Goal: Task Accomplishment & Management: Use online tool/utility

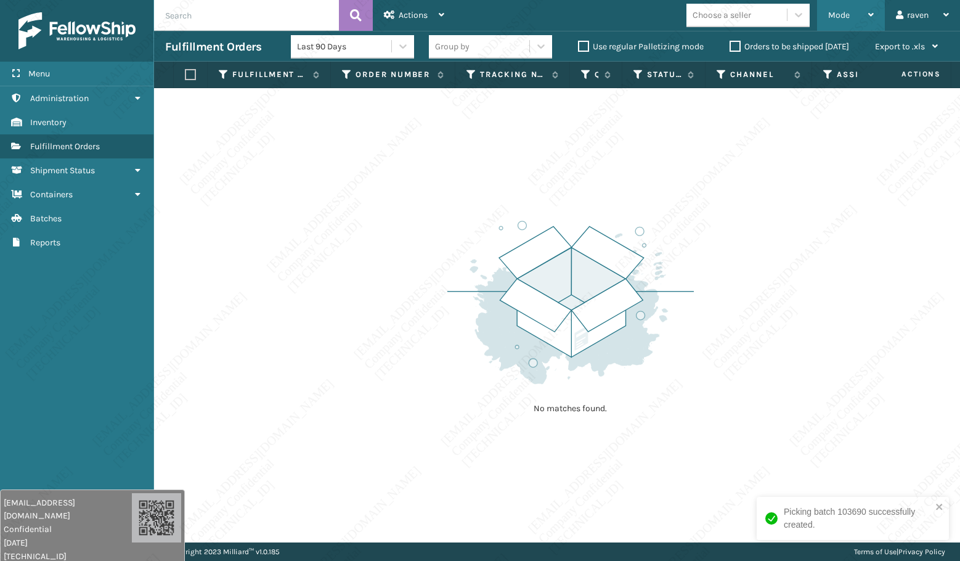
click at [846, 18] on span "Mode" at bounding box center [839, 15] width 22 height 10
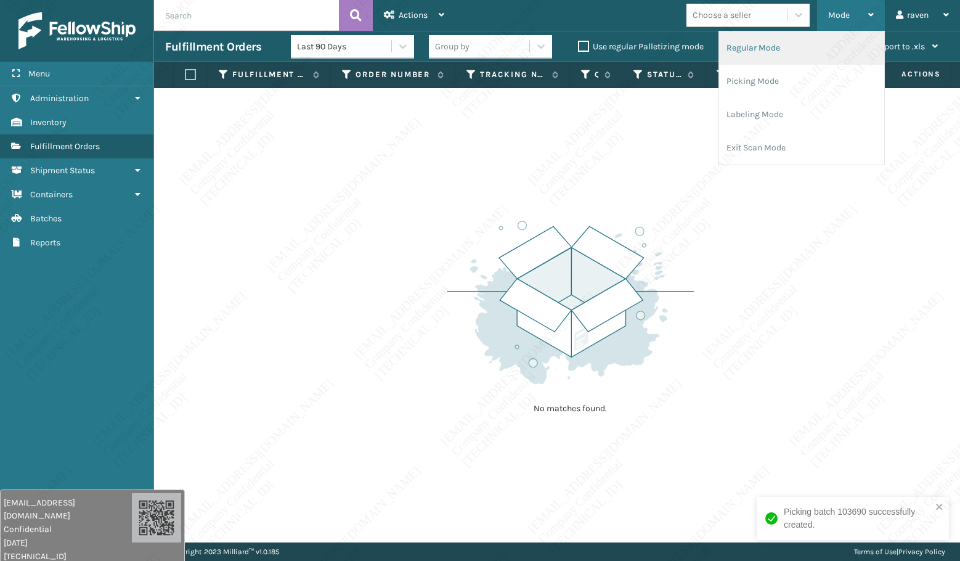
click at [813, 55] on li "Regular Mode" at bounding box center [801, 47] width 165 height 33
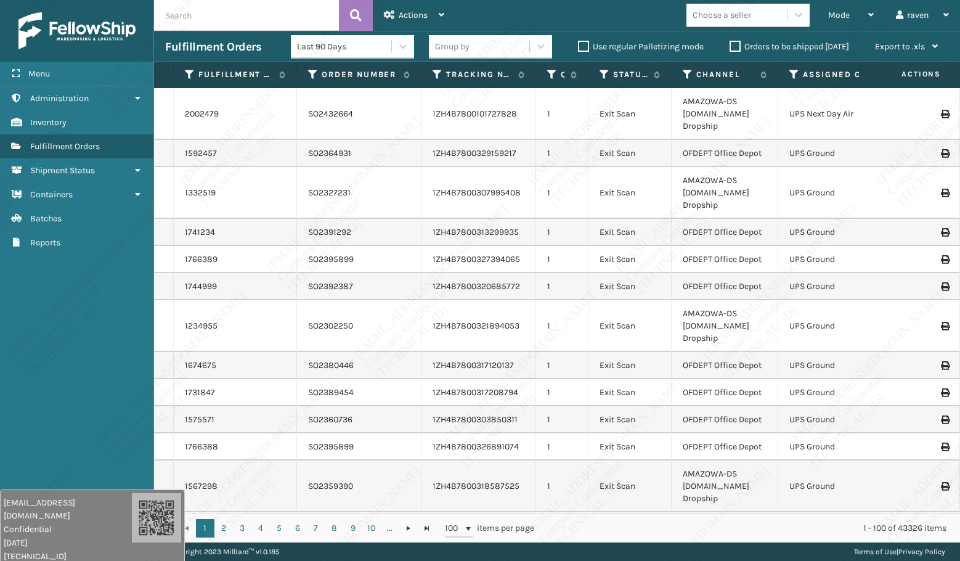
click at [260, 19] on input "text" at bounding box center [246, 15] width 185 height 31
paste input "SO2432940"
type input "SO2432940"
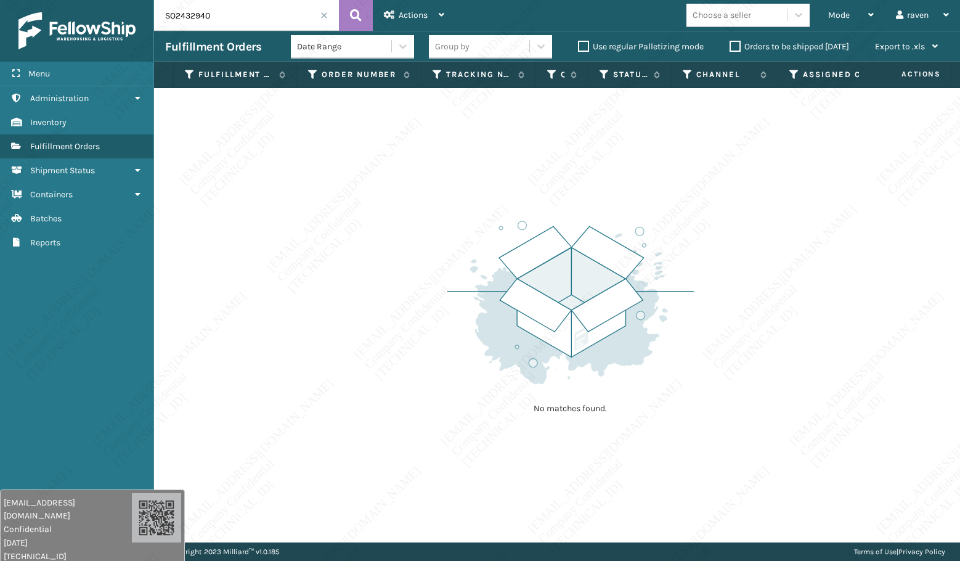
click at [247, 17] on input "SO2432940" at bounding box center [246, 15] width 185 height 31
click at [837, 14] on span "Mode" at bounding box center [839, 15] width 22 height 10
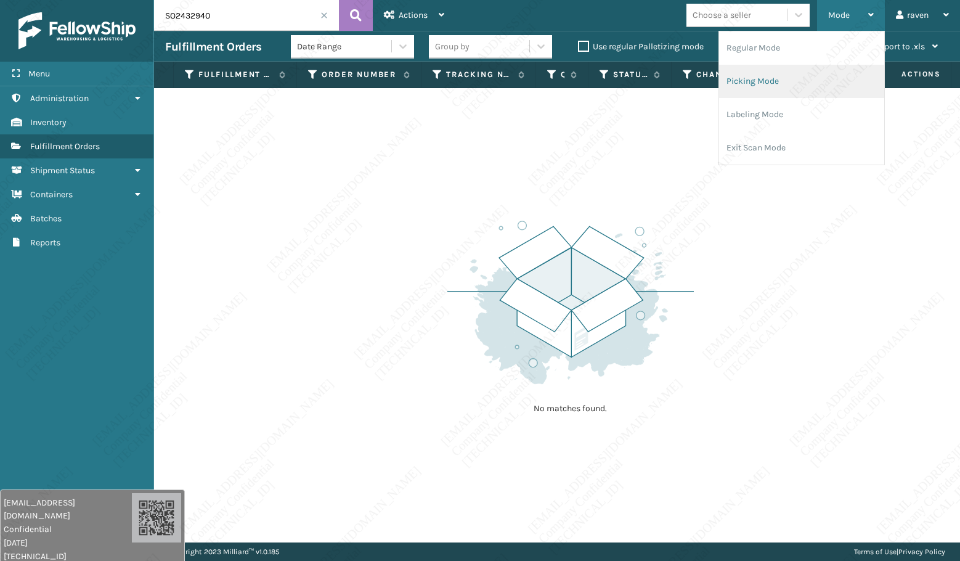
click at [786, 70] on li "Picking Mode" at bounding box center [801, 81] width 165 height 33
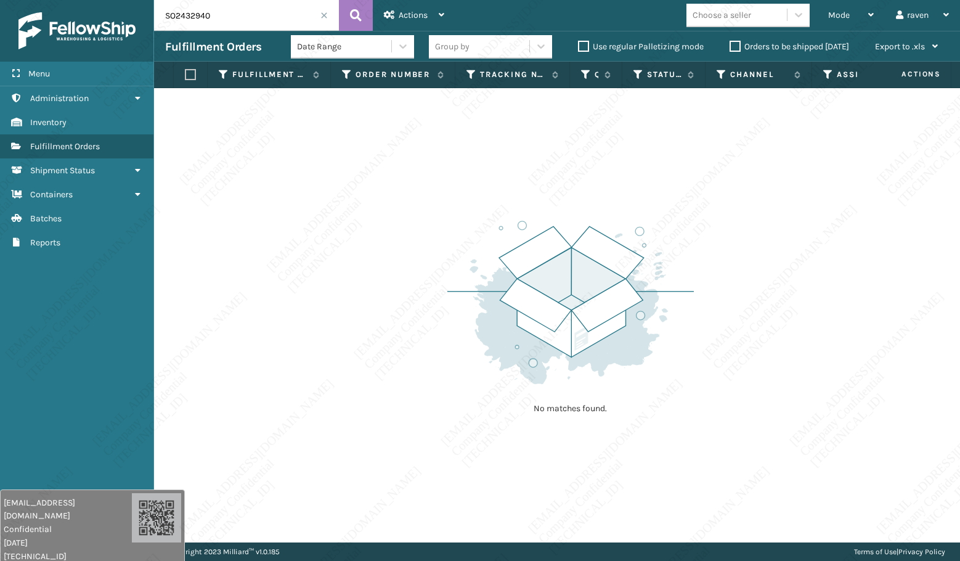
click at [254, 18] on input "SO2432940" at bounding box center [246, 15] width 185 height 31
click at [699, 249] on div "No matches found." at bounding box center [557, 315] width 806 height 454
click at [324, 16] on span at bounding box center [323, 15] width 7 height 7
click at [837, 17] on span "Mode" at bounding box center [839, 15] width 22 height 10
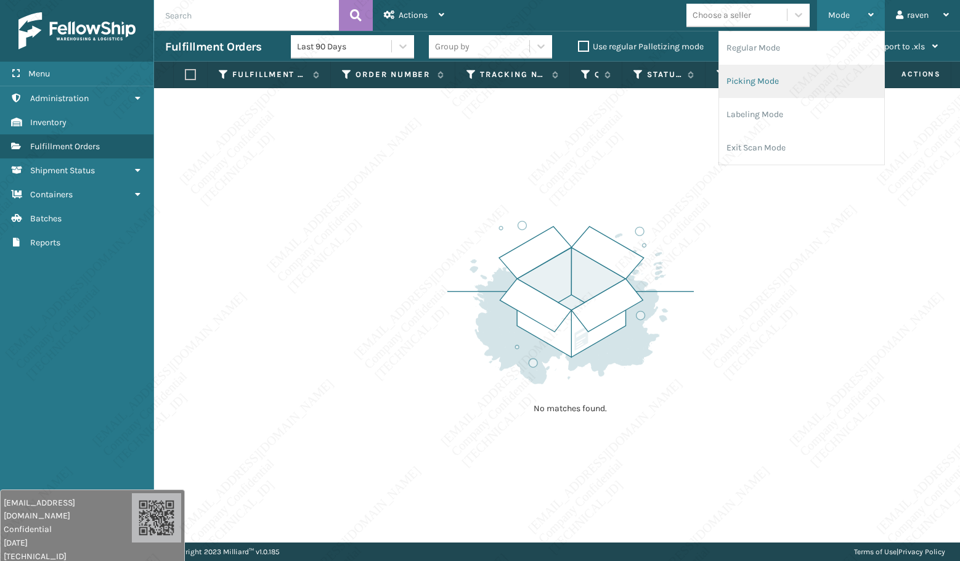
click at [789, 74] on li "Picking Mode" at bounding box center [801, 81] width 165 height 33
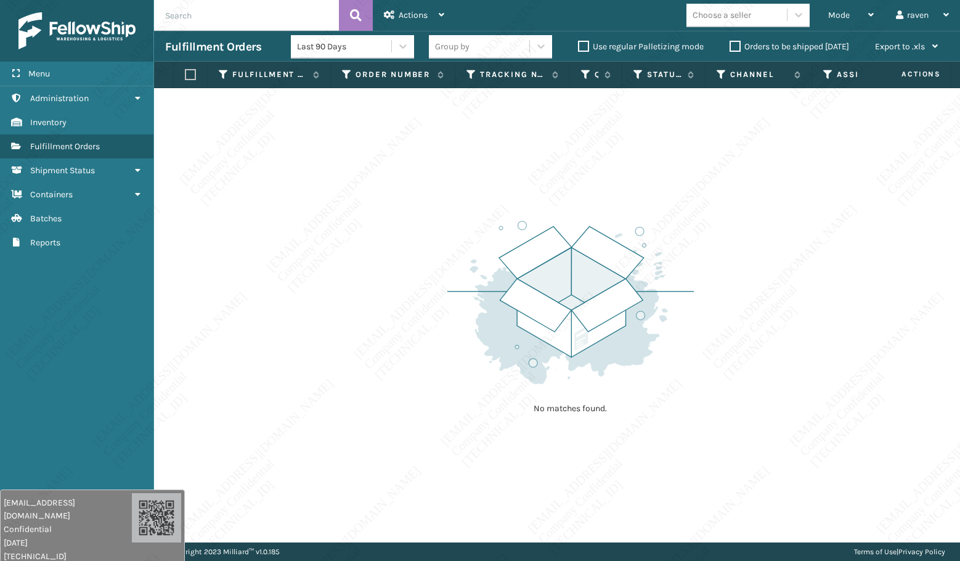
click at [767, 221] on div "No matches found." at bounding box center [557, 315] width 806 height 454
click at [827, 336] on div "No matches found." at bounding box center [557, 315] width 806 height 454
click at [824, 357] on div "No matches found." at bounding box center [557, 315] width 806 height 454
click at [569, 310] on img at bounding box center [570, 302] width 246 height 171
click at [425, 352] on div "No matches found." at bounding box center [557, 315] width 806 height 454
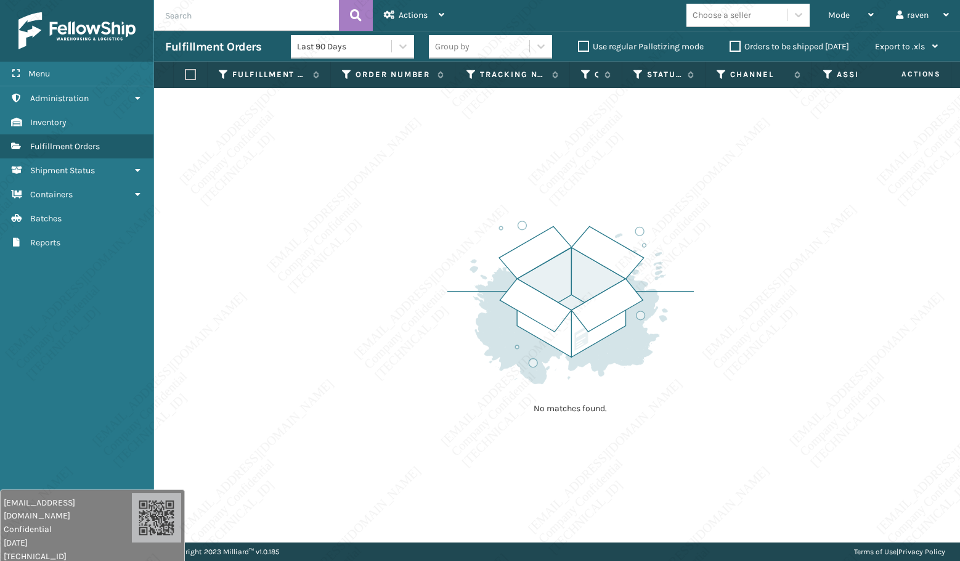
click at [431, 381] on div "No matches found." at bounding box center [557, 315] width 806 height 454
click at [428, 379] on div "No matches found." at bounding box center [557, 315] width 806 height 454
click at [428, 380] on div "No matches found." at bounding box center [557, 315] width 806 height 454
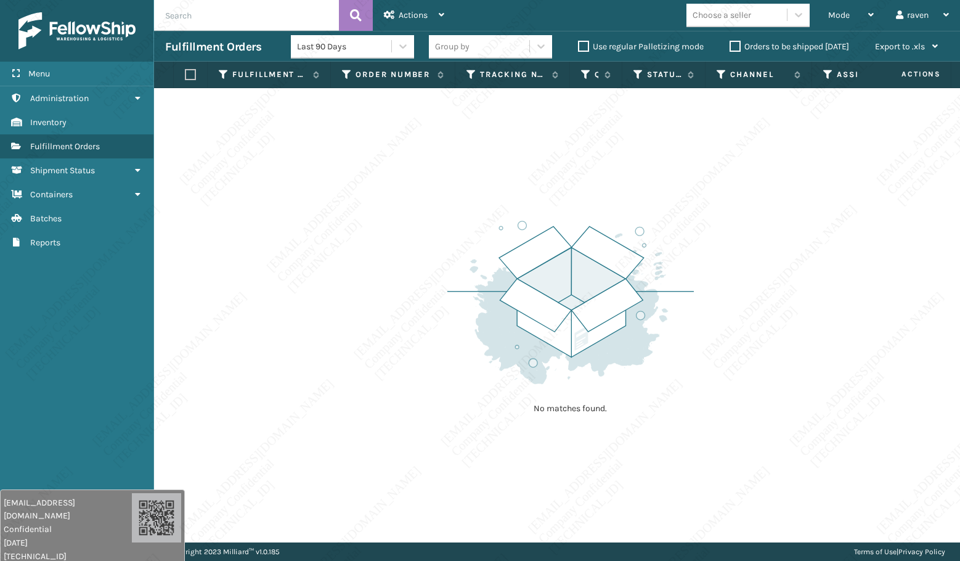
click at [449, 375] on img at bounding box center [570, 302] width 246 height 171
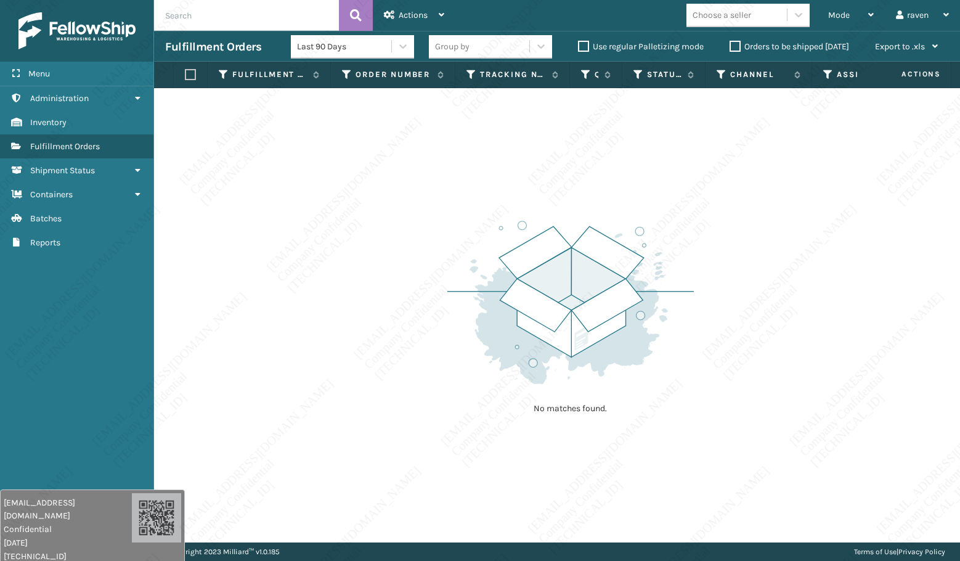
click at [449, 375] on img at bounding box center [570, 302] width 246 height 171
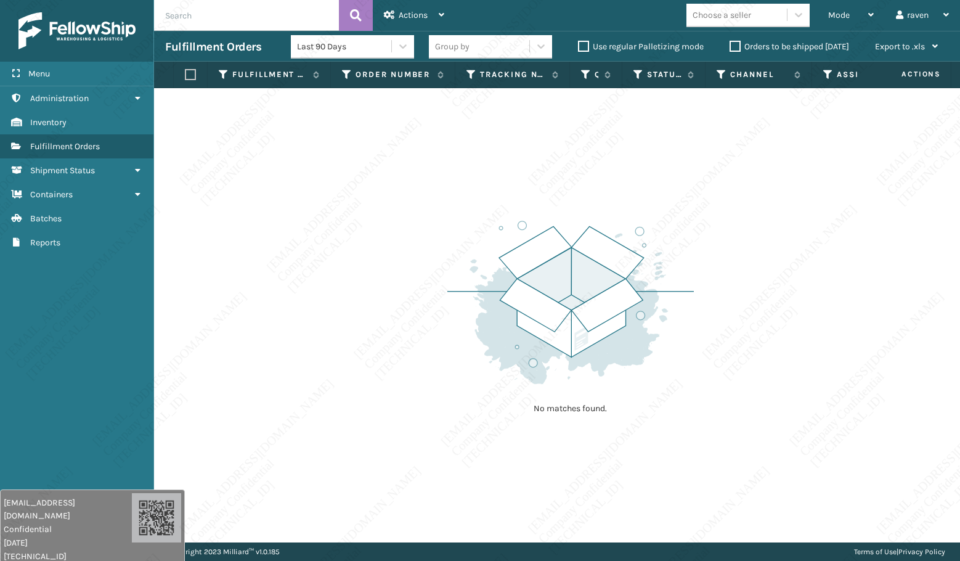
click at [449, 375] on img at bounding box center [570, 302] width 246 height 171
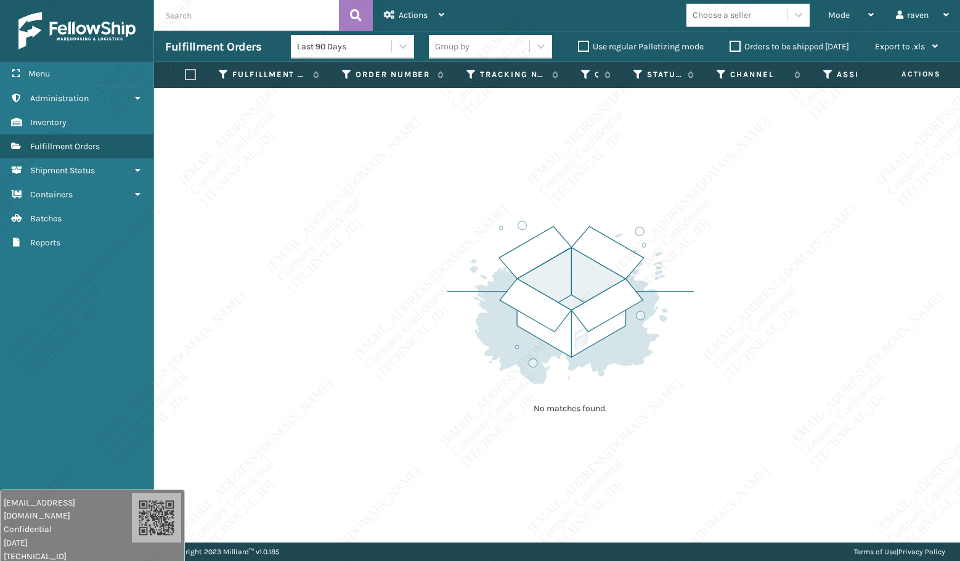
click at [449, 375] on img at bounding box center [570, 302] width 246 height 171
click at [450, 371] on img at bounding box center [570, 302] width 246 height 171
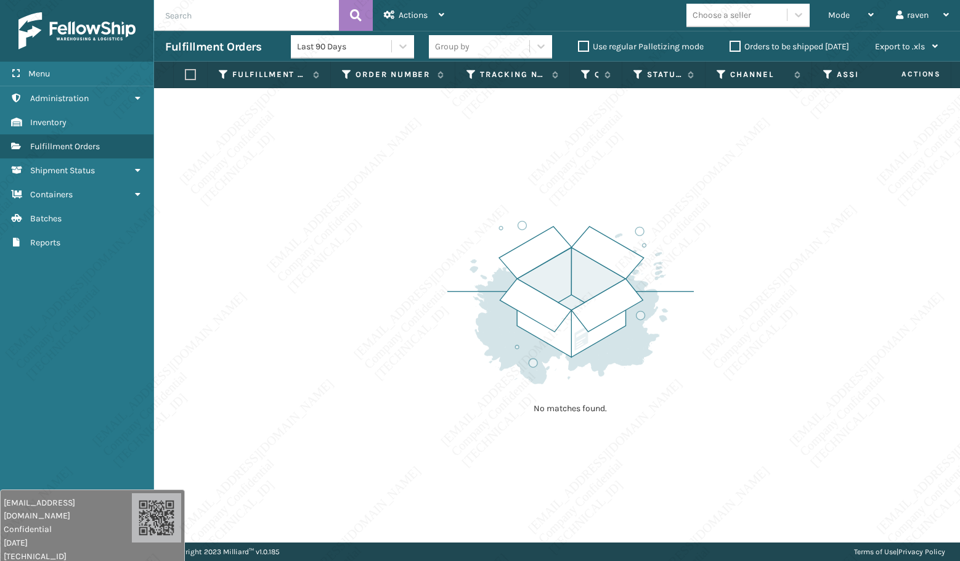
click at [502, 240] on img at bounding box center [570, 302] width 246 height 171
click at [502, 250] on img at bounding box center [570, 302] width 246 height 171
click at [527, 356] on img at bounding box center [570, 302] width 246 height 171
click at [534, 366] on img at bounding box center [570, 302] width 246 height 171
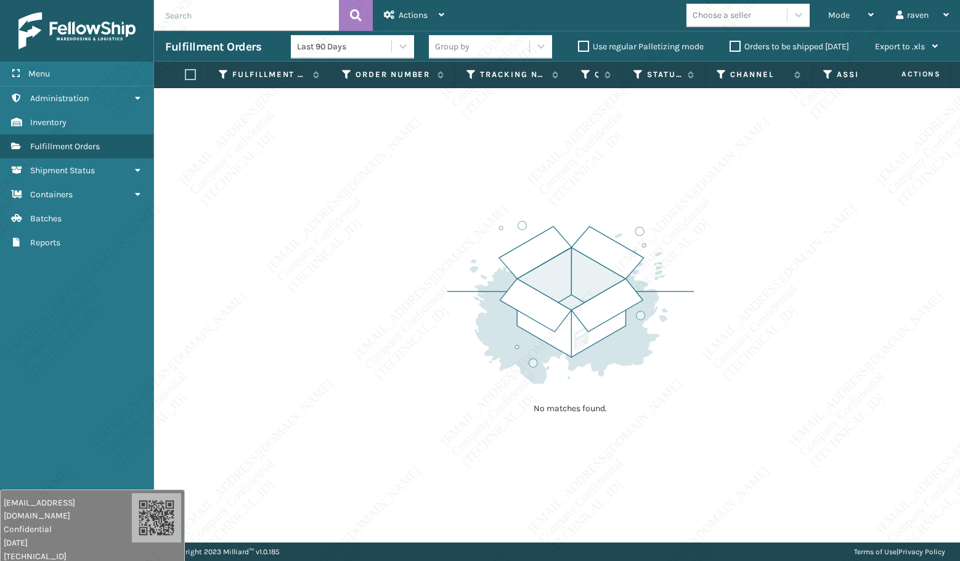
click at [534, 367] on img at bounding box center [570, 302] width 246 height 171
click at [540, 428] on div "No matches found." at bounding box center [570, 315] width 246 height 227
click at [545, 449] on div "No matches found." at bounding box center [557, 315] width 806 height 454
drag, startPoint x: 549, startPoint y: 463, endPoint x: 554, endPoint y: 486, distance: 23.3
click at [554, 486] on div "No matches found." at bounding box center [557, 315] width 806 height 454
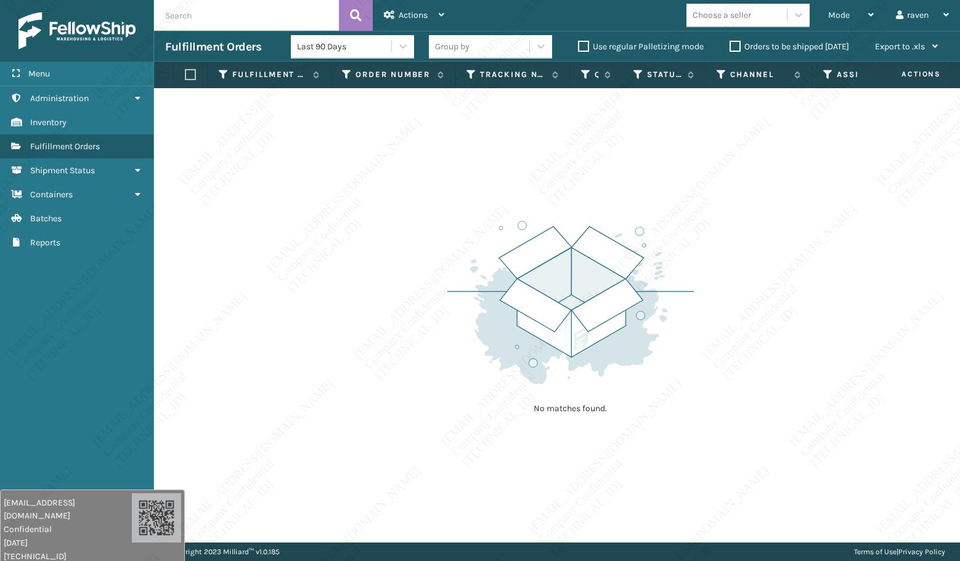
click at [561, 517] on div "No matches found." at bounding box center [557, 315] width 806 height 454
click at [562, 519] on div "No matches found." at bounding box center [557, 315] width 806 height 454
click at [571, 554] on div "Copyright 2023 [PERSON_NAME]™ v 1.0.185 Terms of Use | Privacy Policy" at bounding box center [557, 551] width 806 height 18
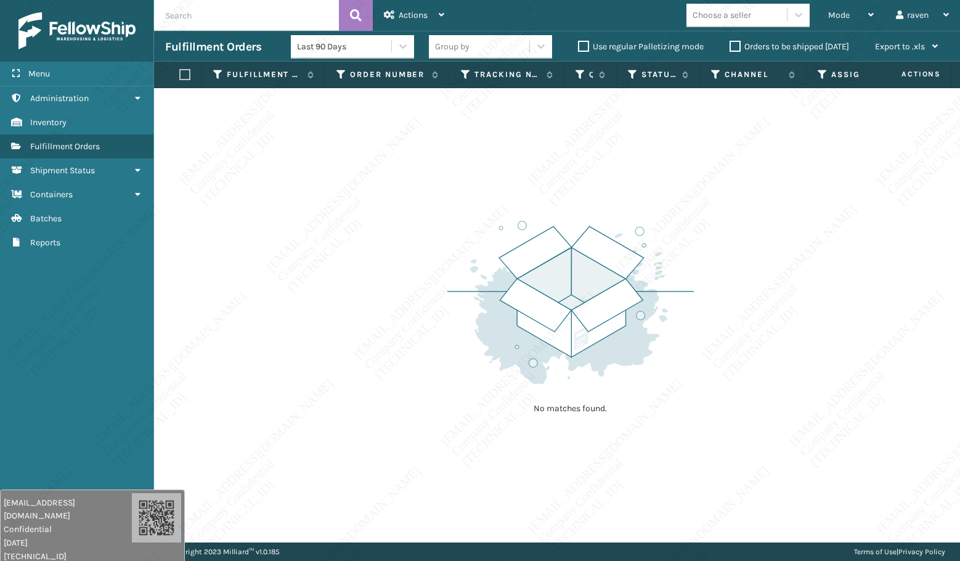
click at [572, 555] on div "Copyright 2023 [PERSON_NAME]™ v 1.0.185 Terms of Use | Privacy Policy" at bounding box center [557, 551] width 806 height 18
click at [573, 558] on div "Copyright 2023 [PERSON_NAME]™ v 1.0.185 Terms of Use | Privacy Policy" at bounding box center [557, 551] width 806 height 18
click at [574, 559] on div "Copyright 2023 [PERSON_NAME]™ v 1.0.185 Terms of Use | Privacy Policy" at bounding box center [557, 551] width 806 height 18
drag, startPoint x: 715, startPoint y: 338, endPoint x: 16, endPoint y: 280, distance: 701.2
click at [680, 338] on div "No matches found." at bounding box center [557, 315] width 806 height 454
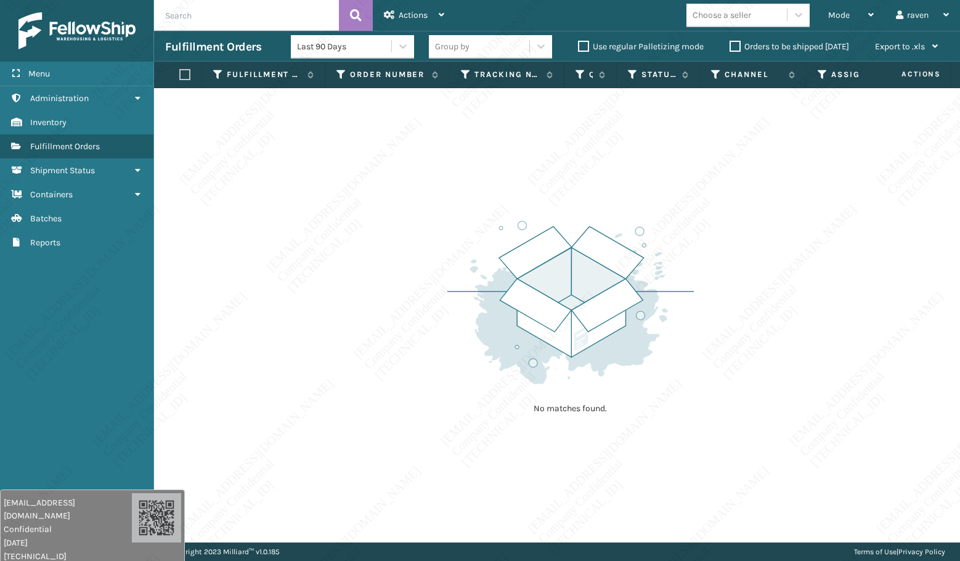
drag, startPoint x: 205, startPoint y: 192, endPoint x: 314, endPoint y: 129, distance: 125.9
click at [205, 192] on div "No matches found." at bounding box center [557, 315] width 806 height 454
click at [823, 18] on div "Mode Regular Mode Picking Mode Labeling Mode Exit Scan Mode" at bounding box center [851, 15] width 68 height 31
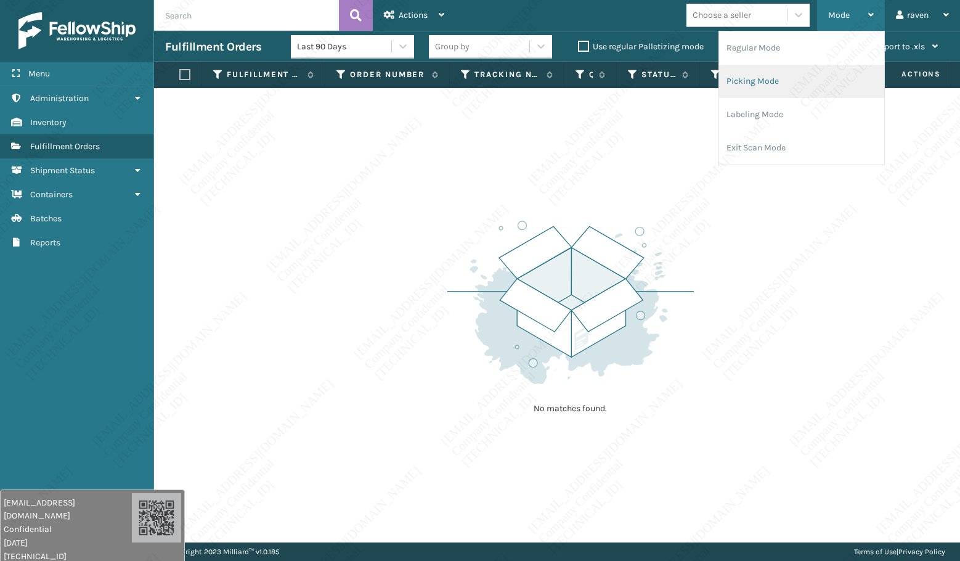
click at [770, 81] on li "Picking Mode" at bounding box center [801, 81] width 165 height 33
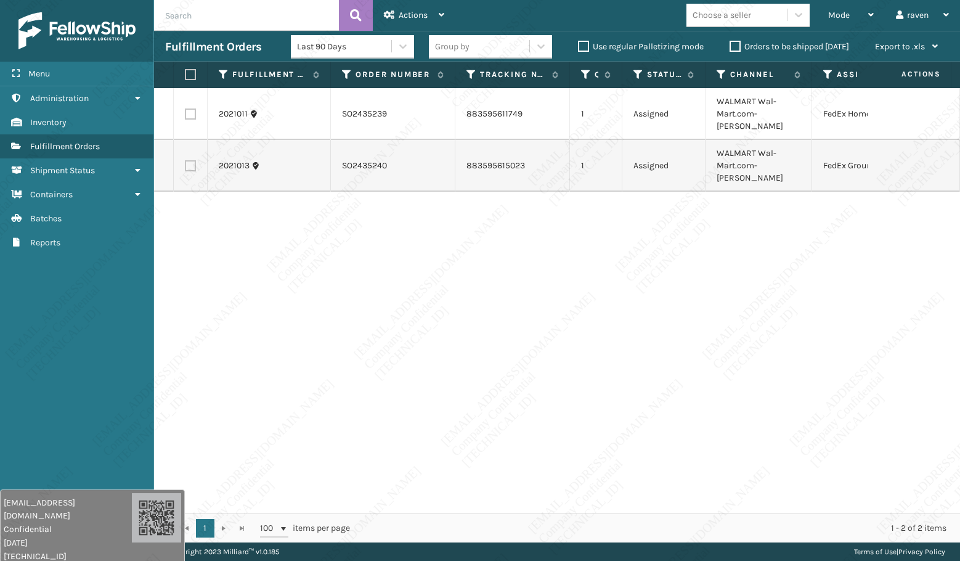
click at [191, 108] on label at bounding box center [190, 113] width 11 height 11
click at [185, 108] on input "checkbox" at bounding box center [185, 112] width 1 height 8
checkbox input "true"
click at [431, 18] on div "Actions" at bounding box center [414, 15] width 60 height 31
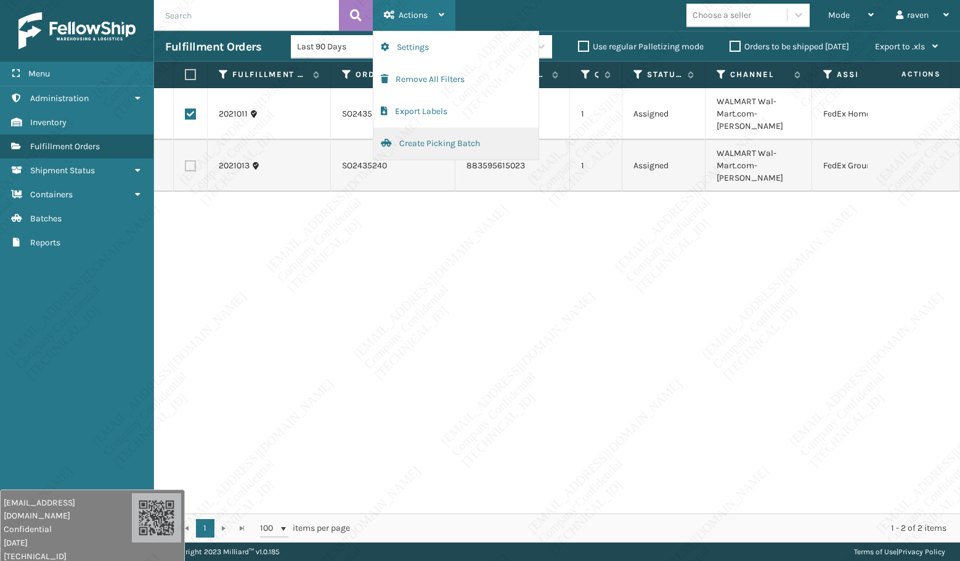
click at [410, 139] on button "Create Picking Batch" at bounding box center [455, 144] width 165 height 32
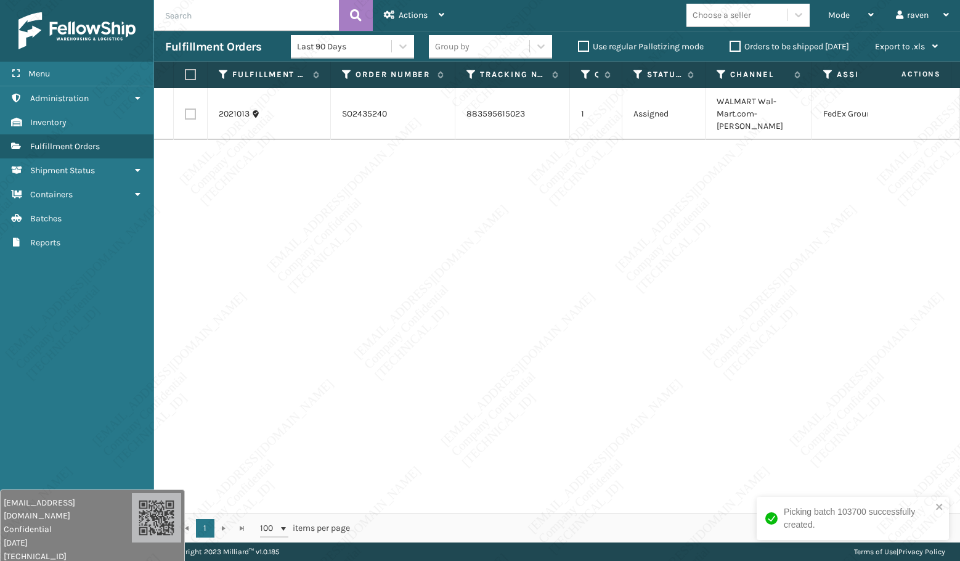
click at [197, 76] on th at bounding box center [191, 75] width 34 height 26
click at [192, 75] on label at bounding box center [188, 74] width 7 height 11
click at [185, 75] on input "checkbox" at bounding box center [185, 75] width 1 height 8
checkbox input "true"
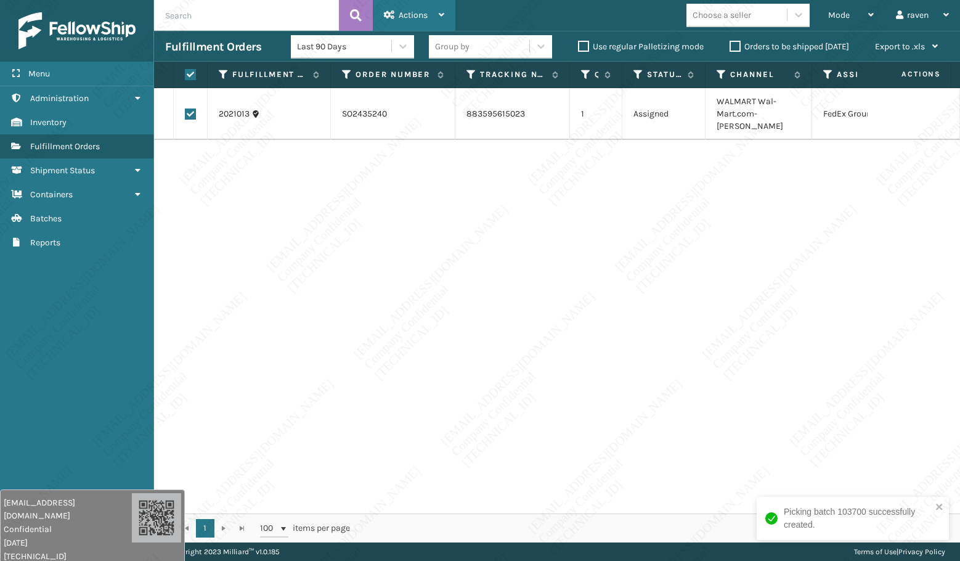
click at [397, 23] on div "Actions" at bounding box center [414, 15] width 60 height 31
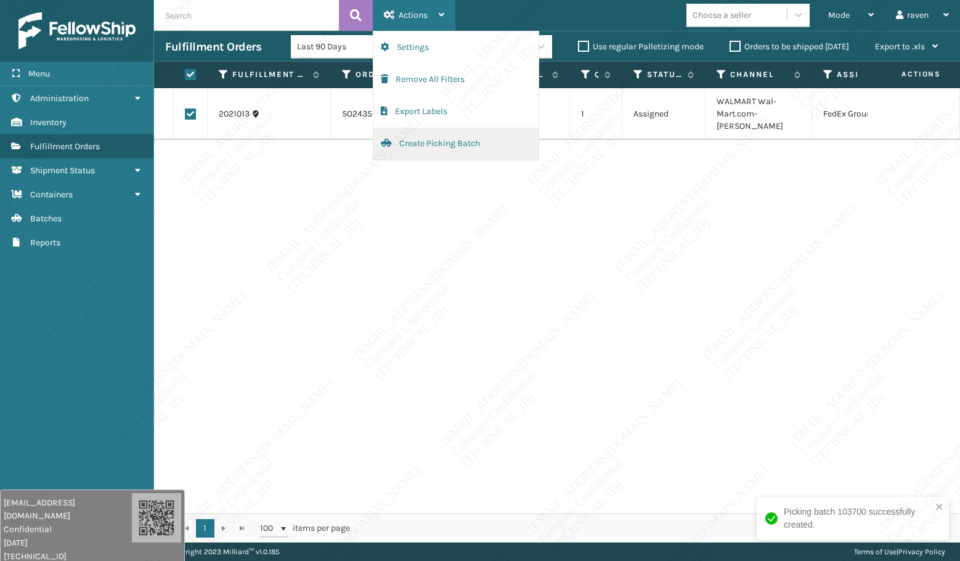
click at [426, 145] on button "Create Picking Batch" at bounding box center [455, 144] width 165 height 32
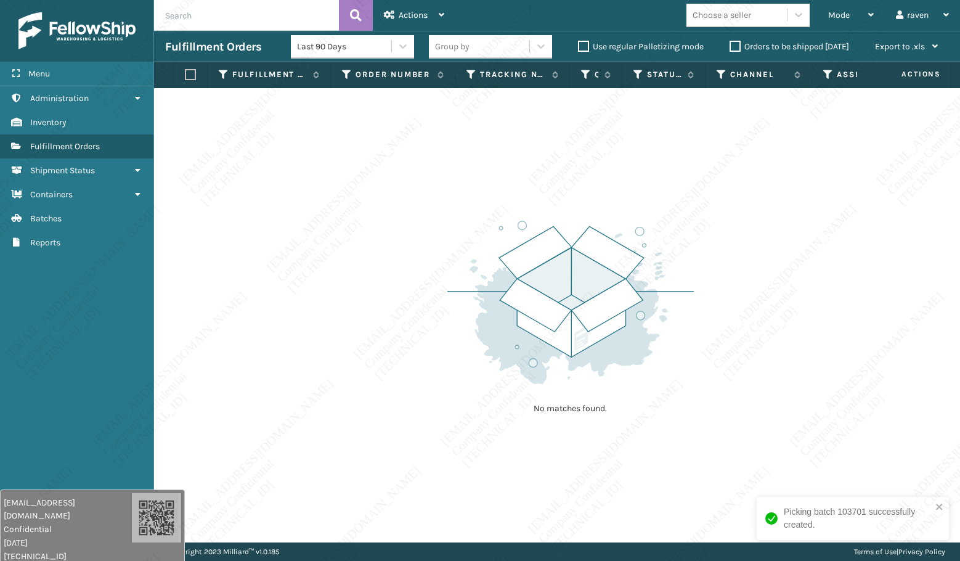
drag, startPoint x: 572, startPoint y: 426, endPoint x: 572, endPoint y: 438, distance: 12.3
click at [572, 425] on div "No matches found." at bounding box center [570, 315] width 246 height 227
click at [695, 399] on div "No matches found." at bounding box center [557, 315] width 806 height 454
click at [704, 430] on div "No matches found." at bounding box center [557, 315] width 806 height 454
click at [705, 430] on div "No matches found." at bounding box center [557, 315] width 806 height 454
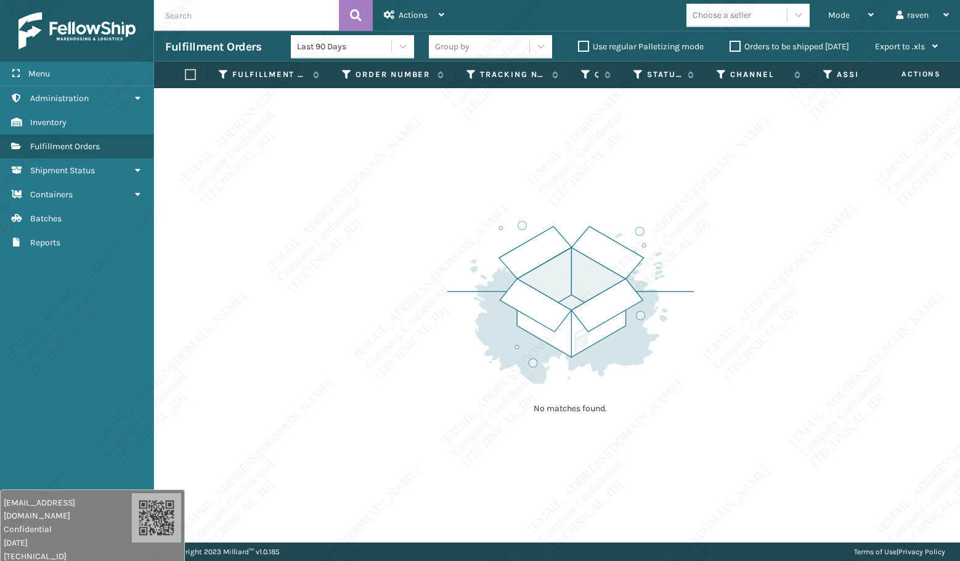
click at [706, 430] on div "No matches found." at bounding box center [557, 315] width 806 height 454
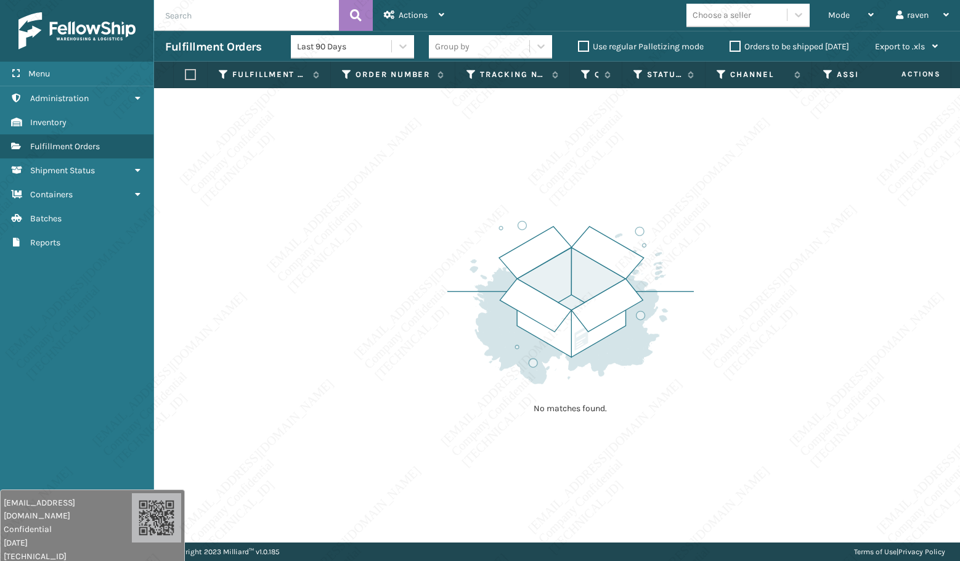
click at [706, 430] on div "No matches found." at bounding box center [557, 315] width 806 height 454
click at [707, 431] on div "No matches found." at bounding box center [557, 315] width 806 height 454
click at [770, 481] on div "No matches found." at bounding box center [557, 315] width 806 height 454
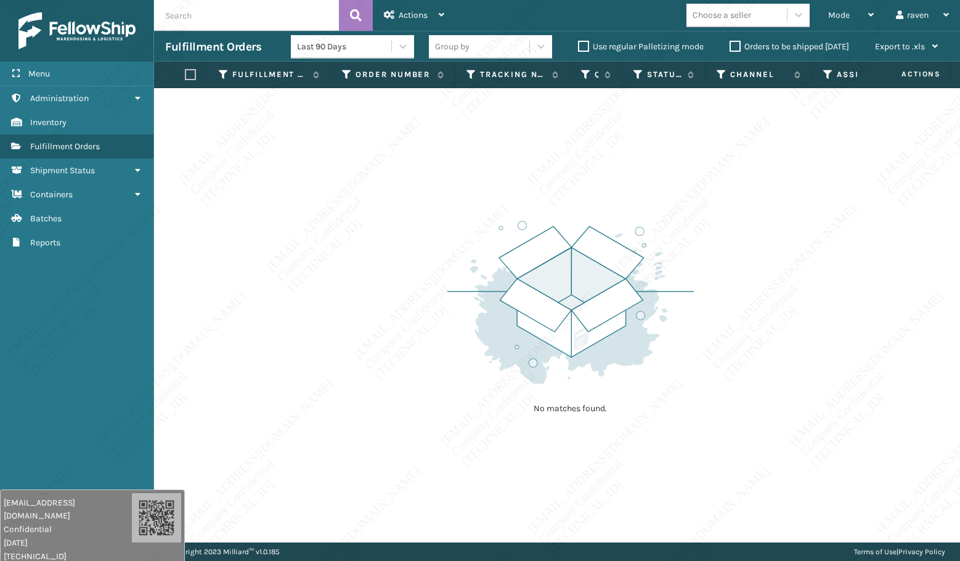
click at [770, 481] on div "No matches found." at bounding box center [557, 315] width 806 height 454
click at [782, 545] on div "Copyright 2023 [PERSON_NAME]™ v 1.0.185 Terms of Use | Privacy Policy" at bounding box center [557, 551] width 806 height 18
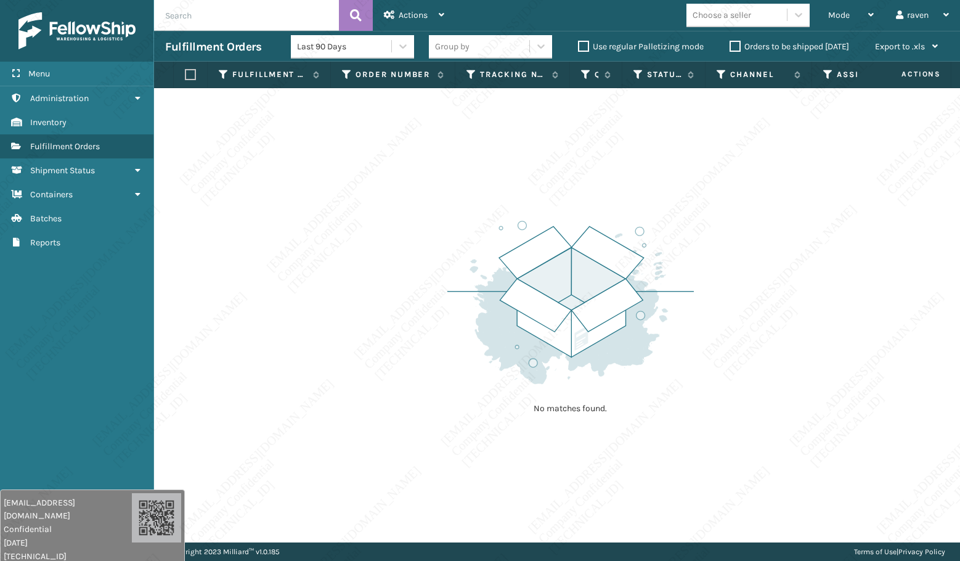
click at [782, 545] on div "Copyright 2023 [PERSON_NAME]™ v 1.0.185 Terms of Use | Privacy Policy" at bounding box center [557, 551] width 806 height 18
click at [784, 545] on div "Copyright 2023 [PERSON_NAME]™ v 1.0.185 Terms of Use | Privacy Policy" at bounding box center [557, 551] width 806 height 18
click at [787, 547] on div "Copyright 2023 [PERSON_NAME]™ v 1.0.185 Terms of Use | Privacy Policy" at bounding box center [557, 551] width 806 height 18
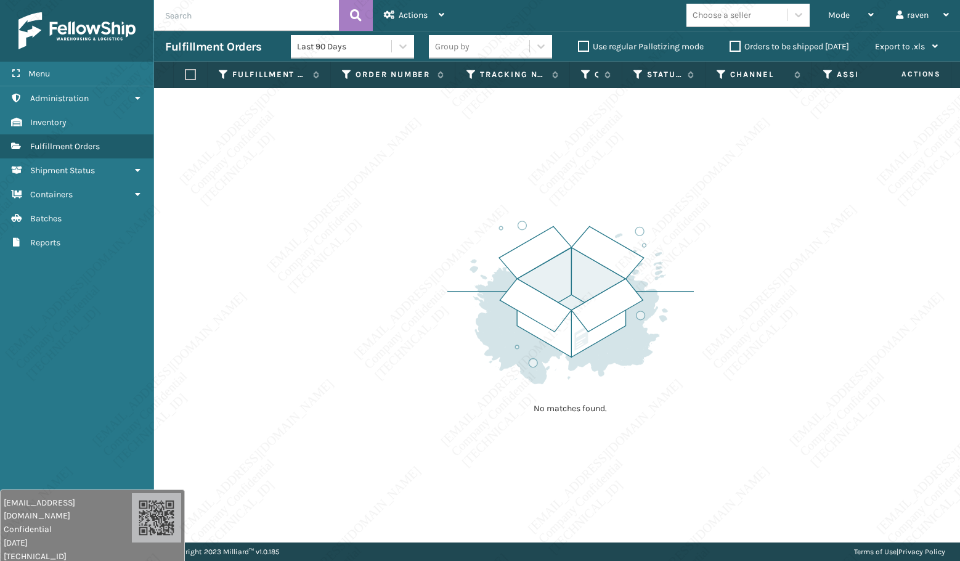
click at [789, 547] on div "Copyright 2023 [PERSON_NAME]™ v 1.0.185 Terms of Use | Privacy Policy" at bounding box center [557, 551] width 806 height 18
drag, startPoint x: 786, startPoint y: 550, endPoint x: 773, endPoint y: 527, distance: 26.2
click at [785, 547] on div "Copyright 2023 [PERSON_NAME]™ v 1.0.185 Terms of Use | Privacy Policy" at bounding box center [557, 551] width 806 height 18
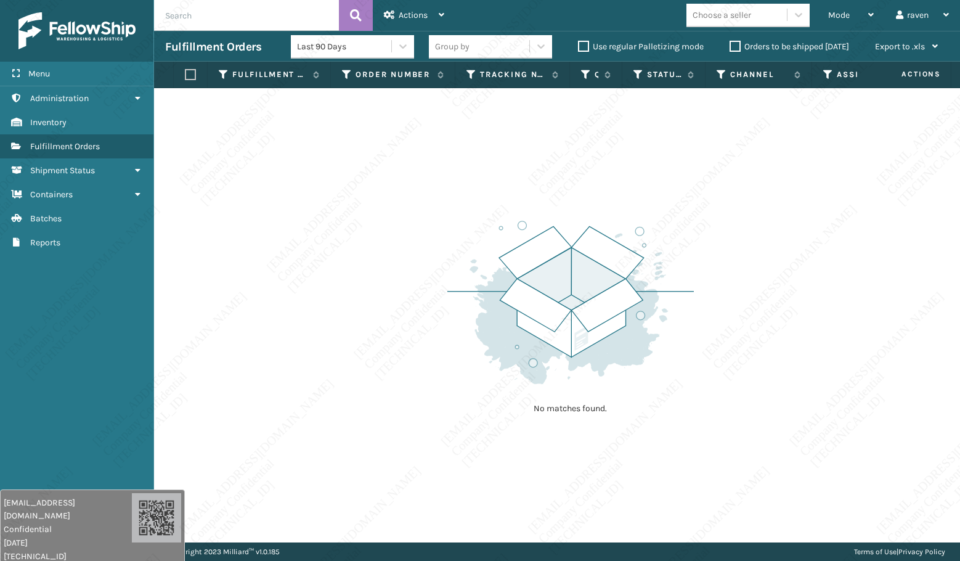
drag, startPoint x: 489, startPoint y: 203, endPoint x: 485, endPoint y: 182, distance: 21.3
click at [489, 201] on div "No matches found." at bounding box center [557, 315] width 806 height 454
click at [842, 23] on div "Mode" at bounding box center [851, 15] width 46 height 31
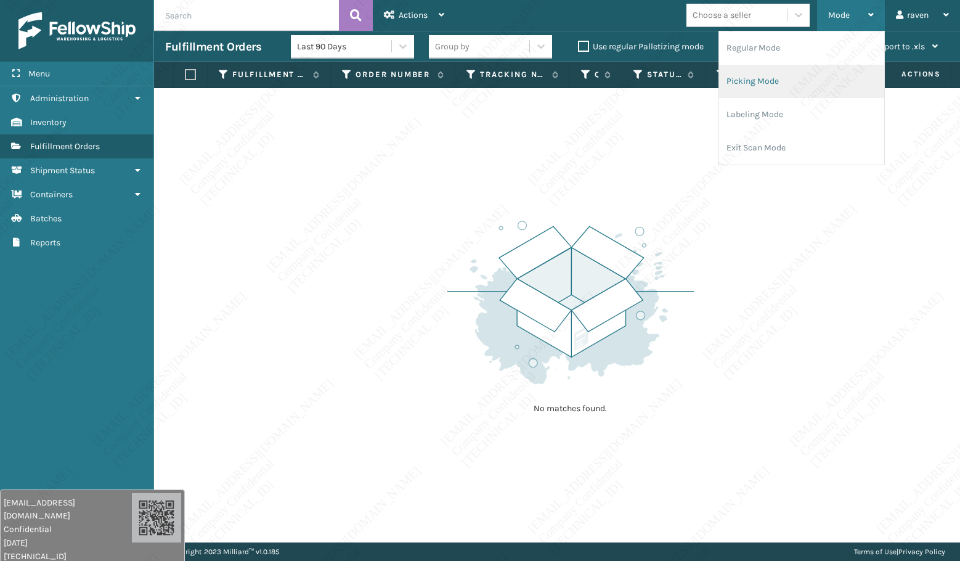
click at [795, 81] on li "Picking Mode" at bounding box center [801, 81] width 165 height 33
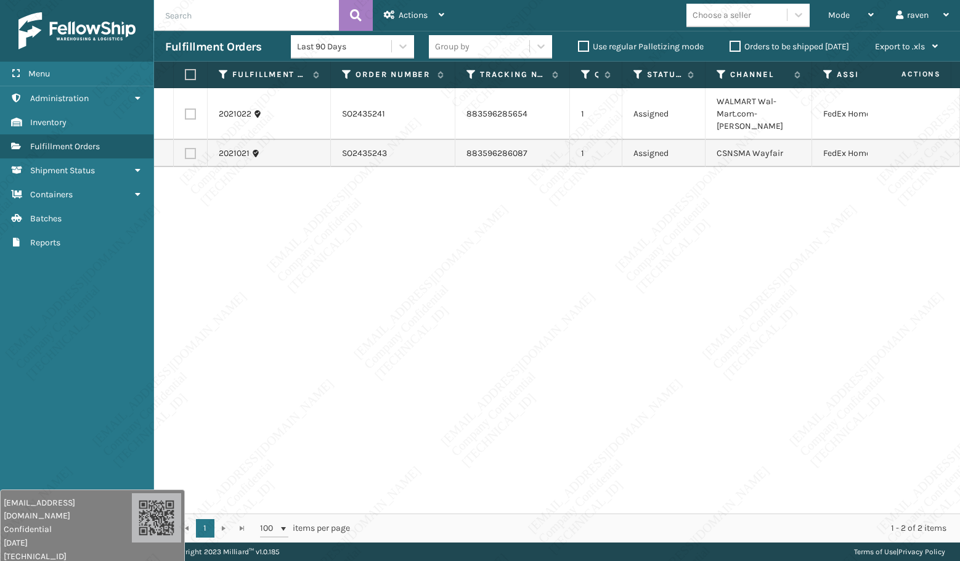
click at [730, 280] on div "2021022 SO2435241 883596285654 1 Assigned WALMART Wal-Mart.com-[PERSON_NAME] Fe…" at bounding box center [557, 300] width 806 height 425
click at [184, 71] on th at bounding box center [191, 75] width 34 height 26
click at [189, 71] on label at bounding box center [188, 74] width 7 height 11
click at [185, 71] on input "checkbox" at bounding box center [185, 75] width 1 height 8
checkbox input "true"
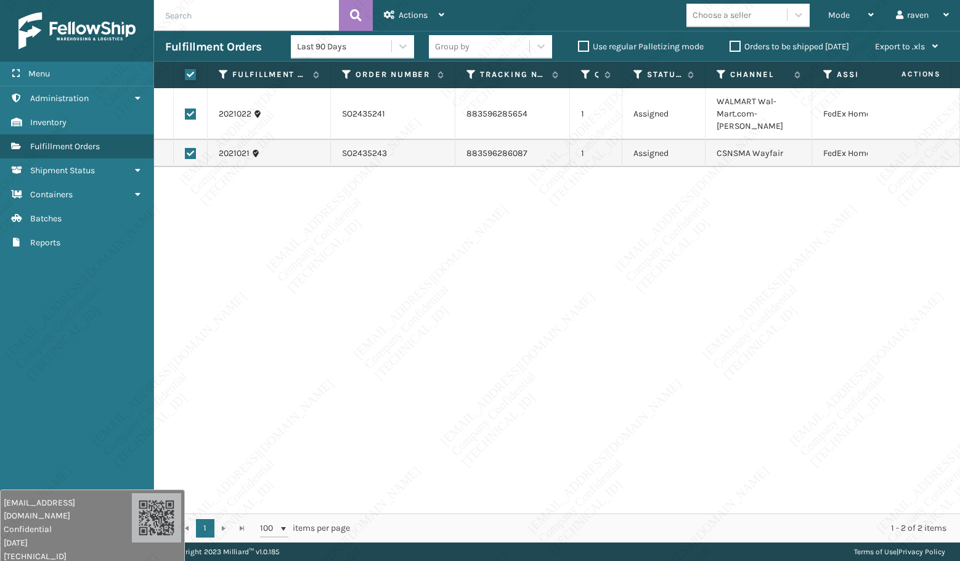
checkbox input "true"
click at [428, 15] on div "Actions" at bounding box center [414, 15] width 60 height 31
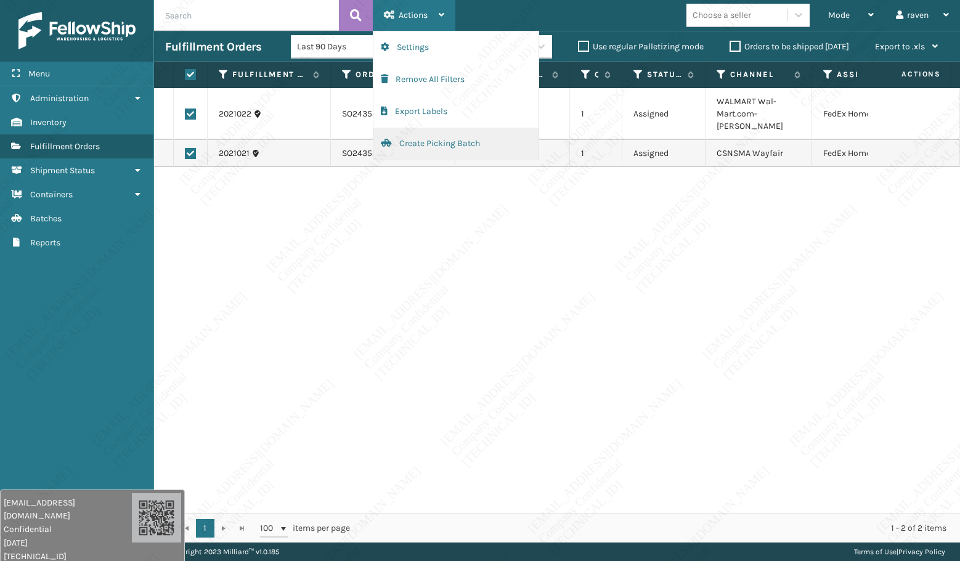
click at [433, 146] on button "Create Picking Batch" at bounding box center [455, 144] width 165 height 32
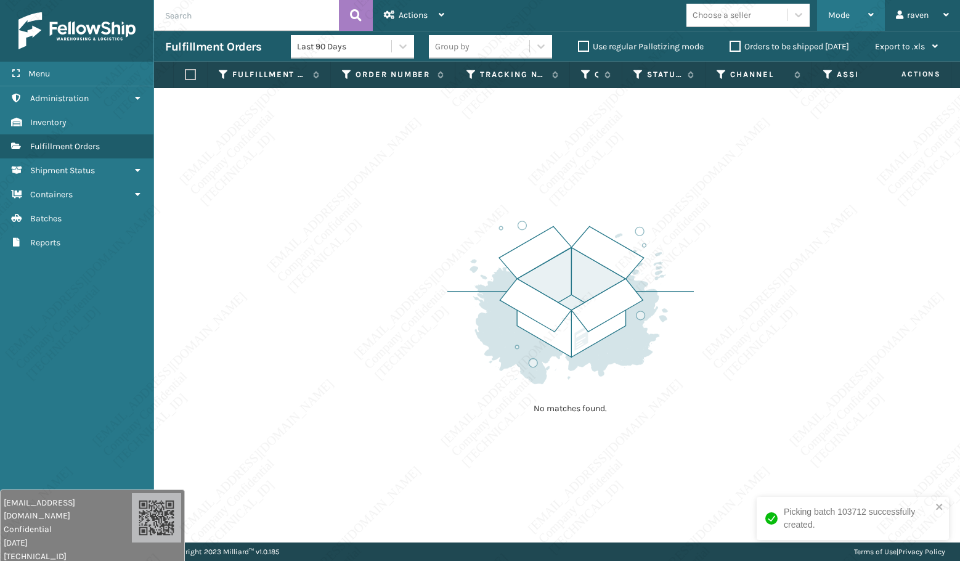
drag, startPoint x: 850, startPoint y: 15, endPoint x: 842, endPoint y: 17, distance: 8.8
click at [849, 12] on div "Mode" at bounding box center [851, 15] width 46 height 31
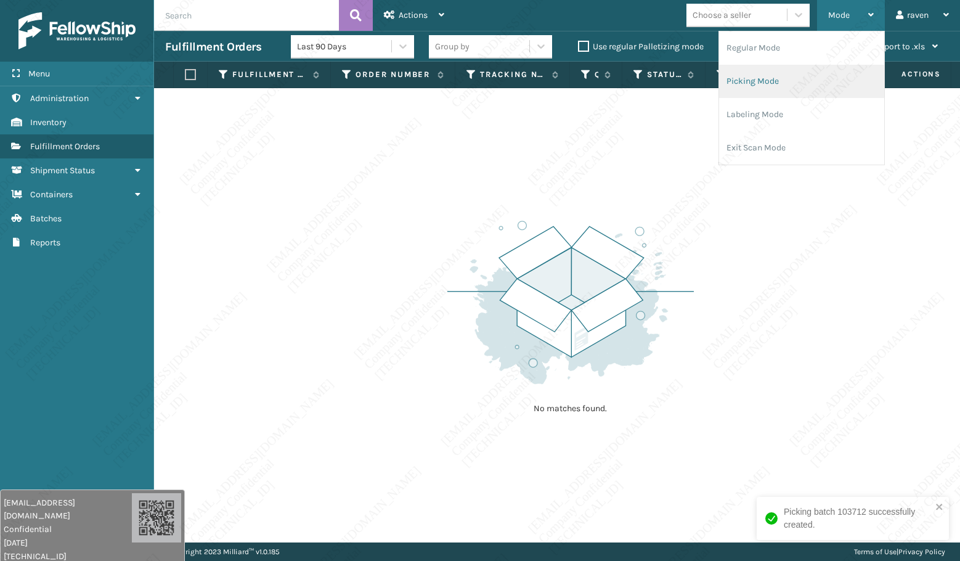
click at [788, 80] on li "Picking Mode" at bounding box center [801, 81] width 165 height 33
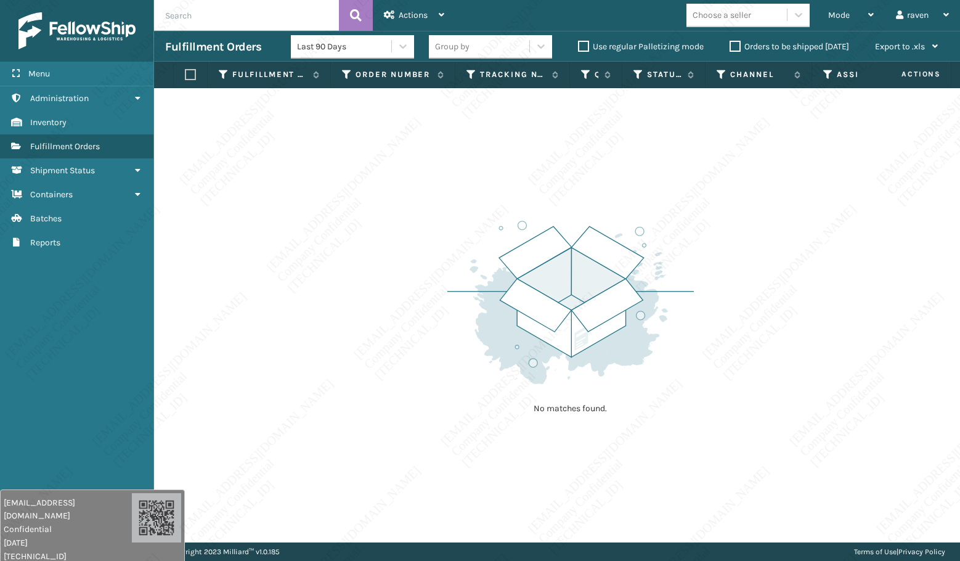
click at [660, 295] on img at bounding box center [570, 302] width 246 height 171
click at [668, 322] on img at bounding box center [570, 302] width 246 height 171
click at [650, 307] on img at bounding box center [570, 302] width 246 height 171
click at [651, 308] on img at bounding box center [570, 302] width 246 height 171
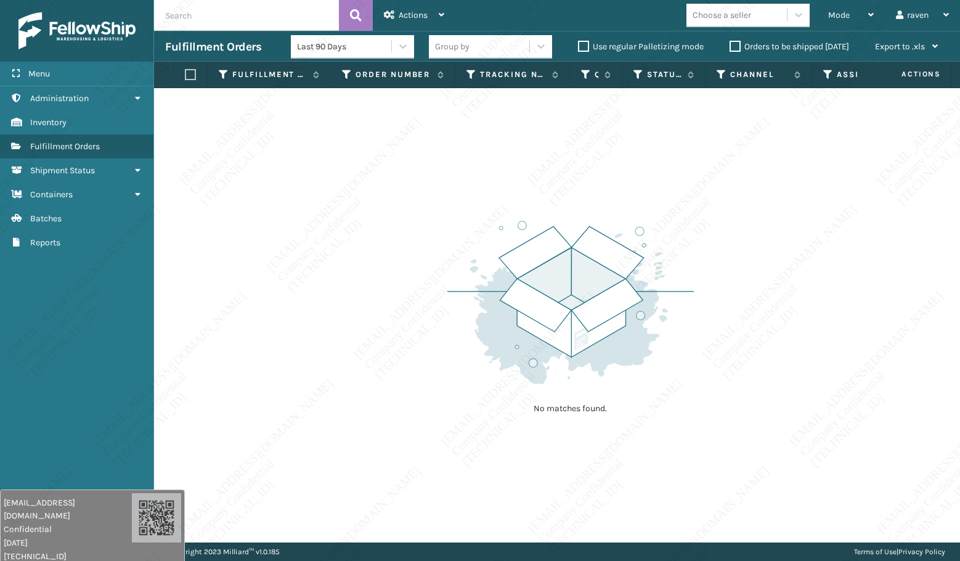
click at [652, 310] on img at bounding box center [570, 302] width 246 height 171
click at [670, 336] on img at bounding box center [570, 302] width 246 height 171
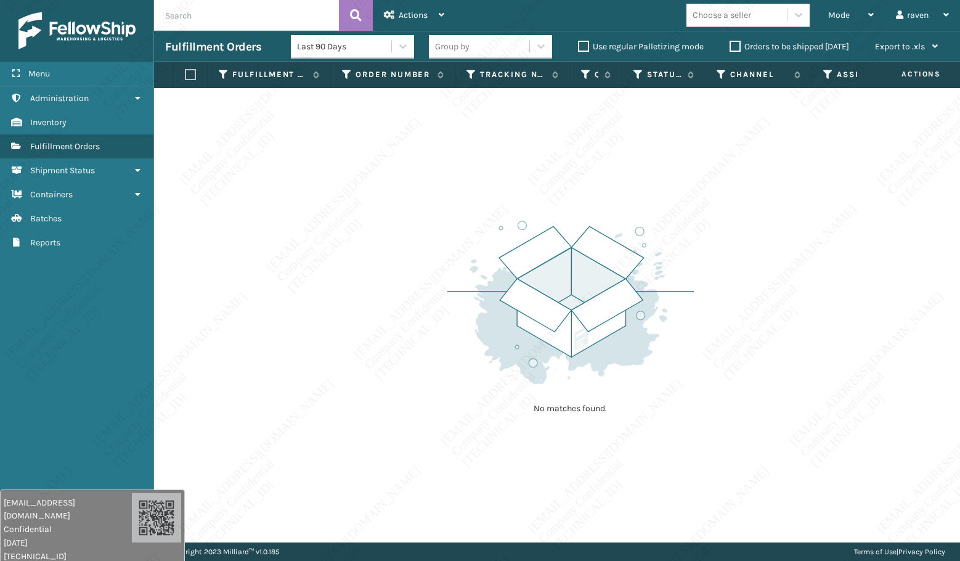
click at [706, 293] on div "No matches found." at bounding box center [557, 315] width 806 height 454
click at [802, 304] on div "No matches found." at bounding box center [557, 315] width 806 height 454
drag, startPoint x: 813, startPoint y: 308, endPoint x: 823, endPoint y: 311, distance: 10.3
click at [823, 310] on div "No matches found." at bounding box center [557, 315] width 806 height 454
click at [826, 312] on div "No matches found." at bounding box center [557, 315] width 806 height 454
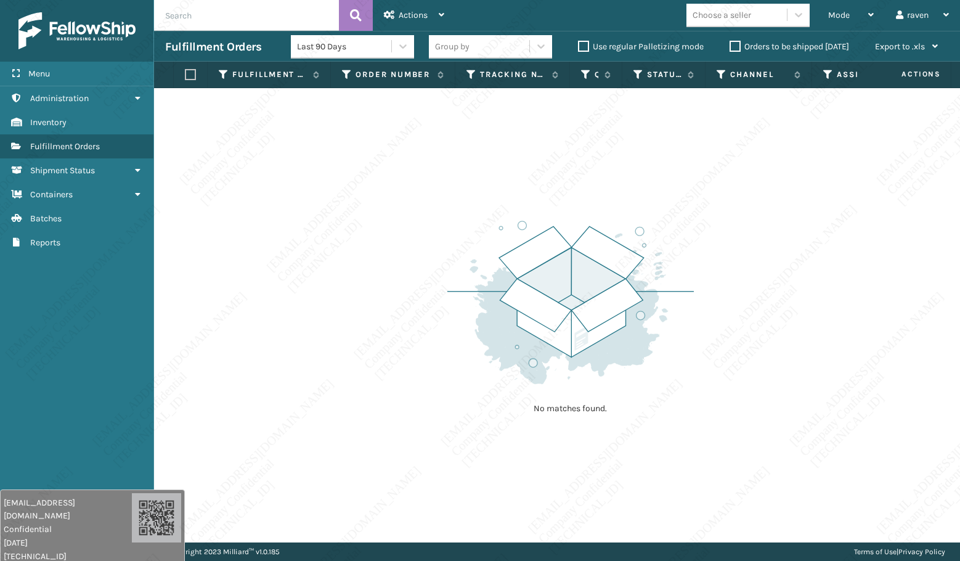
click at [829, 313] on div "No matches found." at bounding box center [557, 315] width 806 height 454
click at [875, 335] on div "No matches found." at bounding box center [557, 315] width 806 height 454
click at [881, 349] on div "No matches found." at bounding box center [557, 315] width 806 height 454
click at [886, 351] on div "No matches found." at bounding box center [557, 315] width 806 height 454
click at [849, 26] on div "Mode" at bounding box center [851, 15] width 46 height 31
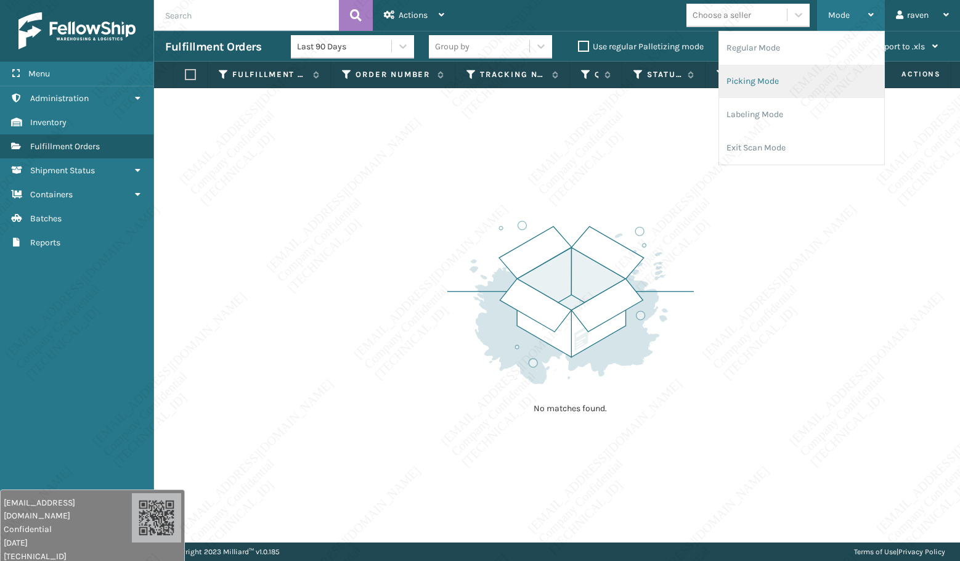
click at [795, 93] on li "Picking Mode" at bounding box center [801, 81] width 165 height 33
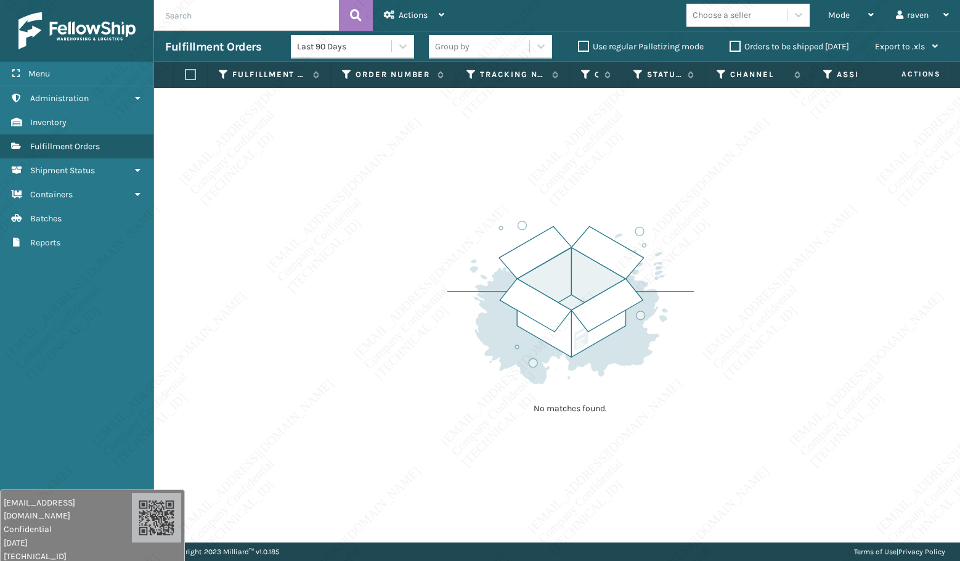
click at [739, 221] on div "No matches found." at bounding box center [557, 315] width 806 height 454
click at [786, 286] on div "No matches found." at bounding box center [557, 315] width 806 height 454
click at [770, 280] on div "No matches found." at bounding box center [557, 315] width 806 height 454
click at [757, 269] on div "No matches found." at bounding box center [557, 315] width 806 height 454
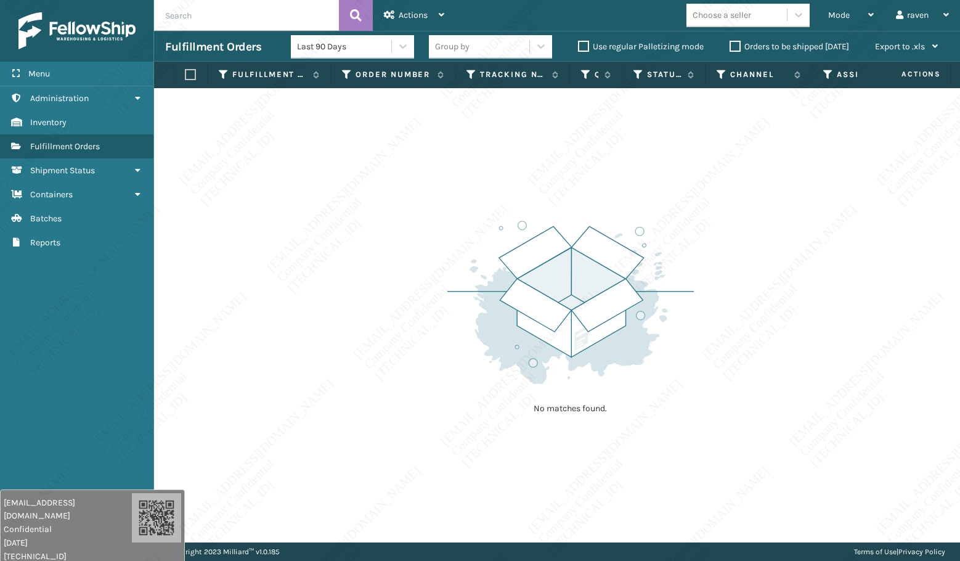
click at [744, 291] on div "No matches found." at bounding box center [557, 315] width 806 height 454
click at [737, 311] on div "No matches found." at bounding box center [557, 315] width 806 height 454
click at [733, 339] on div "No matches found." at bounding box center [557, 315] width 806 height 454
click at [732, 343] on div "No matches found." at bounding box center [557, 315] width 806 height 454
click at [727, 359] on div "No matches found." at bounding box center [557, 315] width 806 height 454
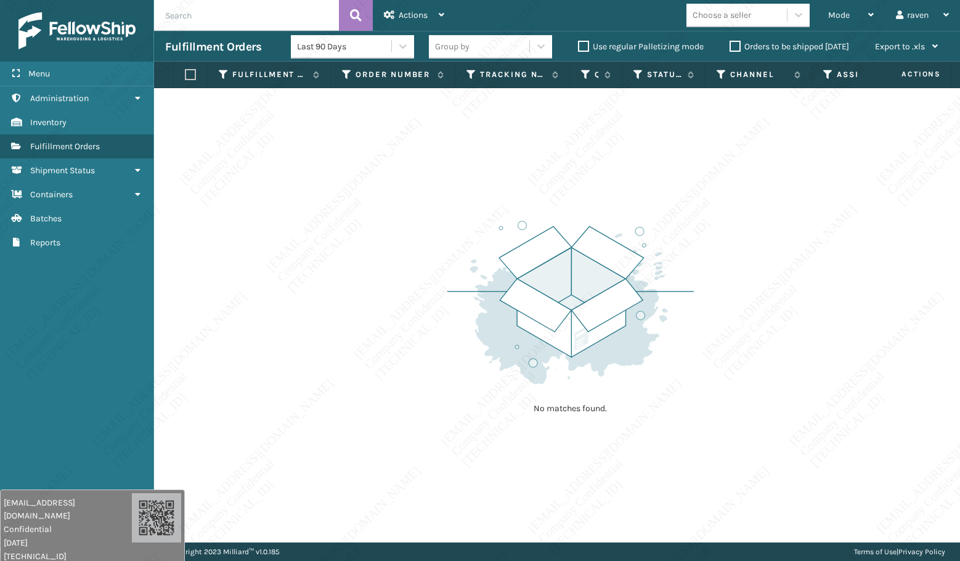
click at [725, 369] on div "No matches found." at bounding box center [557, 315] width 806 height 454
click at [700, 439] on div "No matches found." at bounding box center [557, 315] width 806 height 454
click at [696, 460] on div "No matches found." at bounding box center [557, 315] width 806 height 454
click at [683, 475] on div "No matches found." at bounding box center [557, 315] width 806 height 454
click at [675, 469] on div "No matches found." at bounding box center [557, 315] width 806 height 454
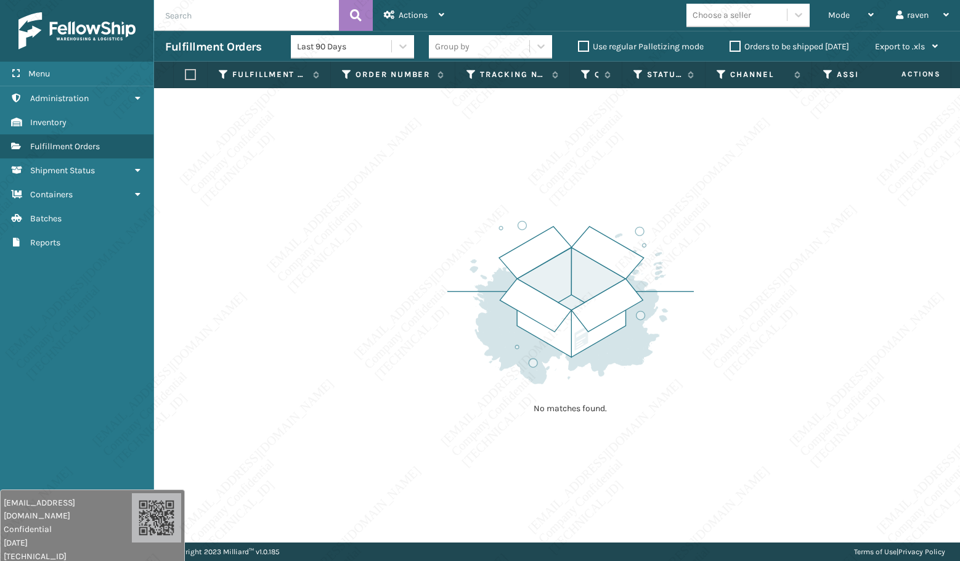
click at [704, 478] on div "No matches found." at bounding box center [557, 315] width 806 height 454
click at [704, 479] on div "No matches found." at bounding box center [557, 315] width 806 height 454
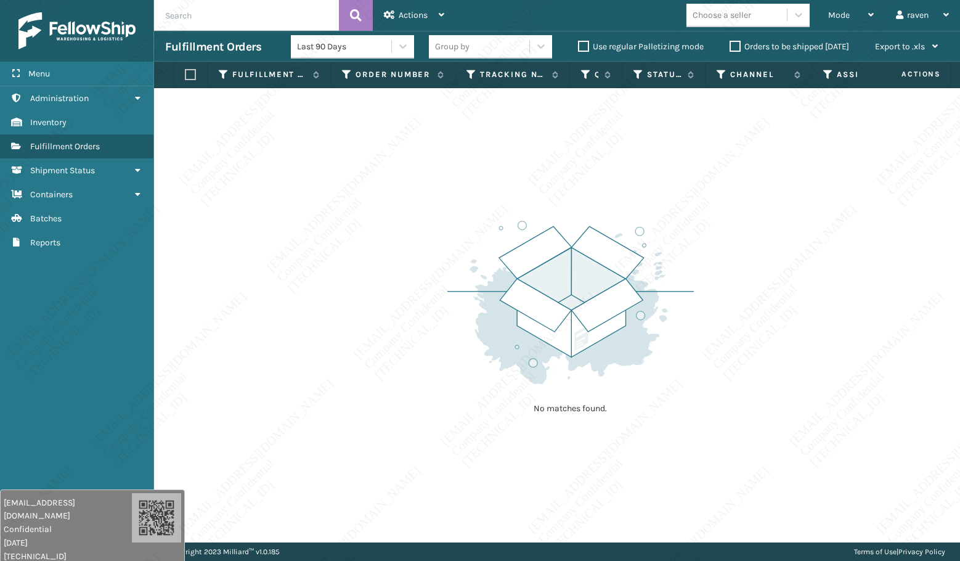
click at [704, 479] on div "No matches found." at bounding box center [557, 315] width 806 height 454
click at [703, 479] on div "No matches found." at bounding box center [557, 315] width 806 height 454
click at [701, 478] on div "No matches found." at bounding box center [557, 315] width 806 height 454
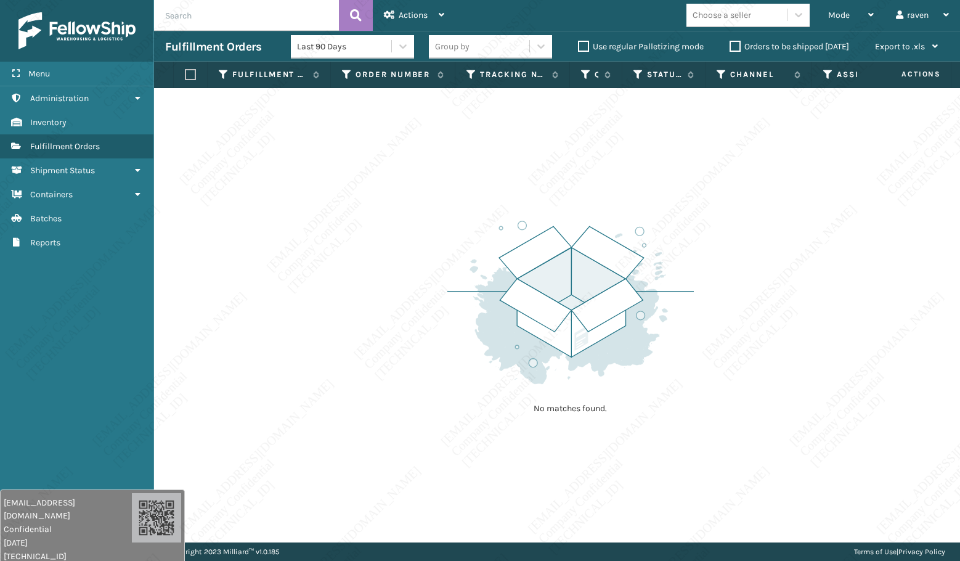
click at [701, 478] on div "No matches found." at bounding box center [557, 315] width 806 height 454
click at [699, 478] on div "No matches found." at bounding box center [557, 315] width 806 height 454
click at [698, 478] on div "No matches found." at bounding box center [557, 315] width 806 height 454
click at [687, 473] on div "No matches found." at bounding box center [557, 315] width 806 height 454
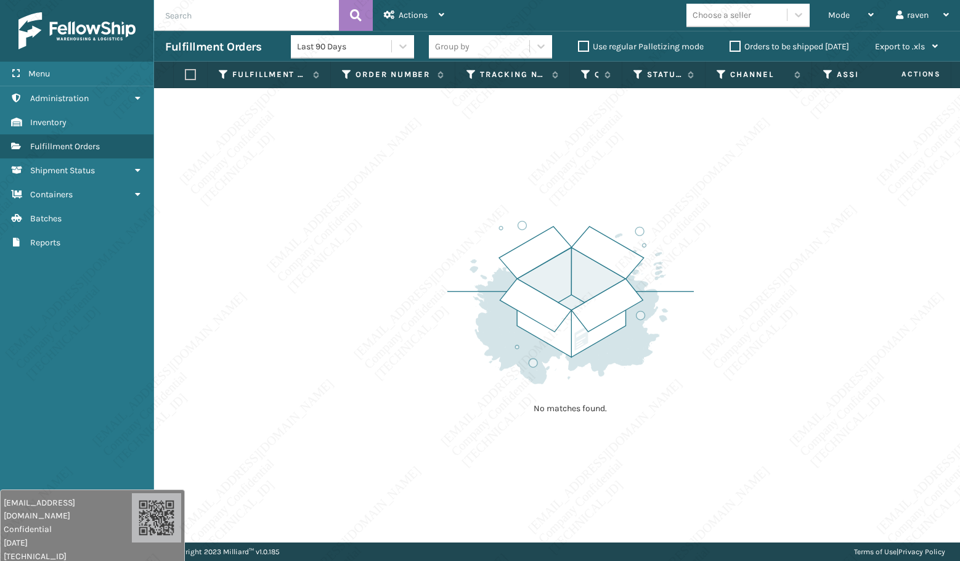
click at [683, 471] on div "No matches found." at bounding box center [557, 315] width 806 height 454
click at [648, 495] on div "No matches found." at bounding box center [557, 315] width 806 height 454
click at [661, 502] on div "No matches found." at bounding box center [557, 315] width 806 height 454
click at [673, 532] on div "No matches found." at bounding box center [557, 315] width 806 height 454
click at [639, 499] on div "No matches found." at bounding box center [557, 315] width 806 height 454
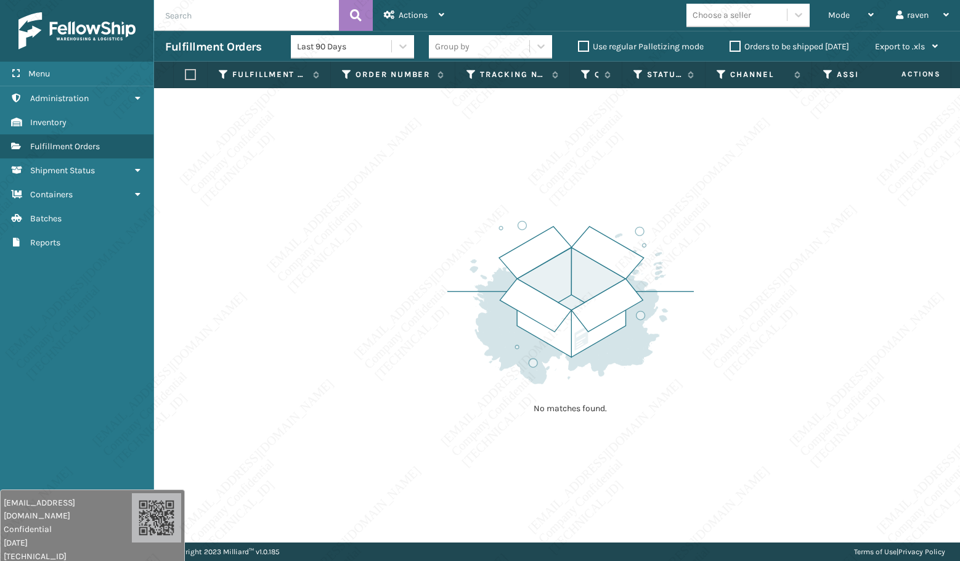
click at [639, 499] on div "No matches found." at bounding box center [557, 315] width 806 height 454
click at [681, 511] on div "No matches found." at bounding box center [557, 315] width 806 height 454
click at [682, 511] on div "No matches found." at bounding box center [557, 315] width 806 height 454
click at [669, 479] on div "No matches found." at bounding box center [557, 315] width 806 height 454
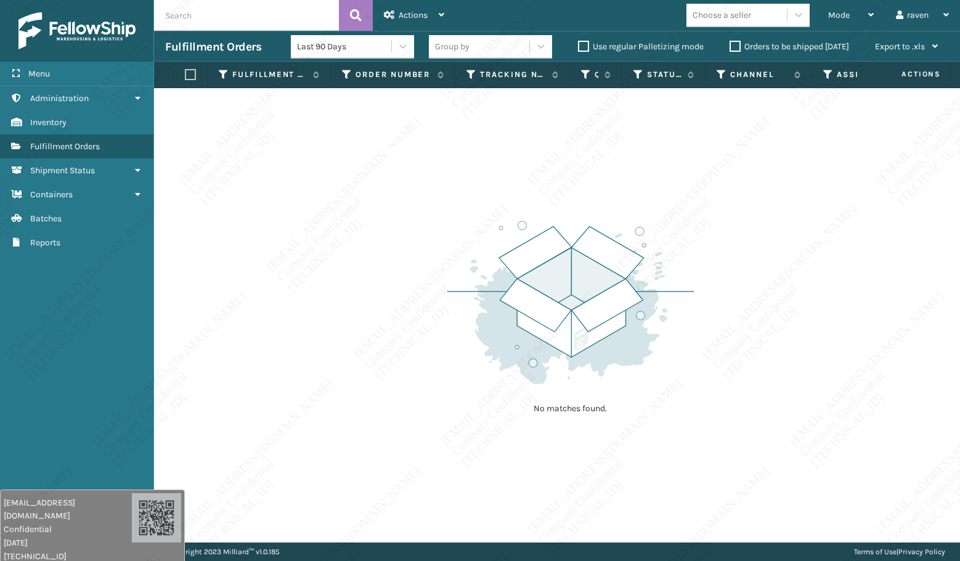
click at [669, 479] on div "No matches found." at bounding box center [557, 315] width 806 height 454
click at [854, 12] on div "Mode" at bounding box center [851, 15] width 46 height 31
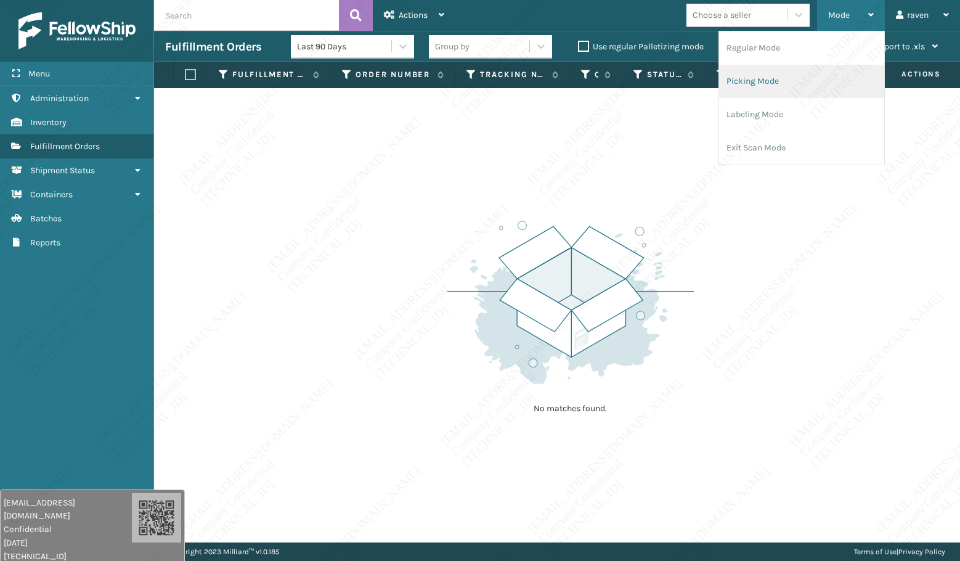
click at [759, 75] on li "Picking Mode" at bounding box center [801, 81] width 165 height 33
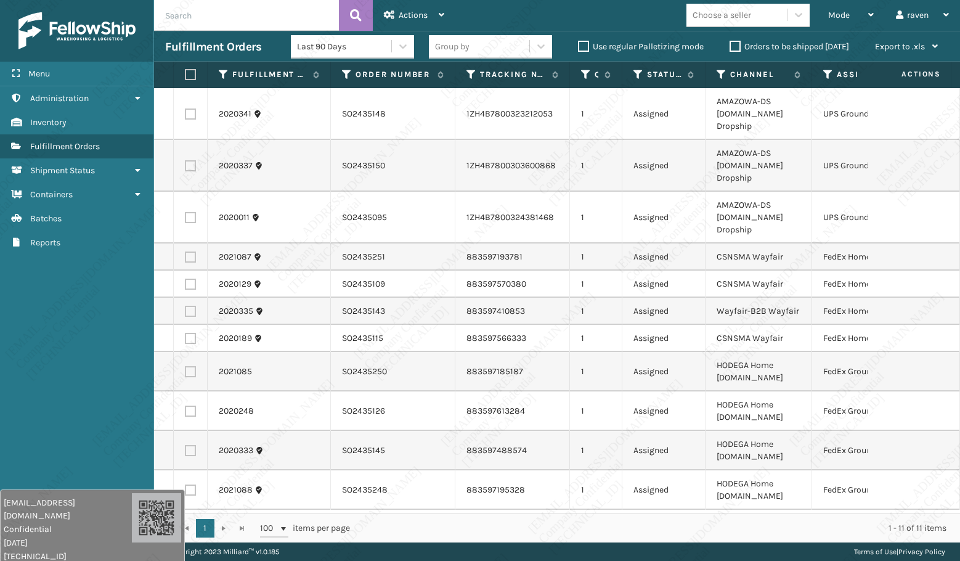
scroll to position [6, 0]
click at [829, 76] on icon at bounding box center [828, 74] width 10 height 11
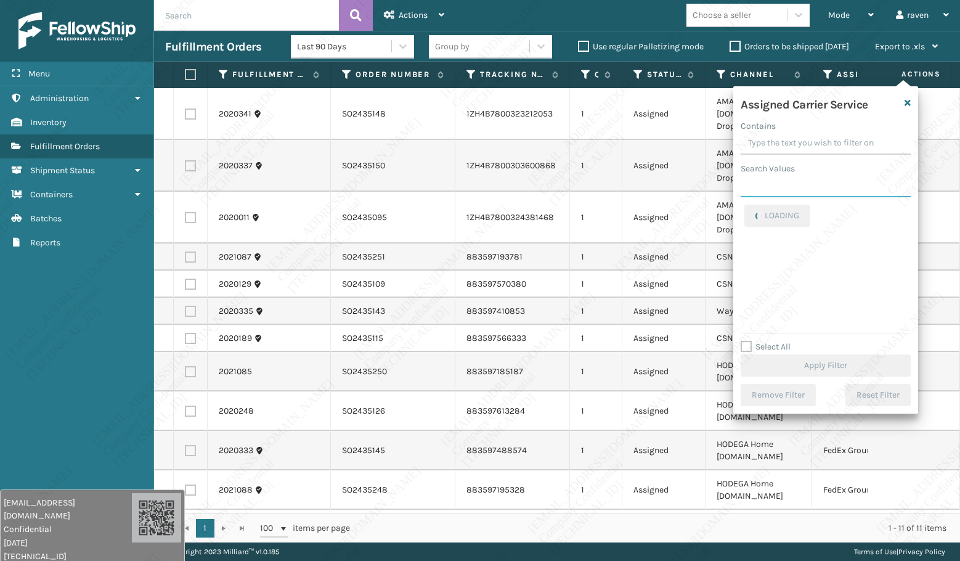
click at [801, 185] on input "Search Values" at bounding box center [826, 186] width 170 height 22
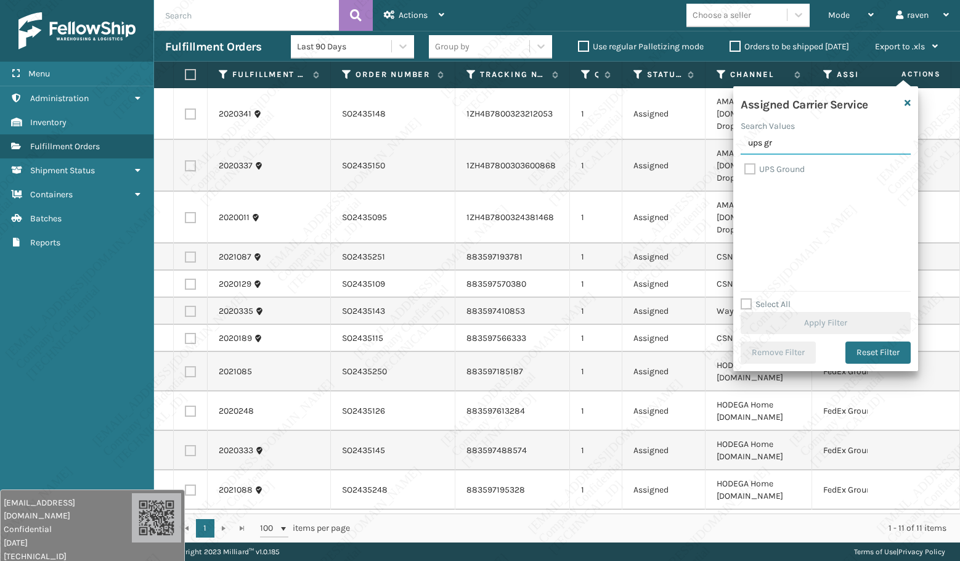
type input "ups gr"
click at [800, 170] on label "UPS Ground" at bounding box center [774, 169] width 60 height 10
click at [745, 170] on input "UPS Ground" at bounding box center [744, 166] width 1 height 8
checkbox input "true"
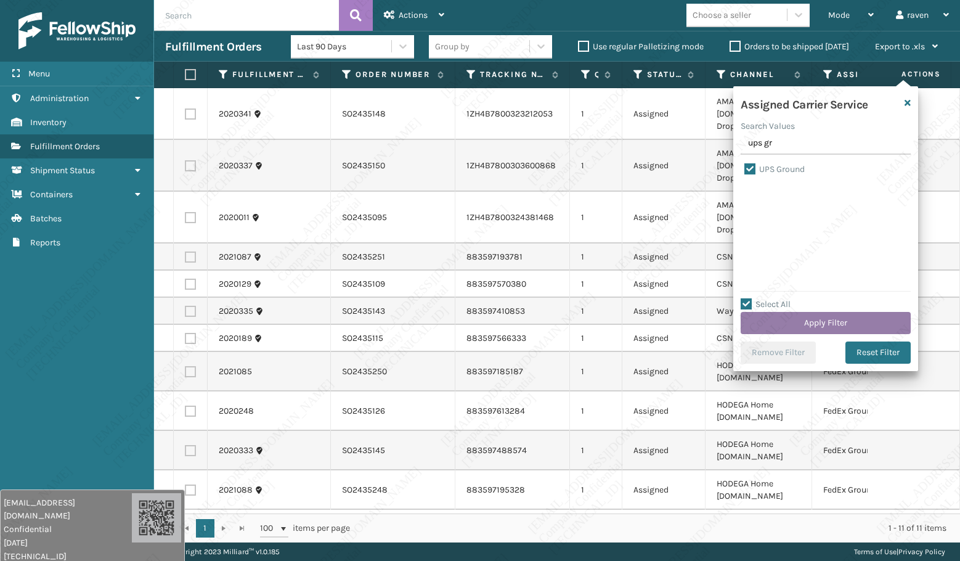
click at [855, 316] on button "Apply Filter" at bounding box center [826, 323] width 170 height 22
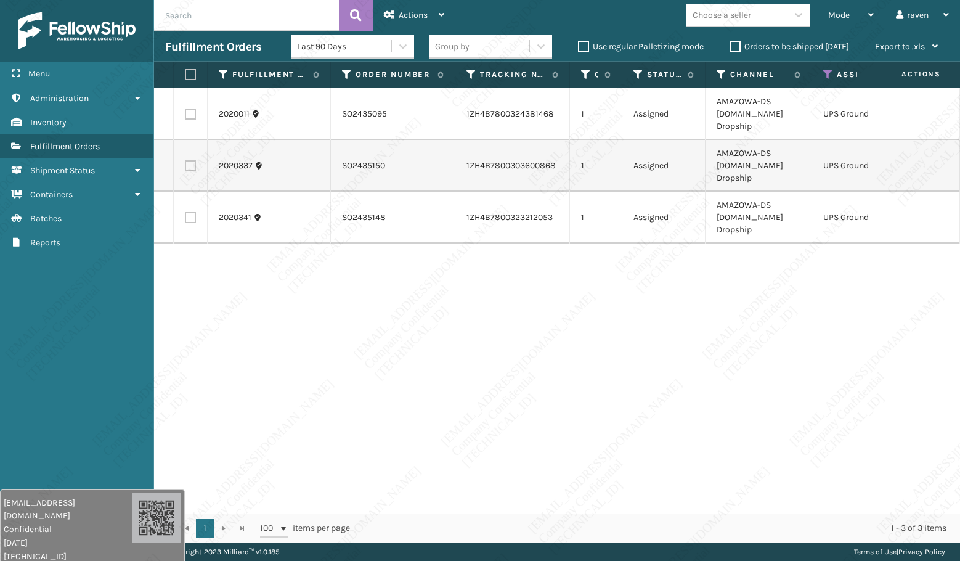
click at [187, 73] on label at bounding box center [188, 74] width 7 height 11
click at [185, 73] on input "checkbox" at bounding box center [185, 75] width 1 height 8
checkbox input "true"
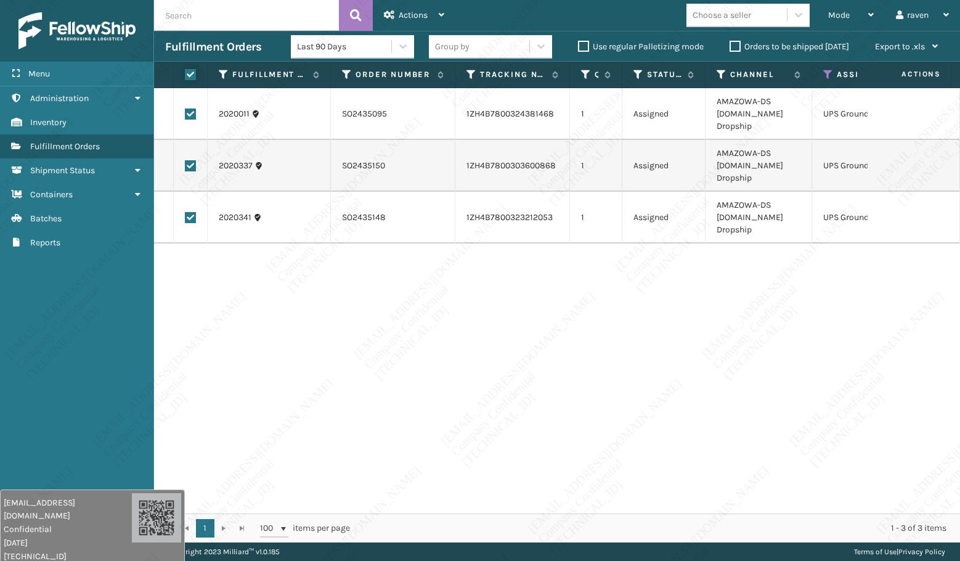
checkbox input "true"
click at [409, 8] on div "Actions" at bounding box center [414, 15] width 60 height 31
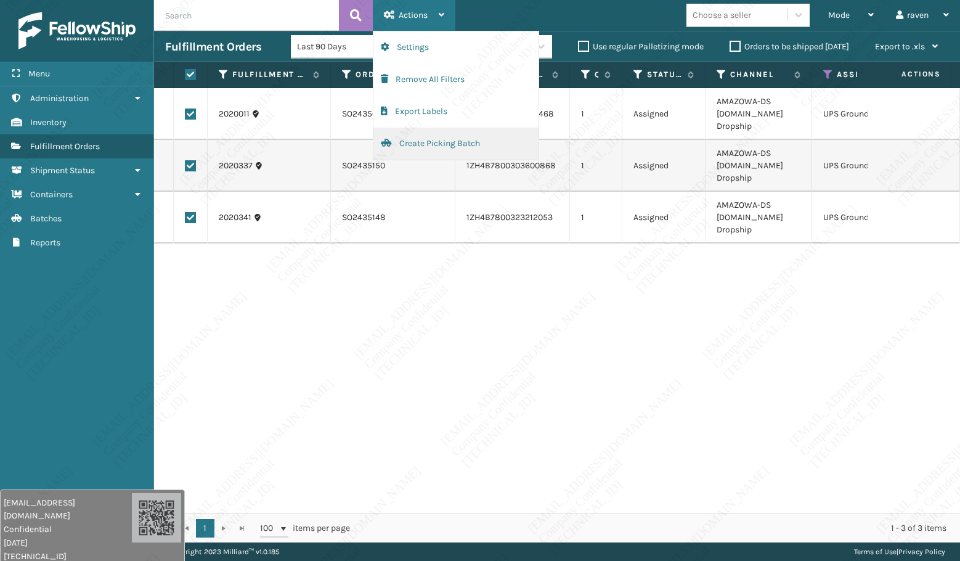
click at [444, 142] on button "Create Picking Batch" at bounding box center [455, 144] width 165 height 32
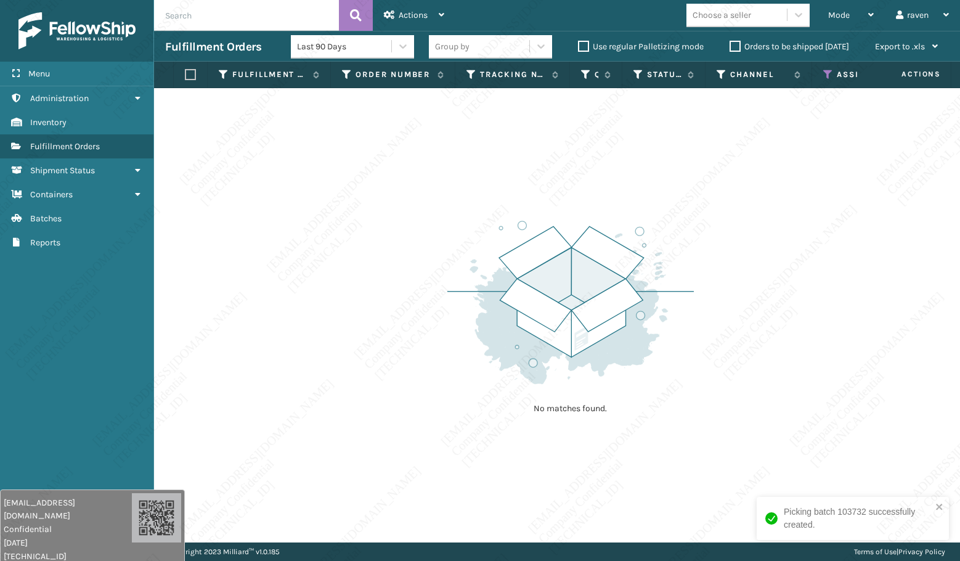
click at [826, 70] on icon at bounding box center [828, 74] width 10 height 11
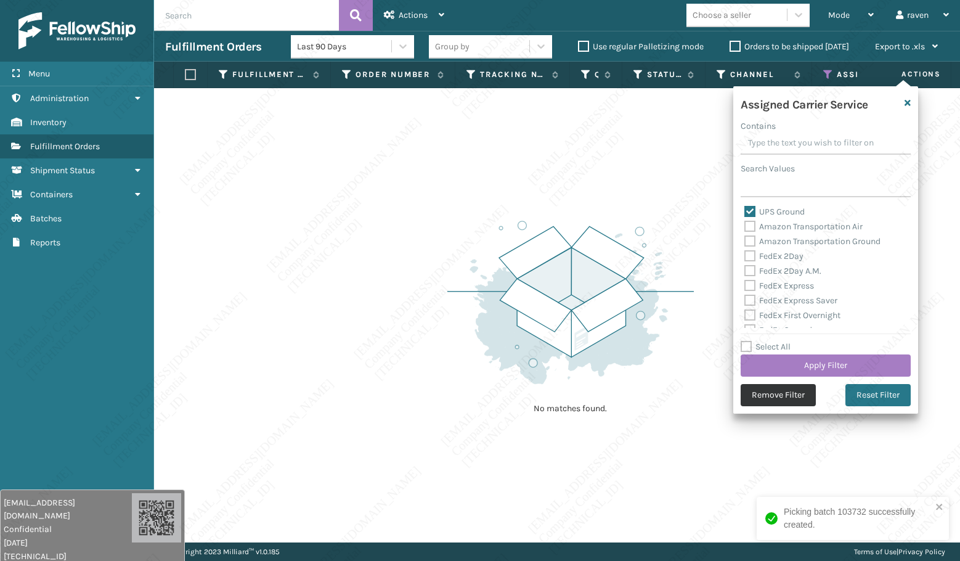
click at [784, 401] on button "Remove Filter" at bounding box center [778, 395] width 75 height 22
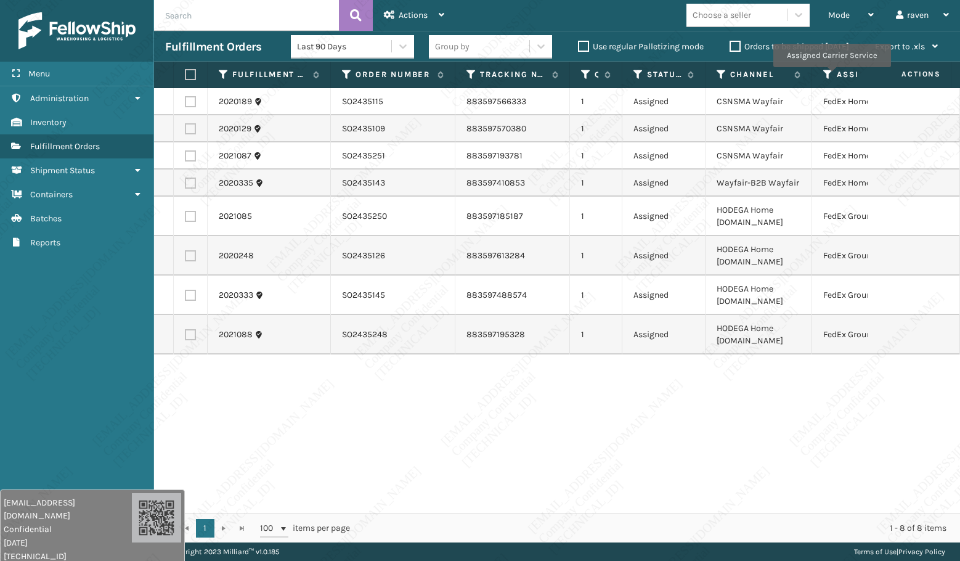
click at [828, 70] on icon at bounding box center [828, 74] width 10 height 11
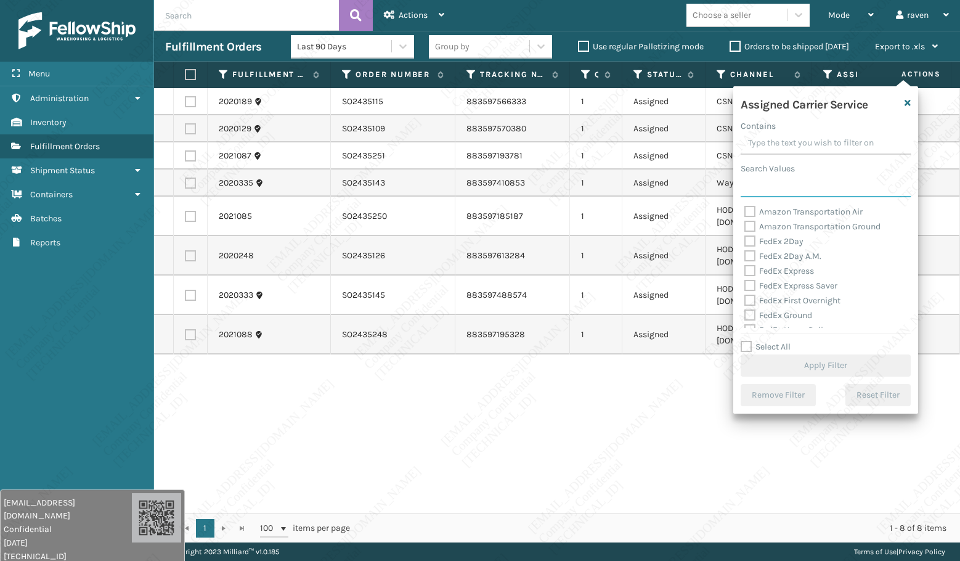
click at [793, 184] on input "Search Values" at bounding box center [826, 186] width 170 height 22
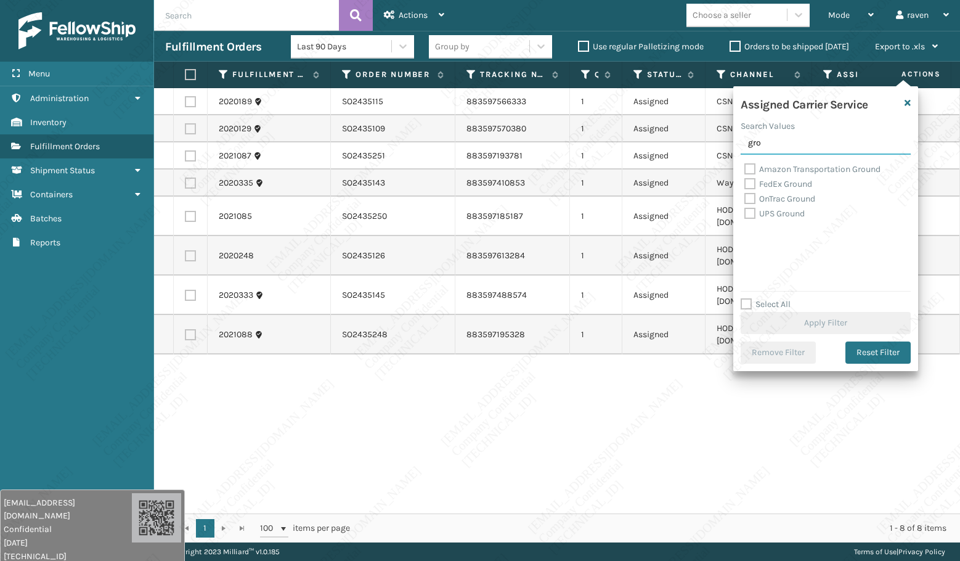
type input "gro"
click at [791, 186] on label "FedEx Ground" at bounding box center [778, 184] width 68 height 10
click at [745, 185] on input "FedEx Ground" at bounding box center [744, 181] width 1 height 8
checkbox input "true"
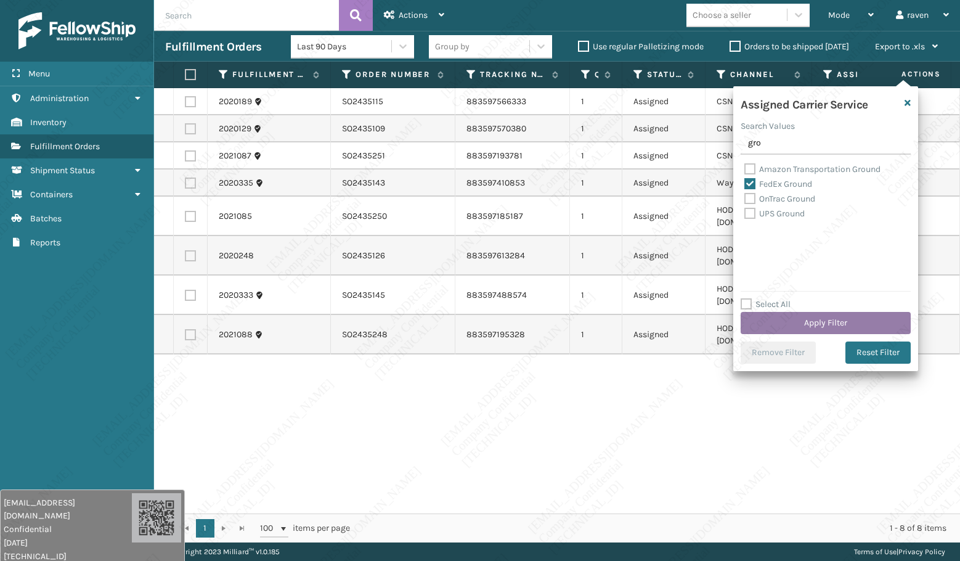
click at [825, 320] on button "Apply Filter" at bounding box center [826, 323] width 170 height 22
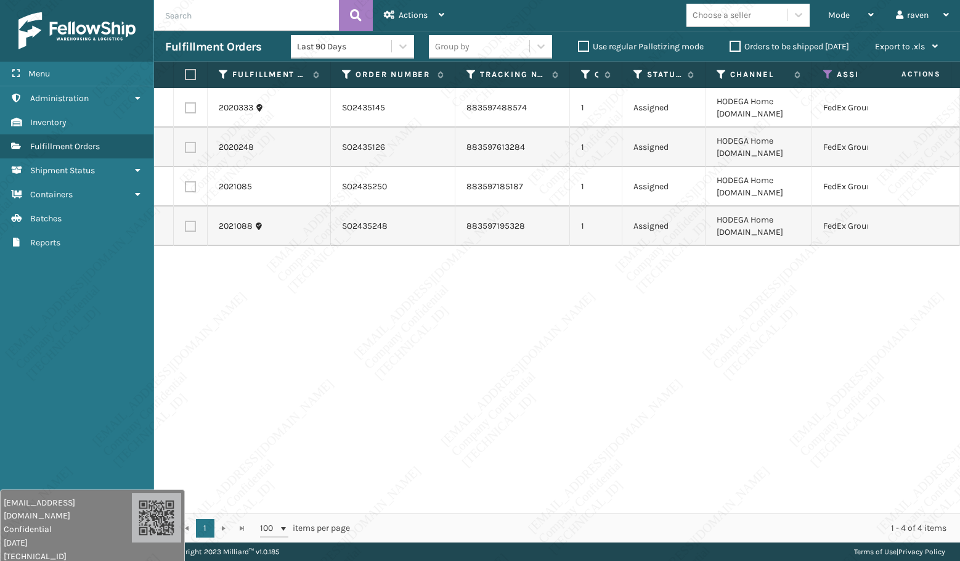
click at [192, 75] on label at bounding box center [188, 74] width 7 height 11
click at [185, 75] on input "checkbox" at bounding box center [185, 75] width 1 height 8
checkbox input "true"
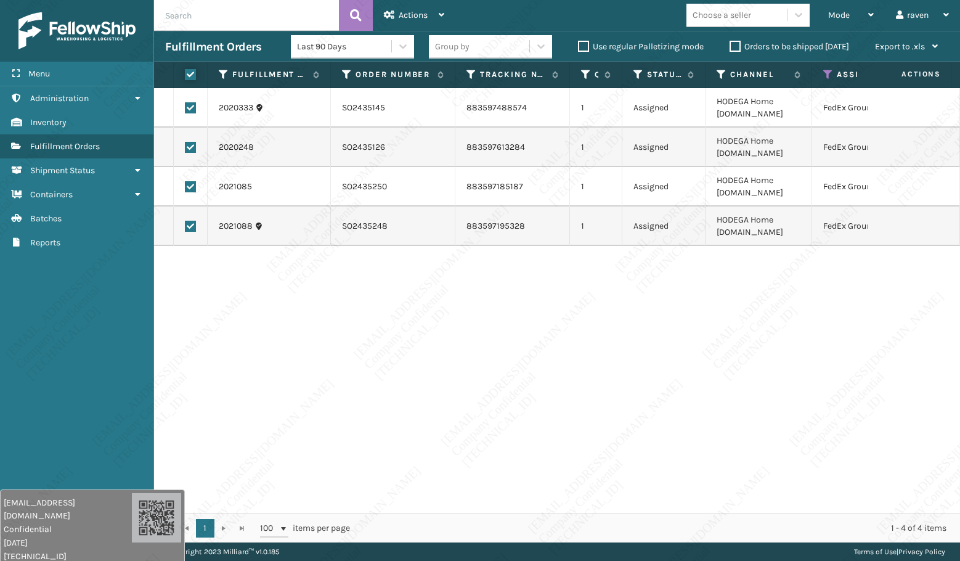
checkbox input "true"
drag, startPoint x: 422, startPoint y: 21, endPoint x: 433, endPoint y: 40, distance: 21.8
click at [423, 21] on div "Actions" at bounding box center [414, 15] width 60 height 31
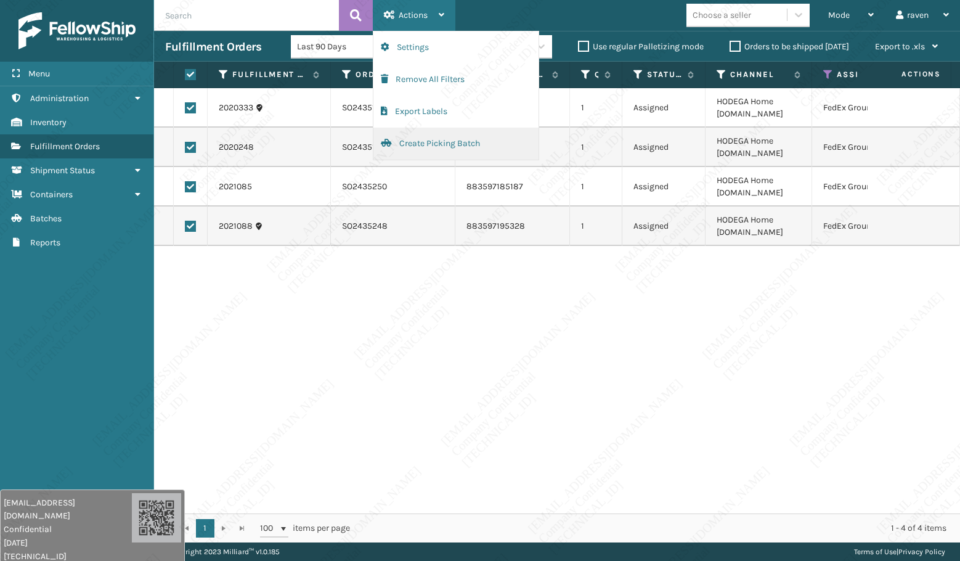
click at [426, 140] on button "Create Picking Batch" at bounding box center [455, 144] width 165 height 32
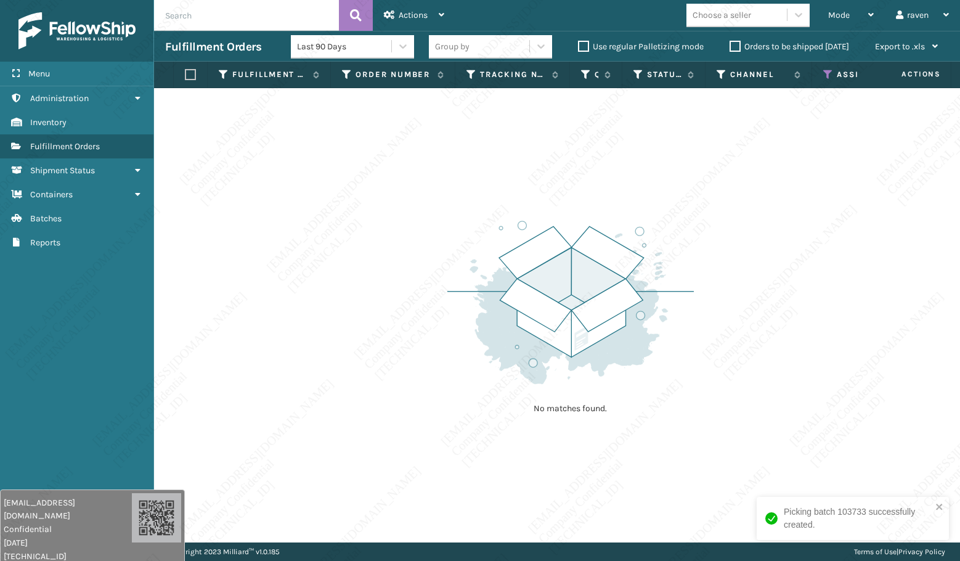
click at [827, 74] on icon at bounding box center [828, 74] width 10 height 11
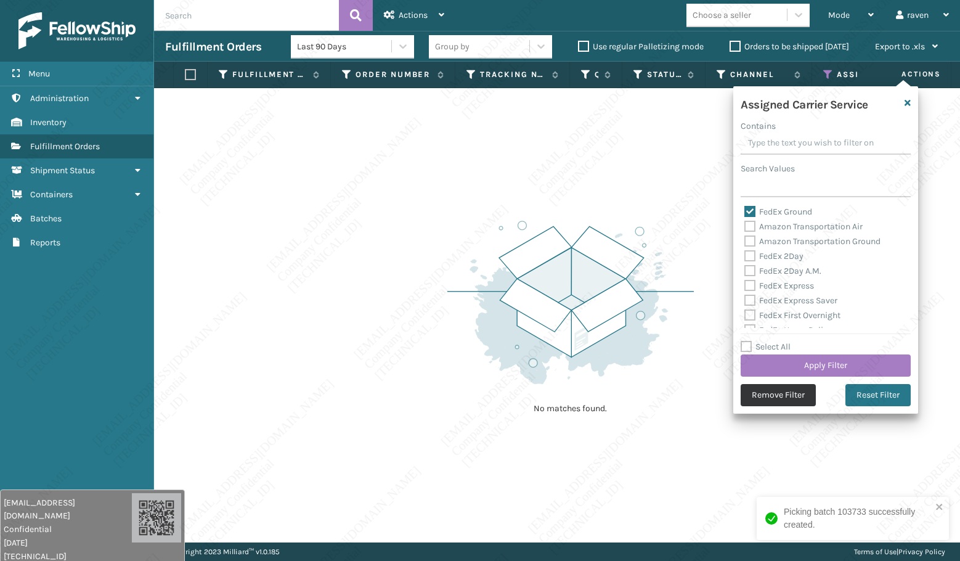
click at [793, 391] on button "Remove Filter" at bounding box center [778, 395] width 75 height 22
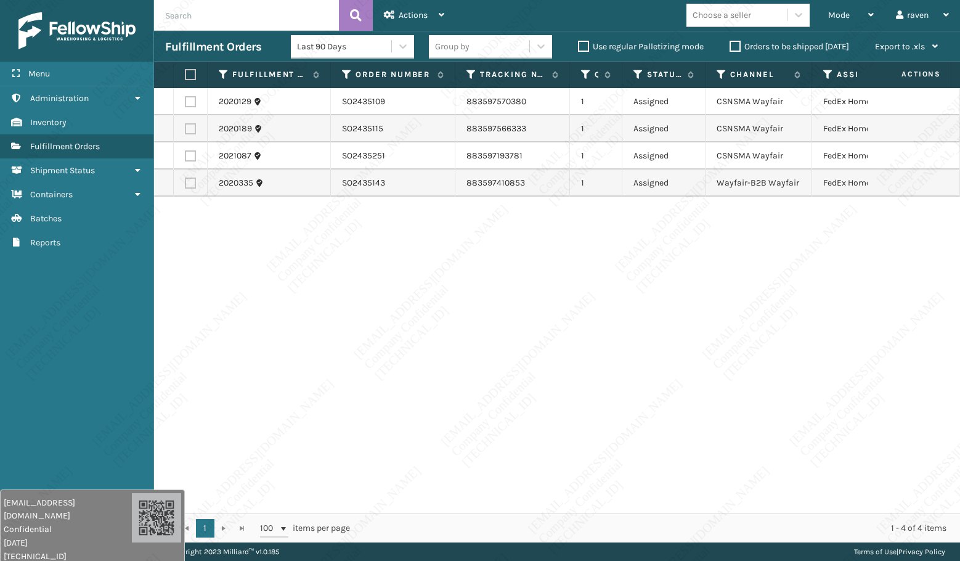
click at [185, 76] on label at bounding box center [188, 74] width 7 height 11
click at [185, 76] on input "checkbox" at bounding box center [185, 75] width 1 height 8
checkbox input "true"
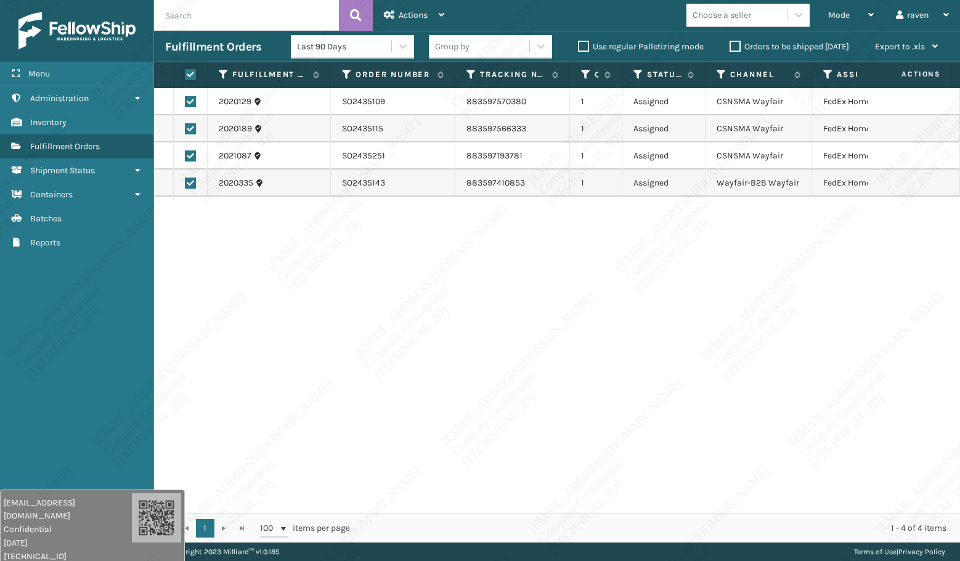
checkbox input "true"
click at [408, 8] on div "Actions" at bounding box center [414, 15] width 60 height 31
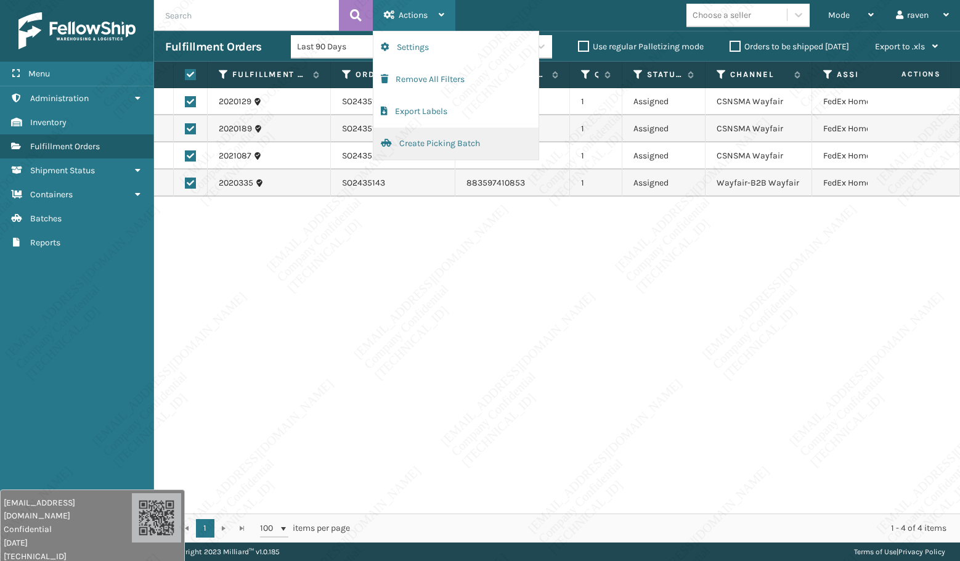
click at [409, 142] on button "Create Picking Batch" at bounding box center [455, 144] width 165 height 32
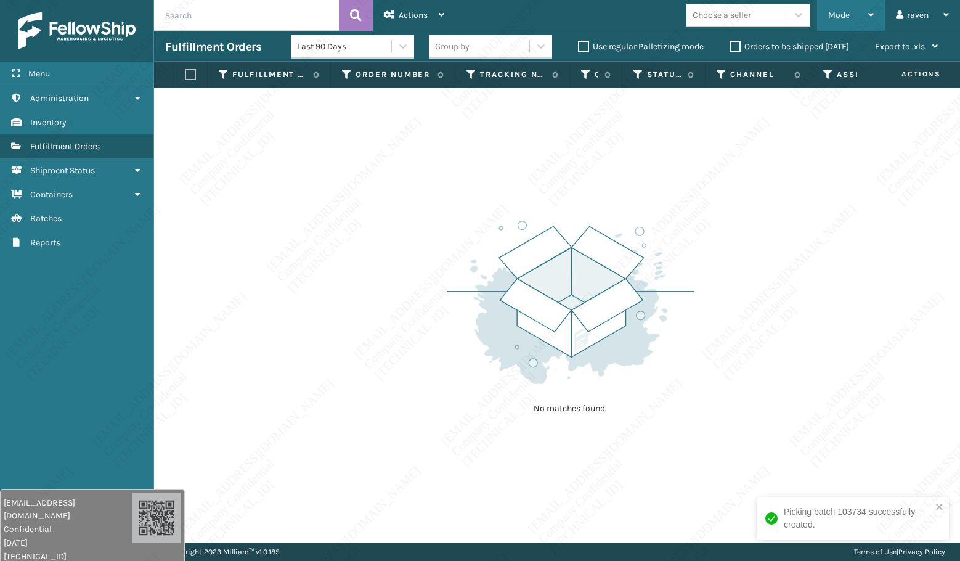
click at [844, 13] on span "Mode" at bounding box center [839, 15] width 22 height 10
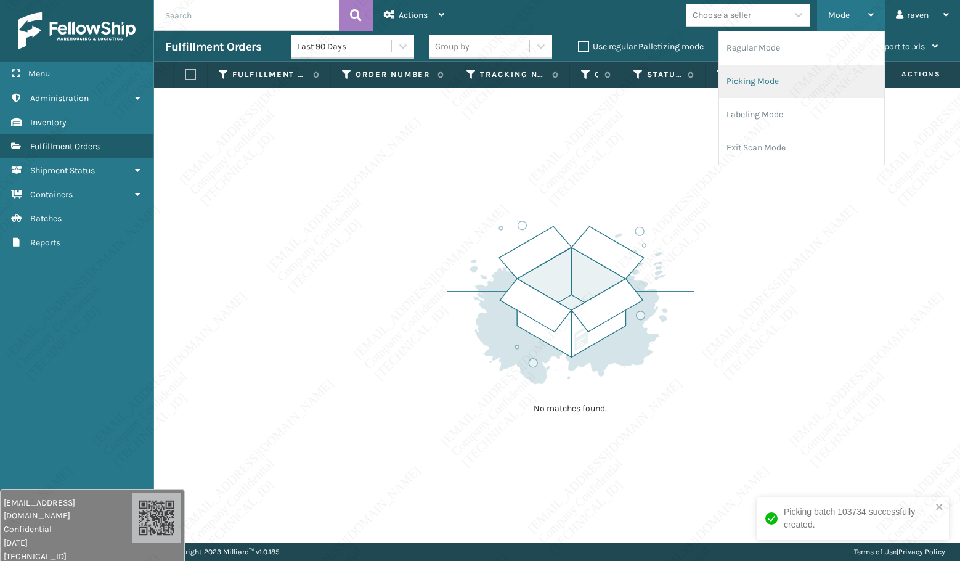
click at [780, 86] on li "Picking Mode" at bounding box center [801, 81] width 165 height 33
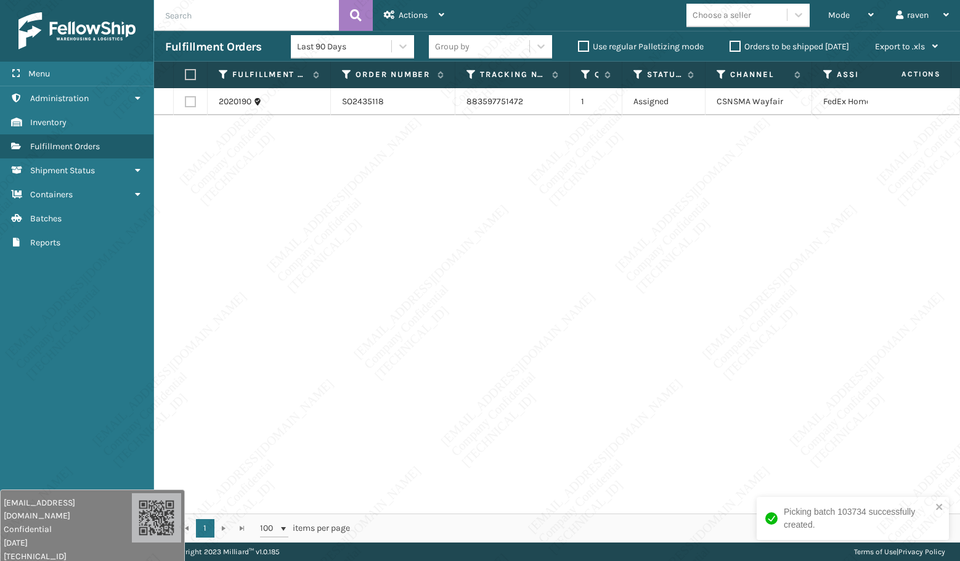
click at [192, 75] on label at bounding box center [188, 74] width 7 height 11
click at [185, 75] on input "checkbox" at bounding box center [185, 75] width 1 height 8
checkbox input "true"
click at [436, 15] on div "Actions" at bounding box center [414, 15] width 60 height 31
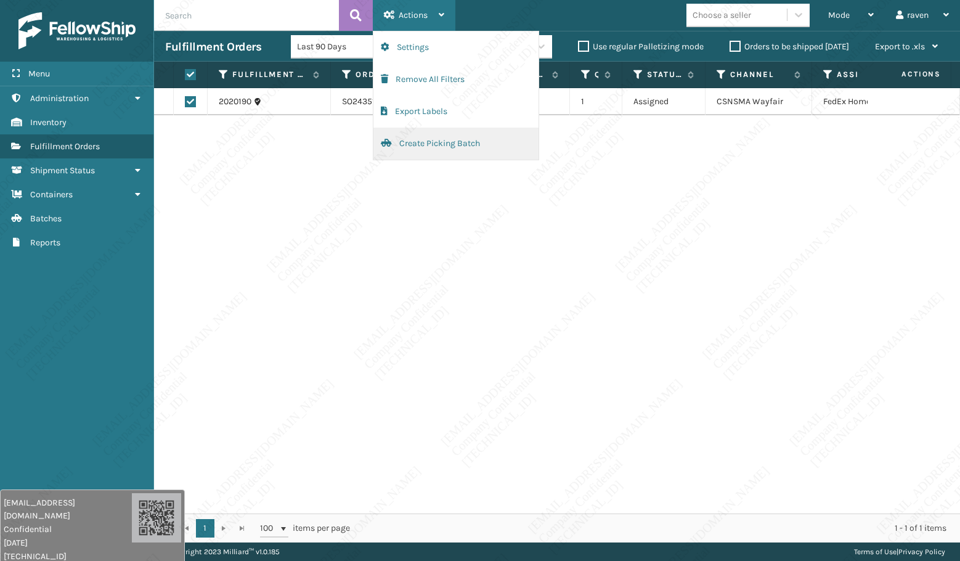
click at [401, 142] on button "Create Picking Batch" at bounding box center [455, 144] width 165 height 32
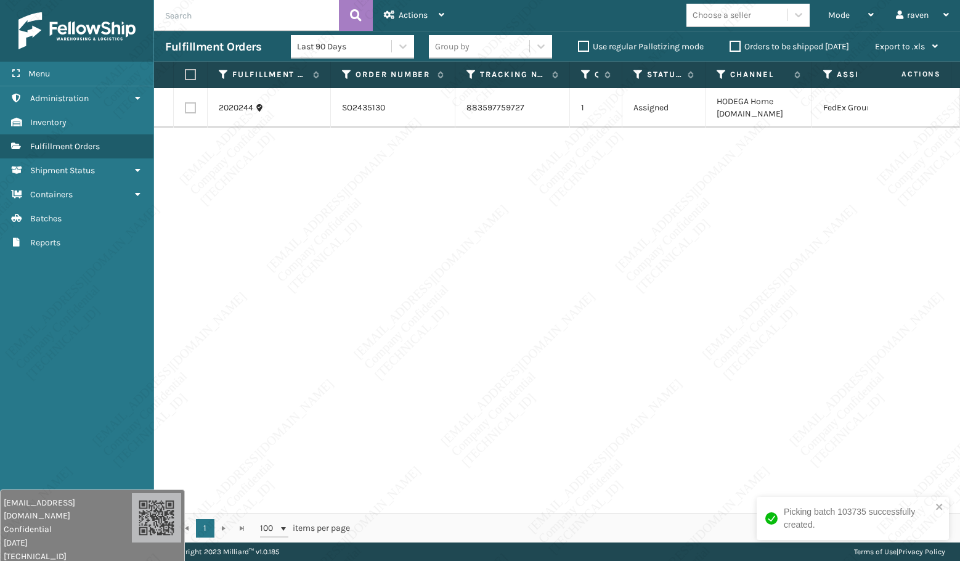
click at [857, 172] on div "2020244 SO2435130 883597759727 1 Assigned HODEGA Home [DOMAIN_NAME] FedEx Ground" at bounding box center [557, 300] width 806 height 425
click at [617, 299] on div "2020244 SO2435130 883597759727 1 Assigned HODEGA Home [DOMAIN_NAME] FedEx Ground" at bounding box center [557, 300] width 806 height 425
click at [711, 346] on div "2020244 SO2435130 883597759727 1 Assigned HODEGA Home [DOMAIN_NAME] FedEx Ground" at bounding box center [557, 300] width 806 height 425
click at [192, 72] on label at bounding box center [188, 74] width 7 height 11
click at [185, 72] on input "checkbox" at bounding box center [185, 75] width 1 height 8
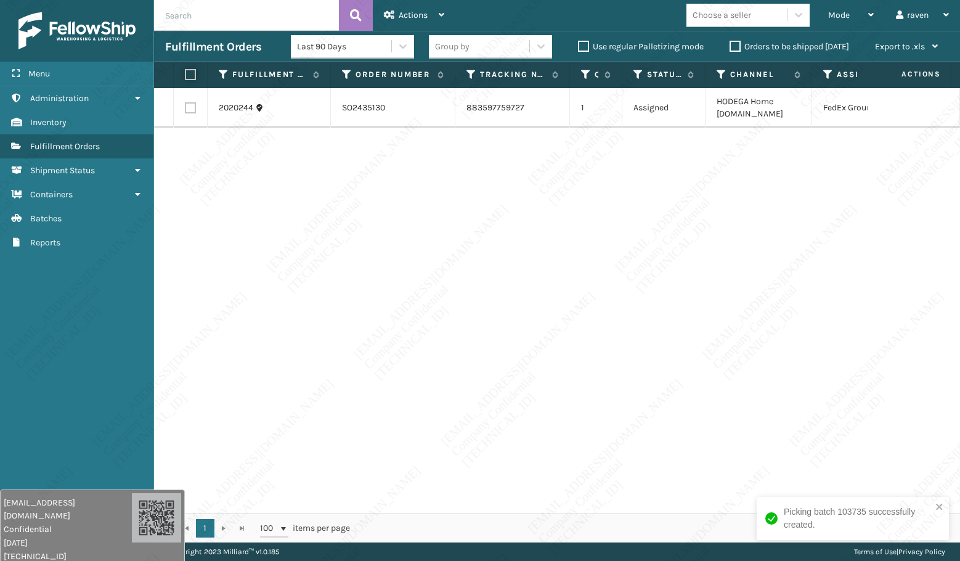
checkbox input "true"
click at [425, 10] on span "Actions" at bounding box center [413, 15] width 29 height 10
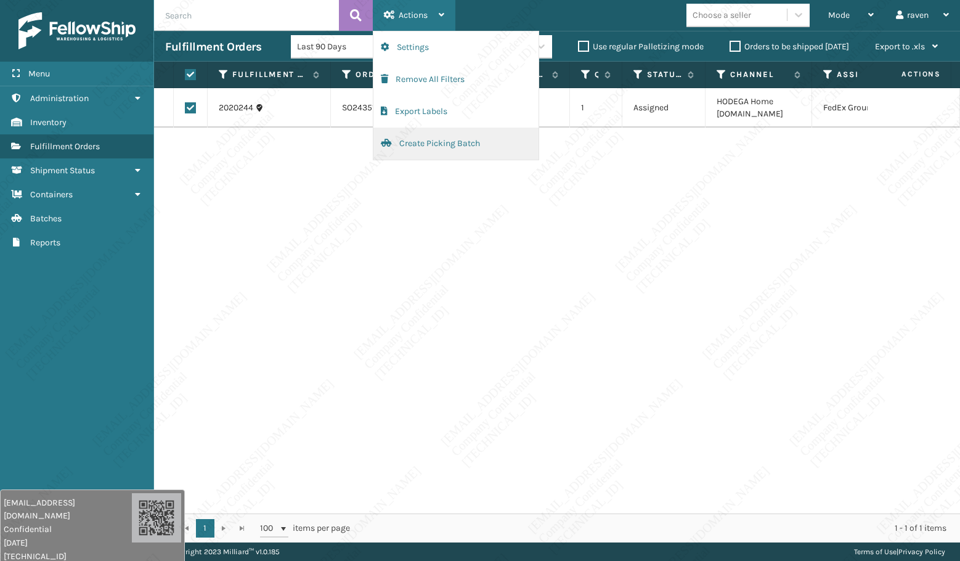
click at [434, 146] on button "Create Picking Batch" at bounding box center [455, 144] width 165 height 32
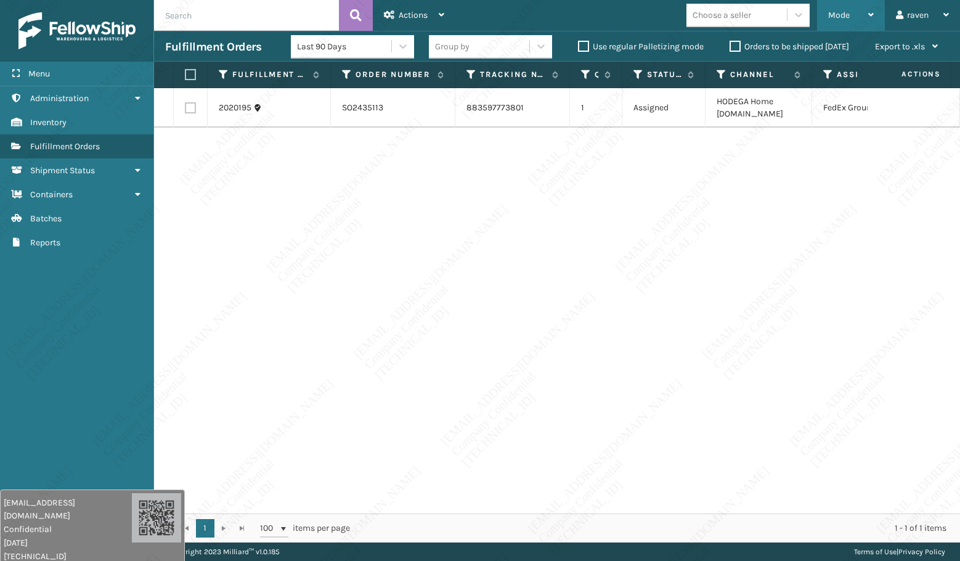
click at [832, 13] on span "Mode" at bounding box center [839, 15] width 22 height 10
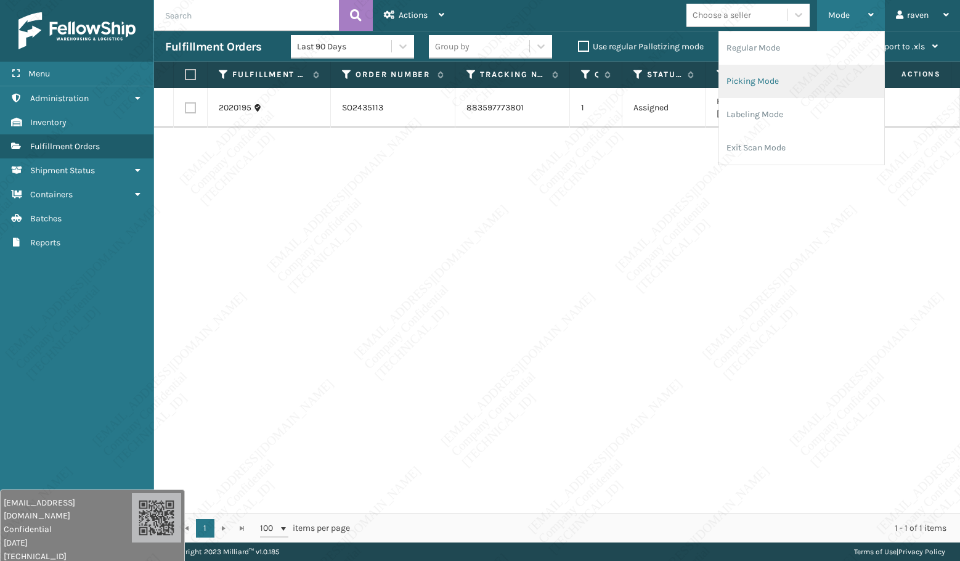
click at [806, 76] on li "Picking Mode" at bounding box center [801, 81] width 165 height 33
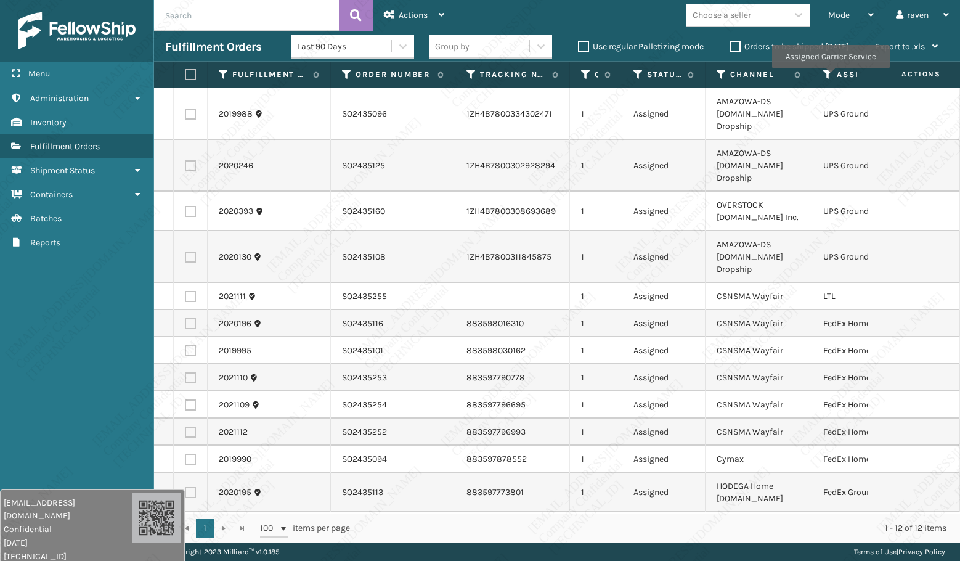
click at [828, 72] on icon at bounding box center [828, 74] width 10 height 11
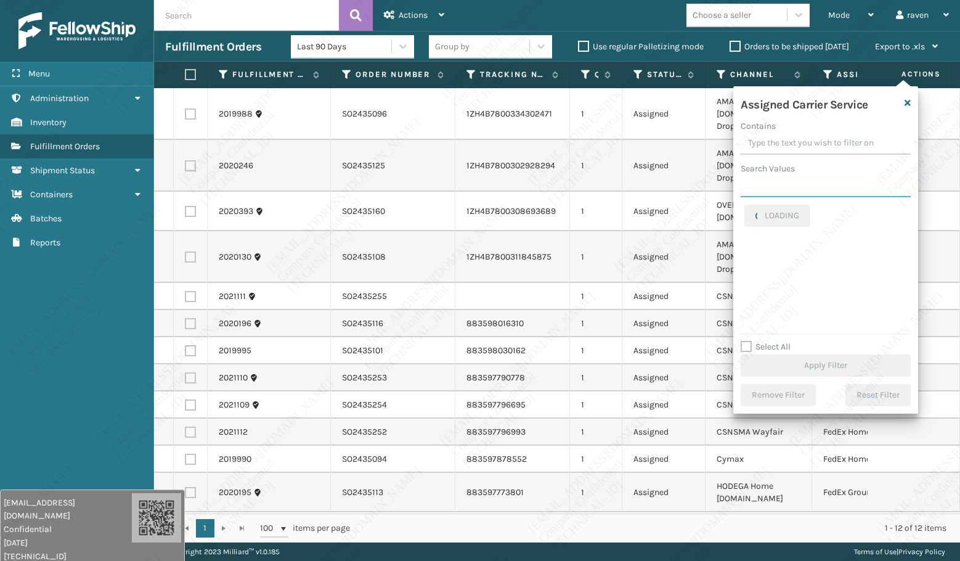
click at [813, 190] on input "Search Values" at bounding box center [826, 186] width 170 height 22
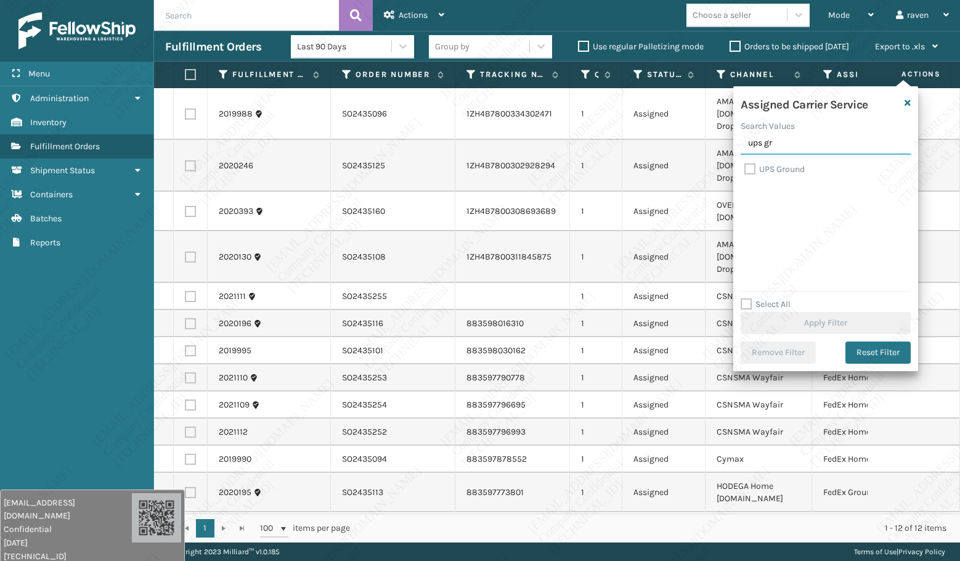
type input "ups gr"
click at [786, 165] on label "UPS Ground" at bounding box center [774, 169] width 60 height 10
click at [745, 165] on input "UPS Ground" at bounding box center [744, 166] width 1 height 8
checkbox input "true"
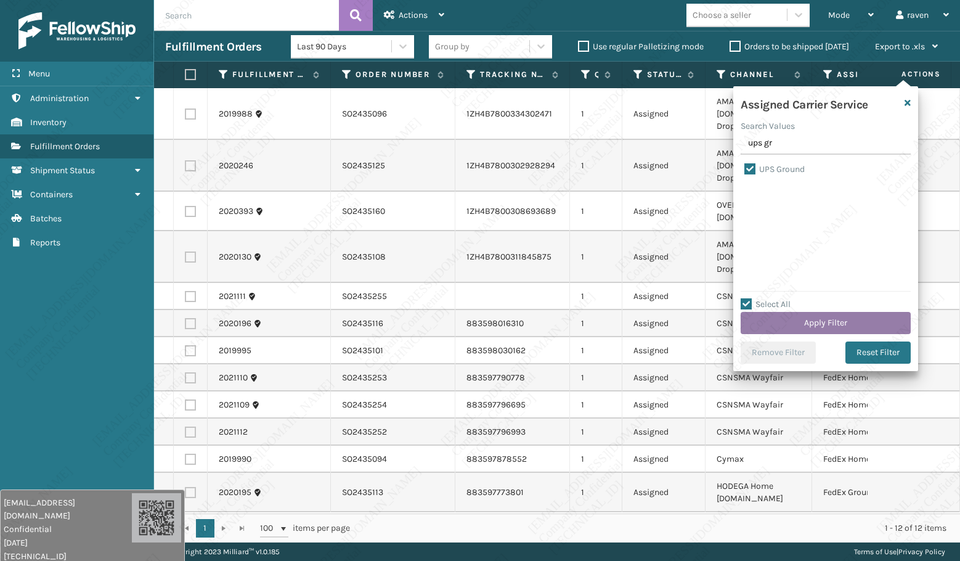
click at [822, 322] on button "Apply Filter" at bounding box center [826, 323] width 170 height 22
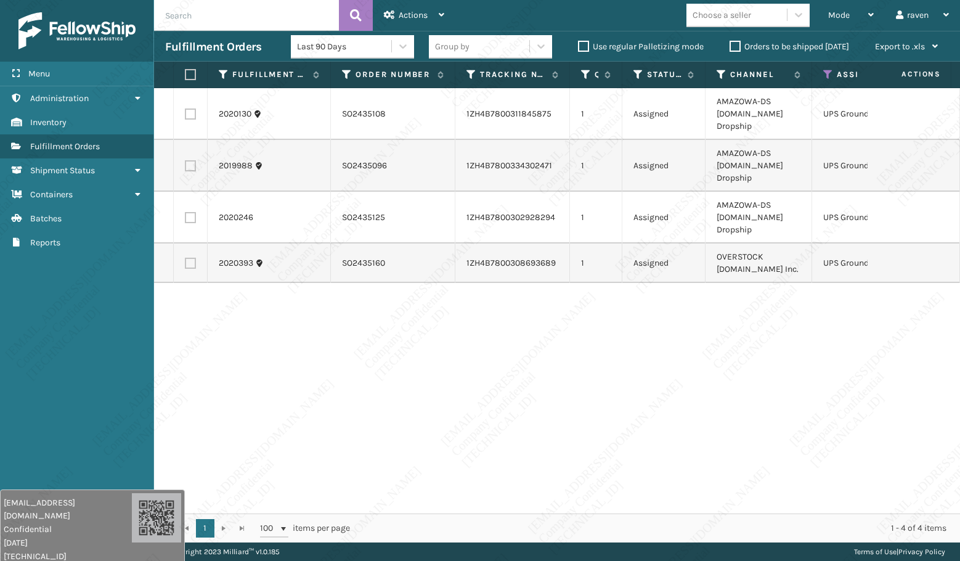
click at [189, 71] on label at bounding box center [188, 74] width 7 height 11
click at [185, 71] on input "checkbox" at bounding box center [185, 75] width 1 height 8
checkbox input "true"
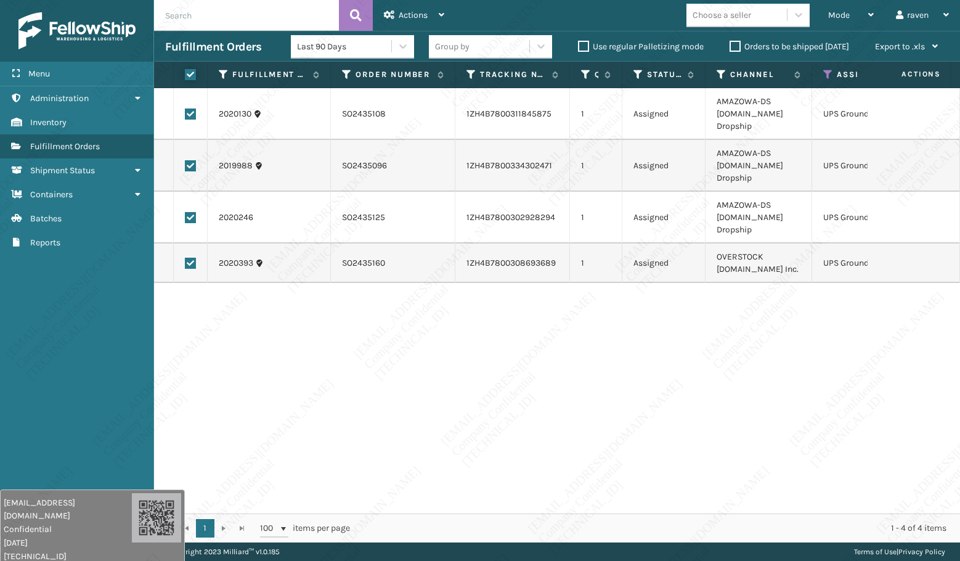
checkbox input "true"
click at [407, 10] on span "Actions" at bounding box center [413, 15] width 29 height 10
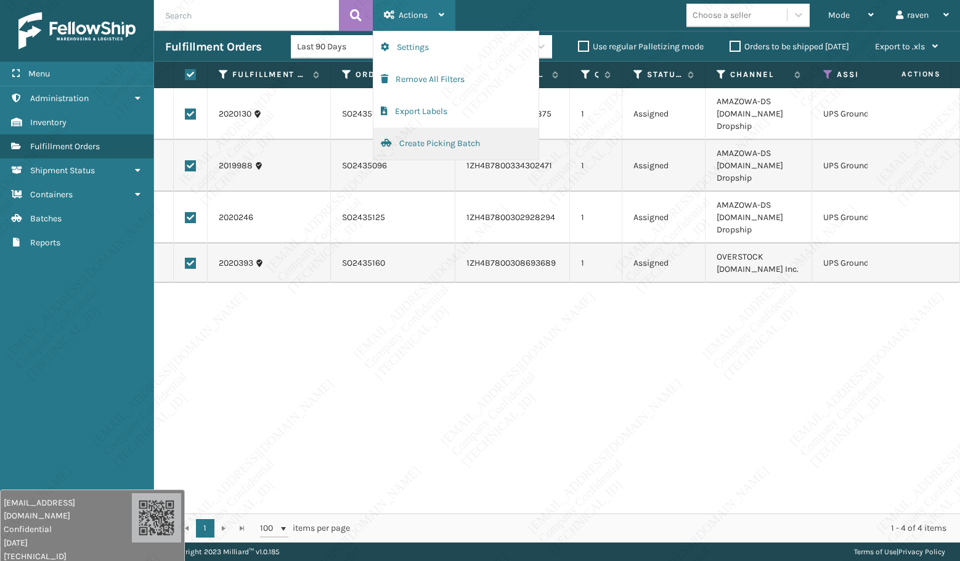
click at [418, 139] on button "Create Picking Batch" at bounding box center [455, 144] width 165 height 32
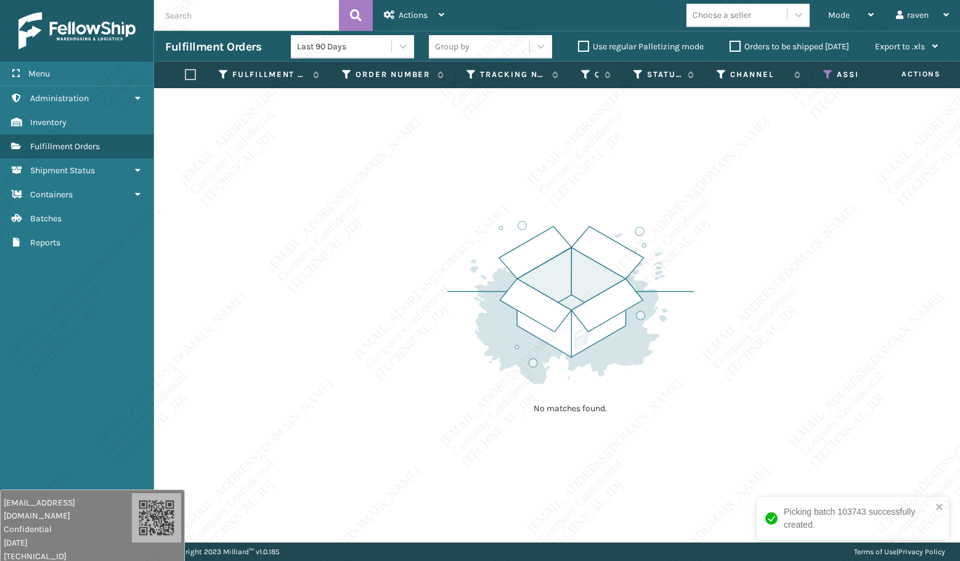
click at [826, 74] on icon at bounding box center [828, 74] width 10 height 11
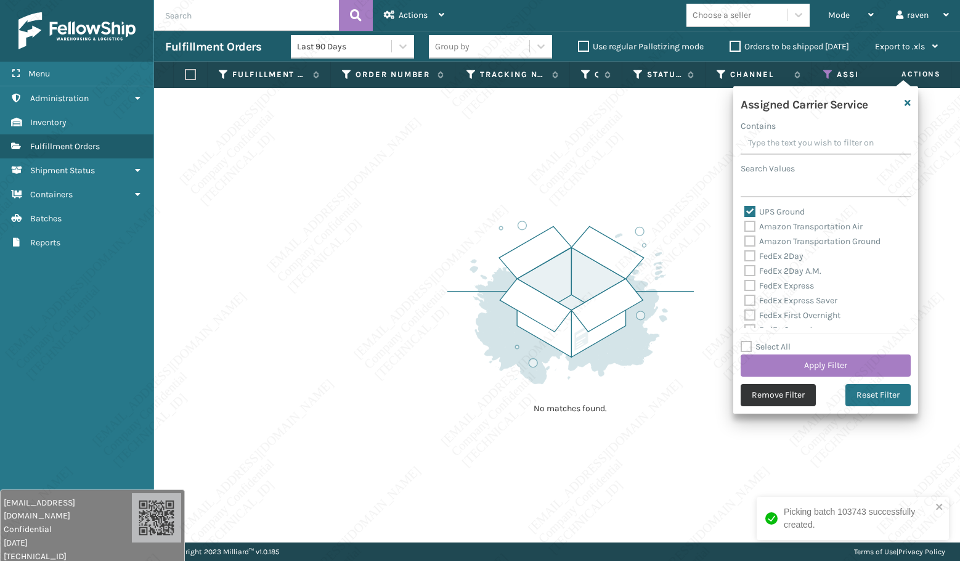
click at [788, 394] on button "Remove Filter" at bounding box center [778, 395] width 75 height 22
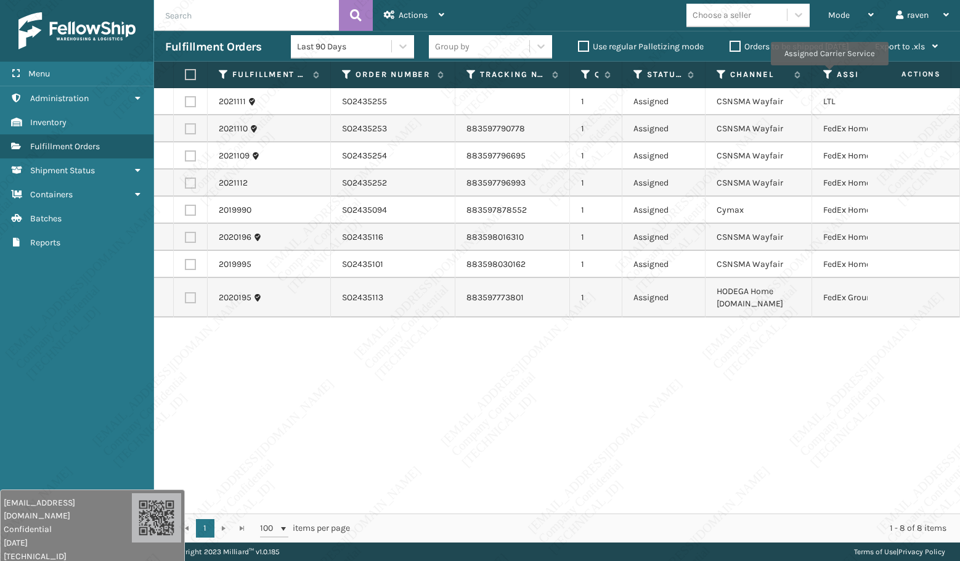
click at [829, 74] on icon at bounding box center [828, 74] width 10 height 11
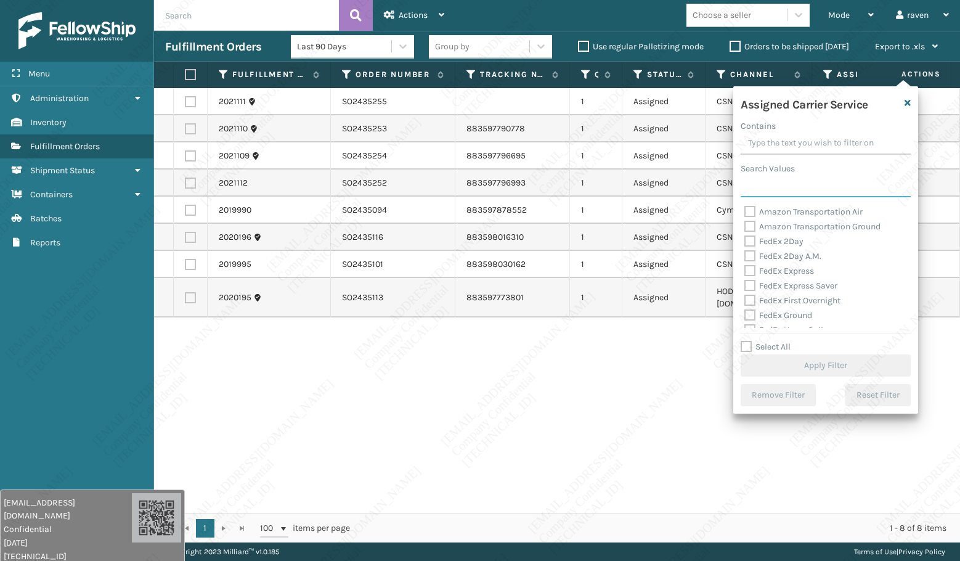
click at [783, 195] on input "Search Values" at bounding box center [826, 186] width 170 height 22
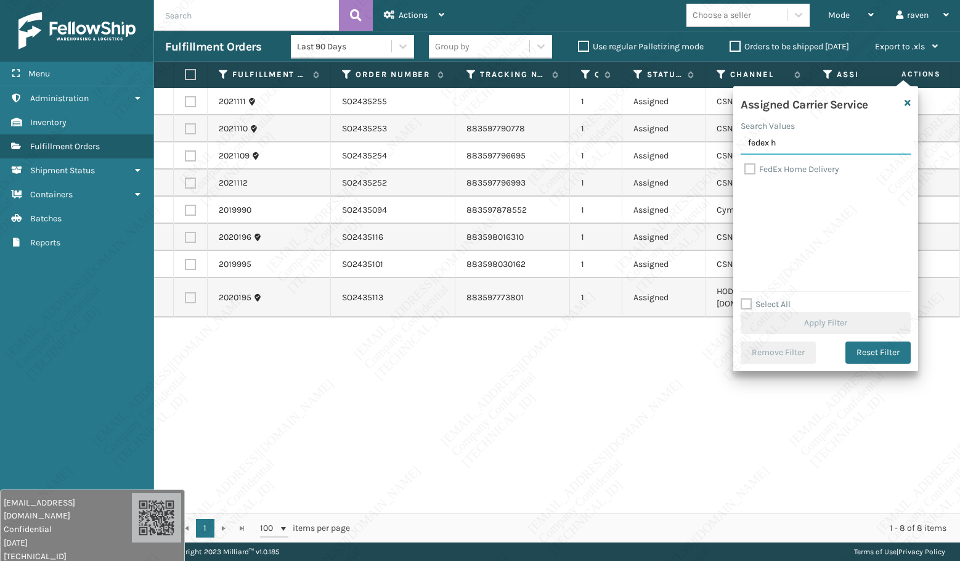
type input "fedex h"
click at [799, 167] on label "FedEx Home Delivery" at bounding box center [791, 169] width 95 height 10
click at [745, 167] on input "FedEx Home Delivery" at bounding box center [744, 166] width 1 height 8
checkbox input "true"
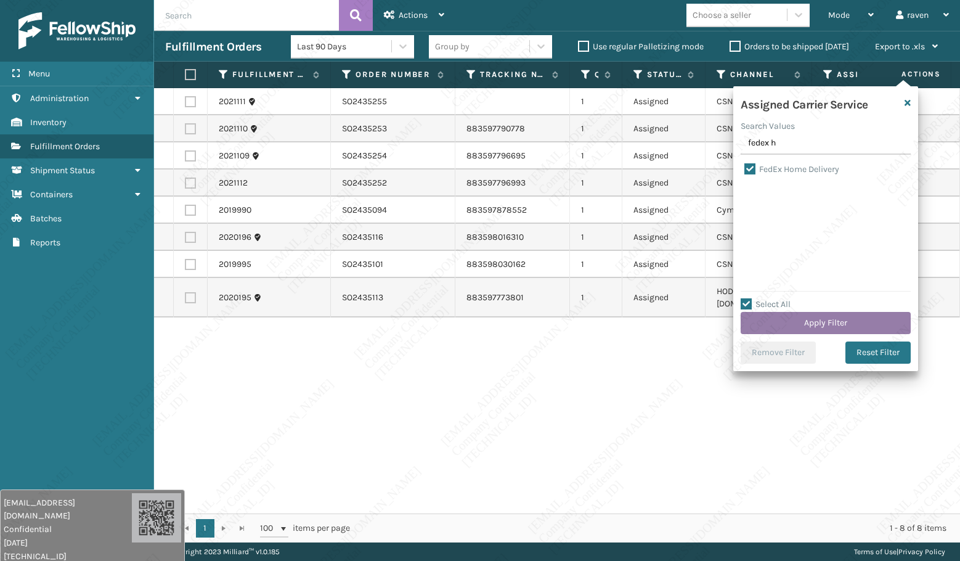
click at [839, 320] on button "Apply Filter" at bounding box center [826, 323] width 170 height 22
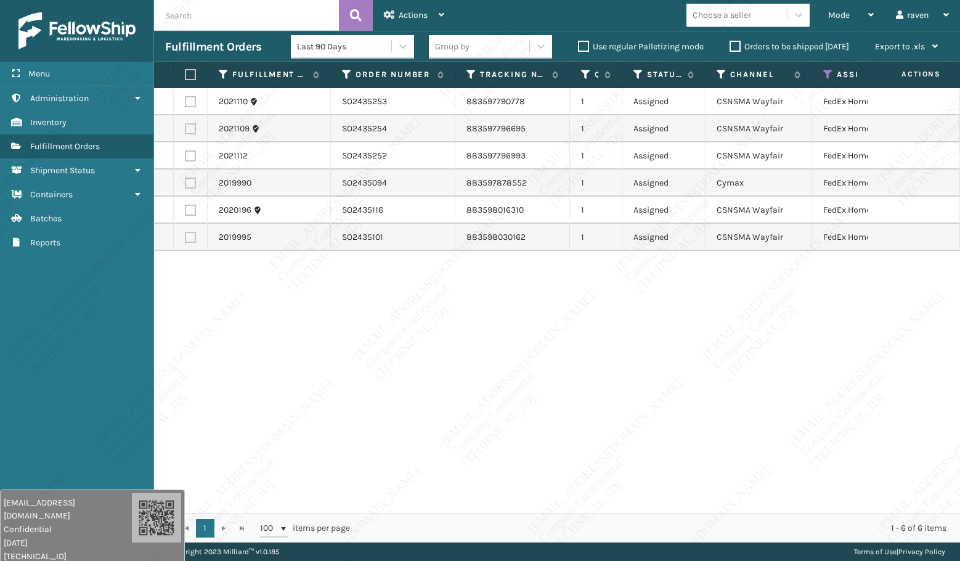
click at [185, 75] on label at bounding box center [188, 74] width 7 height 11
click at [185, 75] on input "checkbox" at bounding box center [185, 75] width 1 height 8
checkbox input "true"
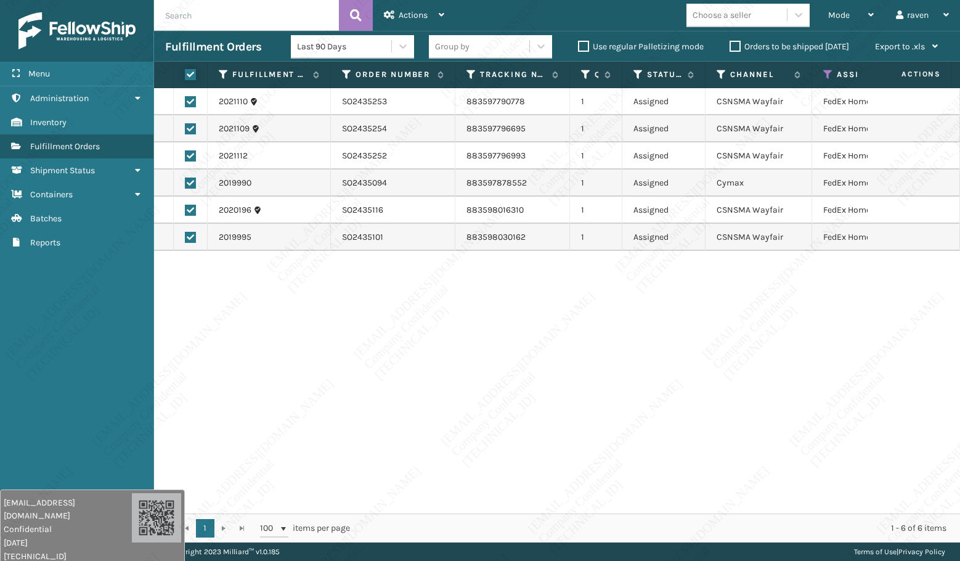
checkbox input "true"
click at [396, 4] on div "Actions" at bounding box center [414, 15] width 60 height 31
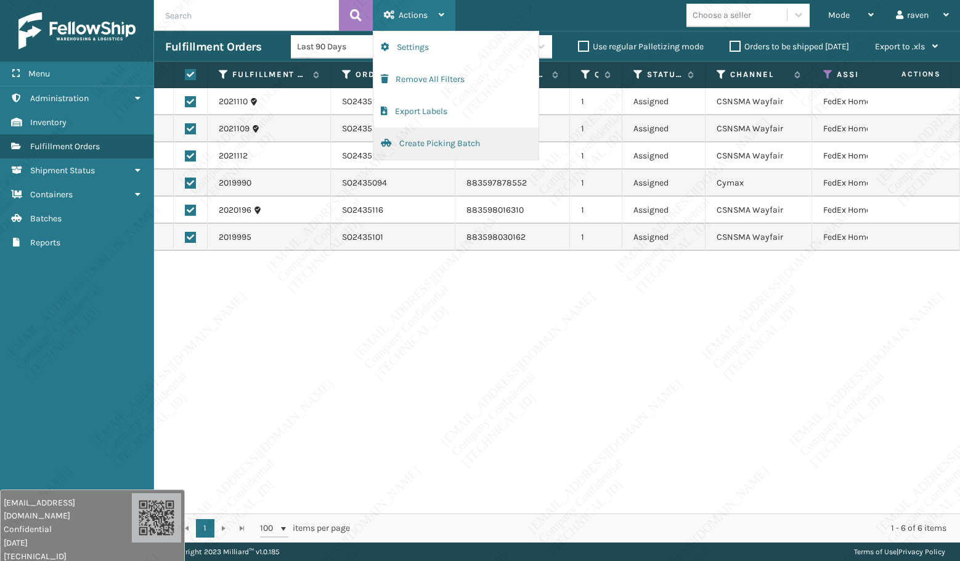
click at [410, 145] on button "Create Picking Batch" at bounding box center [455, 144] width 165 height 32
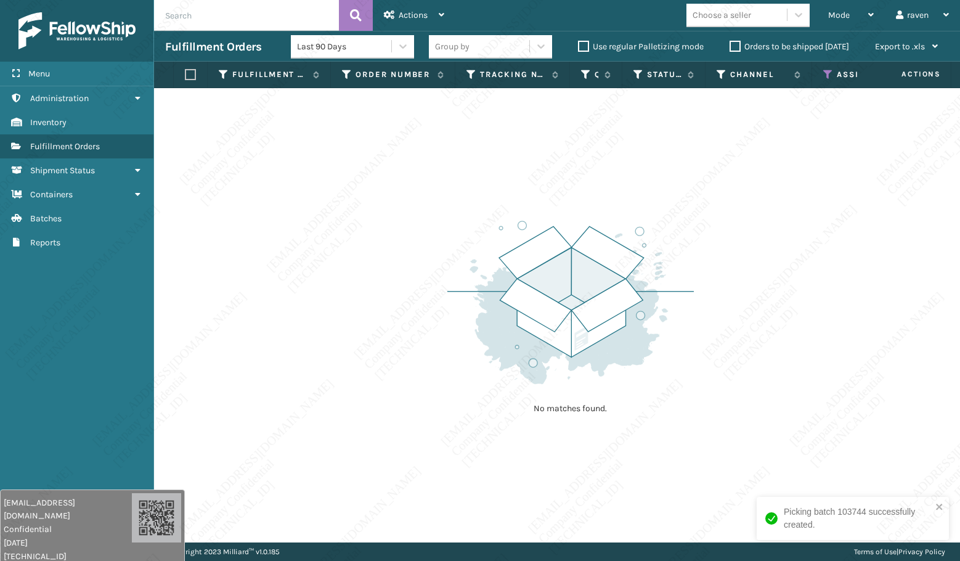
click at [833, 73] on icon at bounding box center [828, 74] width 10 height 11
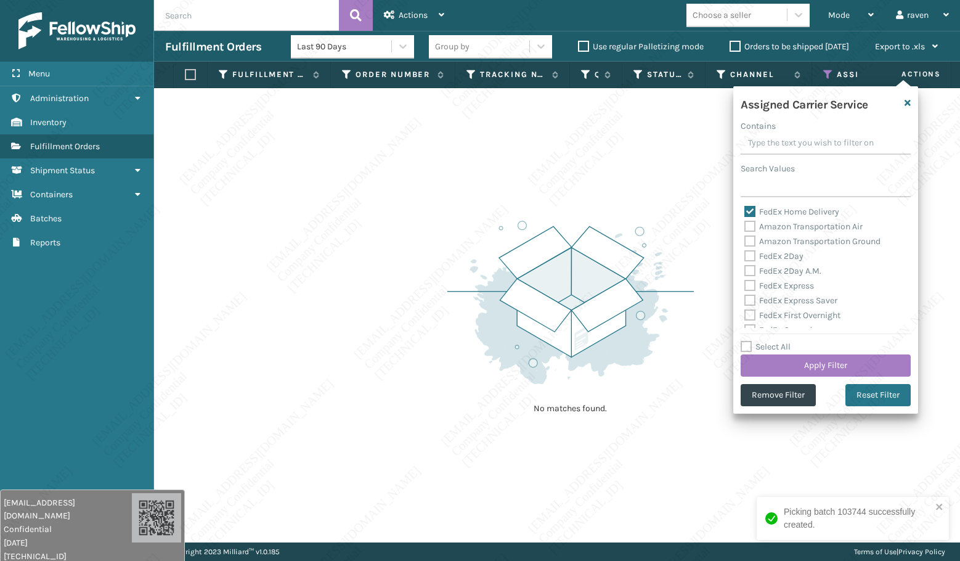
click at [833, 73] on icon at bounding box center [828, 74] width 10 height 11
click at [796, 394] on button "Remove Filter" at bounding box center [778, 395] width 75 height 22
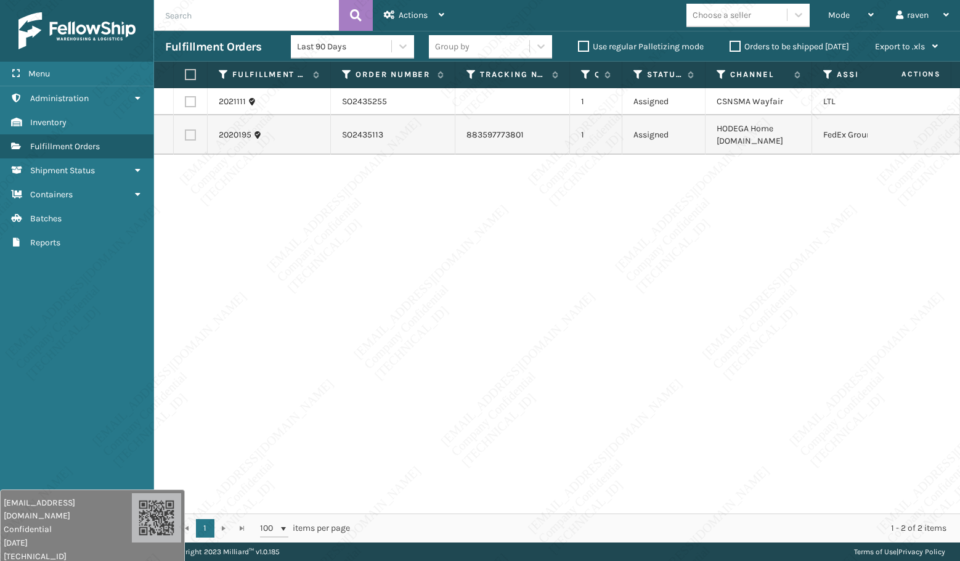
click at [189, 136] on label at bounding box center [190, 134] width 11 height 11
click at [185, 136] on input "checkbox" at bounding box center [185, 133] width 1 height 8
checkbox input "true"
click at [438, 17] on div "Actions" at bounding box center [414, 15] width 60 height 31
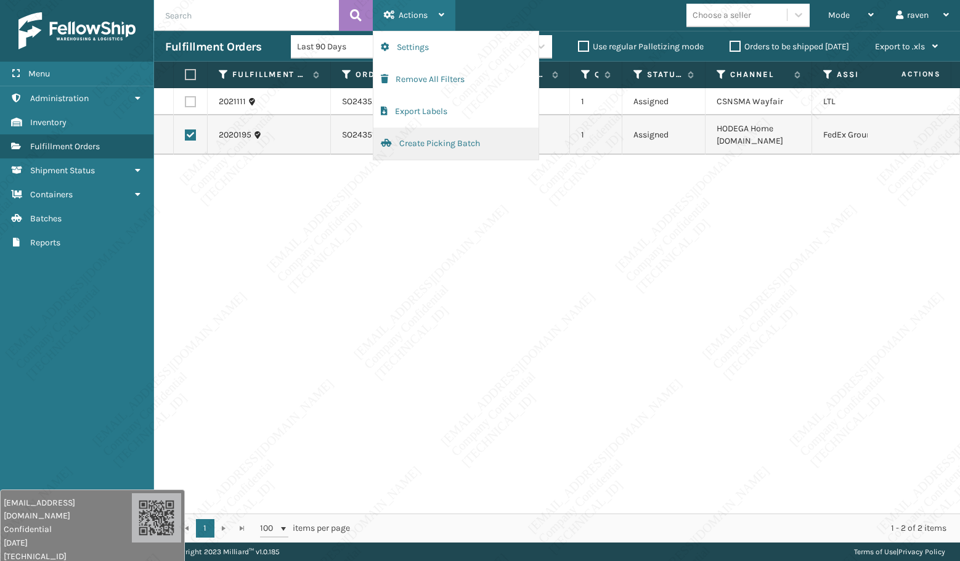
click at [446, 142] on button "Create Picking Batch" at bounding box center [455, 144] width 165 height 32
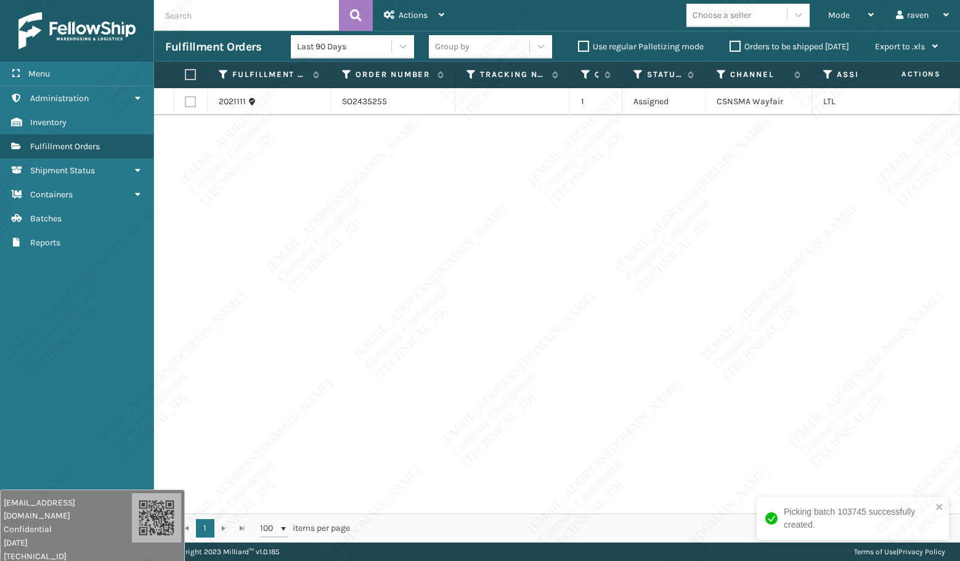
click at [294, 241] on div "2021111 SO2435255 1 Assigned CSNSMA Wayfair LTL" at bounding box center [557, 300] width 806 height 425
click at [839, 9] on div "Mode" at bounding box center [851, 15] width 46 height 31
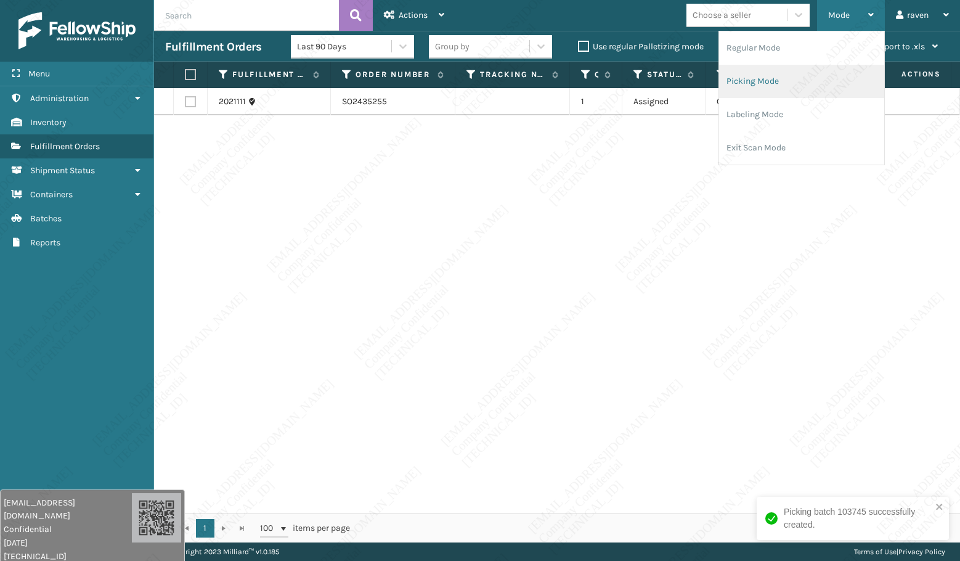
click at [803, 79] on li "Picking Mode" at bounding box center [801, 81] width 165 height 33
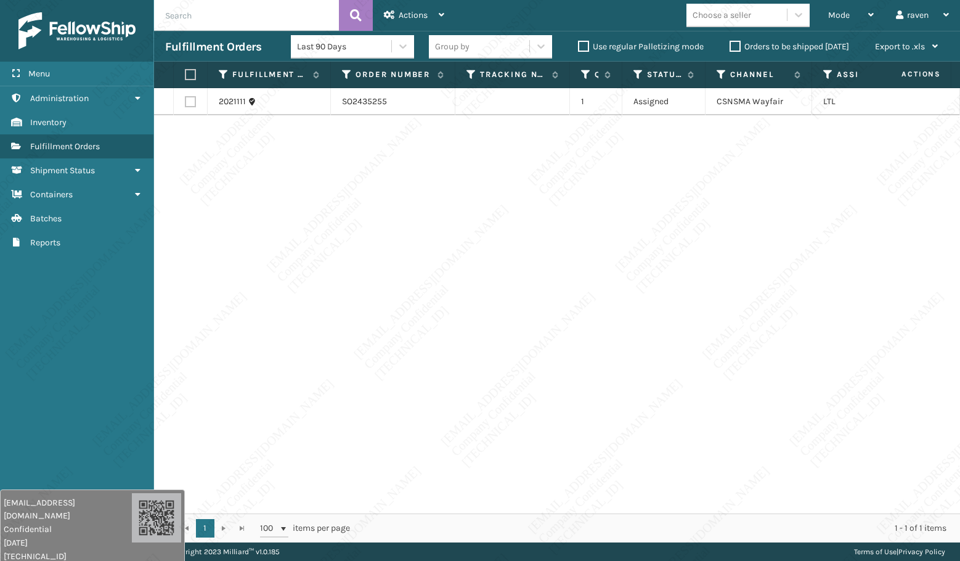
click at [219, 366] on div "2021111 SO2435255 1 Assigned CSNSMA Wayfair LTL" at bounding box center [557, 300] width 806 height 425
click at [673, 291] on div "2021111 SO2435255 1 Assigned CSNSMA Wayfair LTL" at bounding box center [557, 300] width 806 height 425
click at [198, 70] on th at bounding box center [191, 75] width 34 height 26
click at [192, 71] on label at bounding box center [188, 74] width 7 height 11
click at [185, 71] on input "checkbox" at bounding box center [185, 75] width 1 height 8
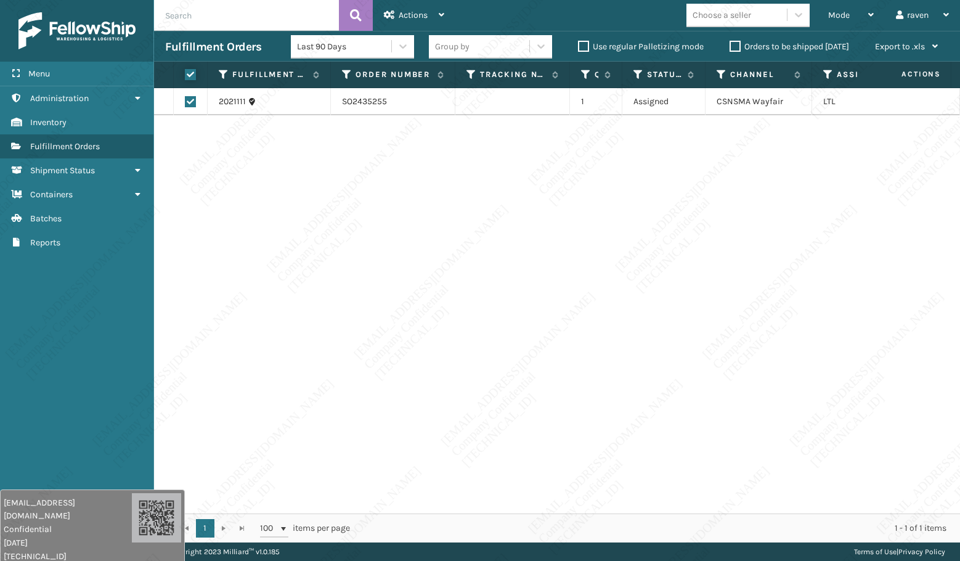
checkbox input "true"
click at [446, 7] on div "Actions Settings Remove All Filters Export Labels Create Picking Batch" at bounding box center [414, 15] width 83 height 31
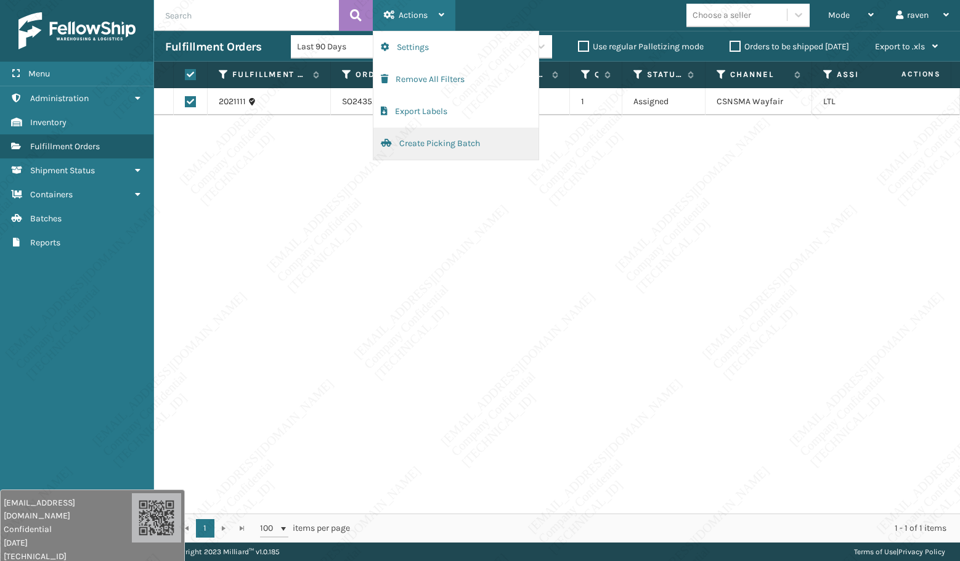
click at [422, 137] on button "Create Picking Batch" at bounding box center [455, 144] width 165 height 32
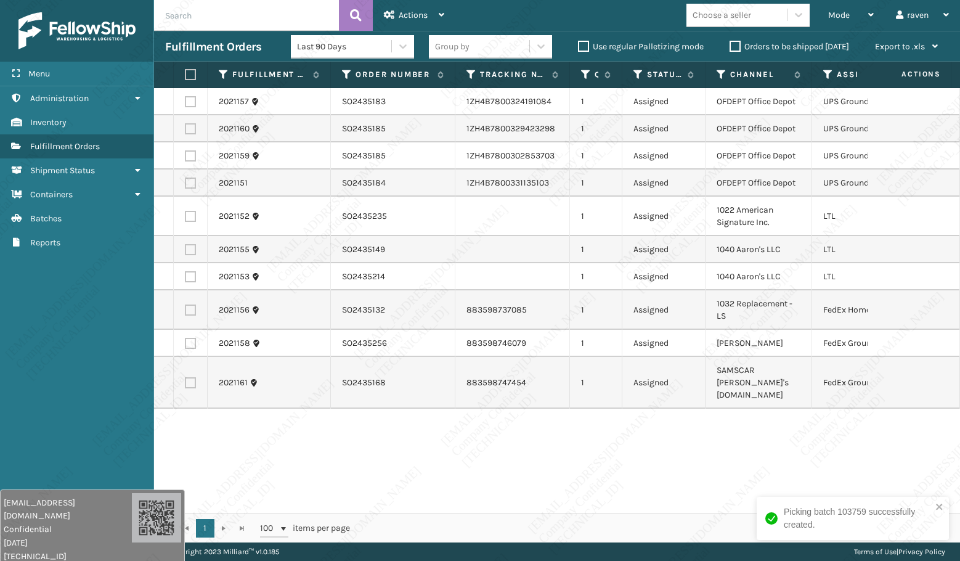
click at [775, 444] on div "2021157 SO2435183 1ZH4B7800324191084 1 Assigned OFDEPT Office Depot UPS Ground …" at bounding box center [557, 300] width 806 height 425
drag, startPoint x: 826, startPoint y: 72, endPoint x: 826, endPoint y: 79, distance: 7.4
click at [826, 72] on icon at bounding box center [828, 74] width 10 height 11
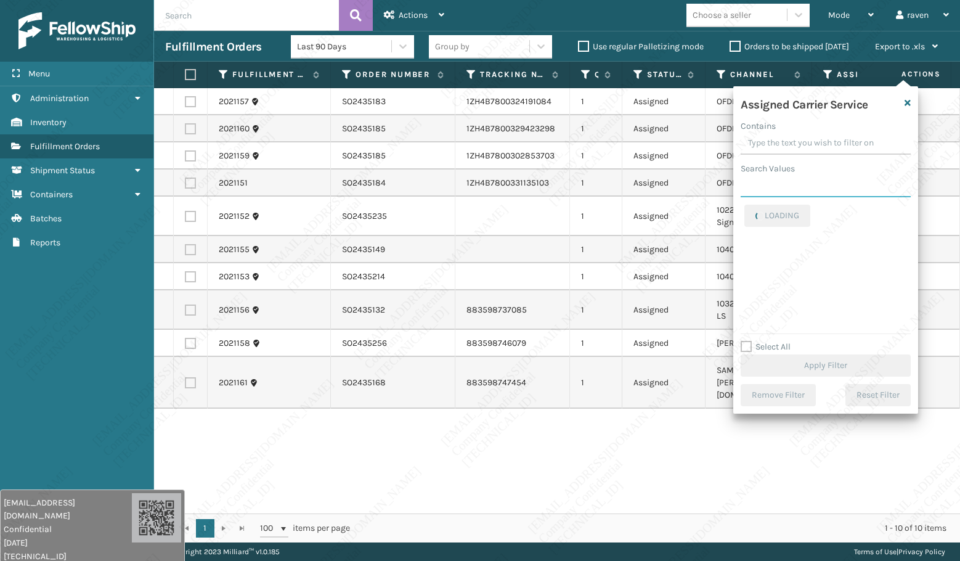
click at [780, 187] on input "Search Values" at bounding box center [826, 186] width 170 height 22
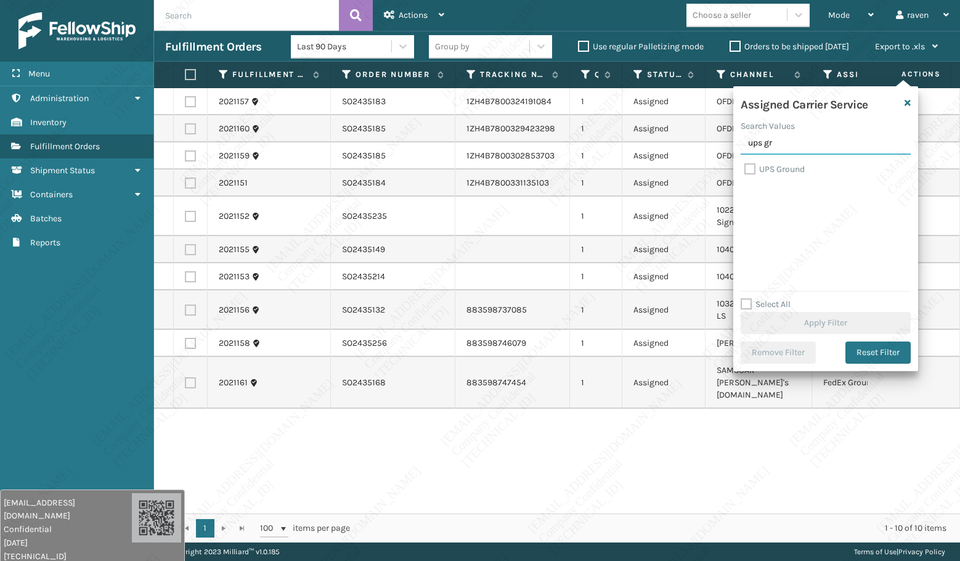
type input "ups gr"
click at [785, 165] on label "UPS Ground" at bounding box center [774, 169] width 60 height 10
click at [745, 165] on input "UPS Ground" at bounding box center [744, 166] width 1 height 8
checkbox input "true"
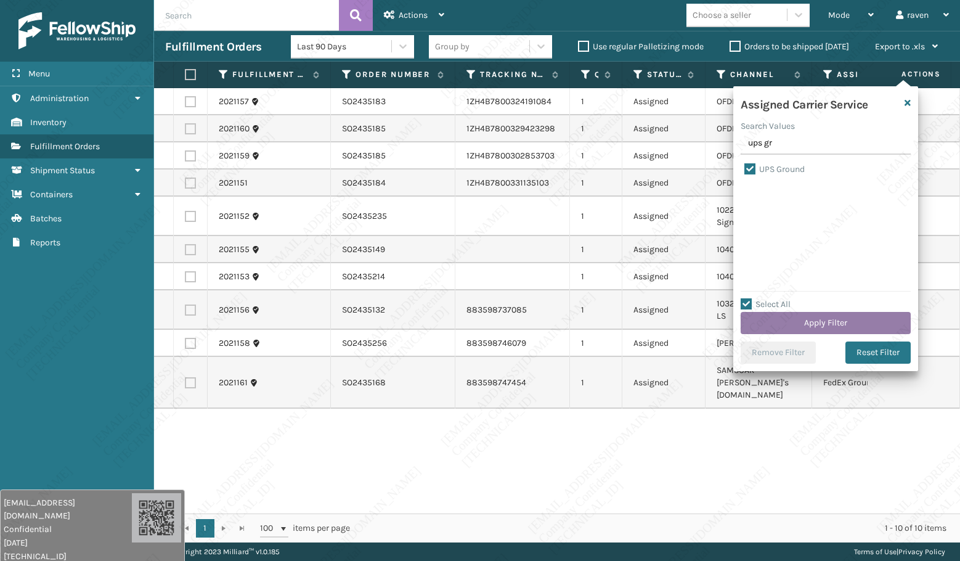
click at [825, 320] on button "Apply Filter" at bounding box center [826, 323] width 170 height 22
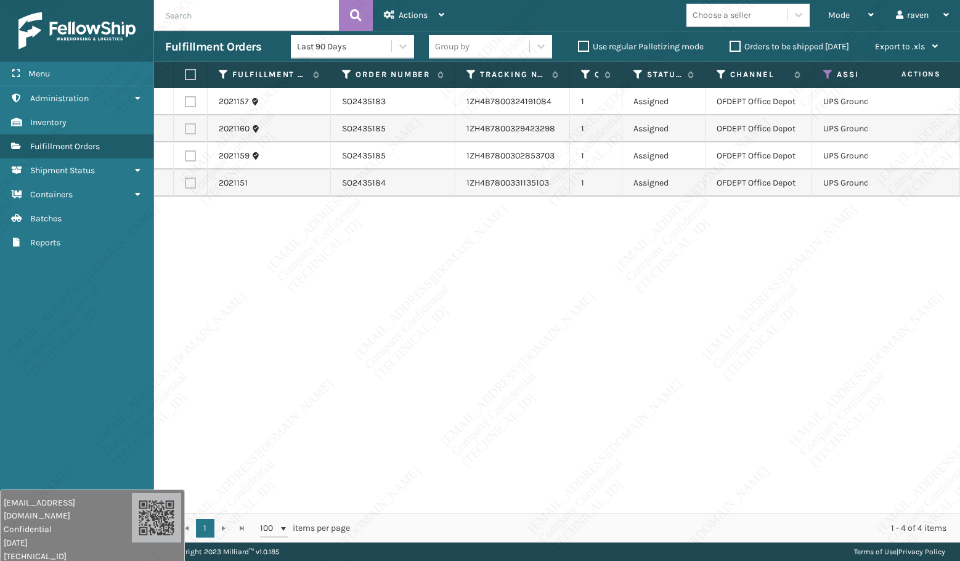
click at [190, 71] on label at bounding box center [188, 74] width 7 height 11
click at [185, 71] on input "checkbox" at bounding box center [185, 75] width 1 height 8
checkbox input "true"
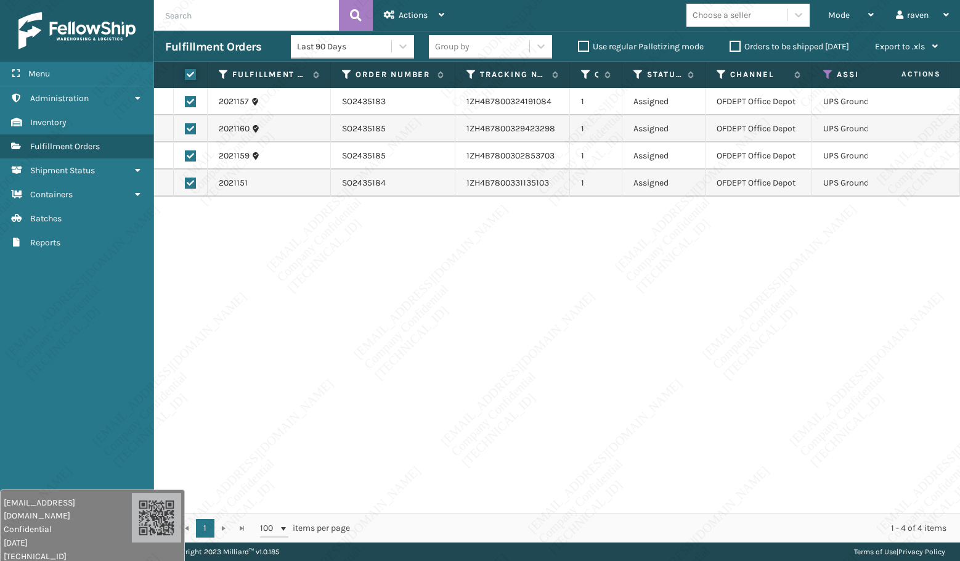
checkbox input "true"
click at [395, 12] on div "Actions" at bounding box center [414, 15] width 60 height 31
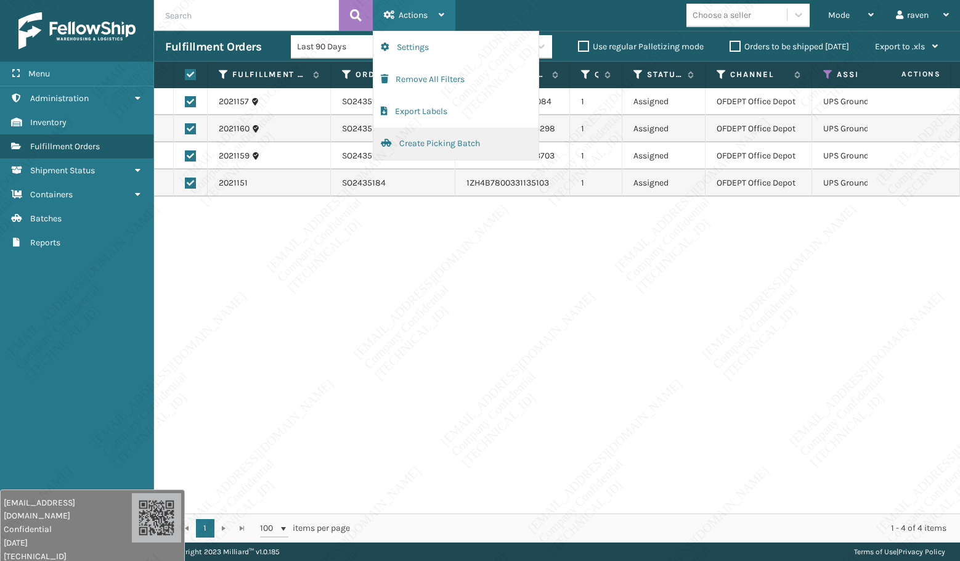
click at [401, 139] on button "Create Picking Batch" at bounding box center [455, 144] width 165 height 32
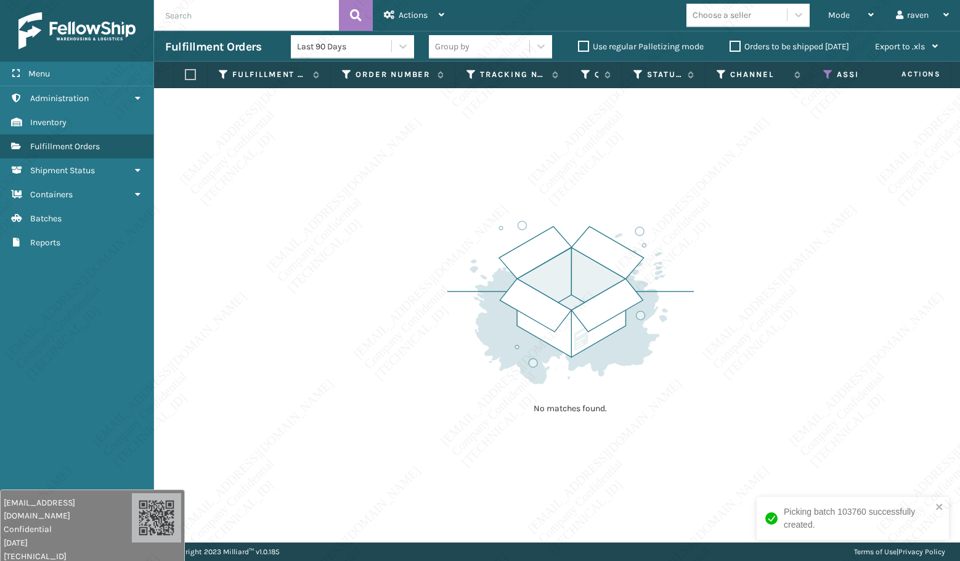
click at [823, 69] on th "Assigned Carrier Service" at bounding box center [871, 75] width 118 height 26
click at [832, 74] on icon at bounding box center [828, 74] width 10 height 11
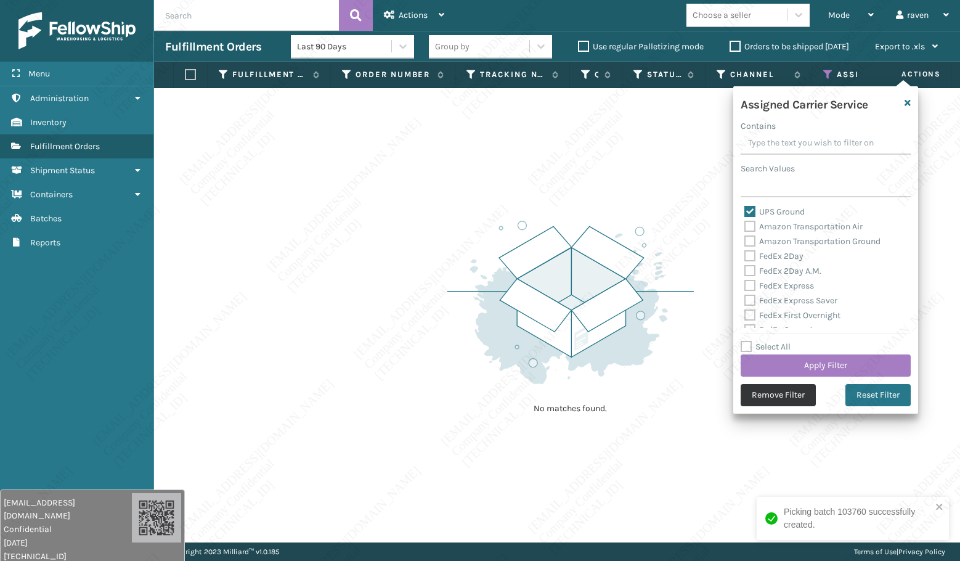
click at [797, 389] on button "Remove Filter" at bounding box center [778, 395] width 75 height 22
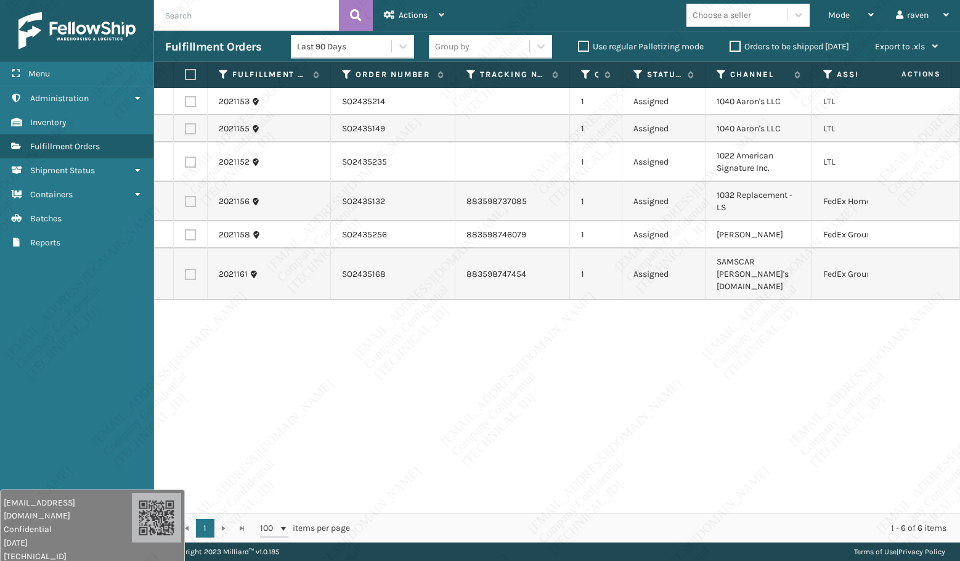
click at [190, 234] on label at bounding box center [190, 234] width 11 height 11
click at [185, 234] on input "checkbox" at bounding box center [185, 233] width 1 height 8
checkbox input "true"
click at [187, 269] on label at bounding box center [190, 274] width 11 height 11
click at [185, 269] on input "checkbox" at bounding box center [185, 273] width 1 height 8
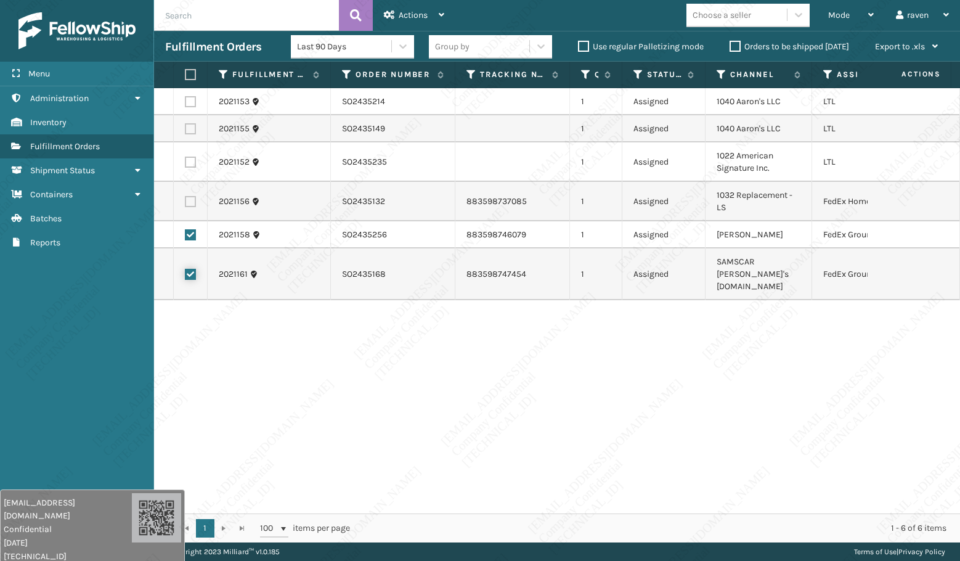
checkbox input "true"
click at [421, 12] on span "Actions" at bounding box center [413, 15] width 29 height 10
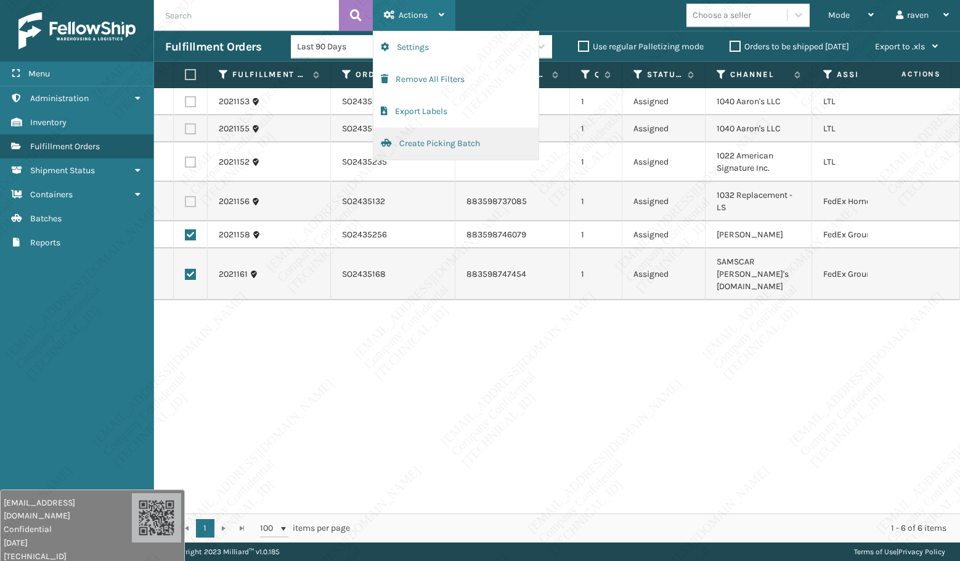
click at [441, 142] on button "Create Picking Batch" at bounding box center [455, 144] width 165 height 32
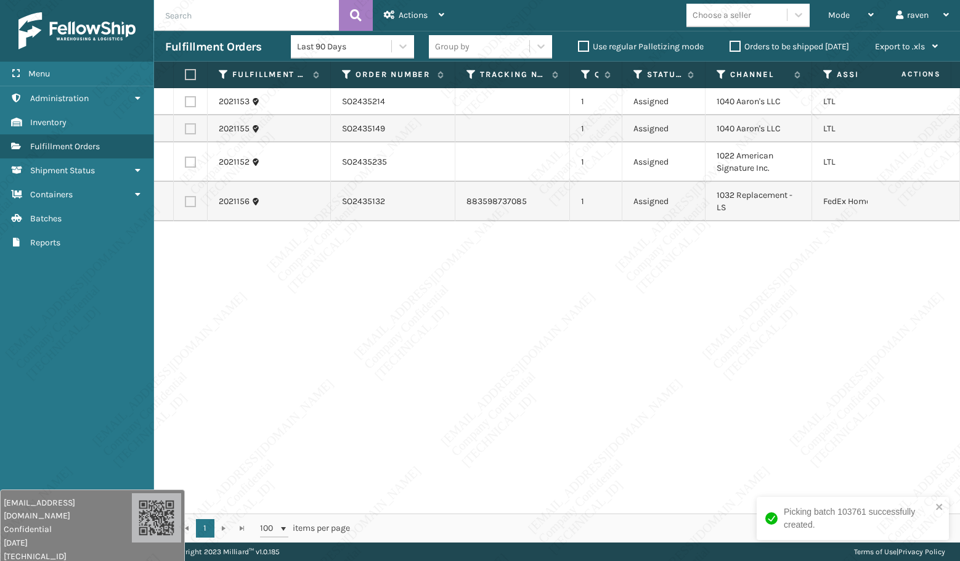
click at [190, 203] on label at bounding box center [190, 201] width 11 height 11
click at [185, 203] on input "checkbox" at bounding box center [185, 200] width 1 height 8
checkbox input "true"
click at [396, 20] on div "Actions" at bounding box center [414, 15] width 60 height 31
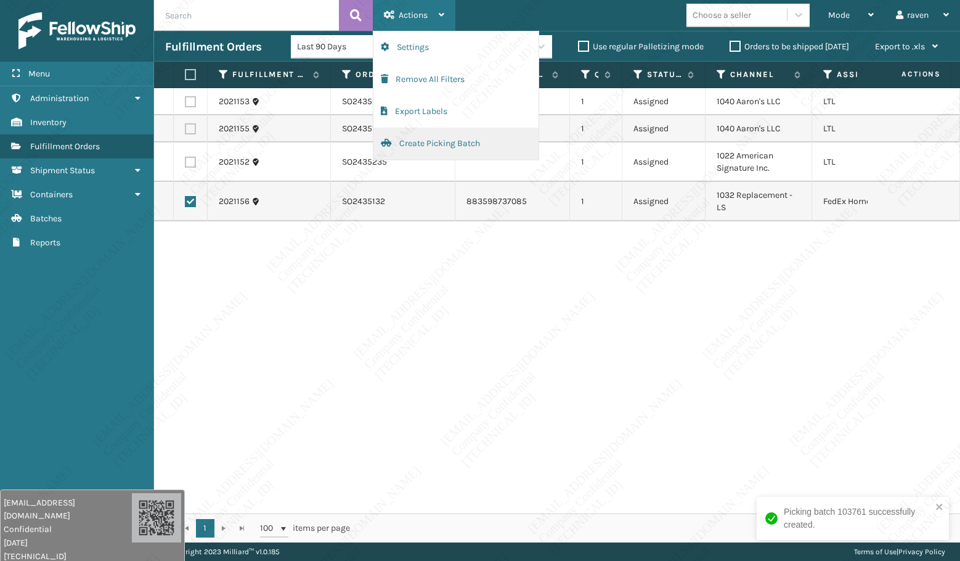
click at [423, 141] on button "Create Picking Batch" at bounding box center [455, 144] width 165 height 32
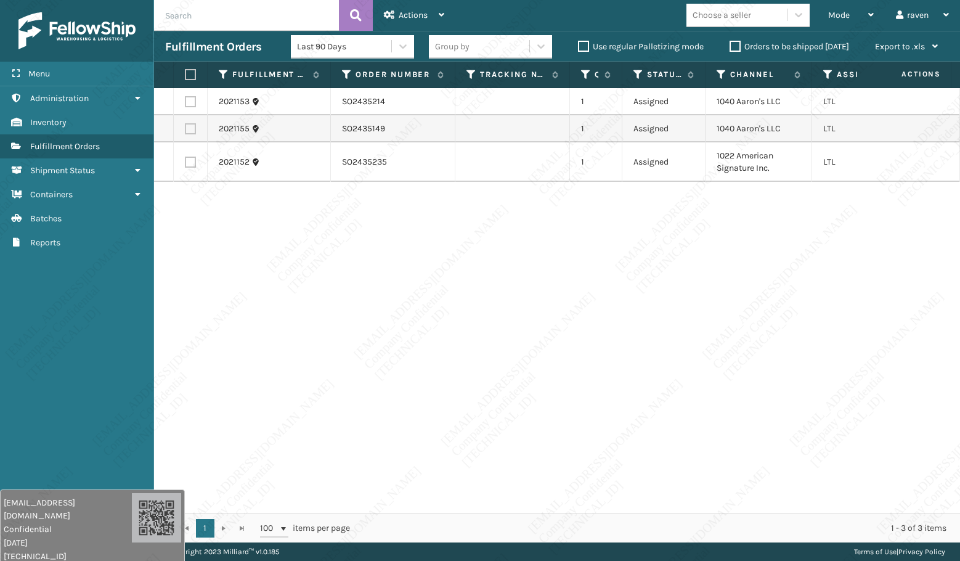
click at [195, 103] on label at bounding box center [190, 101] width 11 height 11
click at [185, 103] on input "checkbox" at bounding box center [185, 100] width 1 height 8
checkbox input "true"
click at [189, 126] on label at bounding box center [190, 128] width 11 height 11
click at [185, 126] on input "checkbox" at bounding box center [185, 127] width 1 height 8
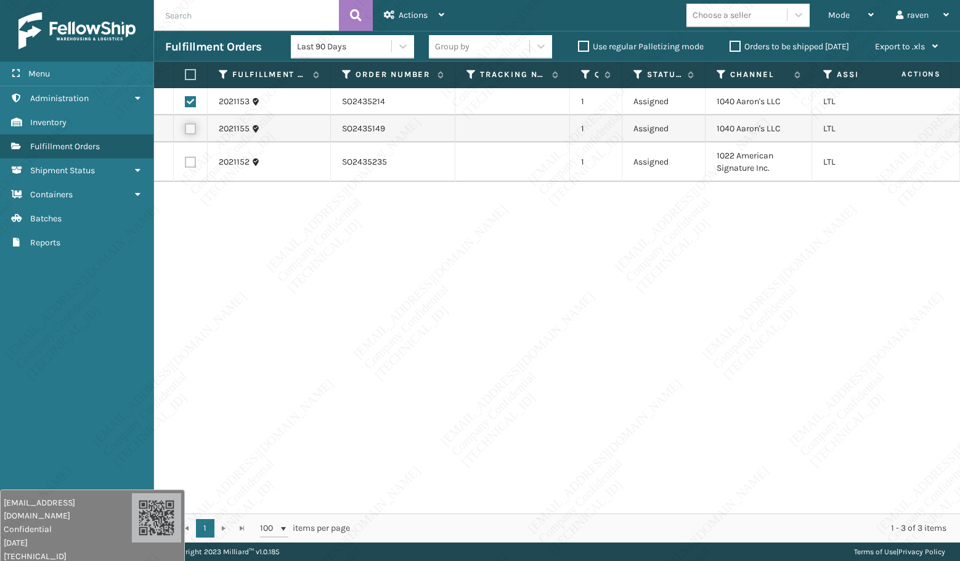
checkbox input "true"
click at [399, 12] on span "Actions" at bounding box center [413, 15] width 29 height 10
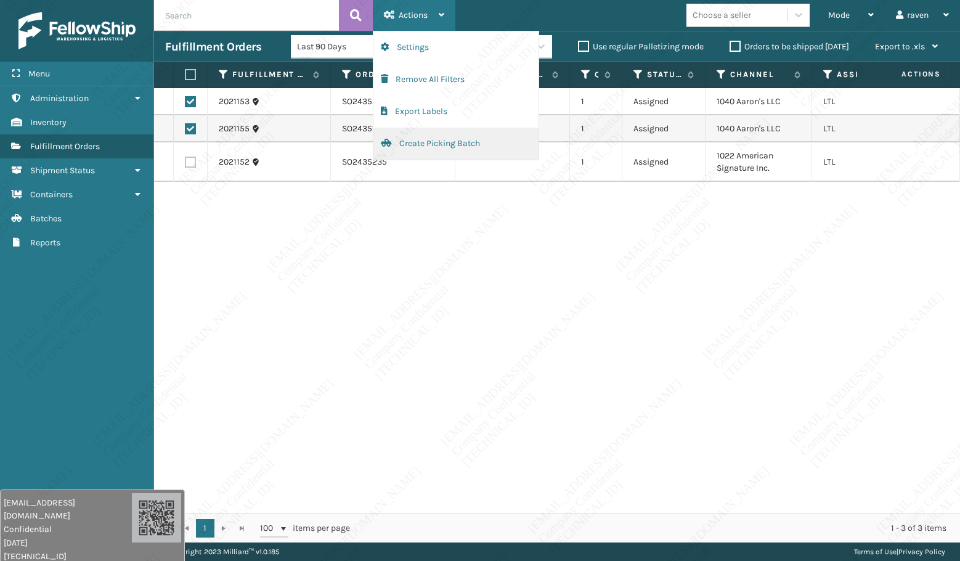
click at [419, 141] on button "Create Picking Batch" at bounding box center [455, 144] width 165 height 32
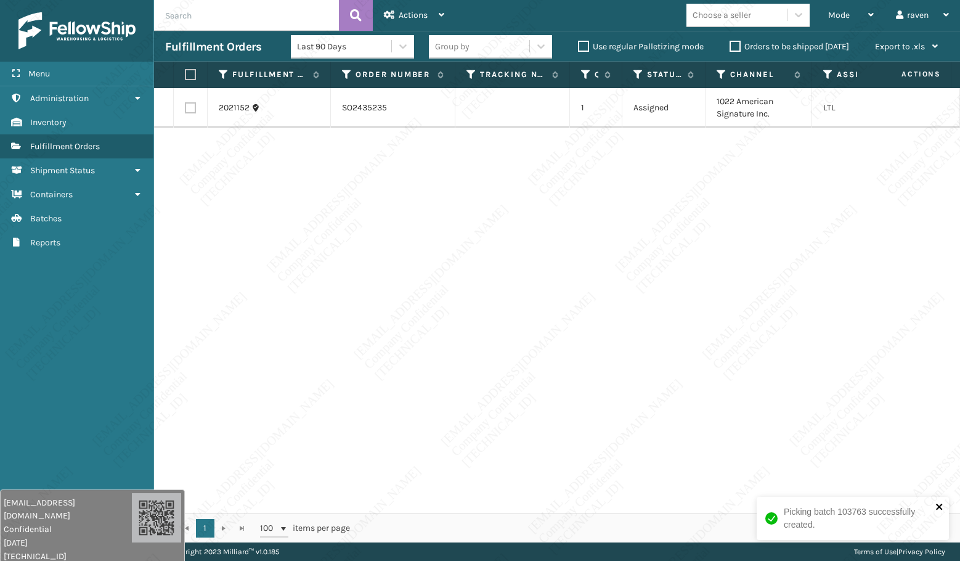
click at [937, 502] on icon "close" at bounding box center [939, 507] width 9 height 10
click at [490, 256] on div "2021152 SO2435235 1 Assigned 1022 American Signature Inc. LTL" at bounding box center [557, 300] width 806 height 425
click at [192, 75] on label at bounding box center [188, 74] width 7 height 11
click at [185, 75] on input "checkbox" at bounding box center [185, 75] width 1 height 8
checkbox input "true"
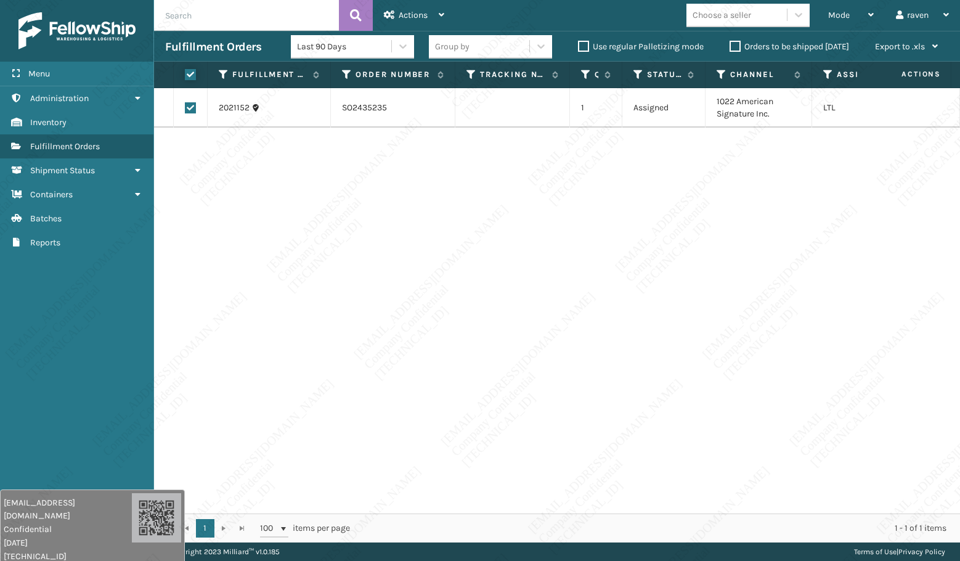
checkbox input "true"
click at [394, 12] on icon at bounding box center [389, 14] width 11 height 9
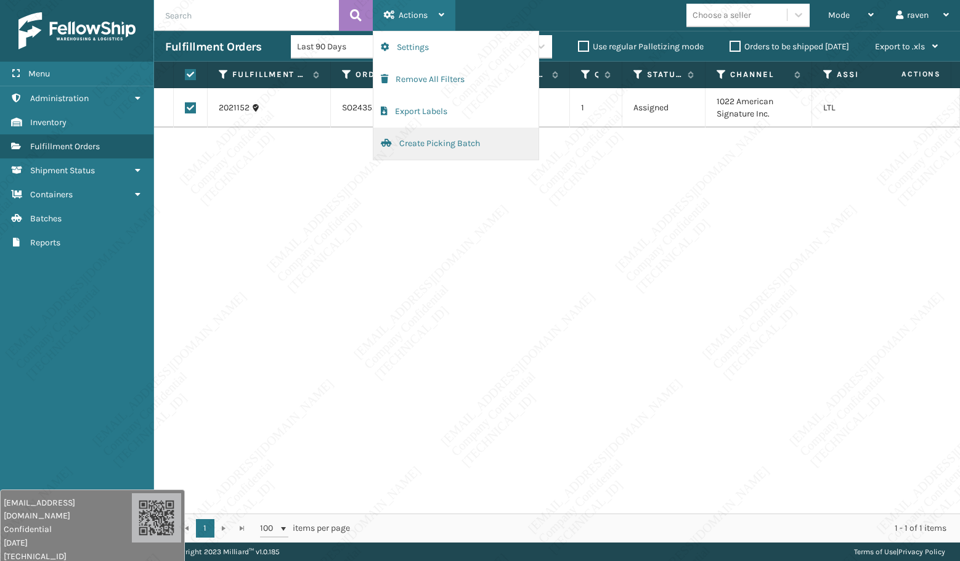
click at [426, 149] on button "Create Picking Batch" at bounding box center [455, 144] width 165 height 32
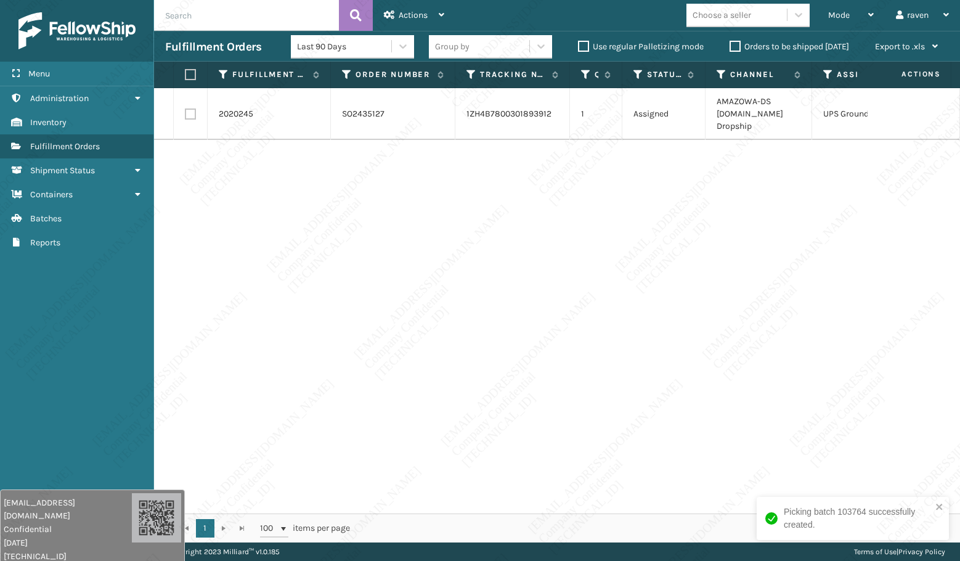
click at [192, 73] on label at bounding box center [188, 74] width 7 height 11
click at [185, 73] on input "checkbox" at bounding box center [185, 75] width 1 height 8
checkbox input "true"
click at [415, 21] on div "Actions" at bounding box center [414, 15] width 60 height 31
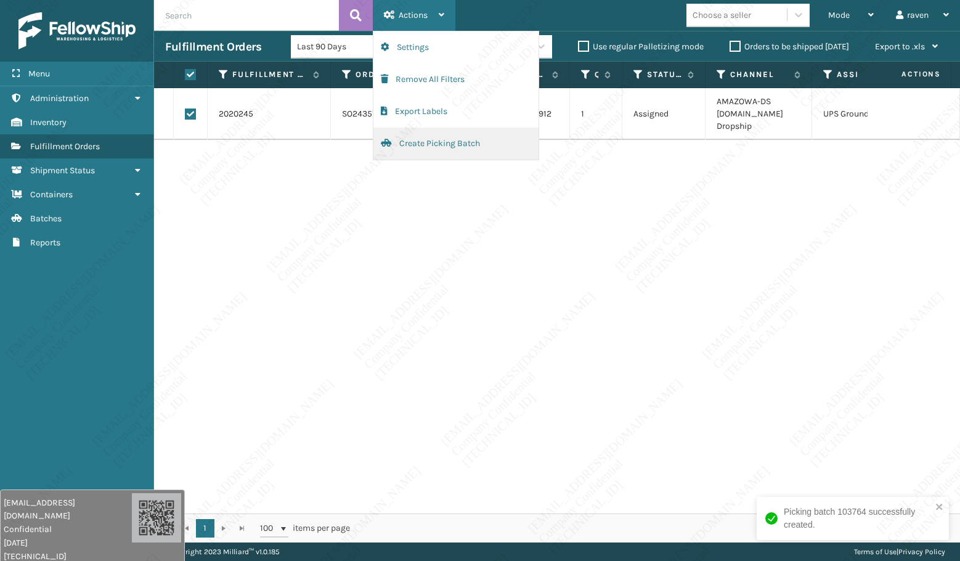
click at [428, 148] on button "Create Picking Batch" at bounding box center [455, 144] width 165 height 32
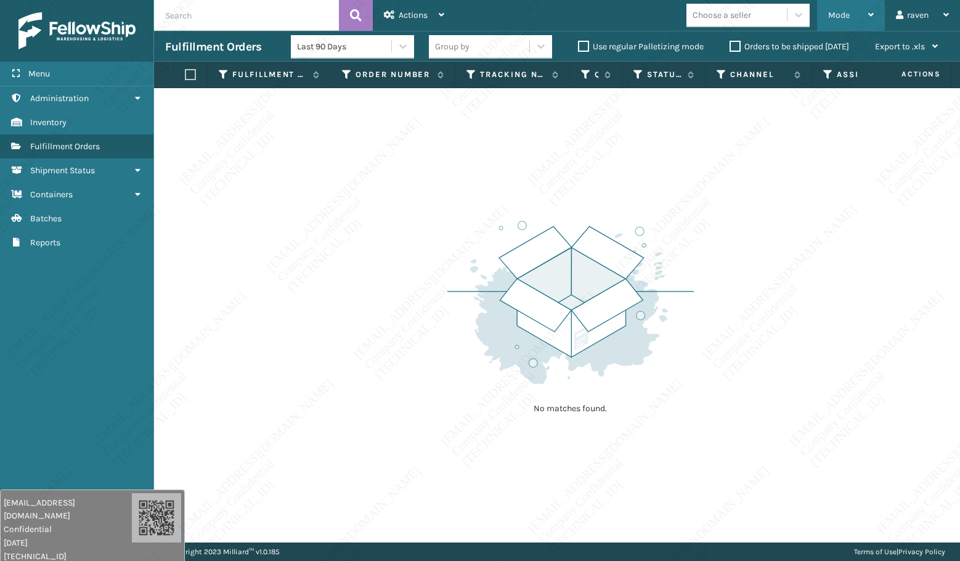
click at [834, 13] on span "Mode" at bounding box center [839, 15] width 22 height 10
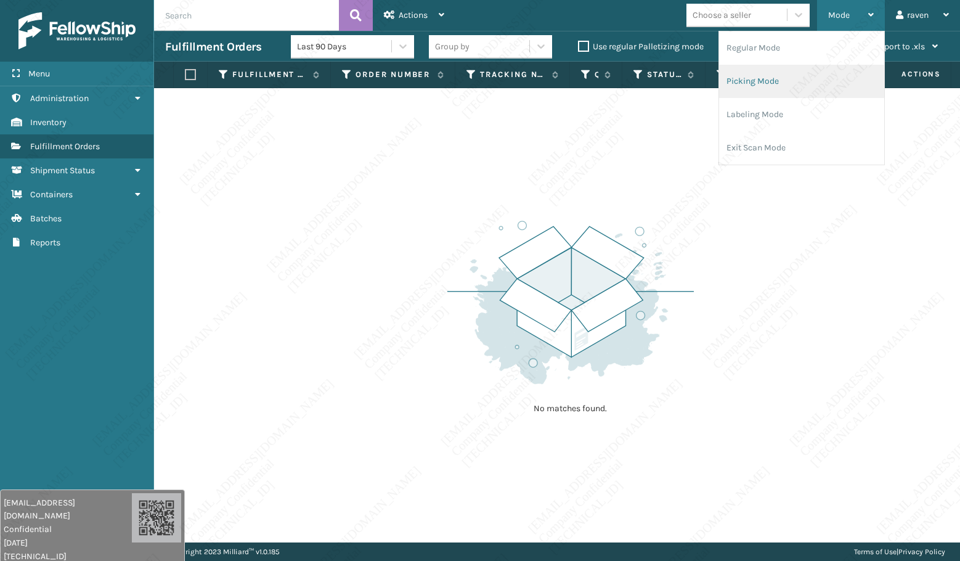
click at [797, 68] on li "Picking Mode" at bounding box center [801, 81] width 165 height 33
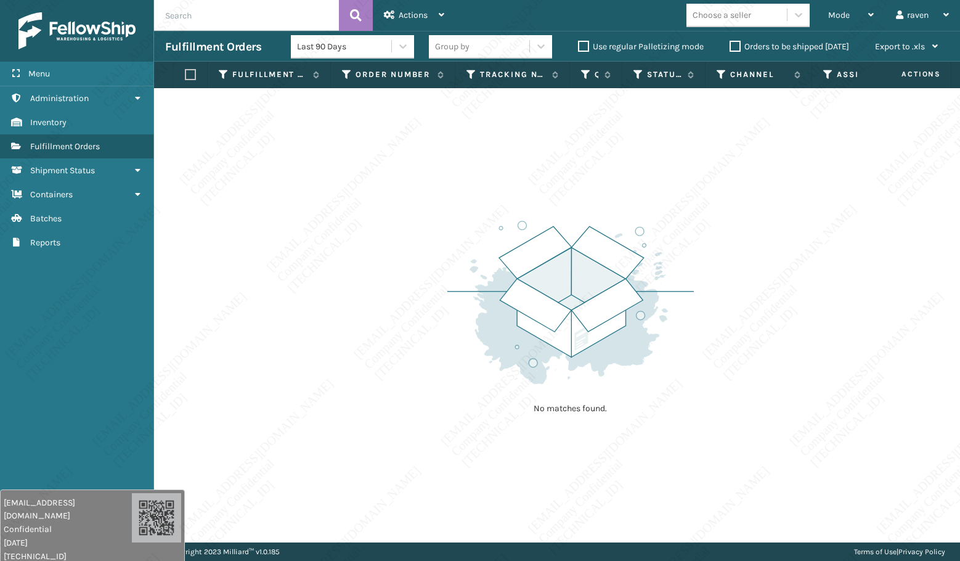
click at [754, 210] on div "No matches found." at bounding box center [557, 315] width 806 height 454
click at [367, 334] on div "No matches found." at bounding box center [557, 315] width 806 height 454
click at [366, 338] on div "No matches found." at bounding box center [557, 315] width 806 height 454
click at [369, 302] on div "No matches found." at bounding box center [557, 315] width 806 height 454
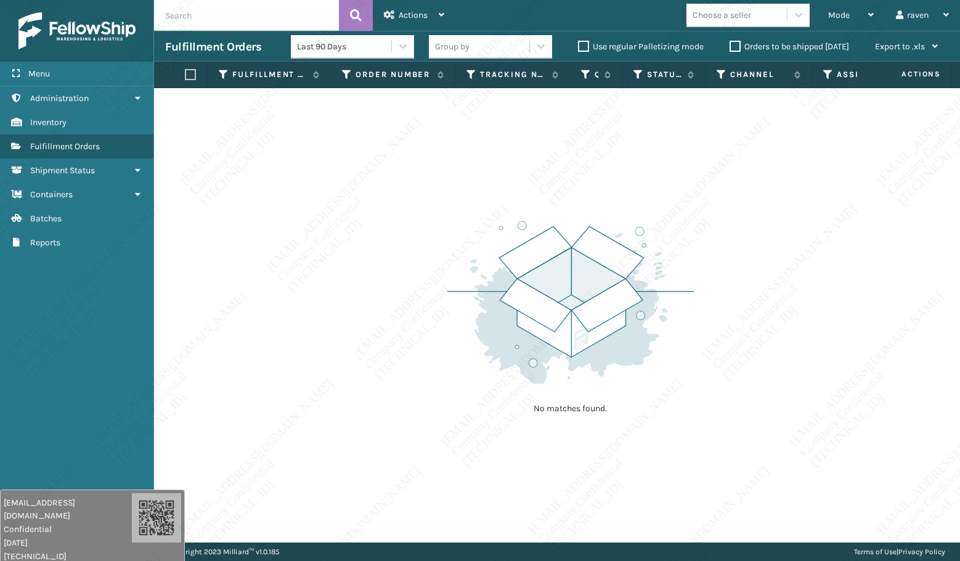
click at [362, 246] on div "No matches found." at bounding box center [557, 315] width 806 height 454
click at [363, 245] on div "No matches found." at bounding box center [557, 315] width 806 height 454
click at [364, 245] on div "No matches found." at bounding box center [557, 315] width 806 height 454
click at [364, 246] on div "No matches found." at bounding box center [557, 315] width 806 height 454
click at [364, 247] on div "No matches found." at bounding box center [557, 315] width 806 height 454
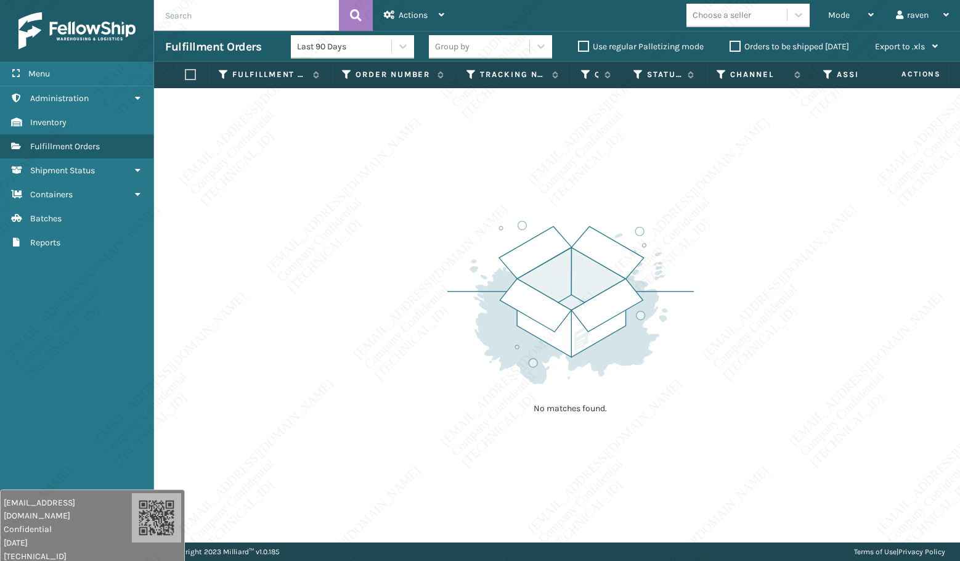
click at [365, 247] on div "No matches found." at bounding box center [557, 315] width 806 height 454
click at [368, 247] on div "No matches found." at bounding box center [557, 315] width 806 height 454
click at [389, 262] on div "No matches found." at bounding box center [557, 315] width 806 height 454
click at [390, 234] on div "No matches found." at bounding box center [557, 315] width 806 height 454
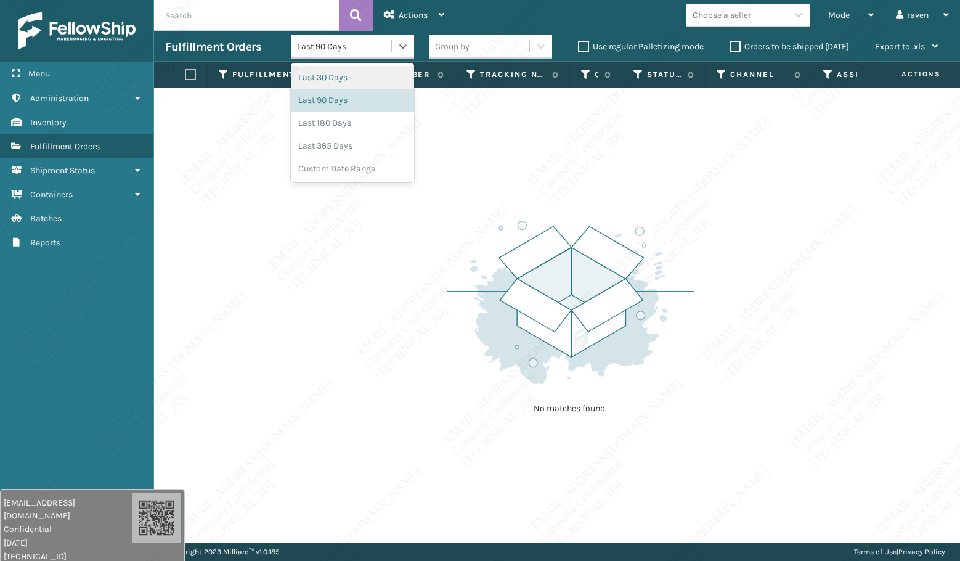
drag, startPoint x: 404, startPoint y: 46, endPoint x: 415, endPoint y: 57, distance: 16.1
click at [415, 57] on div "option Last 30 Days focused, 1 of 5. 5 results available. Use Up and Down to ch…" at bounding box center [620, 46] width 658 height 31
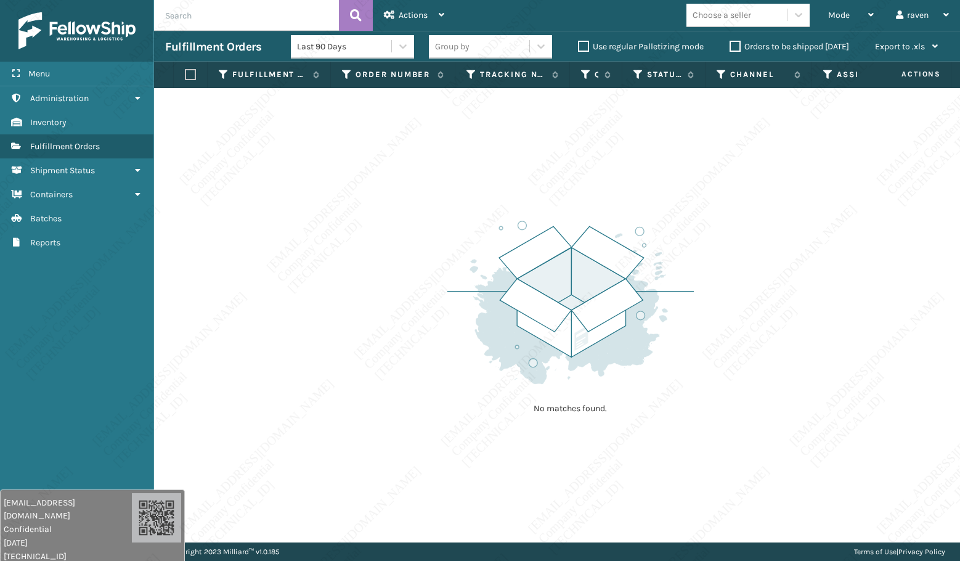
click at [425, 269] on div "No matches found." at bounding box center [557, 315] width 806 height 454
click at [852, 9] on div "Mode" at bounding box center [851, 15] width 46 height 31
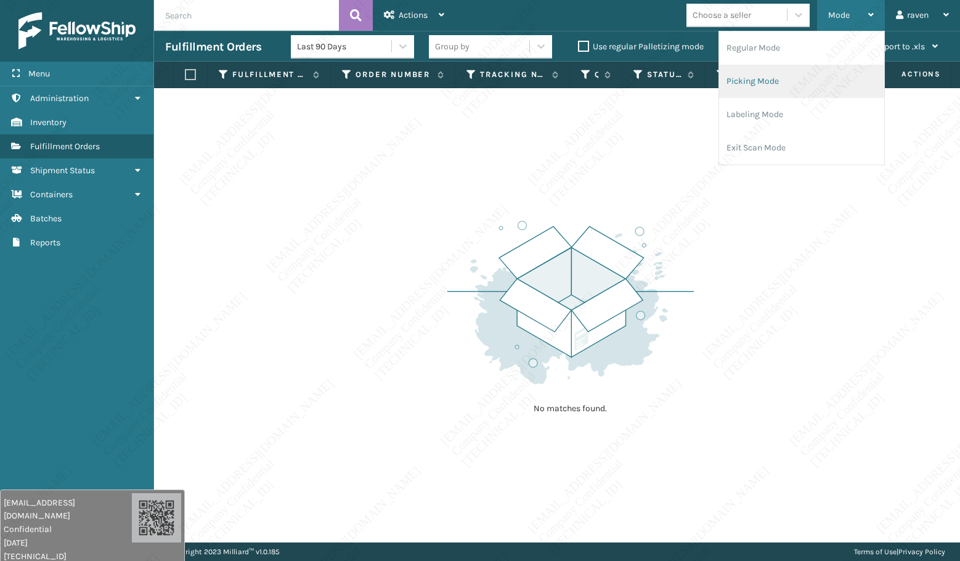
click at [774, 81] on li "Picking Mode" at bounding box center [801, 81] width 165 height 33
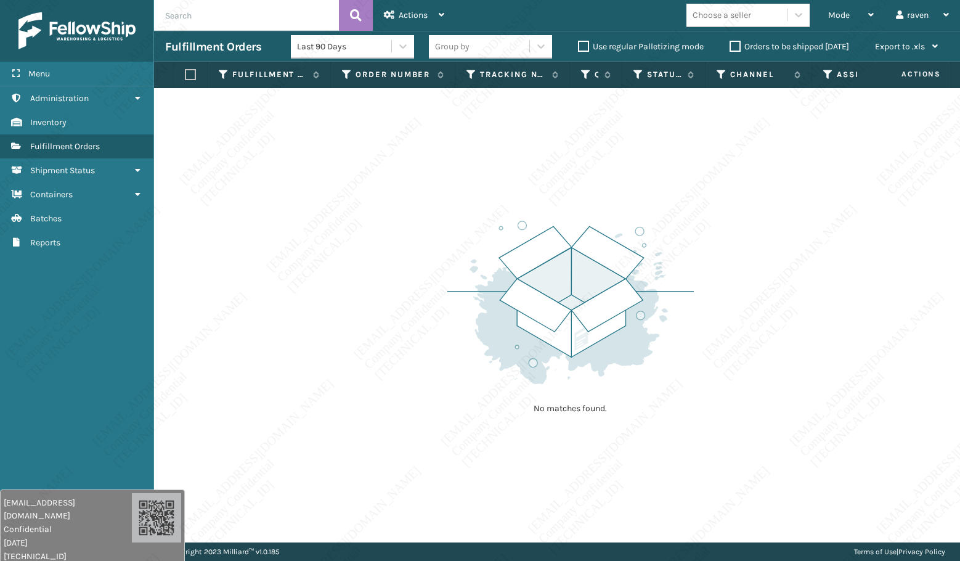
click at [678, 242] on img at bounding box center [570, 302] width 246 height 171
click at [693, 195] on div "No matches found." at bounding box center [557, 315] width 806 height 454
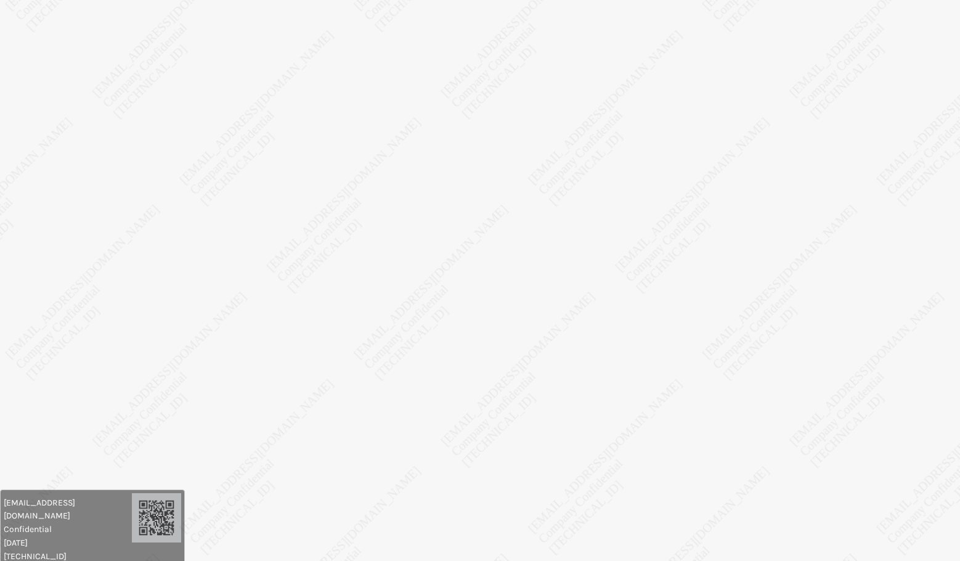
click at [255, 248] on body "[EMAIL_ADDRESS][DOMAIN_NAME] Confidential [DATE] [TECHNICAL_ID] [EMAIL_ADDRESS]…" at bounding box center [480, 280] width 960 height 561
click at [260, 263] on body "[EMAIL_ADDRESS][DOMAIN_NAME] Confidential [DATE] [TECHNICAL_ID] [EMAIL_ADDRESS]…" at bounding box center [480, 280] width 960 height 561
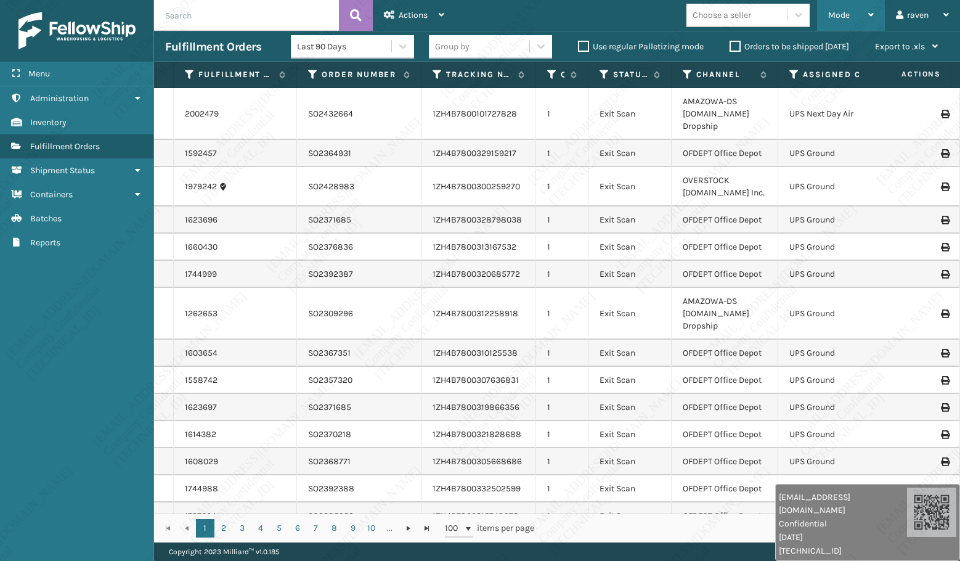
click at [845, 17] on span "Mode" at bounding box center [839, 15] width 22 height 10
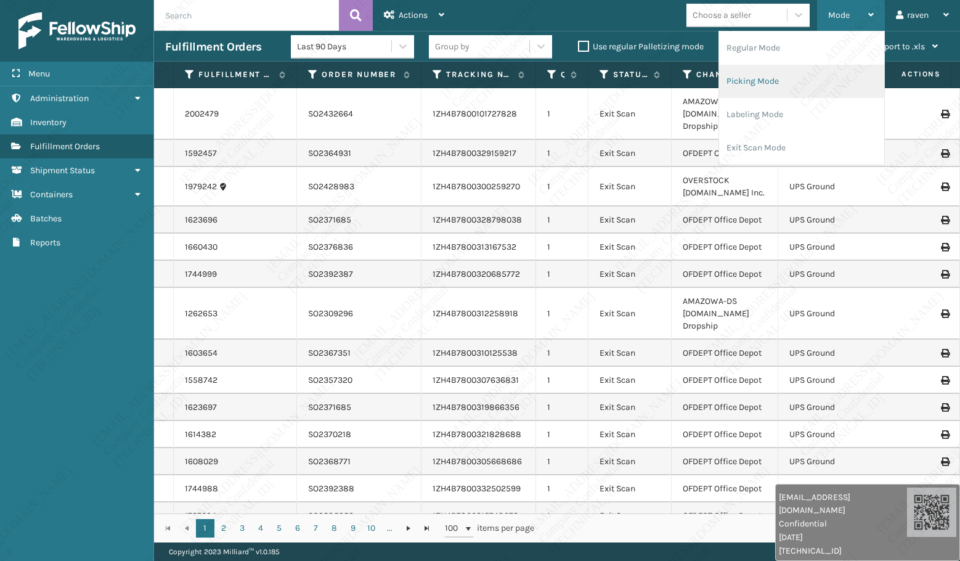
click at [821, 81] on li "Picking Mode" at bounding box center [801, 81] width 165 height 33
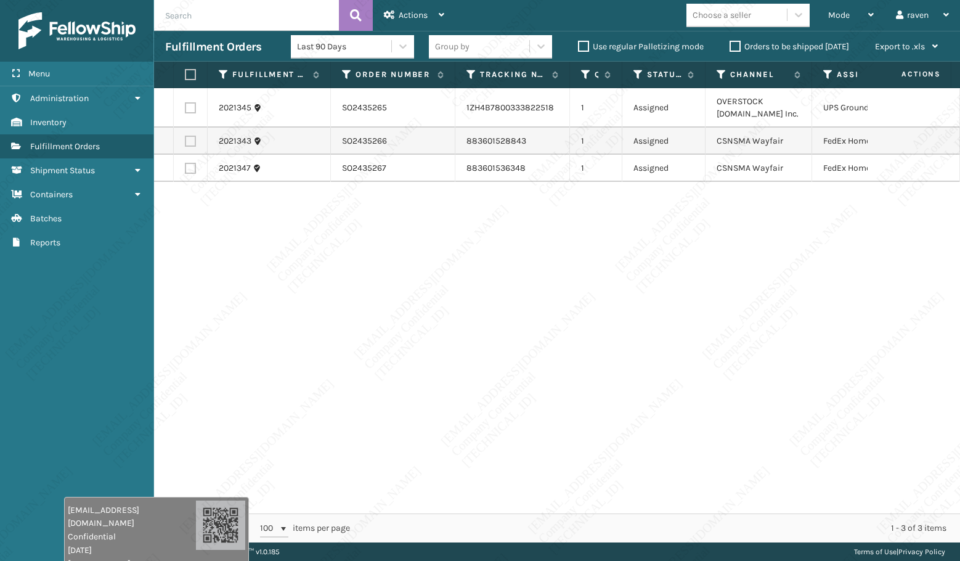
drag, startPoint x: 724, startPoint y: 532, endPoint x: 112, endPoint y: 538, distance: 612.0
click at [102, 550] on div "raven.urot@valoroo.com Confidential 8/15/2025 136.158.32.112" at bounding box center [132, 536] width 128 height 67
click at [194, 138] on label at bounding box center [190, 141] width 11 height 11
click at [185, 138] on input "checkbox" at bounding box center [185, 140] width 1 height 8
checkbox input "true"
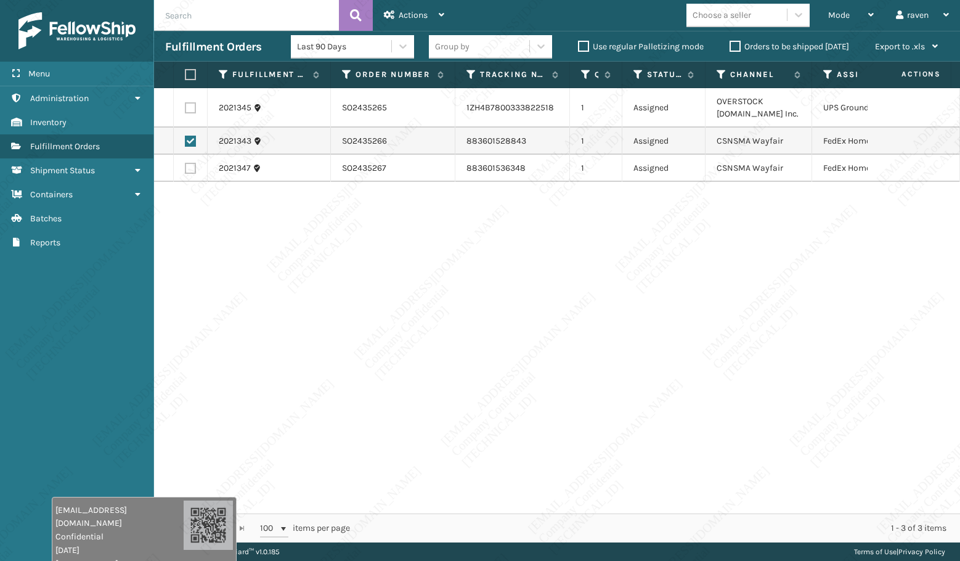
drag, startPoint x: 195, startPoint y: 169, endPoint x: 200, endPoint y: 160, distance: 10.8
click at [194, 169] on label at bounding box center [190, 168] width 11 height 11
click at [185, 169] on input "checkbox" at bounding box center [185, 167] width 1 height 8
checkbox input "true"
click at [397, 18] on div "Actions" at bounding box center [414, 15] width 60 height 31
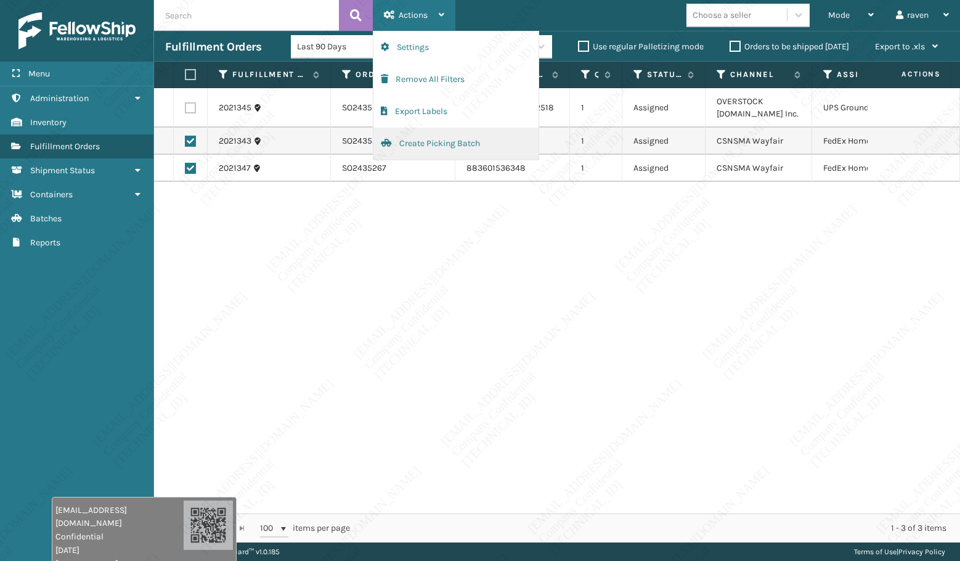
click at [423, 139] on button "Create Picking Batch" at bounding box center [455, 144] width 165 height 32
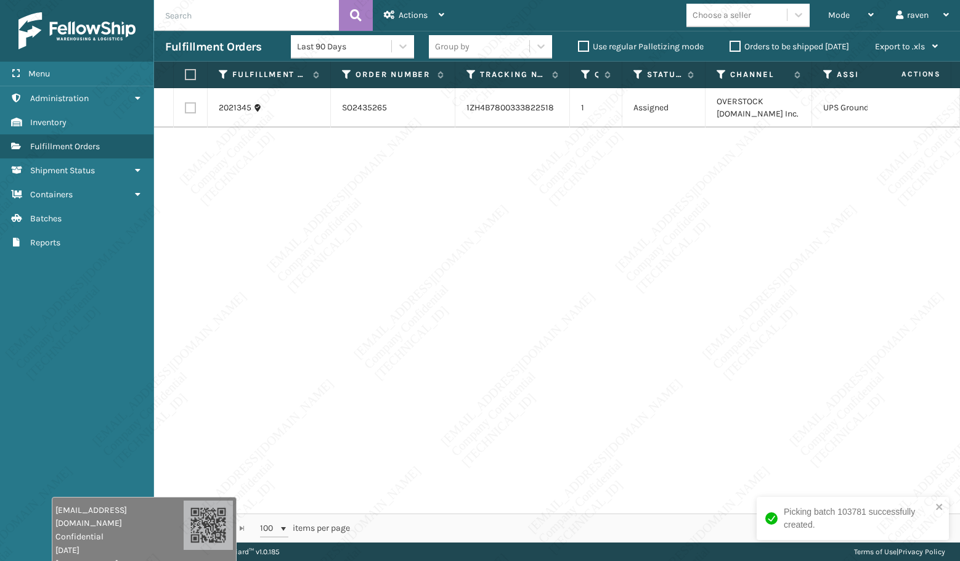
click at [191, 73] on label at bounding box center [188, 74] width 7 height 11
click at [185, 73] on input "checkbox" at bounding box center [185, 75] width 1 height 8
checkbox input "true"
click at [418, 30] on div "Actions" at bounding box center [414, 15] width 60 height 31
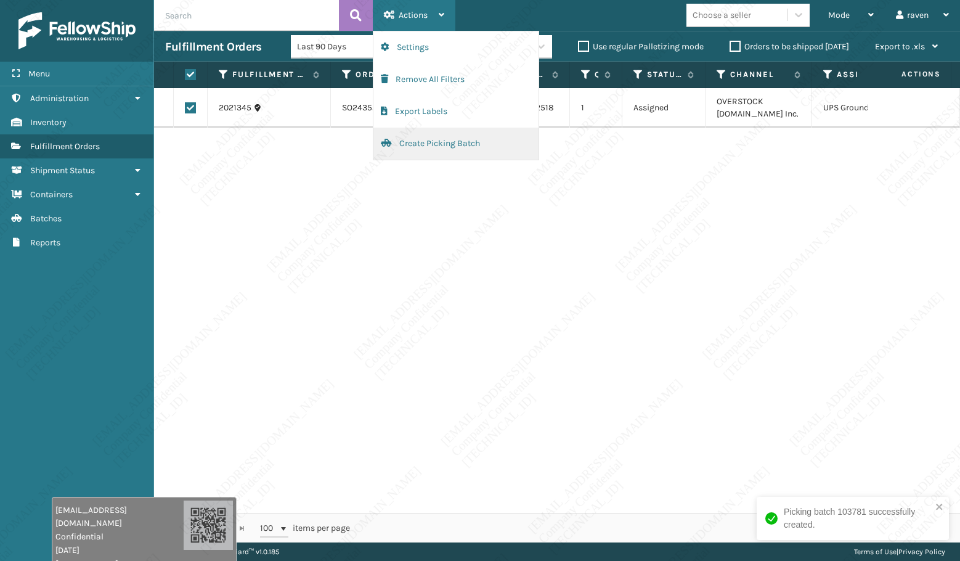
click at [414, 141] on button "Create Picking Batch" at bounding box center [455, 144] width 165 height 32
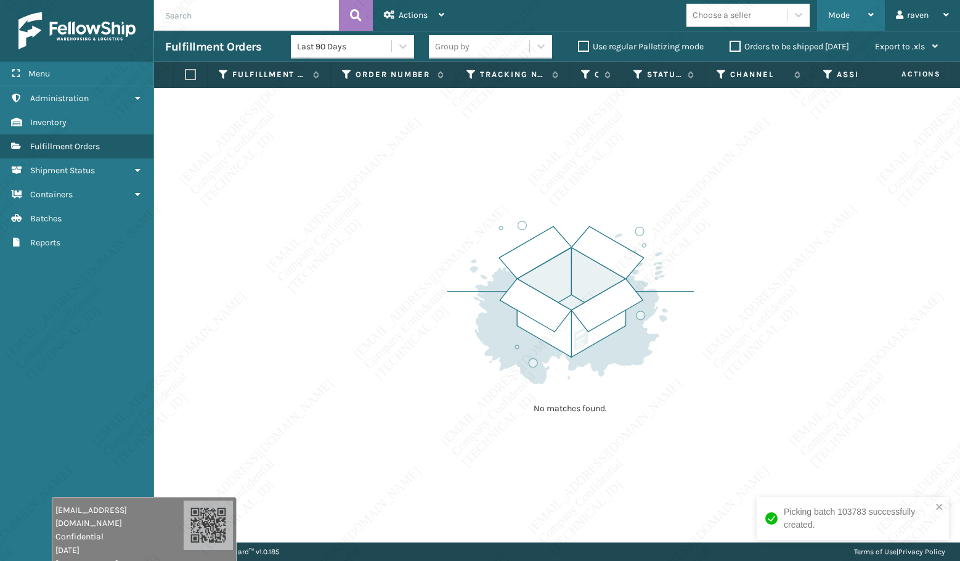
click at [835, 12] on span "Mode" at bounding box center [839, 15] width 22 height 10
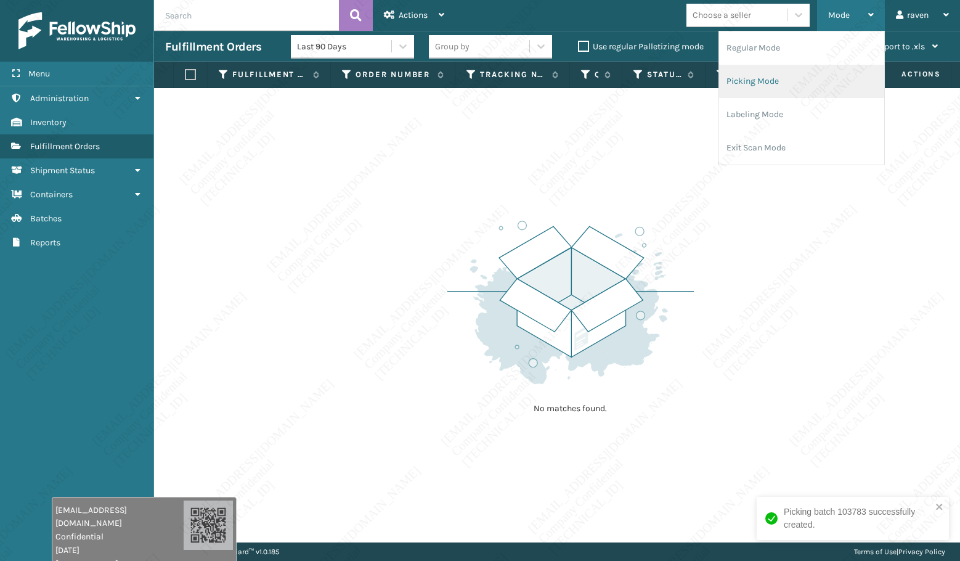
click at [767, 77] on li "Picking Mode" at bounding box center [801, 81] width 165 height 33
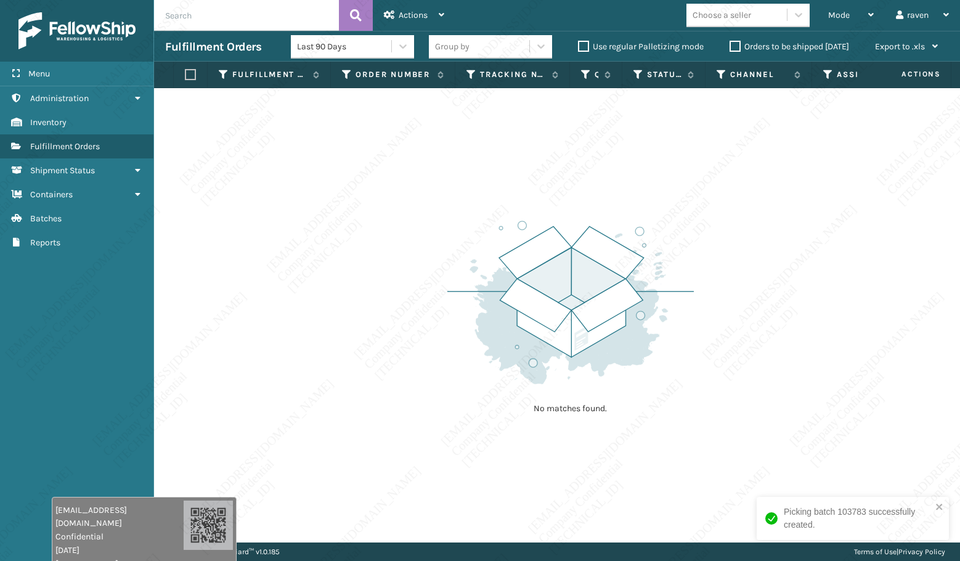
click at [646, 375] on img at bounding box center [570, 302] width 246 height 171
click at [634, 370] on img at bounding box center [570, 302] width 246 height 171
click at [633, 377] on img at bounding box center [570, 302] width 246 height 171
click at [677, 232] on img at bounding box center [570, 302] width 246 height 171
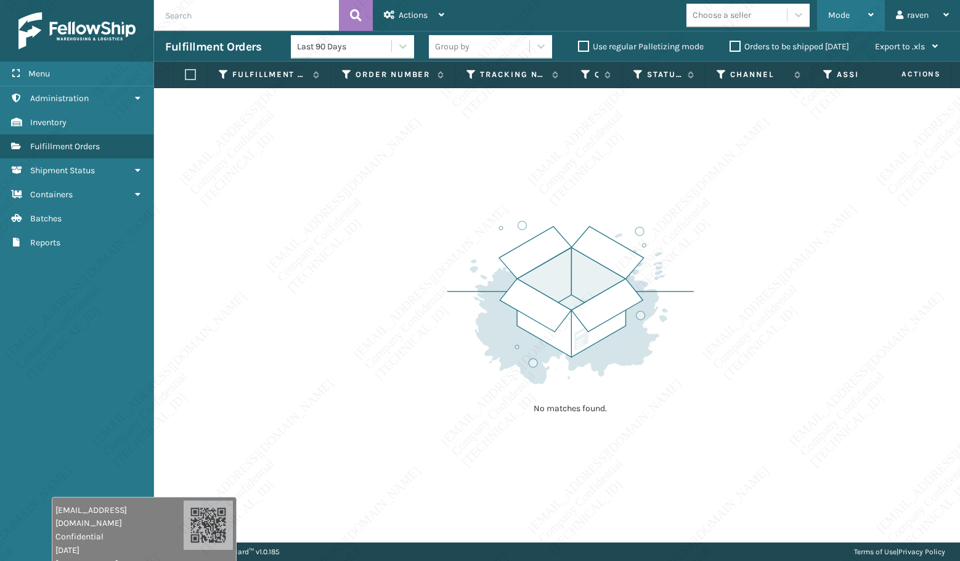
click at [841, 15] on span "Mode" at bounding box center [839, 15] width 22 height 10
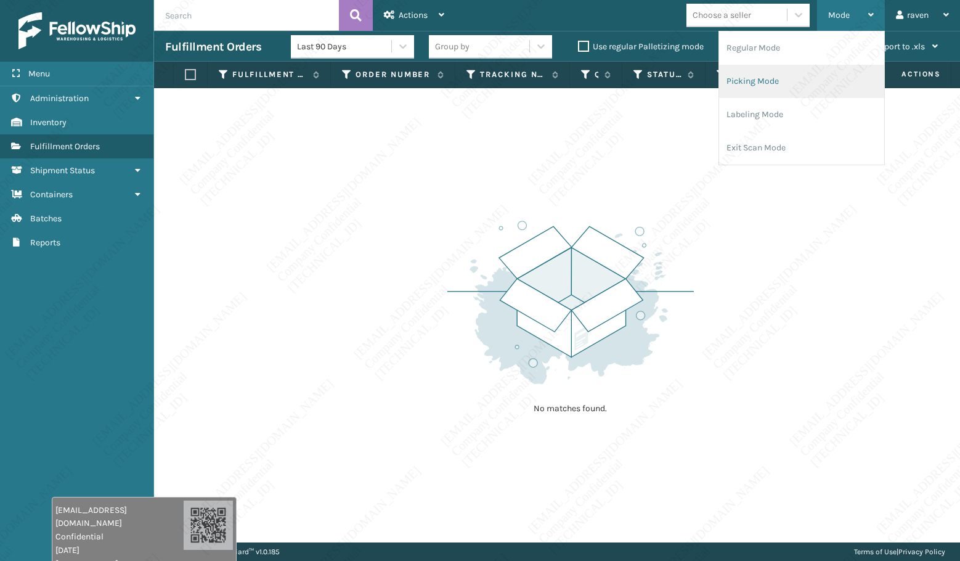
click at [795, 81] on li "Picking Mode" at bounding box center [801, 81] width 165 height 33
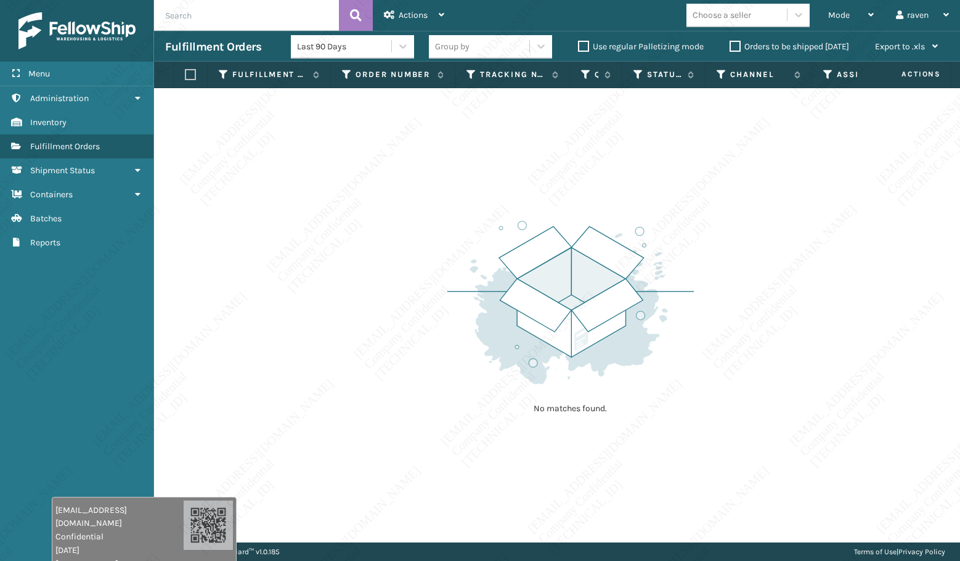
drag, startPoint x: 658, startPoint y: 193, endPoint x: 632, endPoint y: 195, distance: 26.0
click at [658, 191] on div "No matches found." at bounding box center [557, 315] width 806 height 454
click at [385, 324] on div "No matches found." at bounding box center [557, 315] width 806 height 454
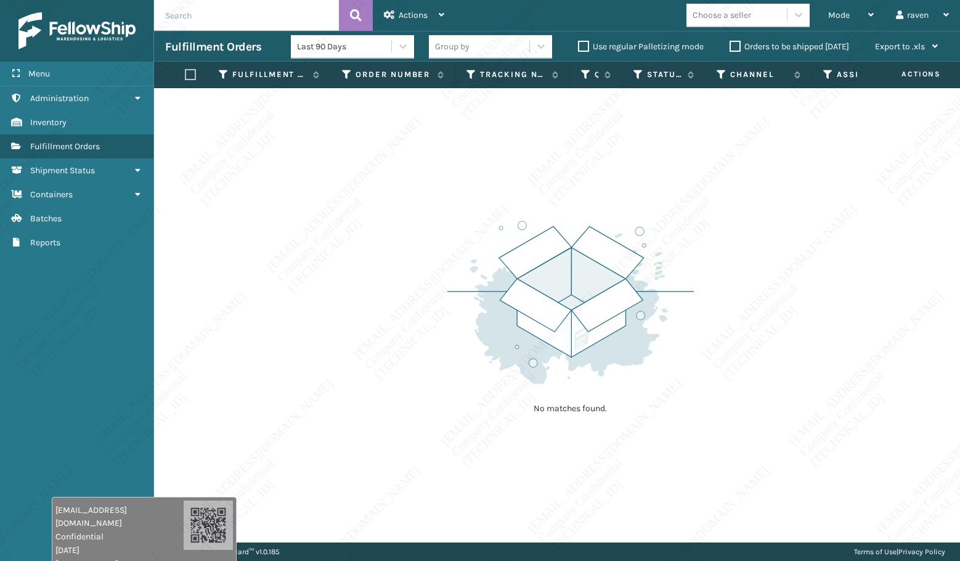
click at [354, 418] on div "No matches found." at bounding box center [557, 315] width 806 height 454
click at [340, 417] on div "No matches found." at bounding box center [557, 315] width 806 height 454
click at [333, 412] on div "No matches found." at bounding box center [557, 315] width 806 height 454
click at [396, 400] on div "No matches found." at bounding box center [557, 315] width 806 height 454
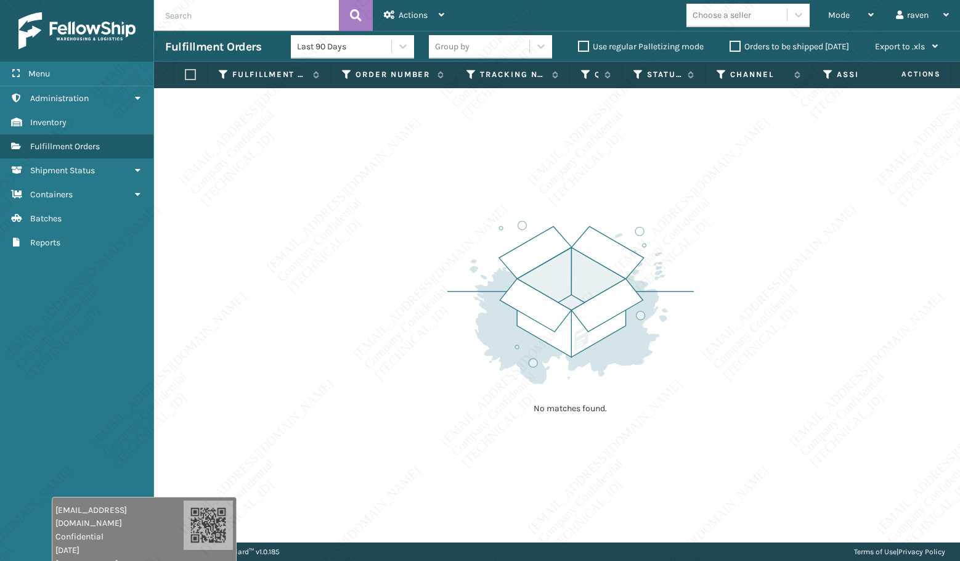
click at [372, 396] on div "No matches found." at bounding box center [557, 315] width 806 height 454
click at [364, 380] on div "No matches found." at bounding box center [557, 315] width 806 height 454
click at [362, 341] on div "No matches found." at bounding box center [557, 315] width 806 height 454
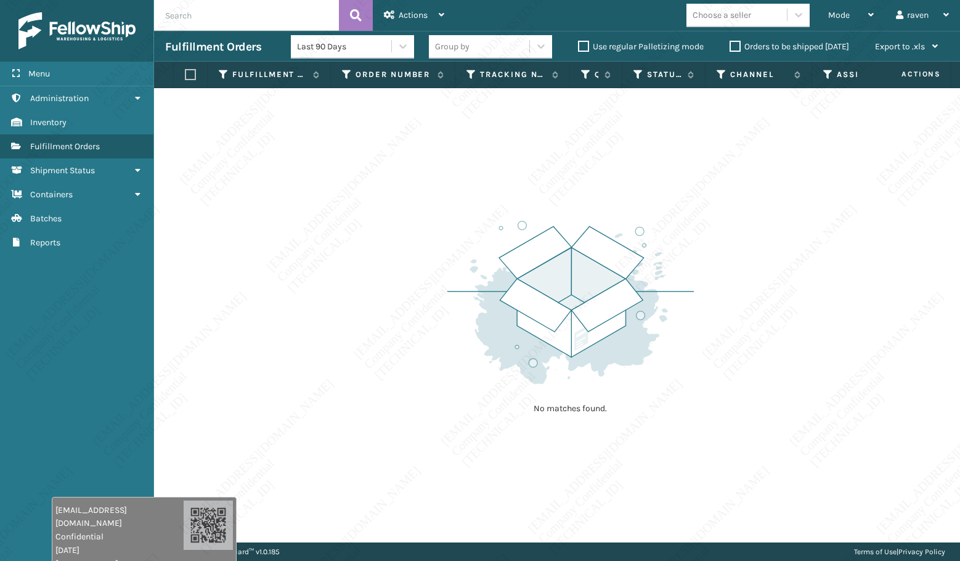
click at [362, 341] on div "No matches found." at bounding box center [557, 315] width 806 height 454
click at [359, 340] on div "No matches found." at bounding box center [557, 315] width 806 height 454
click at [358, 339] on div "No matches found." at bounding box center [557, 315] width 806 height 454
click at [322, 326] on div "No matches found." at bounding box center [557, 315] width 806 height 454
click at [315, 310] on div "No matches found." at bounding box center [557, 315] width 806 height 454
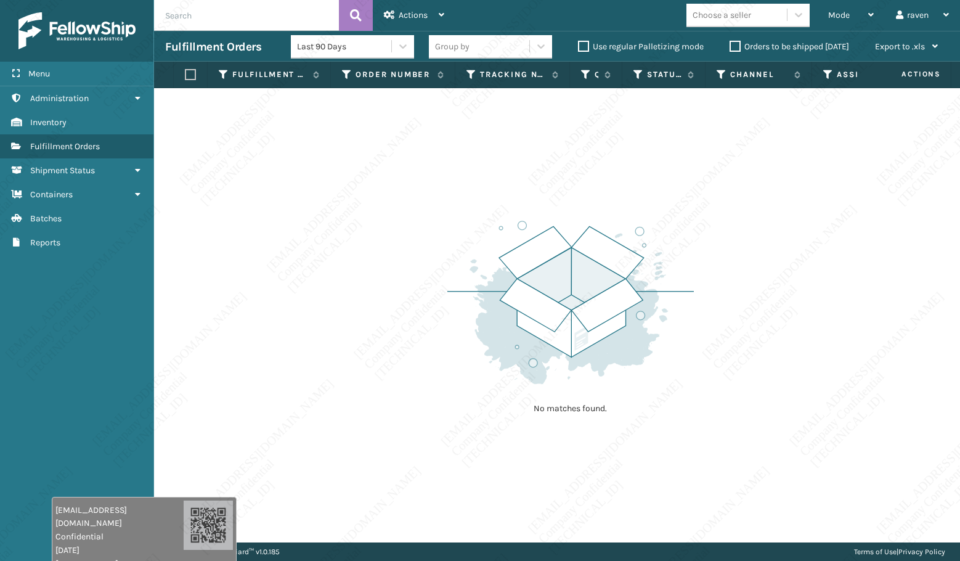
click at [278, 289] on div "No matches found." at bounding box center [557, 315] width 806 height 454
click at [532, 134] on div "No matches found." at bounding box center [557, 315] width 806 height 454
click at [851, 17] on div "Mode" at bounding box center [851, 15] width 46 height 31
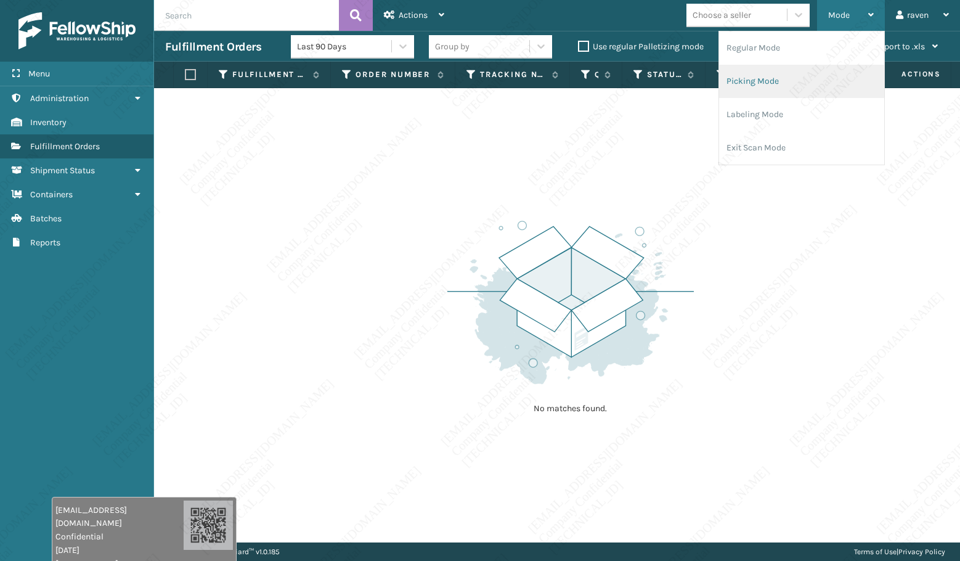
click at [775, 76] on li "Picking Mode" at bounding box center [801, 81] width 165 height 33
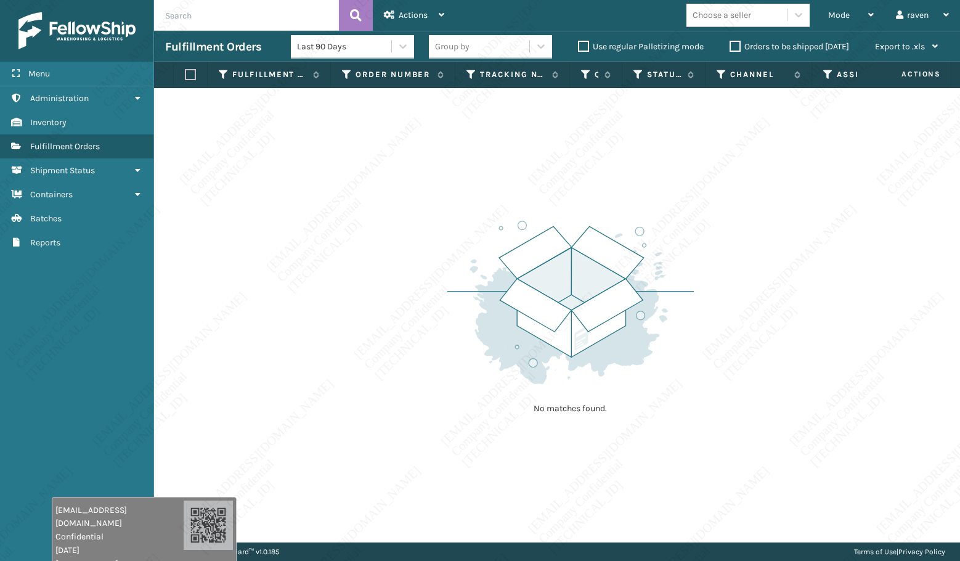
drag, startPoint x: 367, startPoint y: 202, endPoint x: 381, endPoint y: 188, distance: 20.5
click at [370, 198] on div "No matches found." at bounding box center [557, 315] width 806 height 454
click at [854, 17] on div "Mode" at bounding box center [851, 15] width 46 height 31
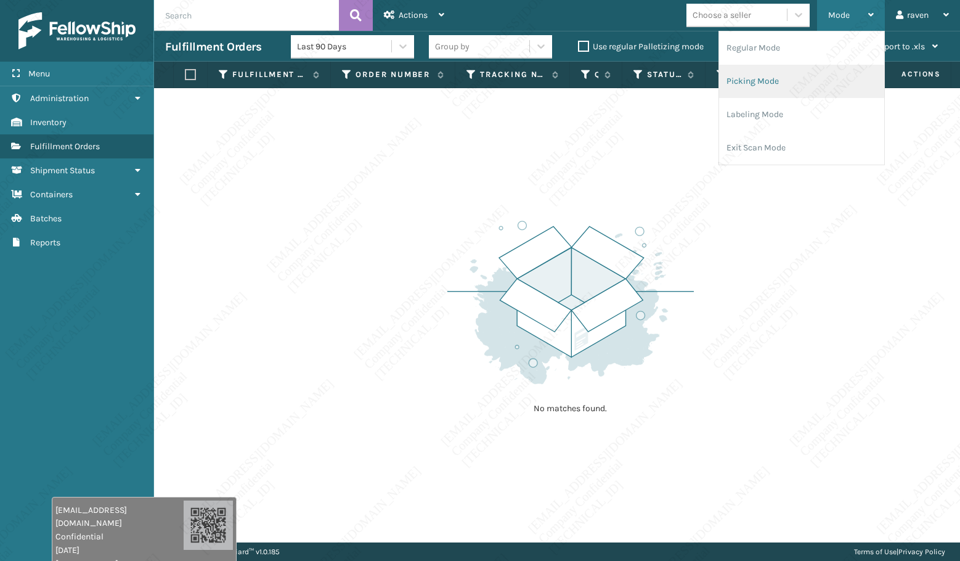
click at [810, 73] on li "Picking Mode" at bounding box center [801, 81] width 165 height 33
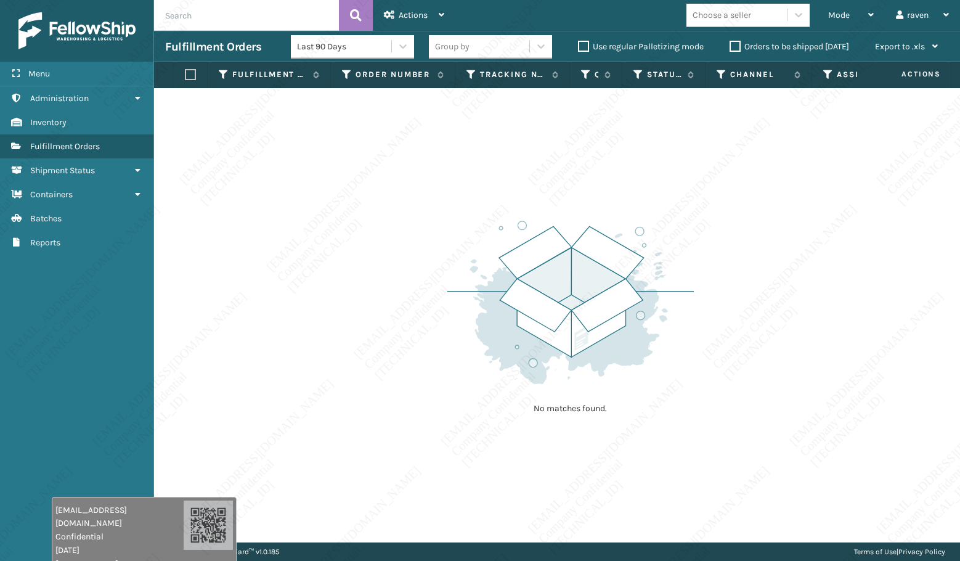
click at [775, 365] on div "No matches found." at bounding box center [557, 315] width 806 height 454
click at [813, 323] on div "No matches found." at bounding box center [557, 315] width 806 height 454
click at [785, 435] on div "No matches found." at bounding box center [557, 315] width 806 height 454
click at [747, 410] on div "No matches found." at bounding box center [557, 315] width 806 height 454
click at [681, 169] on div "No matches found." at bounding box center [557, 315] width 806 height 454
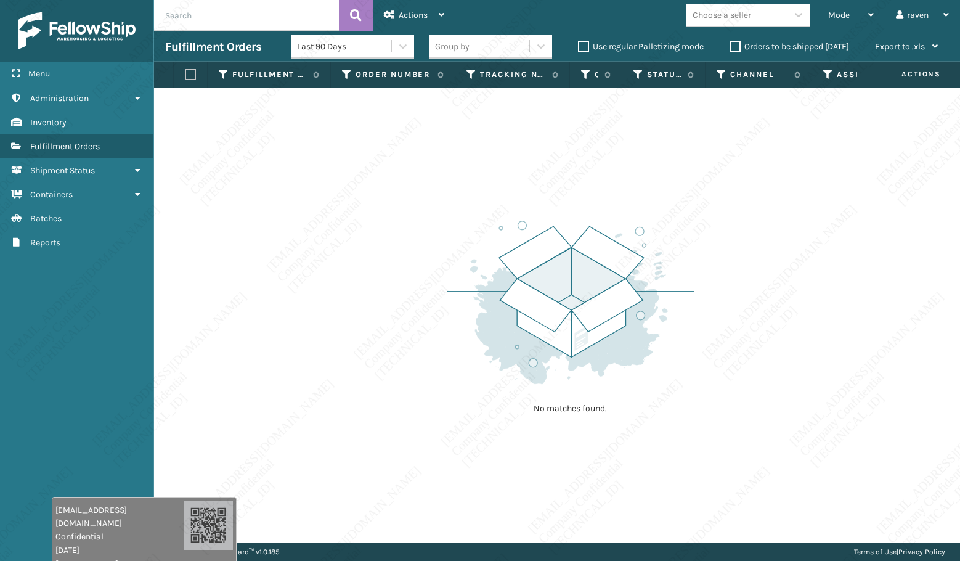
click at [672, 164] on div "No matches found." at bounding box center [557, 315] width 806 height 454
drag, startPoint x: 743, startPoint y: 370, endPoint x: 758, endPoint y: 373, distance: 15.6
click at [743, 367] on div "No matches found." at bounding box center [557, 315] width 806 height 454
click at [721, 328] on div "No matches found." at bounding box center [557, 315] width 806 height 454
click at [820, 12] on div "Mode Regular Mode Picking Mode Labeling Mode Exit Scan Mode" at bounding box center [851, 15] width 68 height 31
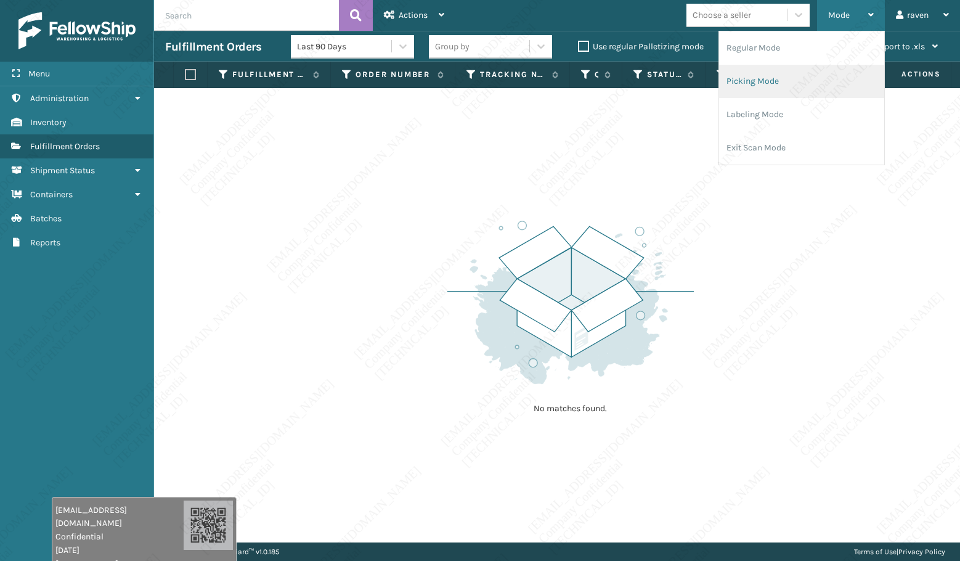
click at [792, 73] on li "Picking Mode" at bounding box center [801, 81] width 165 height 33
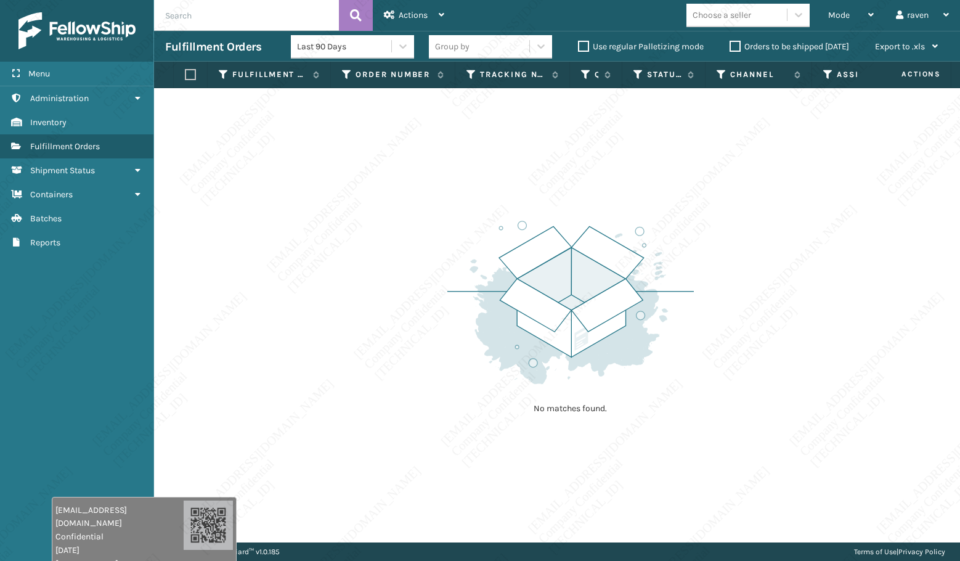
click at [599, 320] on img at bounding box center [570, 302] width 246 height 171
click at [832, 12] on span "Mode" at bounding box center [839, 15] width 22 height 10
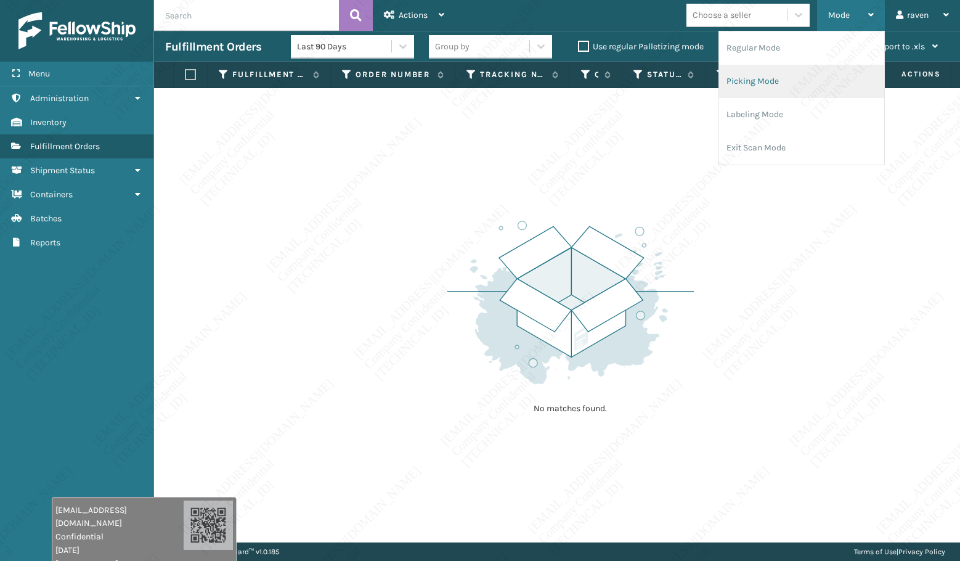
click at [810, 77] on li "Picking Mode" at bounding box center [801, 81] width 165 height 33
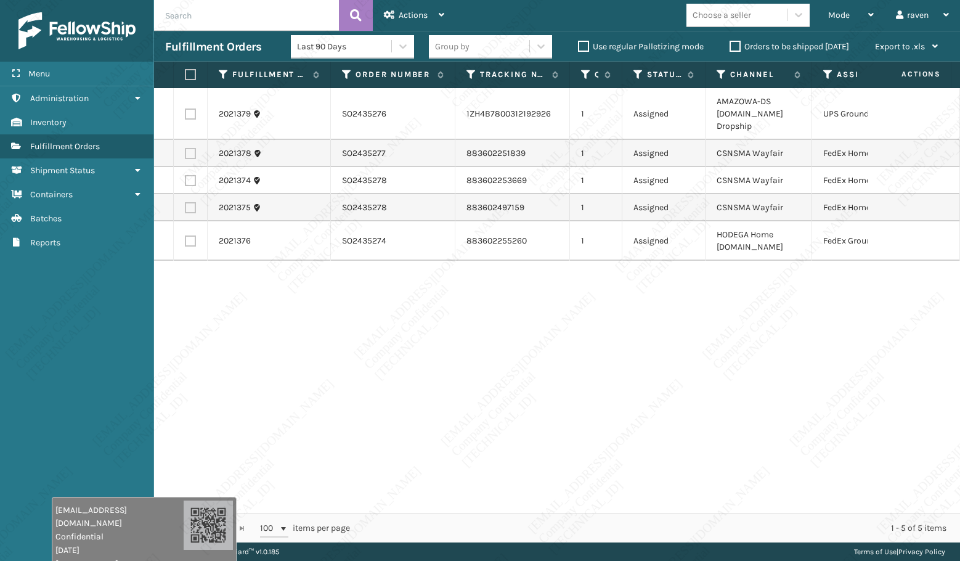
click at [824, 313] on div "2021379 SO2435276 1ZH4B7800312192926 1 Assigned AMAZOWA-DS Amazon.Com Dropship …" at bounding box center [557, 300] width 806 height 425
click at [826, 72] on icon at bounding box center [828, 74] width 10 height 11
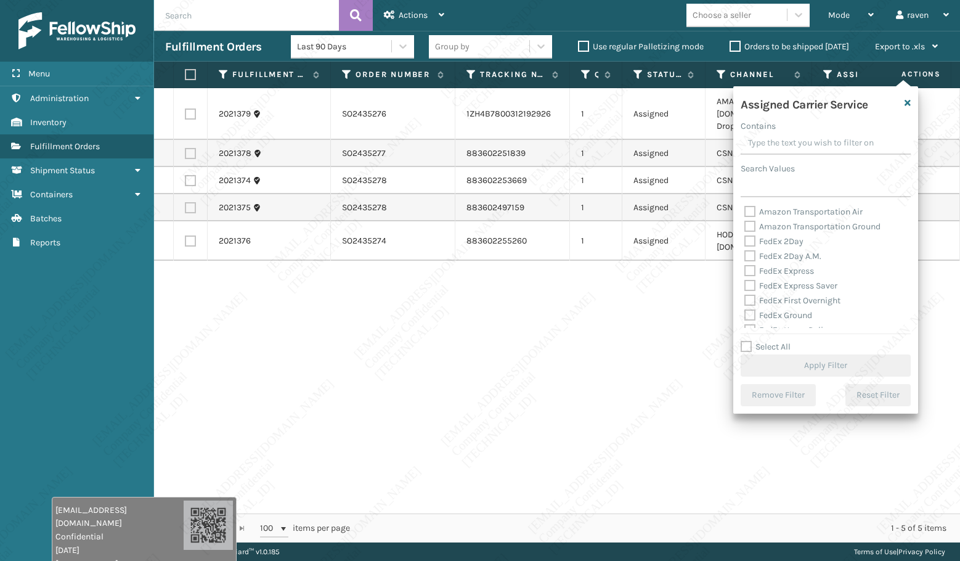
click at [783, 147] on input "Contains" at bounding box center [826, 143] width 170 height 22
click at [757, 189] on input "Search Values" at bounding box center [826, 186] width 170 height 22
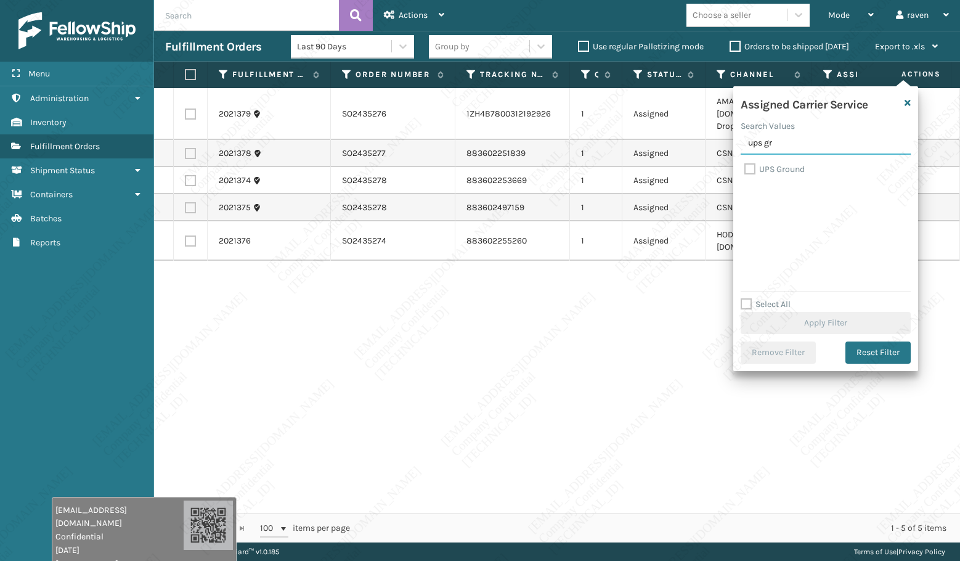
type input "ups gr"
click at [792, 166] on label "UPS Ground" at bounding box center [774, 169] width 60 height 10
click at [745, 166] on input "UPS Ground" at bounding box center [744, 166] width 1 height 8
checkbox input "true"
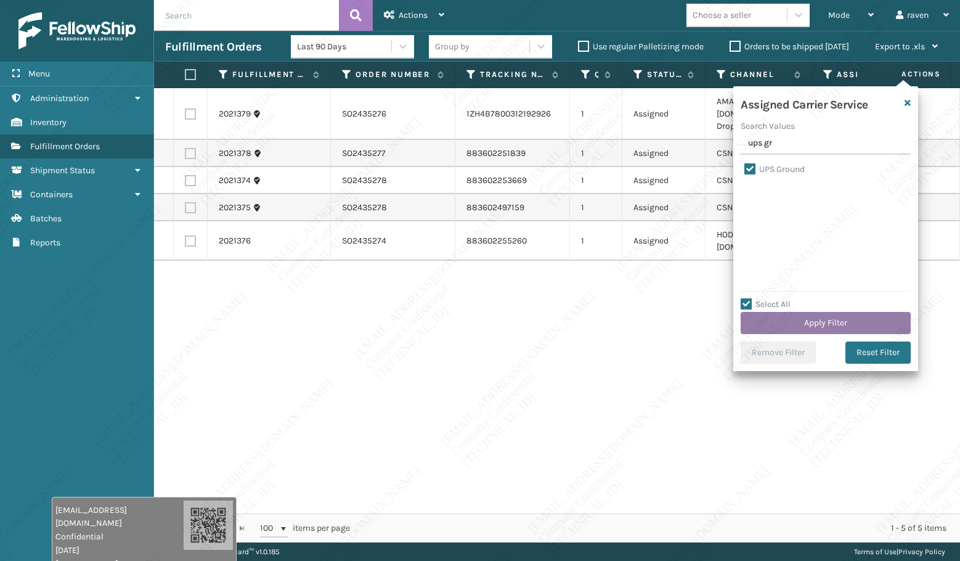
click at [820, 324] on button "Apply Filter" at bounding box center [826, 323] width 170 height 22
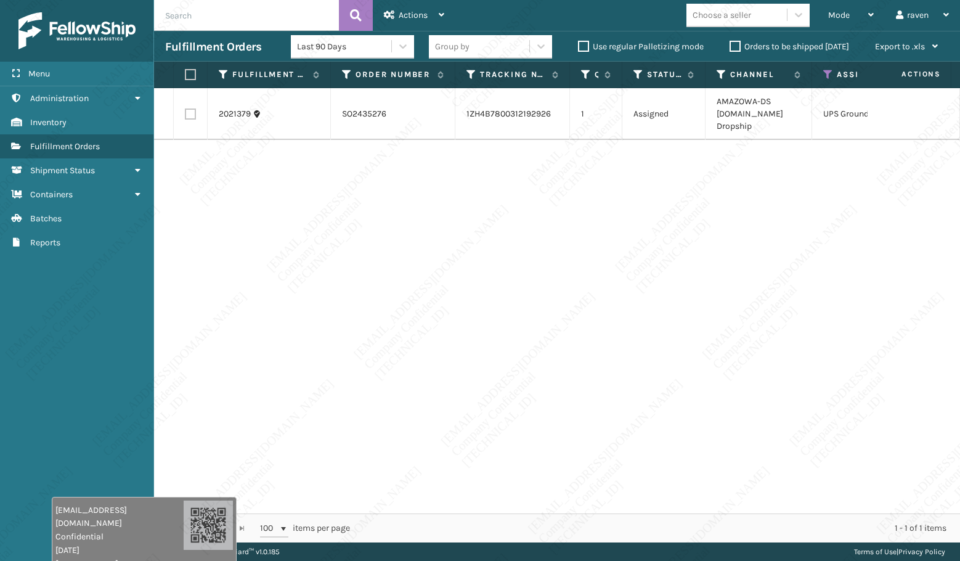
click at [190, 78] on label at bounding box center [188, 74] width 7 height 11
click at [185, 78] on input "checkbox" at bounding box center [185, 75] width 1 height 8
checkbox input "true"
click at [418, 16] on span "Actions" at bounding box center [413, 15] width 29 height 10
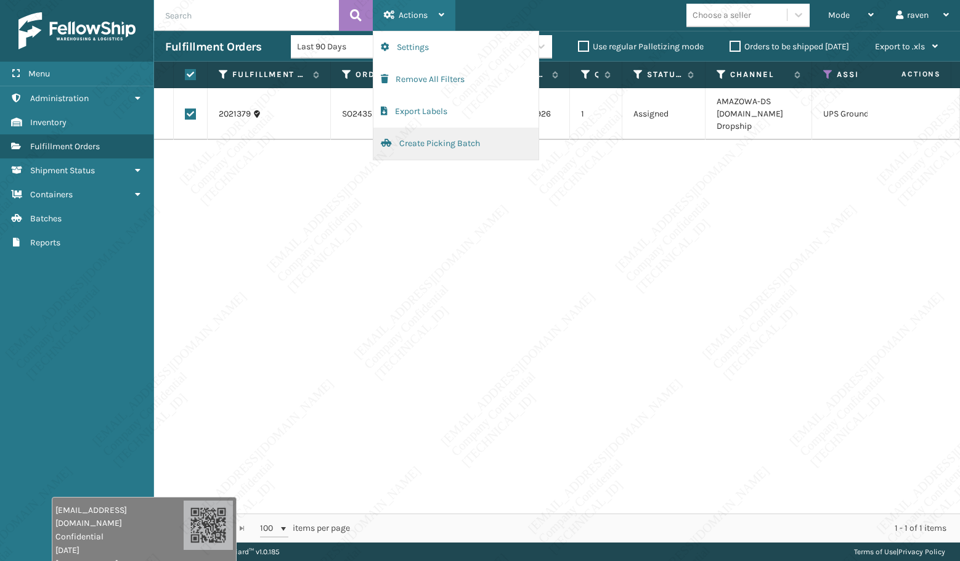
click at [407, 136] on button "Create Picking Batch" at bounding box center [455, 144] width 165 height 32
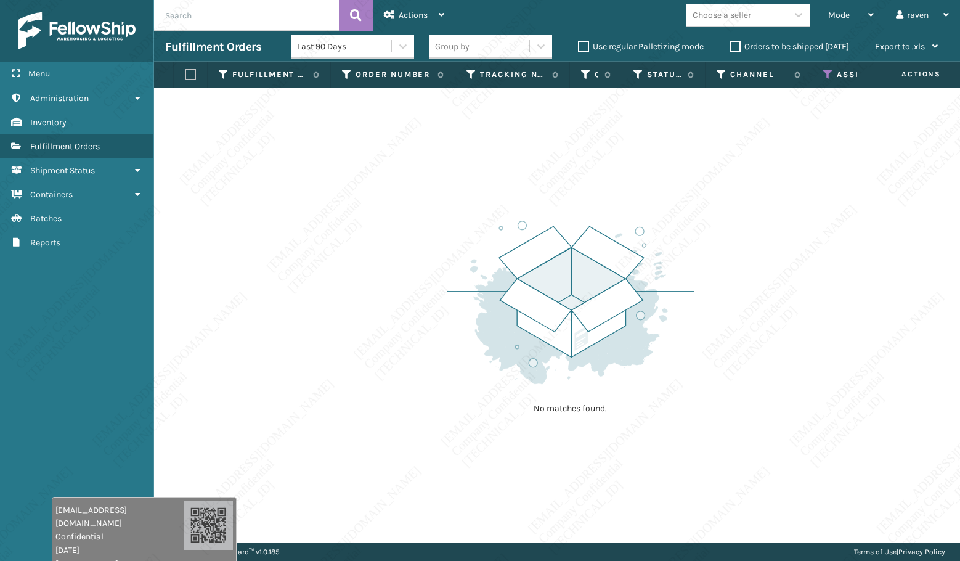
click at [833, 71] on icon at bounding box center [828, 74] width 10 height 11
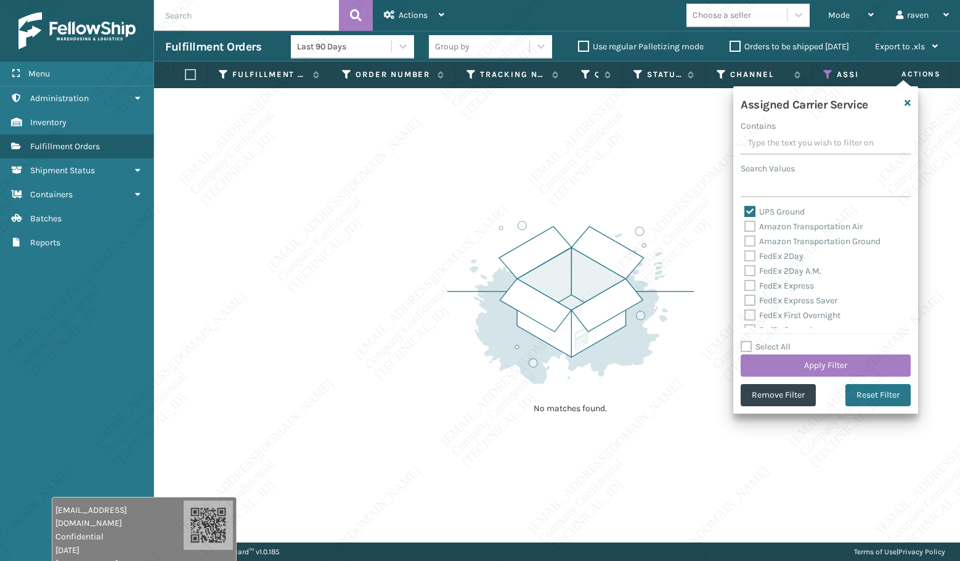
click at [753, 210] on label "UPS Ground" at bounding box center [774, 211] width 60 height 10
click at [745, 210] on input "UPS Ground" at bounding box center [744, 209] width 1 height 8
checkbox input "false"
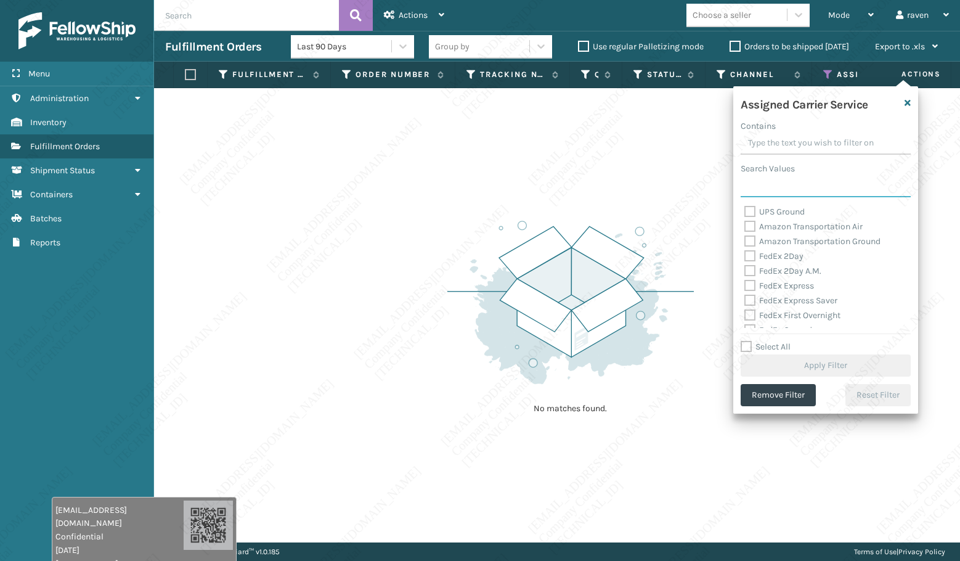
click at [757, 184] on input "Search Values" at bounding box center [826, 186] width 170 height 22
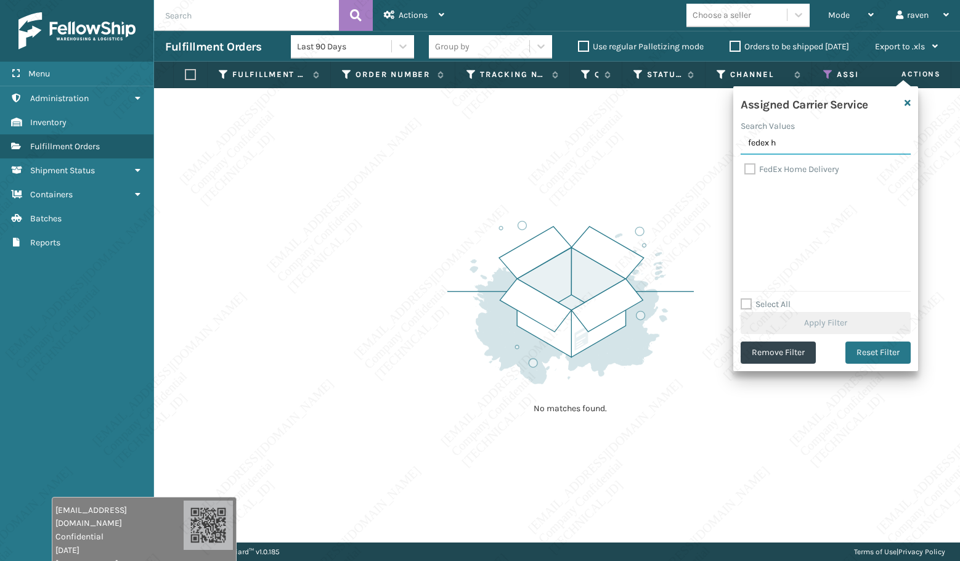
type input "fedex h"
click at [789, 168] on label "FedEx Home Delivery" at bounding box center [791, 169] width 95 height 10
click at [745, 168] on input "FedEx Home Delivery" at bounding box center [744, 166] width 1 height 8
checkbox input "true"
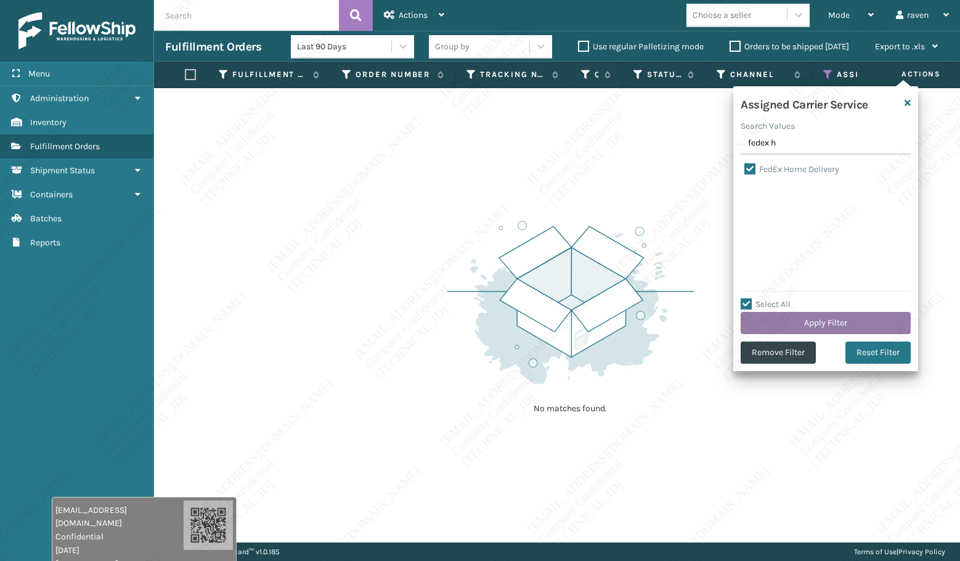
click at [842, 317] on button "Apply Filter" at bounding box center [826, 323] width 170 height 22
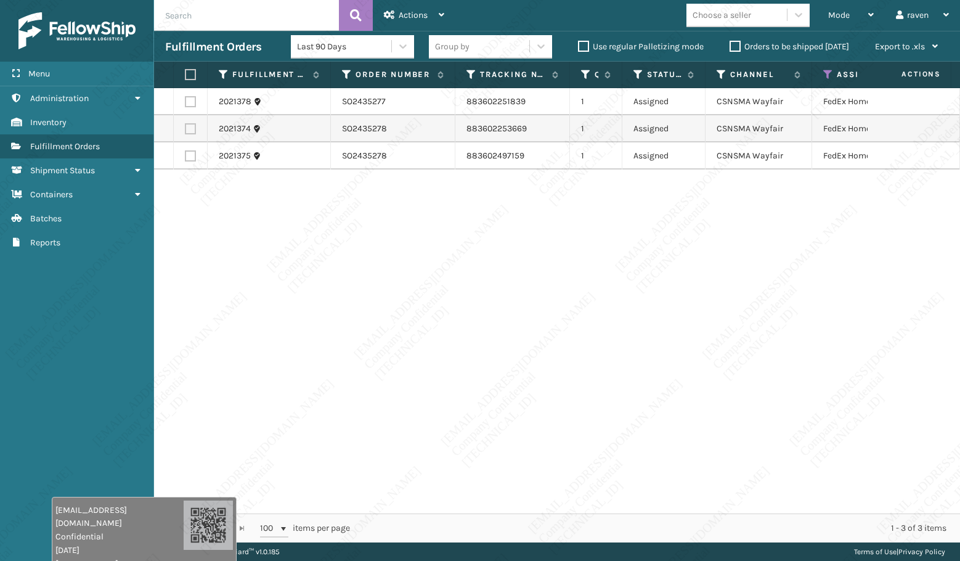
click at [189, 73] on label at bounding box center [188, 74] width 7 height 11
click at [185, 73] on input "checkbox" at bounding box center [185, 75] width 1 height 8
checkbox input "true"
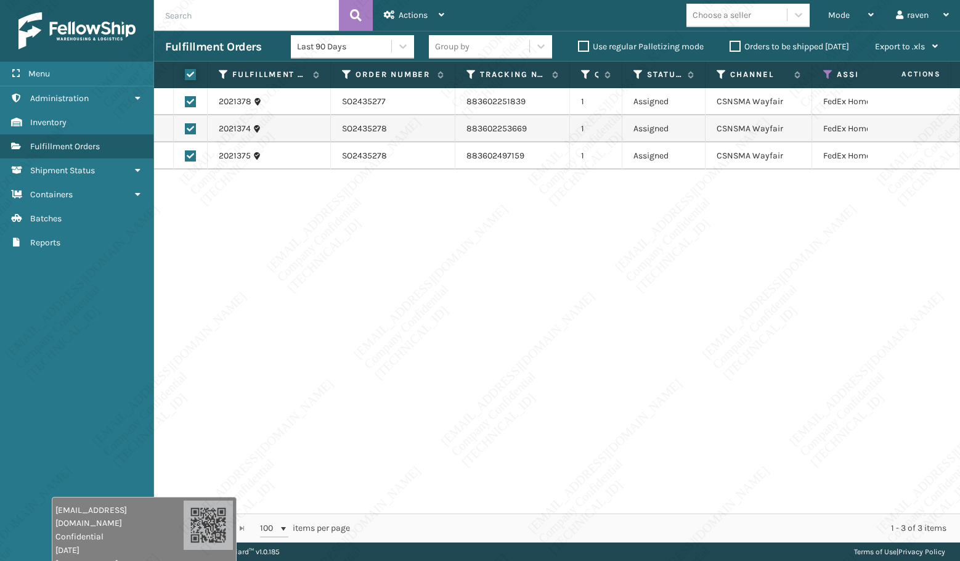
checkbox input "true"
click at [401, 14] on span "Actions" at bounding box center [413, 15] width 29 height 10
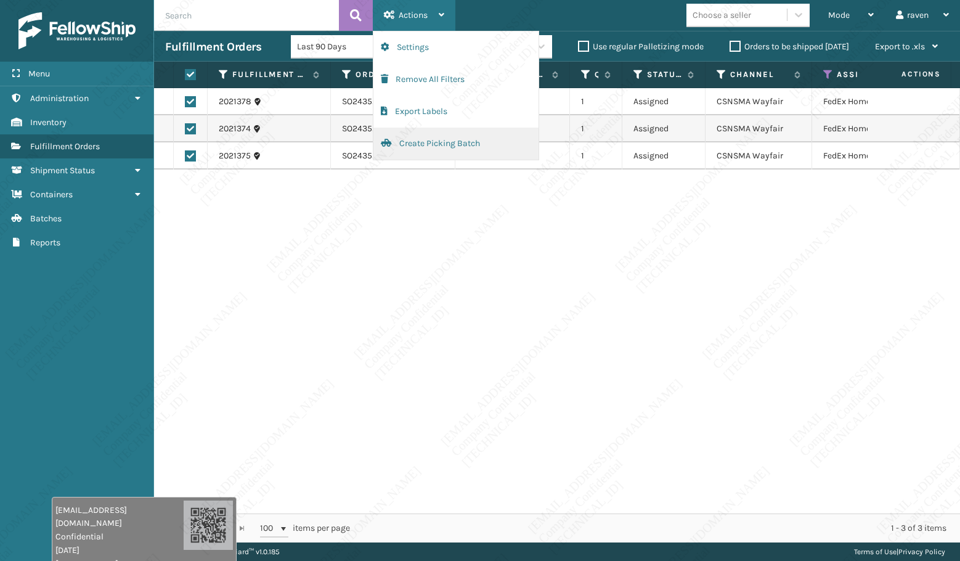
click at [424, 145] on button "Create Picking Batch" at bounding box center [455, 144] width 165 height 32
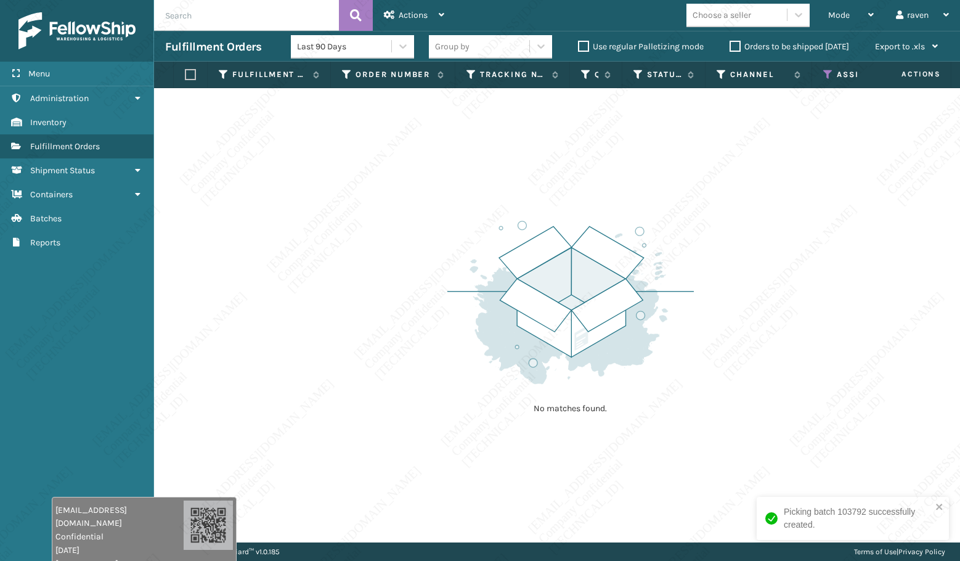
click at [825, 75] on icon at bounding box center [828, 74] width 10 height 11
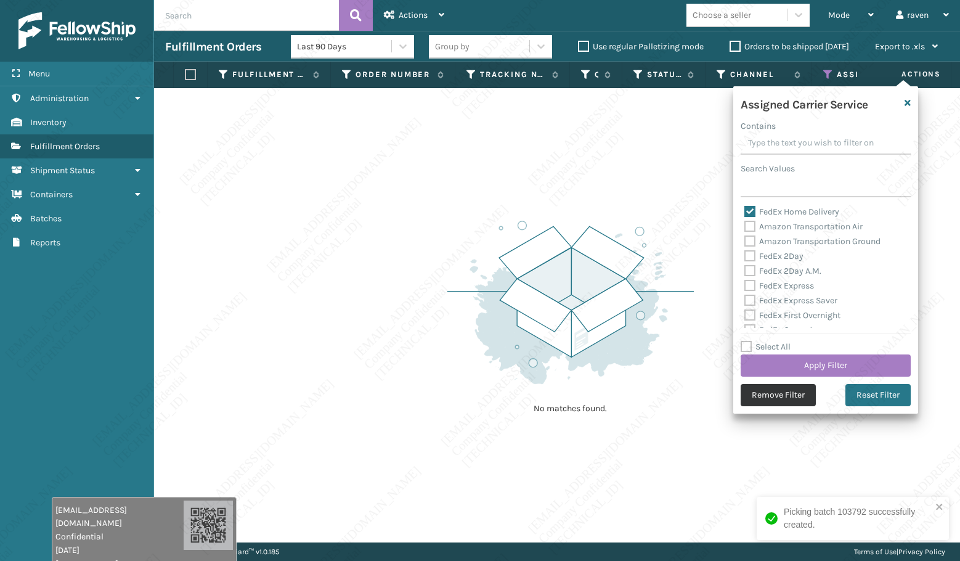
click at [783, 401] on button "Remove Filter" at bounding box center [778, 395] width 75 height 22
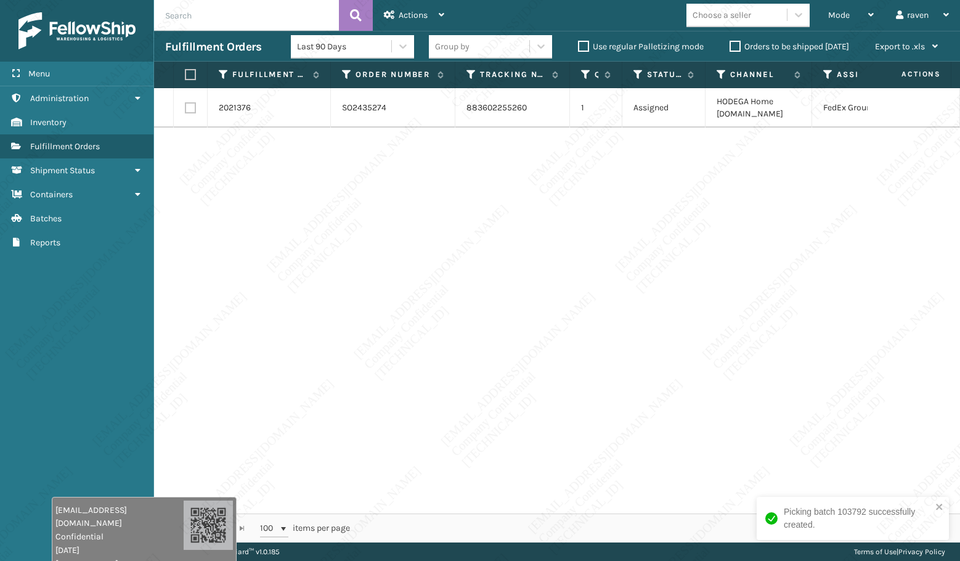
click at [190, 75] on label at bounding box center [188, 74] width 7 height 11
click at [185, 75] on input "checkbox" at bounding box center [185, 75] width 1 height 8
checkbox input "true"
click at [410, 15] on span "Actions" at bounding box center [413, 15] width 29 height 10
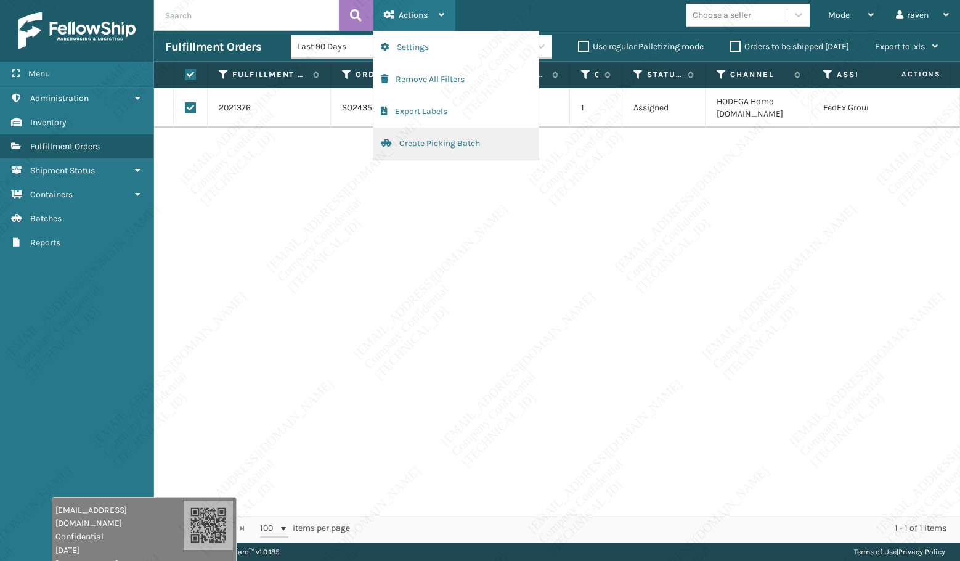
click at [405, 131] on button "Create Picking Batch" at bounding box center [455, 144] width 165 height 32
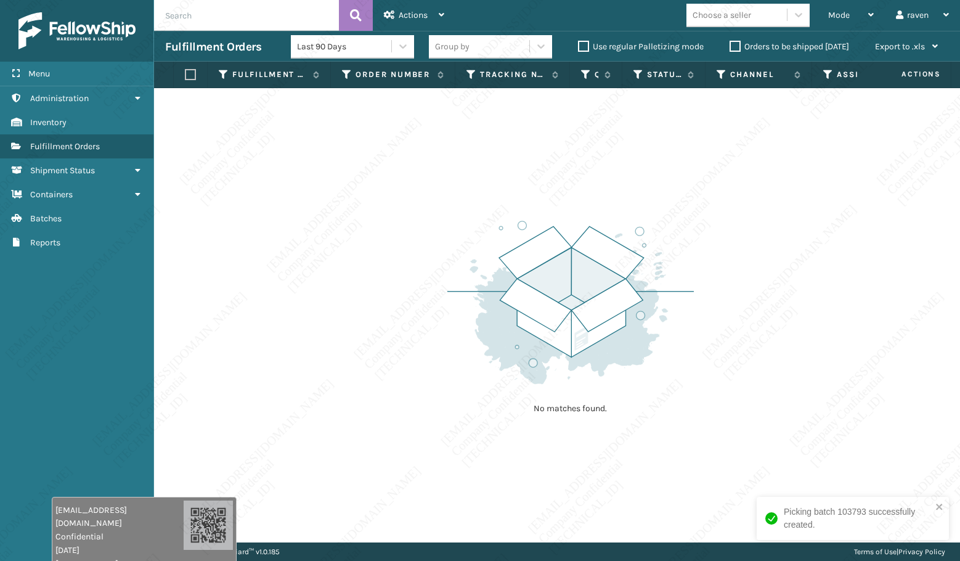
click at [369, 176] on div "No matches found." at bounding box center [557, 315] width 806 height 454
click at [410, 12] on span "Actions" at bounding box center [413, 15] width 29 height 10
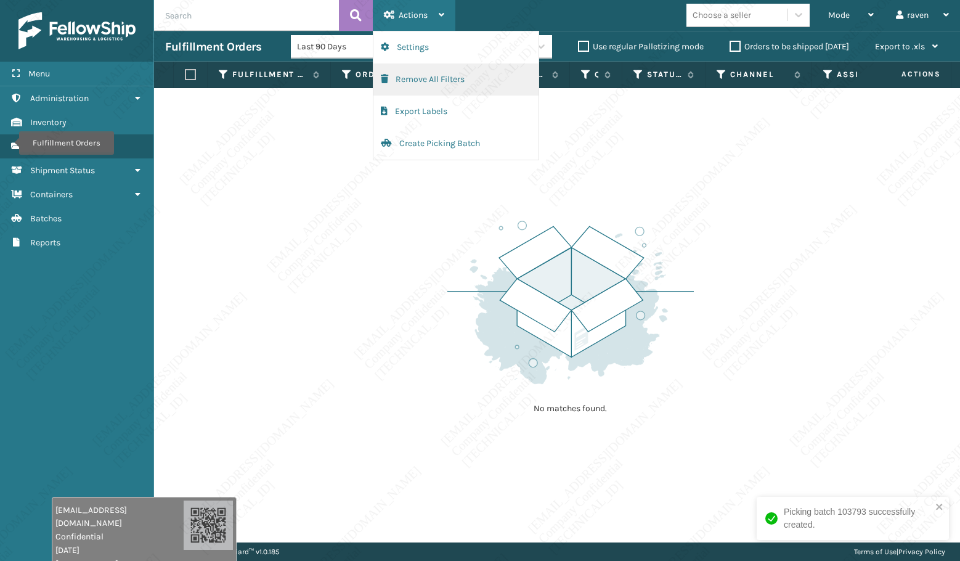
click at [406, 81] on button "Remove All Filters" at bounding box center [455, 79] width 165 height 32
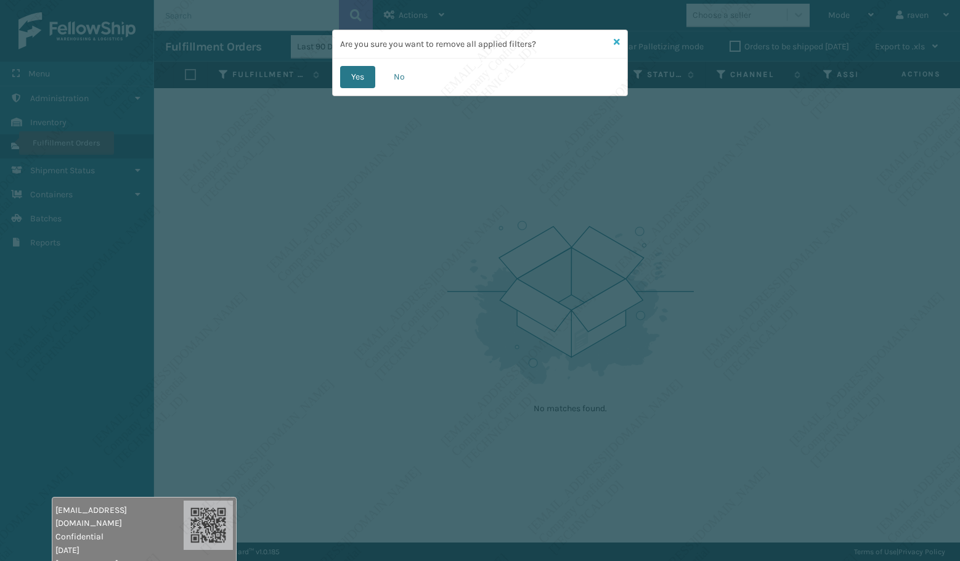
click at [614, 38] on icon at bounding box center [617, 42] width 6 height 9
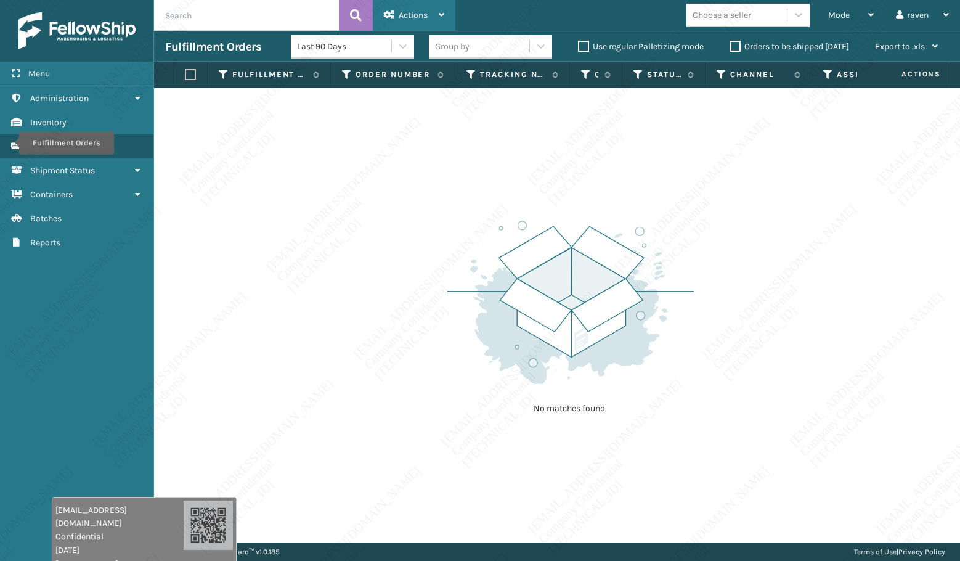
click at [405, 11] on span "Actions" at bounding box center [413, 15] width 29 height 10
click at [700, 141] on div "No matches found." at bounding box center [557, 315] width 806 height 454
click at [857, 12] on div "Mode" at bounding box center [851, 15] width 46 height 31
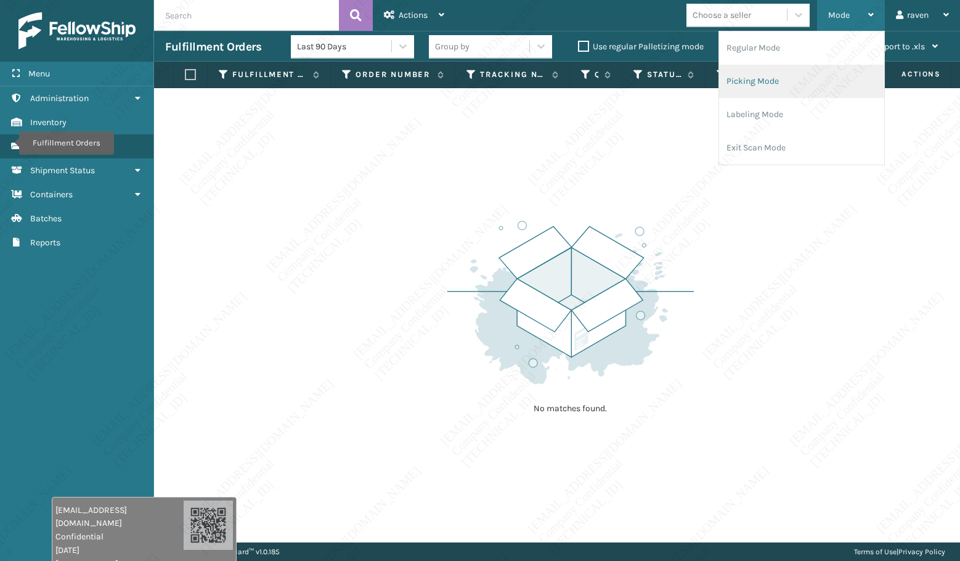
click at [801, 82] on li "Picking Mode" at bounding box center [801, 81] width 165 height 33
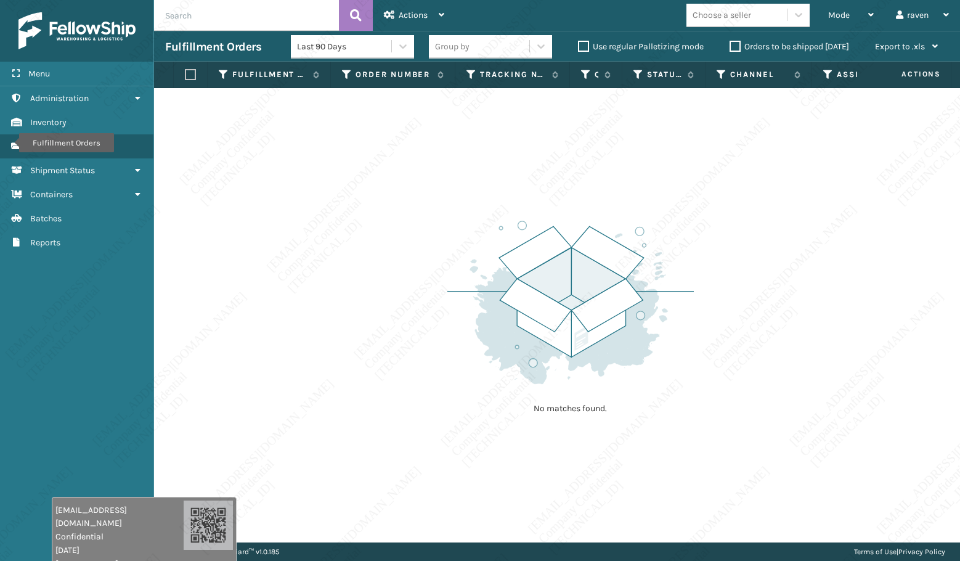
click at [810, 224] on div "No matches found." at bounding box center [557, 315] width 806 height 454
click at [794, 356] on div "No matches found." at bounding box center [557, 315] width 806 height 454
click at [724, 344] on div "No matches found." at bounding box center [557, 315] width 806 height 454
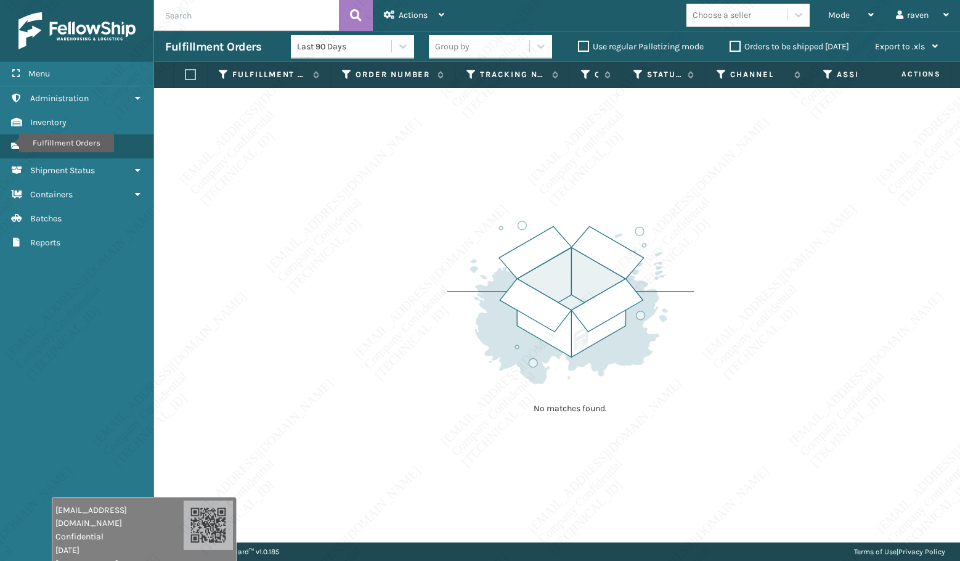
click at [724, 344] on div "No matches found." at bounding box center [557, 315] width 806 height 454
click at [723, 343] on div "No matches found." at bounding box center [557, 315] width 806 height 454
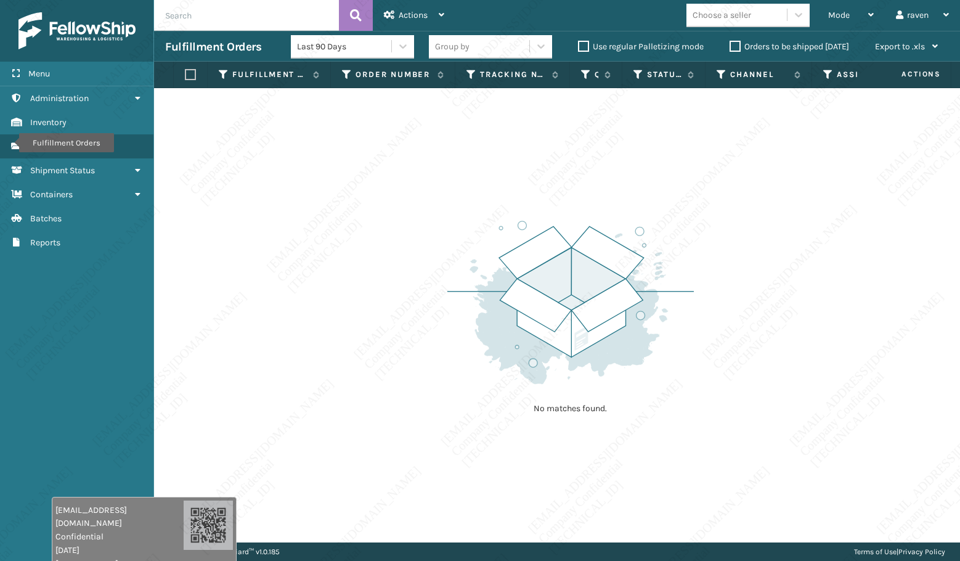
click at [724, 343] on div "No matches found." at bounding box center [557, 315] width 806 height 454
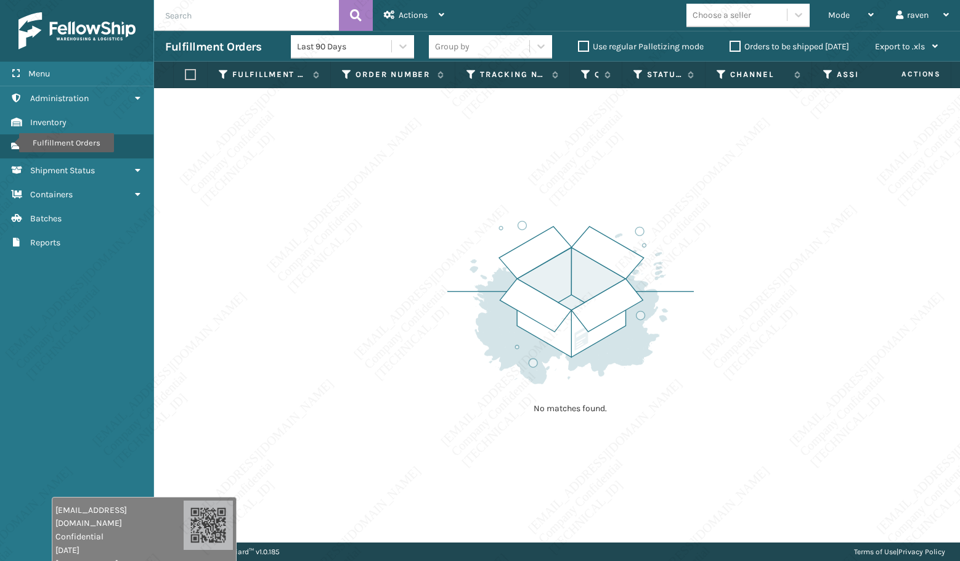
drag, startPoint x: 724, startPoint y: 343, endPoint x: 739, endPoint y: 348, distance: 16.0
click at [739, 348] on div "No matches found." at bounding box center [557, 315] width 806 height 454
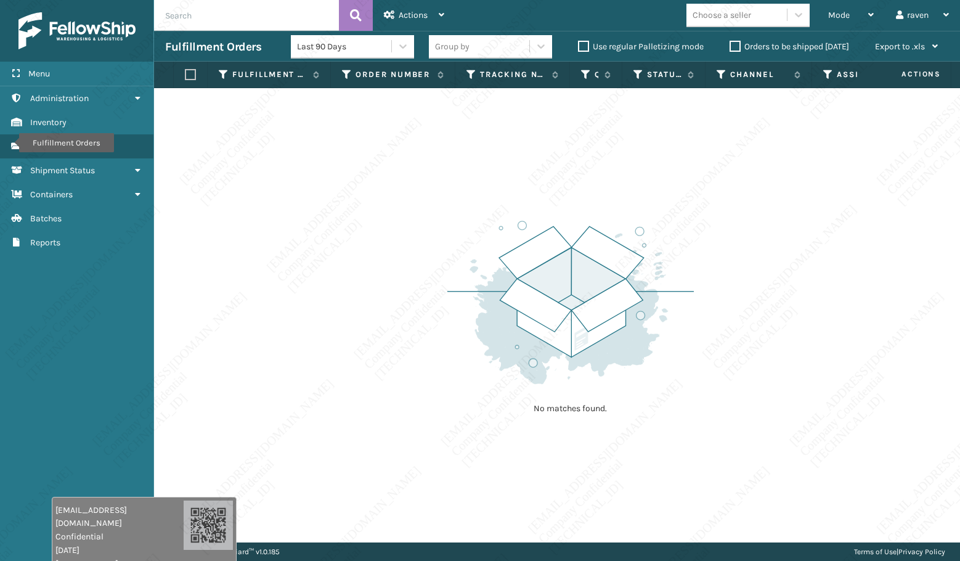
click at [739, 348] on div "No matches found." at bounding box center [557, 315] width 806 height 454
click at [727, 324] on div "No matches found." at bounding box center [557, 315] width 806 height 454
click at [826, 25] on div "Mode Regular Mode Picking Mode Labeling Mode Exit Scan Mode" at bounding box center [851, 15] width 68 height 31
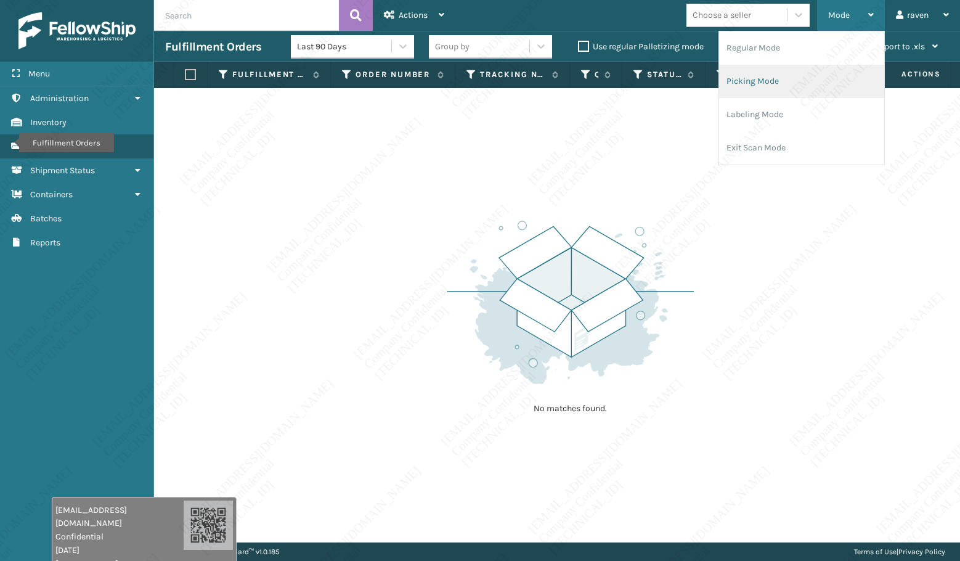
click at [770, 79] on li "Picking Mode" at bounding box center [801, 81] width 165 height 33
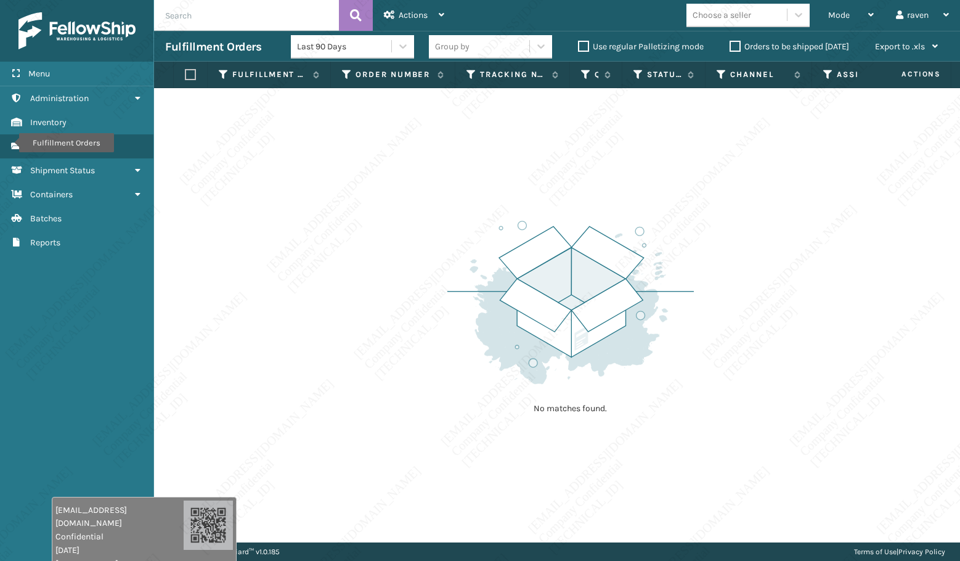
click at [704, 244] on div "No matches found." at bounding box center [557, 315] width 806 height 454
click at [704, 234] on div "No matches found." at bounding box center [557, 315] width 806 height 454
click at [723, 253] on div "No matches found." at bounding box center [557, 315] width 806 height 454
click at [697, 311] on div "No matches found." at bounding box center [557, 315] width 806 height 454
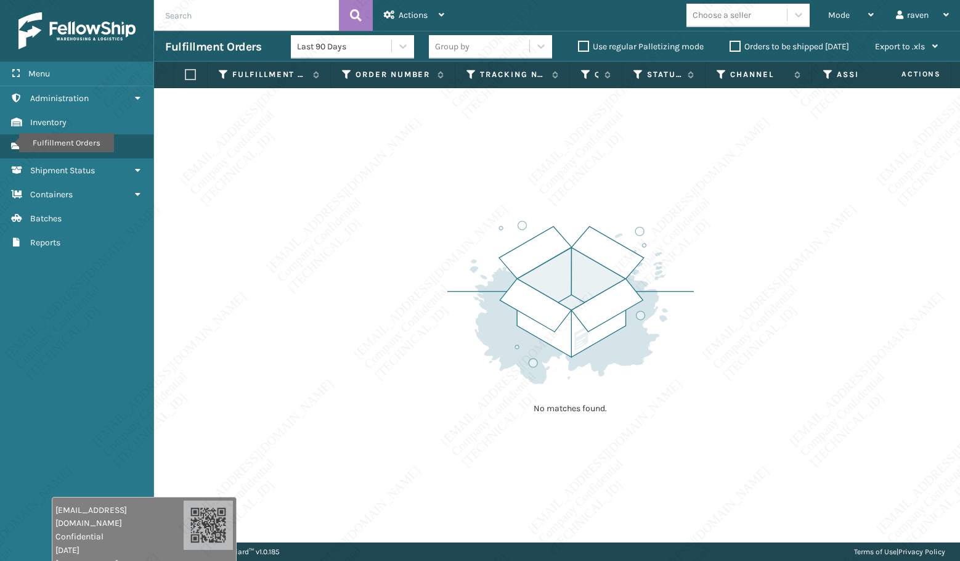
click at [697, 311] on div "No matches found." at bounding box center [557, 315] width 806 height 454
drag, startPoint x: 737, startPoint y: 324, endPoint x: 753, endPoint y: 339, distance: 21.8
click at [753, 338] on div "No matches found." at bounding box center [557, 315] width 806 height 454
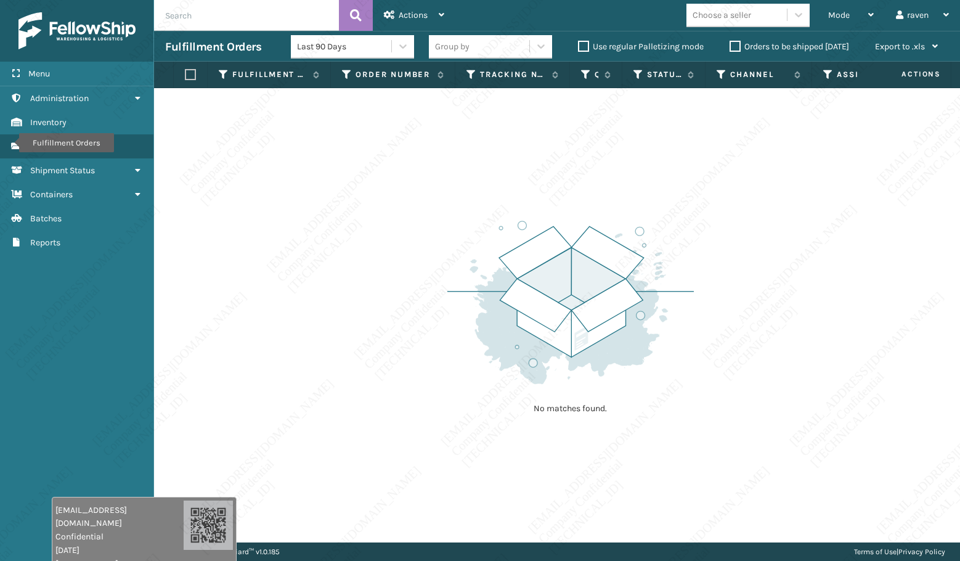
click at [600, 89] on td "No matches found." at bounding box center [588, 95] width 868 height 15
click at [590, 25] on div "Mode Regular Mode Picking Mode Labeling Mode Exit Scan Mode Choose a seller rav…" at bounding box center [707, 15] width 505 height 31
click at [455, 357] on img at bounding box center [570, 302] width 246 height 171
click at [853, 17] on div "Mode" at bounding box center [851, 15] width 46 height 31
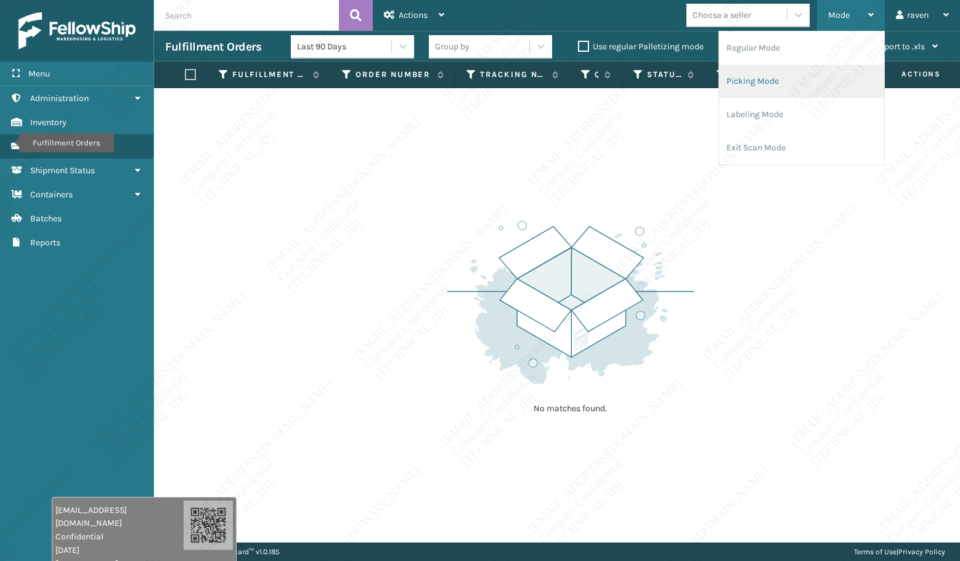
click at [790, 83] on li "Picking Mode" at bounding box center [801, 81] width 165 height 33
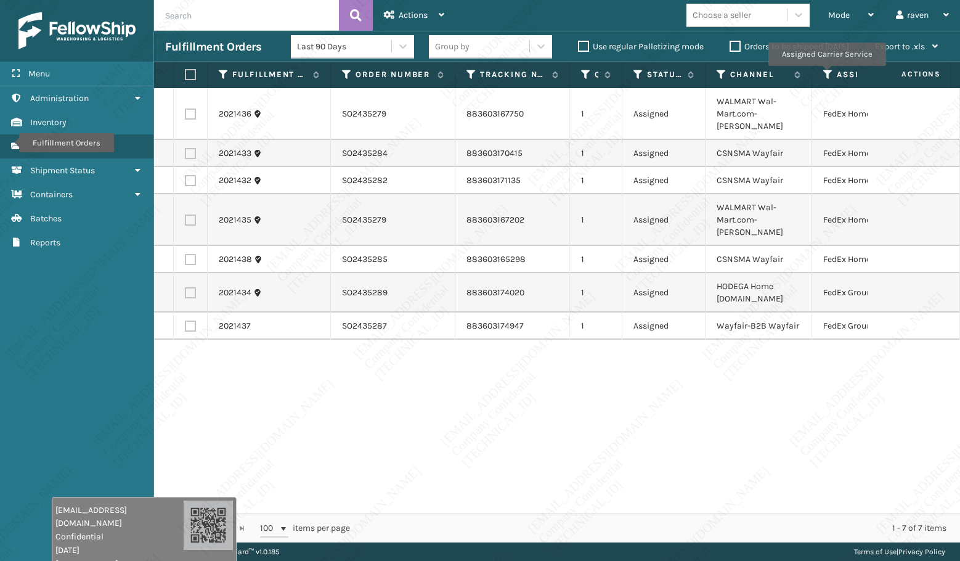
click at [826, 75] on icon at bounding box center [828, 74] width 10 height 11
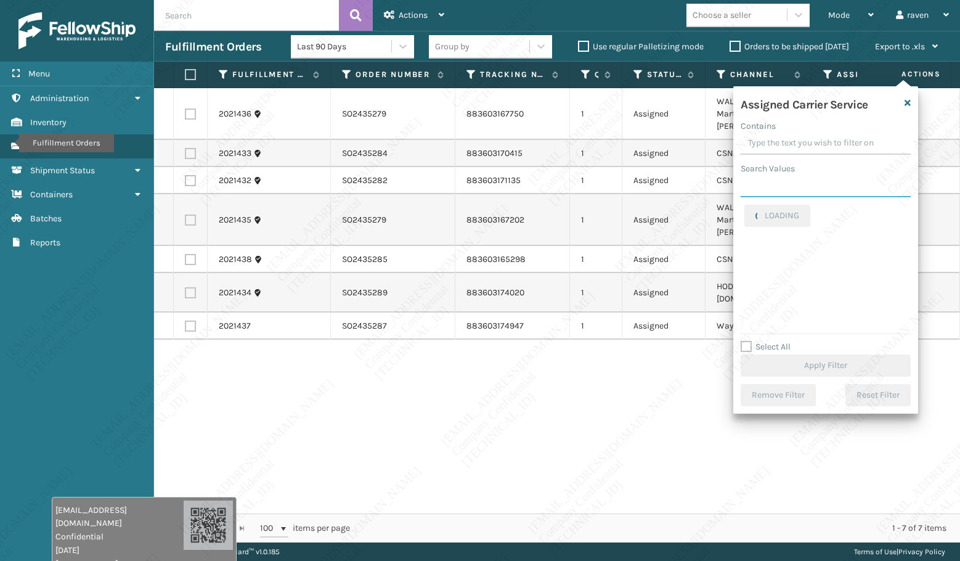
click at [797, 179] on input "Search Values" at bounding box center [826, 186] width 170 height 22
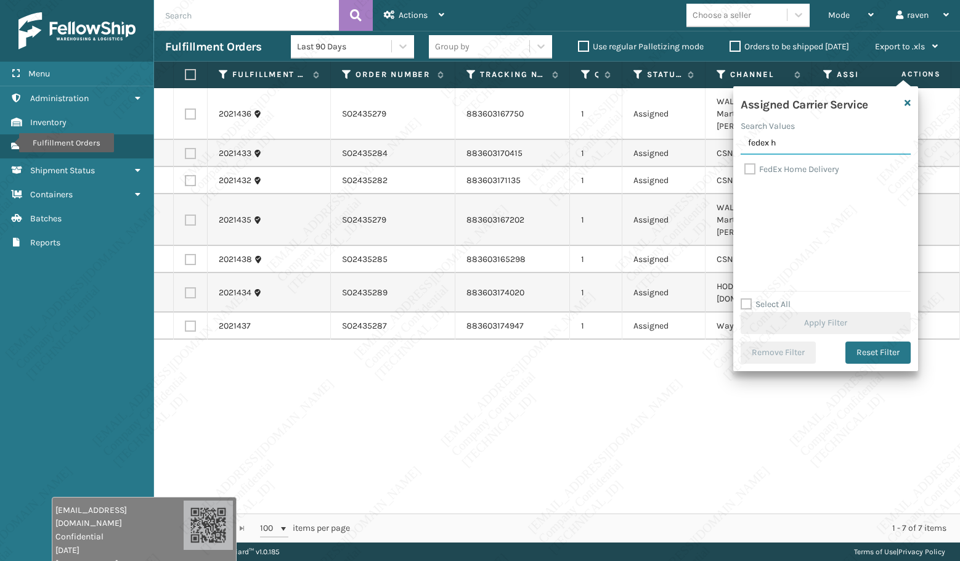
type input "fedex h"
click at [788, 166] on label "FedEx Home Delivery" at bounding box center [791, 169] width 95 height 10
click at [745, 166] on input "FedEx Home Delivery" at bounding box center [744, 166] width 1 height 8
checkbox input "true"
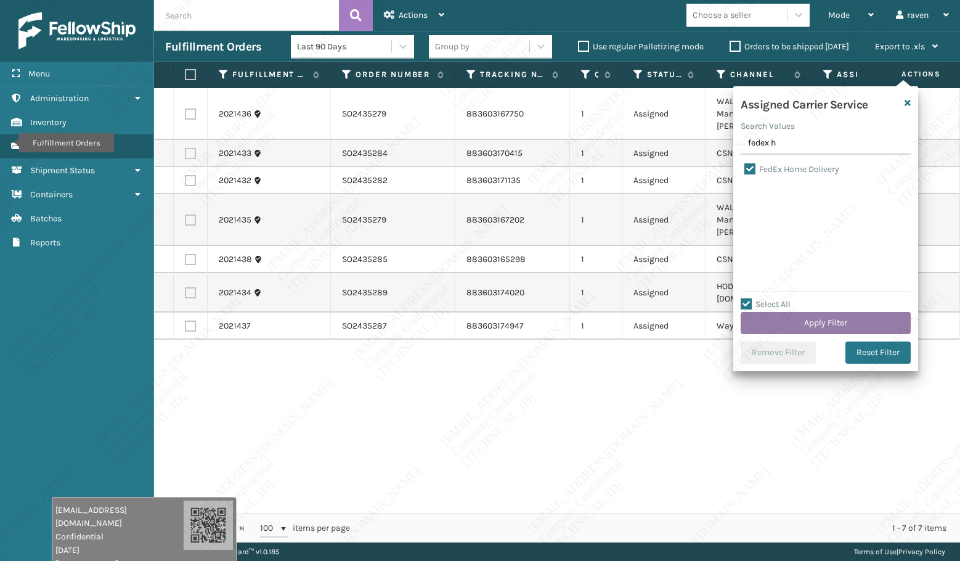
click at [834, 324] on button "Apply Filter" at bounding box center [826, 323] width 170 height 22
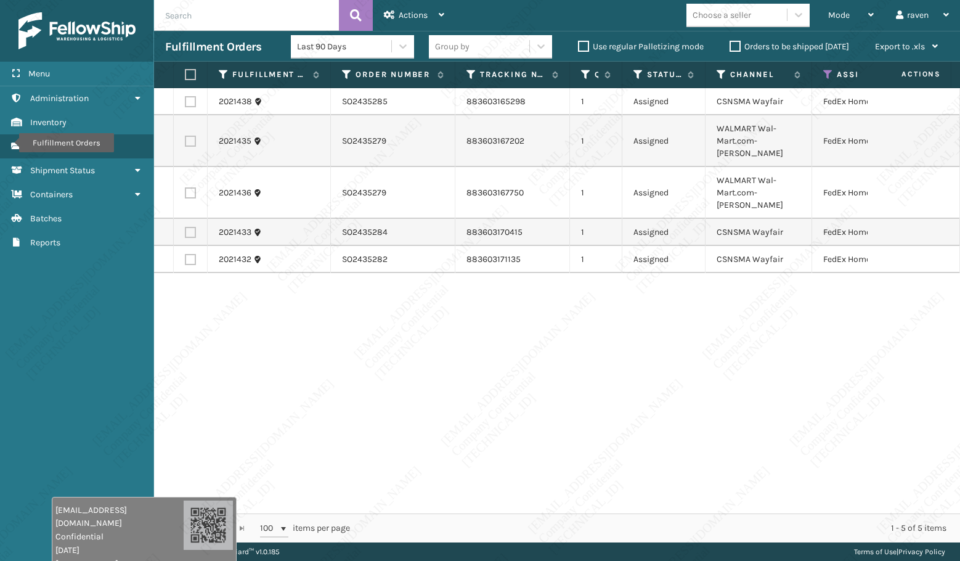
click at [190, 71] on label at bounding box center [188, 74] width 7 height 11
click at [185, 71] on input "checkbox" at bounding box center [185, 75] width 1 height 8
checkbox input "true"
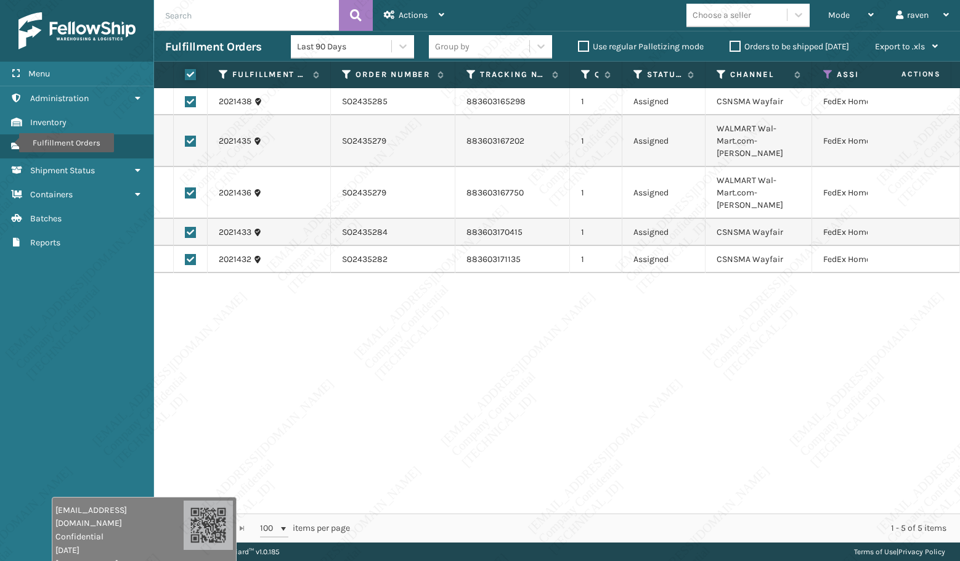
checkbox input "true"
click at [452, 14] on div "Actions Settings Remove All Filters Export Labels Create Picking Batch" at bounding box center [414, 15] width 83 height 31
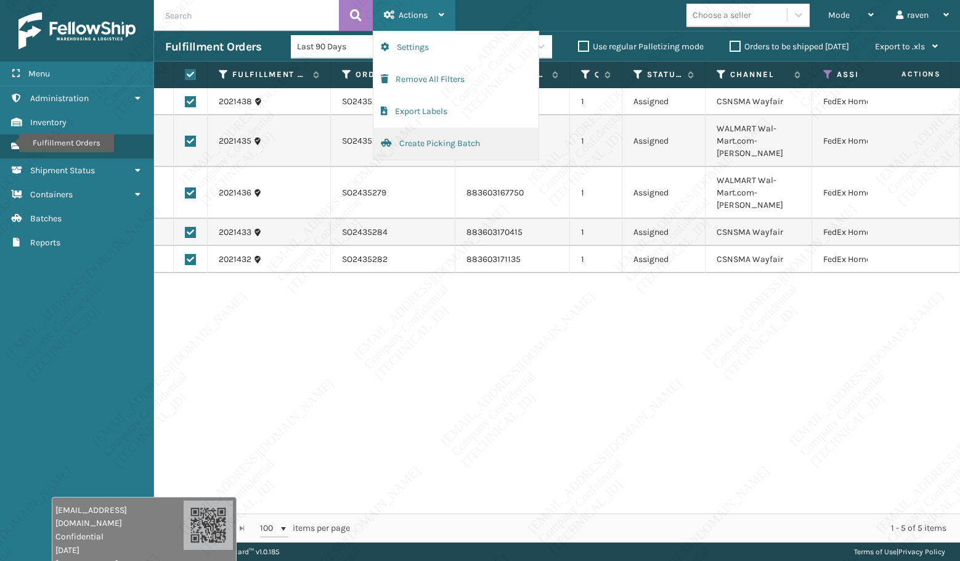
click at [416, 152] on button "Create Picking Batch" at bounding box center [455, 144] width 165 height 32
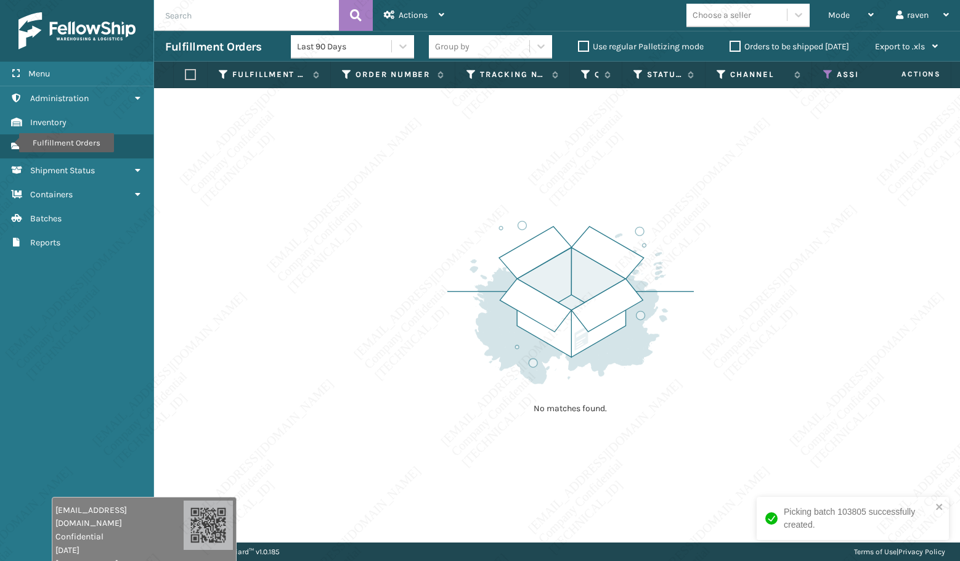
click at [831, 71] on icon at bounding box center [828, 74] width 10 height 11
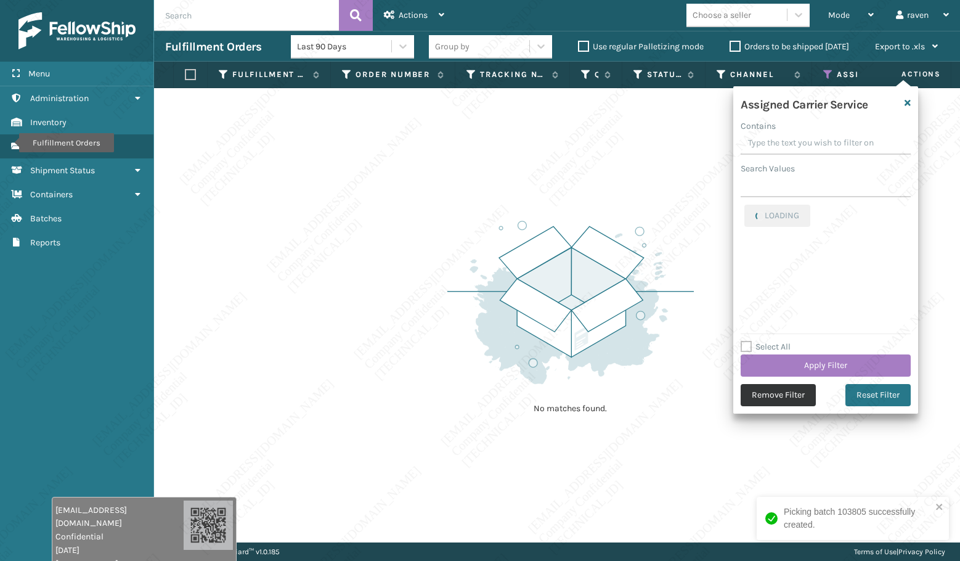
click at [802, 397] on button "Remove Filter" at bounding box center [778, 395] width 75 height 22
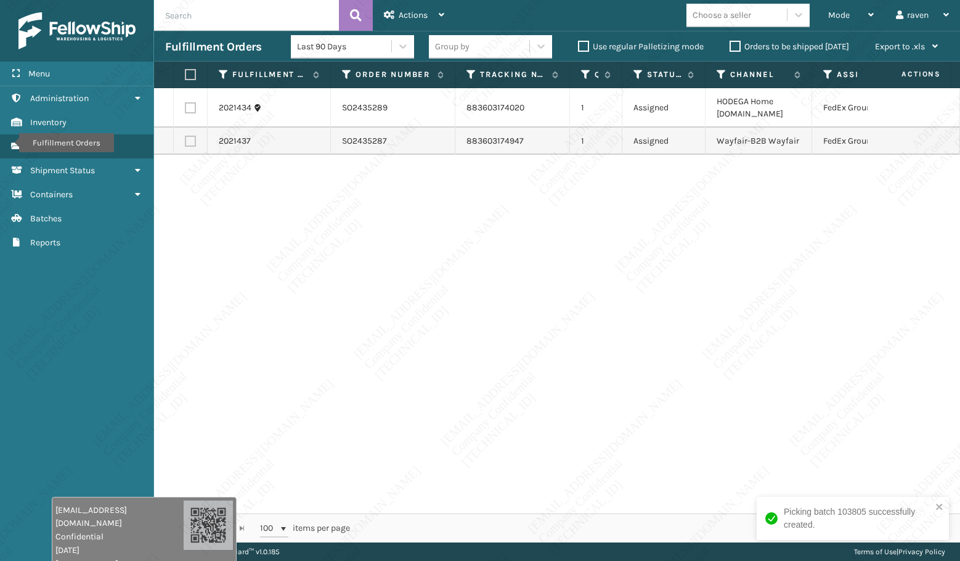
click at [188, 75] on label at bounding box center [188, 74] width 7 height 11
click at [185, 75] on input "checkbox" at bounding box center [185, 75] width 1 height 8
checkbox input "true"
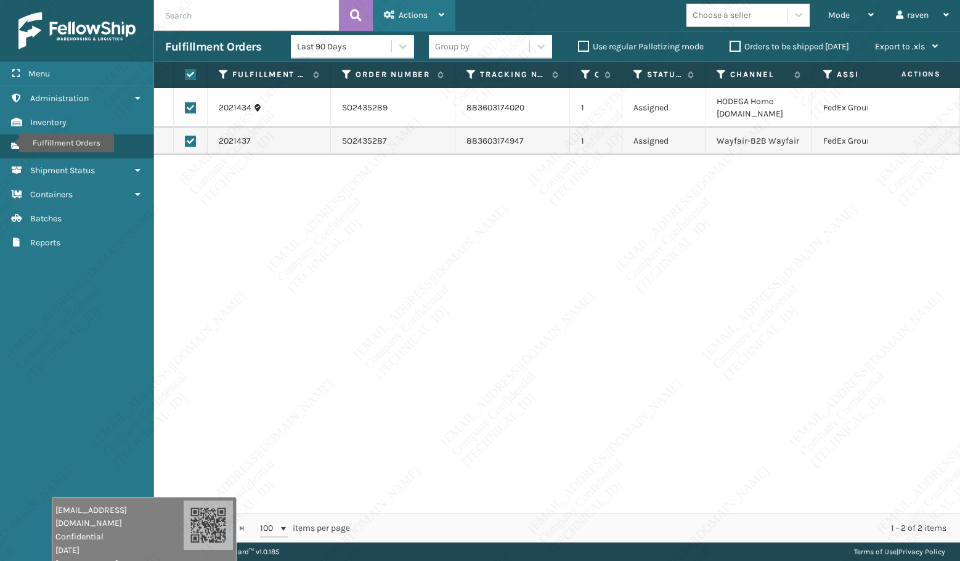
click at [401, 14] on span "Actions" at bounding box center [413, 15] width 29 height 10
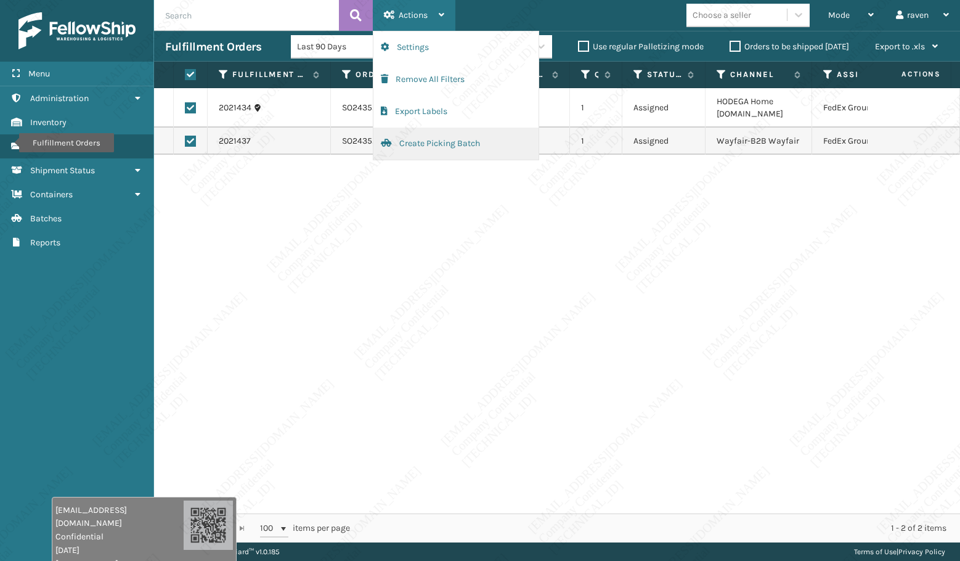
click at [428, 144] on button "Create Picking Batch" at bounding box center [455, 144] width 165 height 32
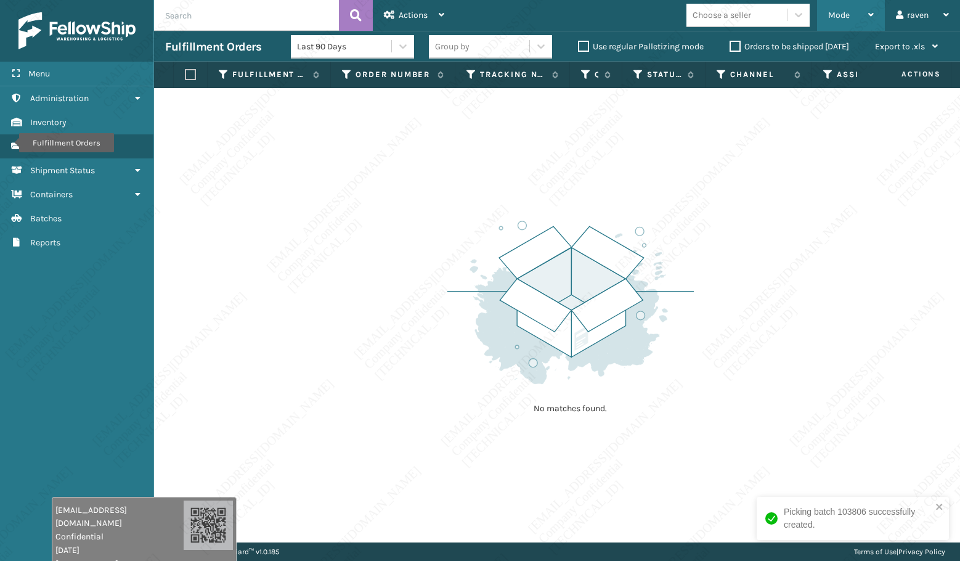
click at [825, 30] on div "Mode Regular Mode Picking Mode Labeling Mode Exit Scan Mode" at bounding box center [851, 15] width 68 height 31
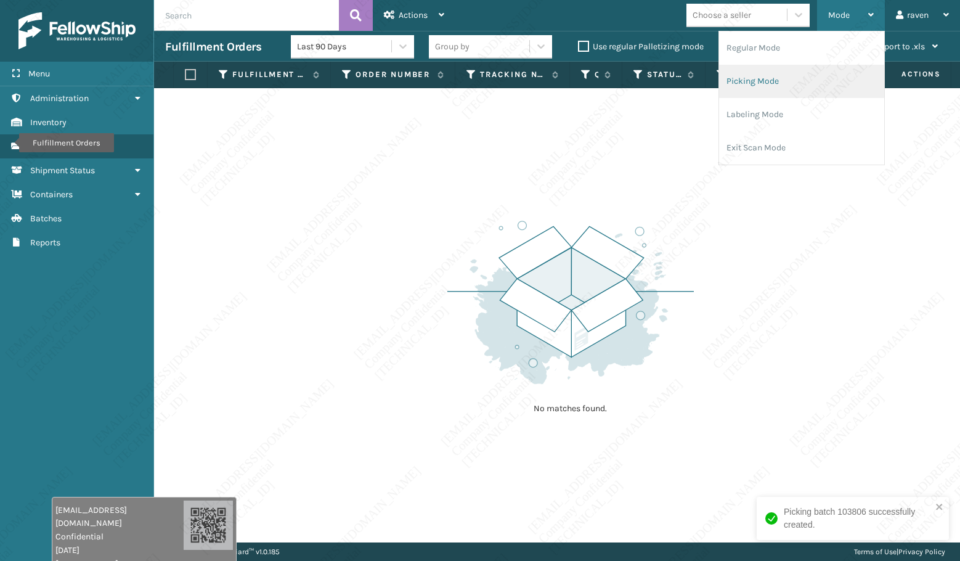
click at [784, 71] on li "Picking Mode" at bounding box center [801, 81] width 165 height 33
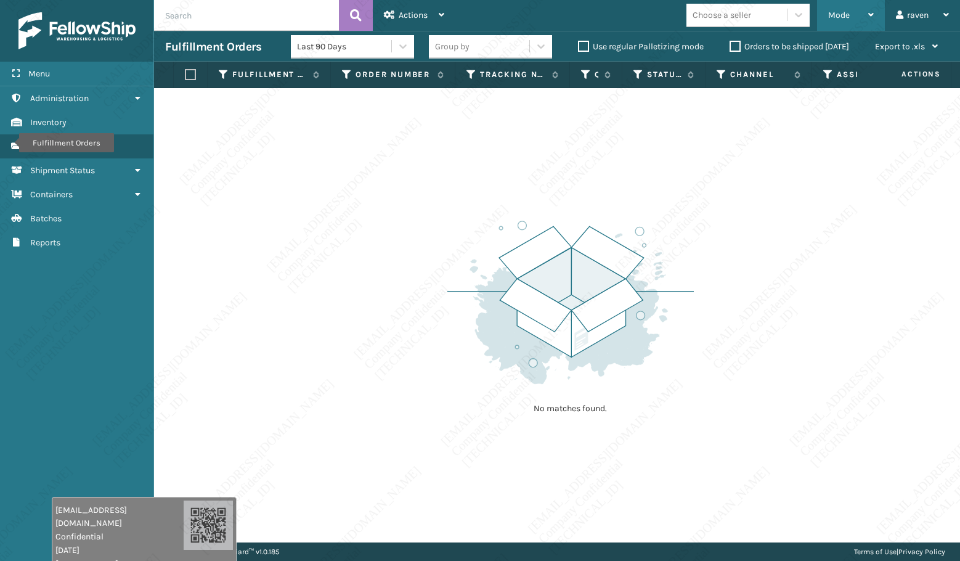
drag, startPoint x: 841, startPoint y: 15, endPoint x: 836, endPoint y: 21, distance: 7.4
click at [841, 15] on span "Mode" at bounding box center [839, 15] width 22 height 10
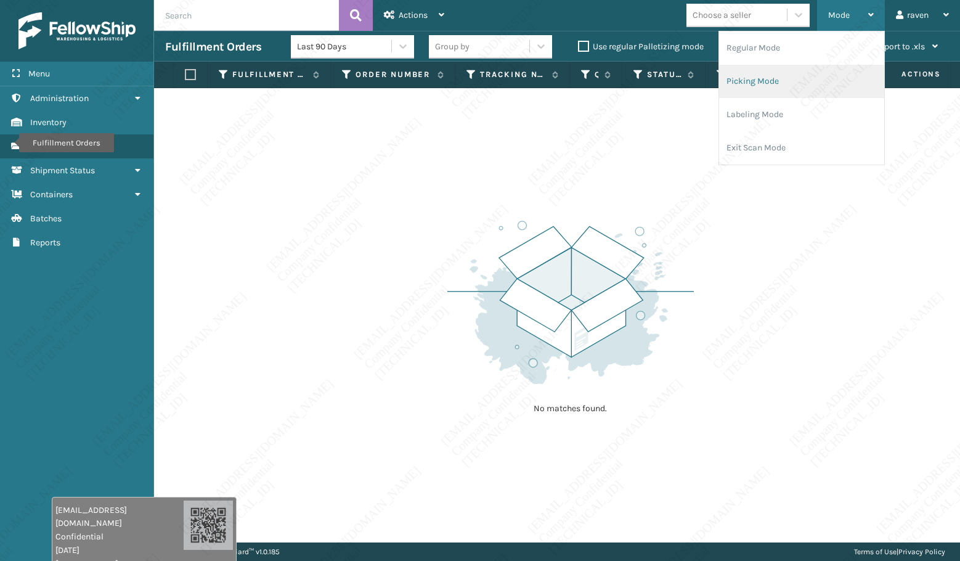
click at [760, 87] on li "Picking Mode" at bounding box center [801, 81] width 165 height 33
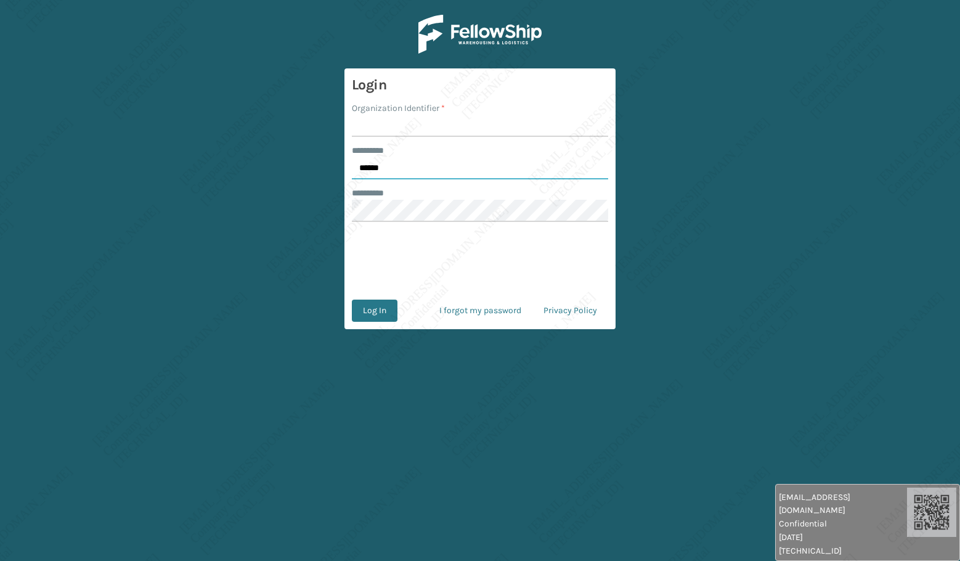
click at [422, 168] on input "******" at bounding box center [480, 168] width 256 height 22
type input "*****"
click at [389, 131] on input "Organization Identifier *" at bounding box center [480, 126] width 256 height 22
type input "Ladson"
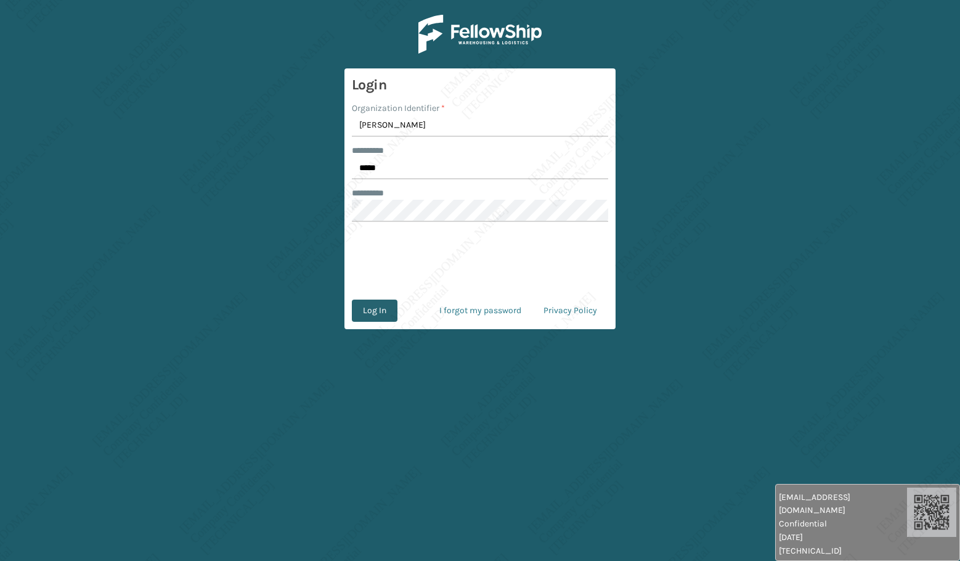
click at [379, 319] on button "Log In" at bounding box center [375, 310] width 46 height 22
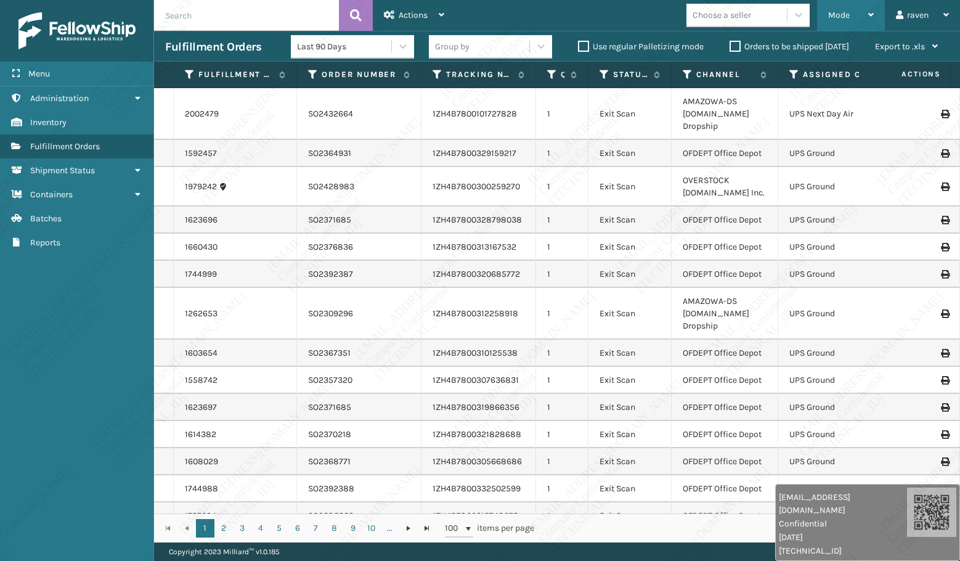
click at [854, 14] on div "Mode" at bounding box center [851, 15] width 46 height 31
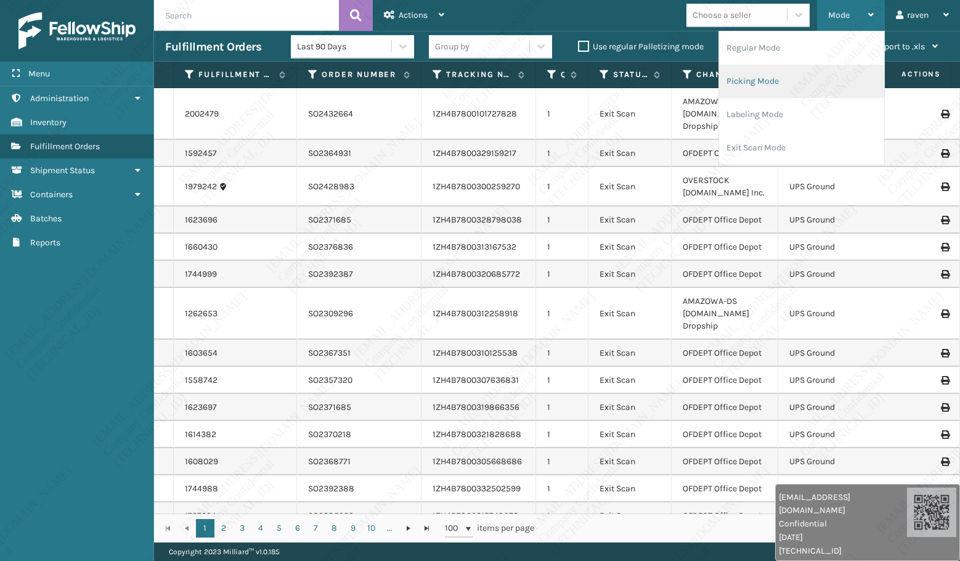
click at [810, 73] on li "Picking Mode" at bounding box center [801, 81] width 165 height 33
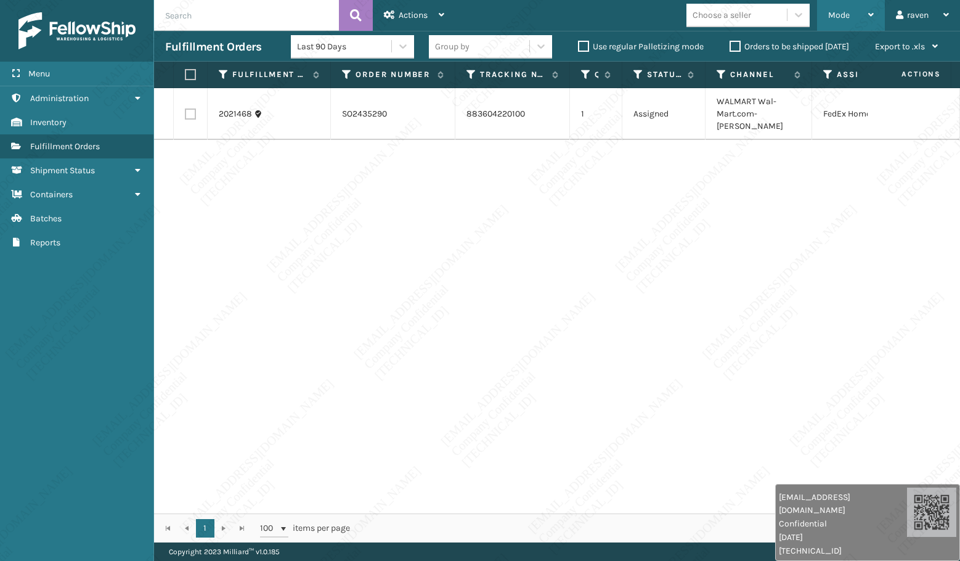
click at [847, 4] on div "Mode" at bounding box center [851, 15] width 46 height 31
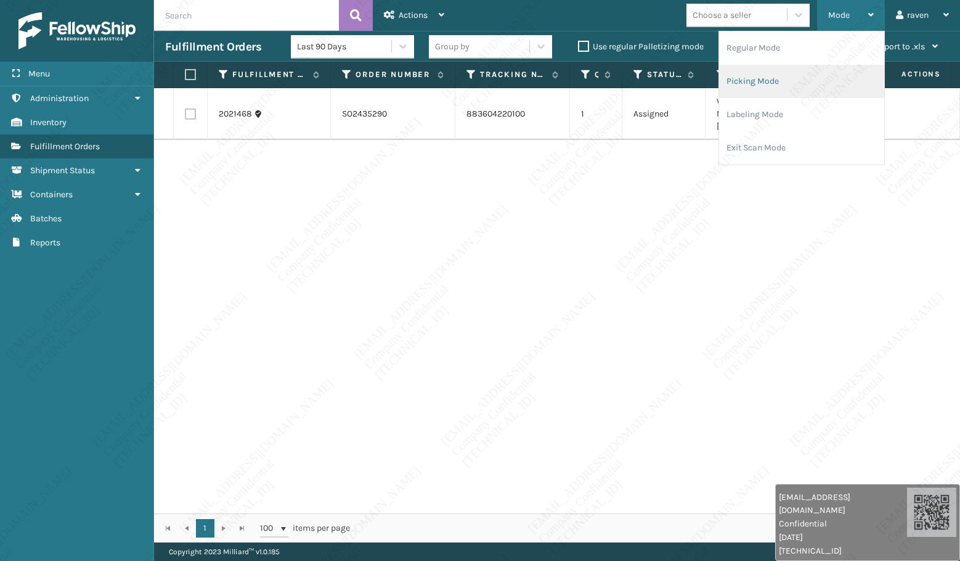
click at [782, 70] on li "Picking Mode" at bounding box center [801, 81] width 165 height 33
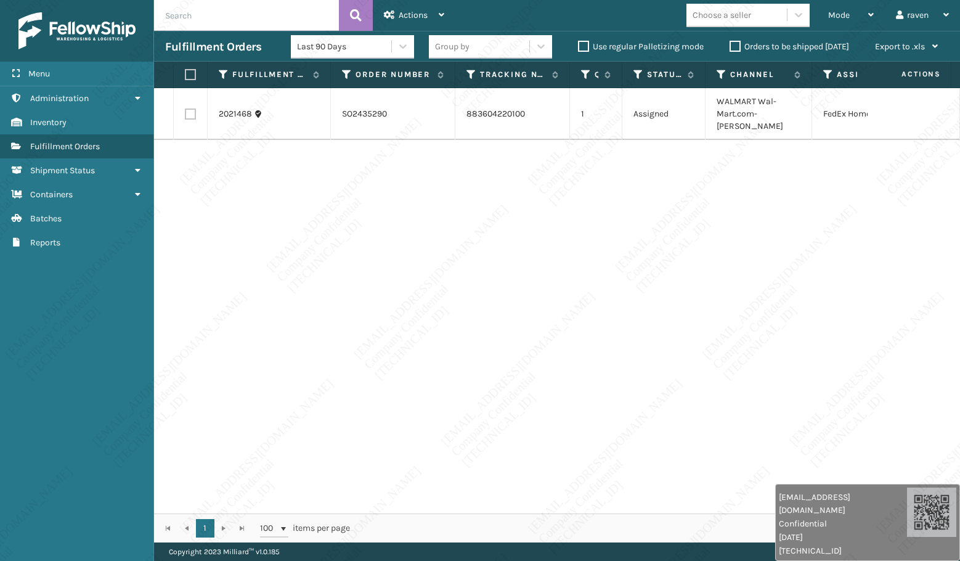
drag, startPoint x: 664, startPoint y: 201, endPoint x: 655, endPoint y: 201, distance: 9.2
click at [659, 201] on div "2021468 SO2435290 883604220100 1 Assigned WALMART Wal-Mart.com-Ladson FedEx Hom…" at bounding box center [557, 300] width 806 height 425
click at [279, 356] on div "2021468 SO2435290 883604220100 1 Assigned WALMART Wal-Mart.com-Ladson FedEx Hom…" at bounding box center [557, 300] width 806 height 425
click at [400, 309] on div "2021468 SO2435290 883604220100 1 Assigned WALMART Wal-Mart.com-Ladson FedEx Hom…" at bounding box center [557, 300] width 806 height 425
click at [327, 344] on div "2021468 SO2435290 883604220100 1 Assigned WALMART Wal-Mart.com-Ladson FedEx Hom…" at bounding box center [557, 300] width 806 height 425
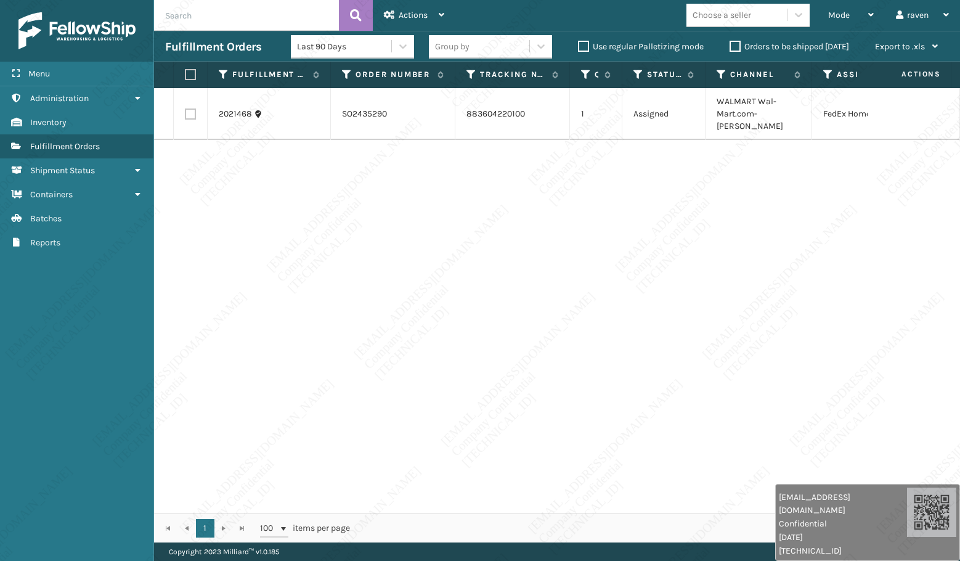
click at [327, 344] on div "2021468 SO2435290 883604220100 1 Assigned WALMART Wal-Mart.com-Ladson FedEx Hom…" at bounding box center [557, 300] width 806 height 425
drag, startPoint x: 263, startPoint y: 363, endPoint x: 268, endPoint y: 354, distance: 9.9
click at [263, 362] on div "2021468 SO2435290 883604220100 1 Assigned WALMART Wal-Mart.com-Ladson FedEx Hom…" at bounding box center [557, 300] width 806 height 425
click at [332, 405] on div "2021468 SO2435290 883604220100 1 Assigned WALMART Wal-Mart.com-Ladson FedEx Hom…" at bounding box center [557, 300] width 806 height 425
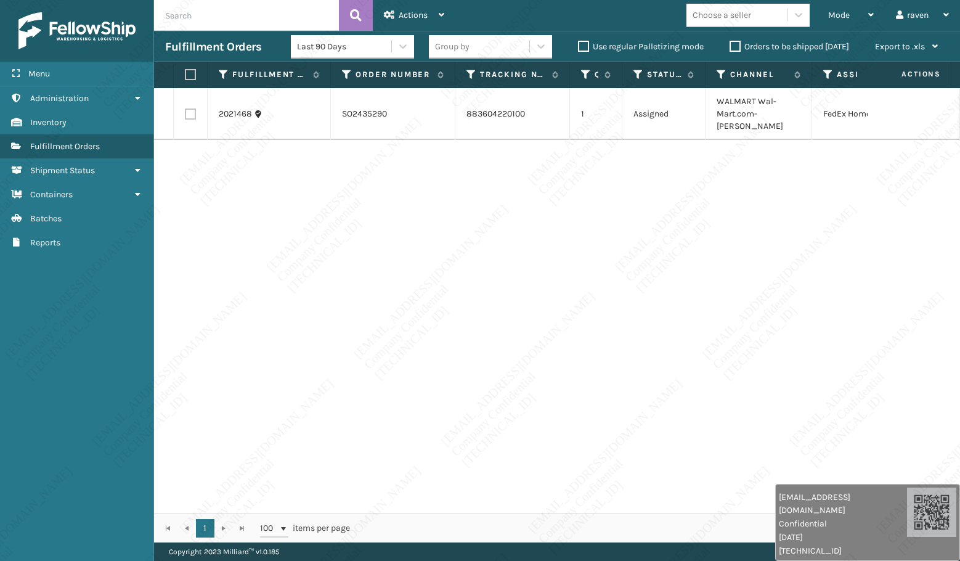
click at [332, 405] on div "2021468 SO2435290 883604220100 1 Assigned WALMART Wal-Mart.com-Ladson FedEx Hom…" at bounding box center [557, 300] width 806 height 425
click at [333, 405] on div "2021468 SO2435290 883604220100 1 Assigned WALMART Wal-Mart.com-Ladson FedEx Hom…" at bounding box center [557, 300] width 806 height 425
click at [334, 405] on div "2021468 SO2435290 883604220100 1 Assigned WALMART Wal-Mart.com-Ladson FedEx Hom…" at bounding box center [557, 300] width 806 height 425
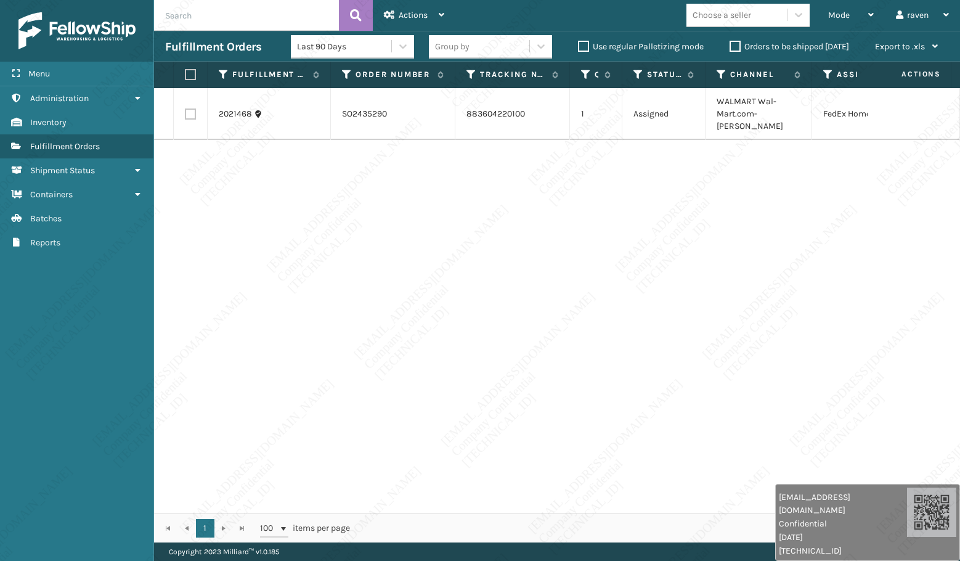
click at [336, 418] on div "2021468 SO2435290 883604220100 1 Assigned WALMART Wal-Mart.com-Ladson FedEx Hom…" at bounding box center [557, 300] width 806 height 425
click at [344, 418] on div "2021468 SO2435290 883604220100 1 Assigned WALMART Wal-Mart.com-Ladson FedEx Hom…" at bounding box center [557, 300] width 806 height 425
click at [363, 418] on div "2021468 SO2435290 883604220100 1 Assigned WALMART Wal-Mart.com-Ladson FedEx Hom…" at bounding box center [557, 300] width 806 height 425
drag, startPoint x: 836, startPoint y: 217, endPoint x: 773, endPoint y: 234, distance: 65.0
click at [773, 234] on div "2021468 SO2435290 883604220100 1 Assigned WALMART Wal-Mart.com-Ladson FedEx Hom…" at bounding box center [557, 300] width 806 height 425
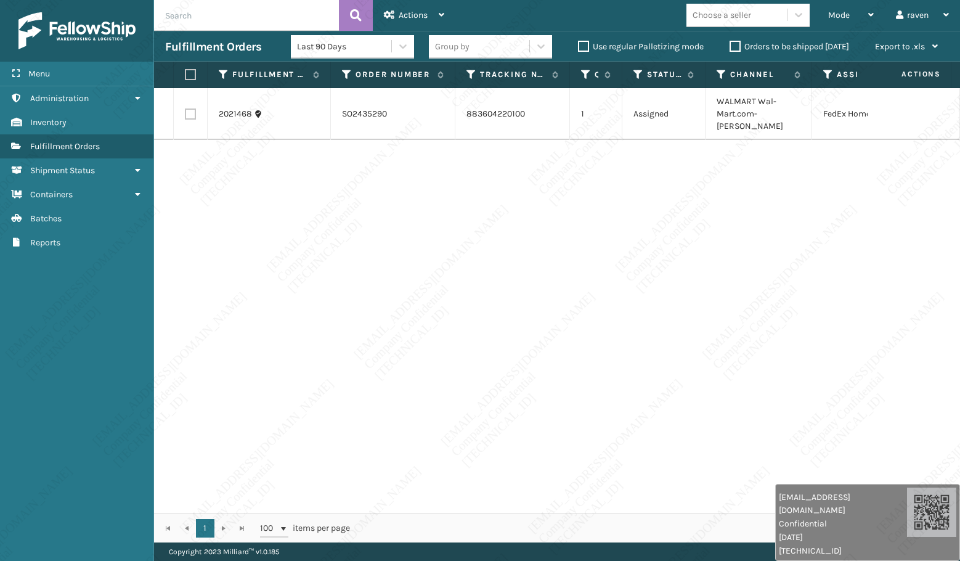
click at [779, 250] on div "2021468 SO2435290 883604220100 1 Assigned WALMART Wal-Mart.com-Ladson FedEx Hom…" at bounding box center [557, 300] width 806 height 425
click at [780, 245] on div "2021468 SO2435290 883604220100 1 Assigned WALMART Wal-Mart.com-Ladson FedEx Hom…" at bounding box center [557, 300] width 806 height 425
click at [782, 247] on div "2021468 SO2435290 883604220100 1 Assigned WALMART Wal-Mart.com-Ladson FedEx Hom…" at bounding box center [557, 300] width 806 height 425
click at [781, 250] on div "2021468 SO2435290 883604220100 1 Assigned WALMART Wal-Mart.com-Ladson FedEx Hom…" at bounding box center [557, 300] width 806 height 425
click at [308, 232] on div "2021468 SO2435290 883604220100 1 Assigned WALMART Wal-Mart.com-Ladson FedEx Hom…" at bounding box center [557, 300] width 806 height 425
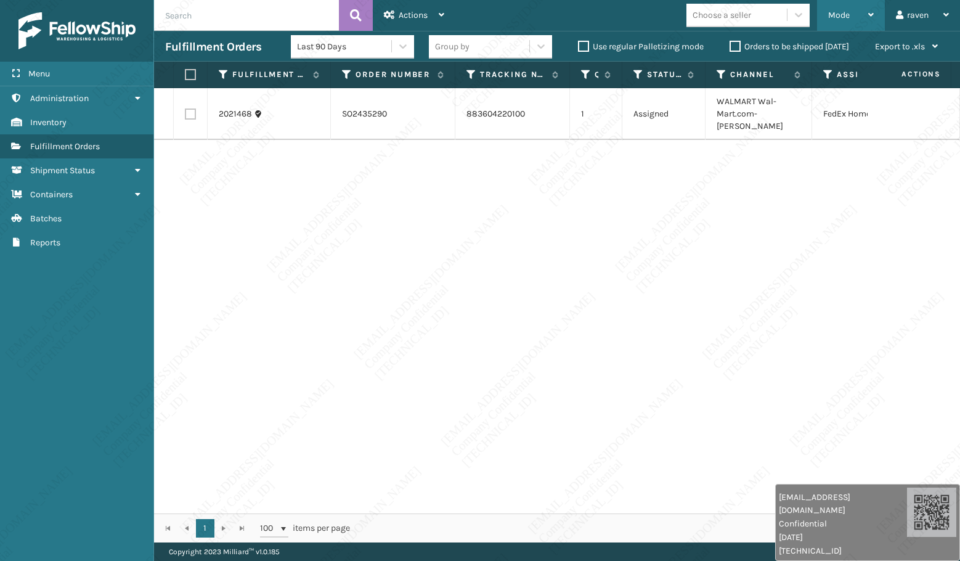
click at [833, 8] on div "Mode" at bounding box center [851, 15] width 46 height 31
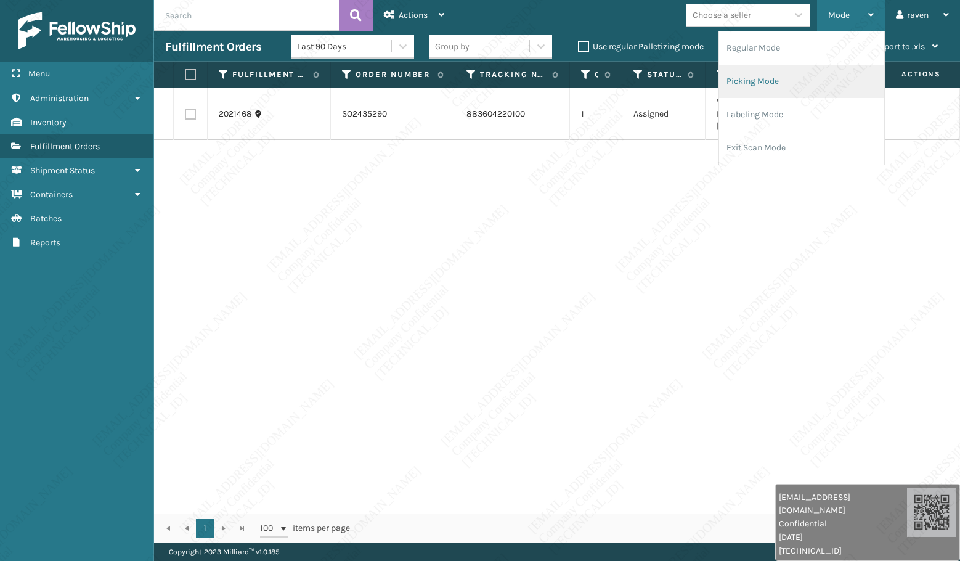
click at [770, 71] on li "Picking Mode" at bounding box center [801, 81] width 165 height 33
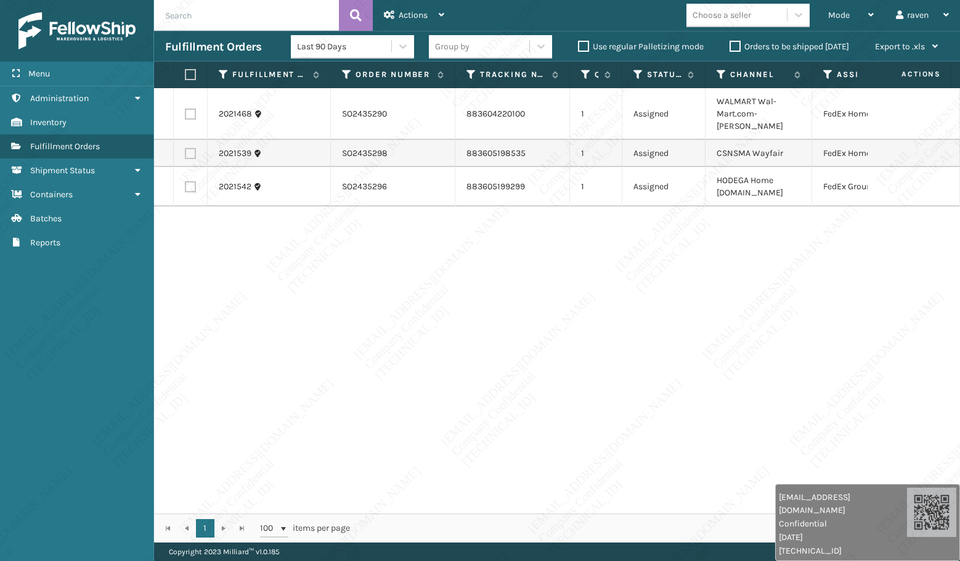
click at [277, 403] on div "2021468 SO2435290 883604220100 1 Assigned WALMART Wal-Mart.com-Ladson FedEx Hom…" at bounding box center [557, 300] width 806 height 425
click at [282, 390] on div "2021468 SO2435290 883604220100 1 Assigned WALMART Wal-Mart.com-Ladson FedEx Hom…" at bounding box center [557, 300] width 806 height 425
click at [458, 205] on div "2021468 SO2435290 883604220100 1 Assigned WALMART Wal-Mart.com-Ladson FedEx Hom…" at bounding box center [557, 300] width 806 height 425
drag, startPoint x: 458, startPoint y: 205, endPoint x: 467, endPoint y: 211, distance: 10.3
click at [467, 211] on div "2021468 SO2435290 883604220100 1 Assigned WALMART Wal-Mart.com-Ladson FedEx Hom…" at bounding box center [557, 300] width 806 height 425
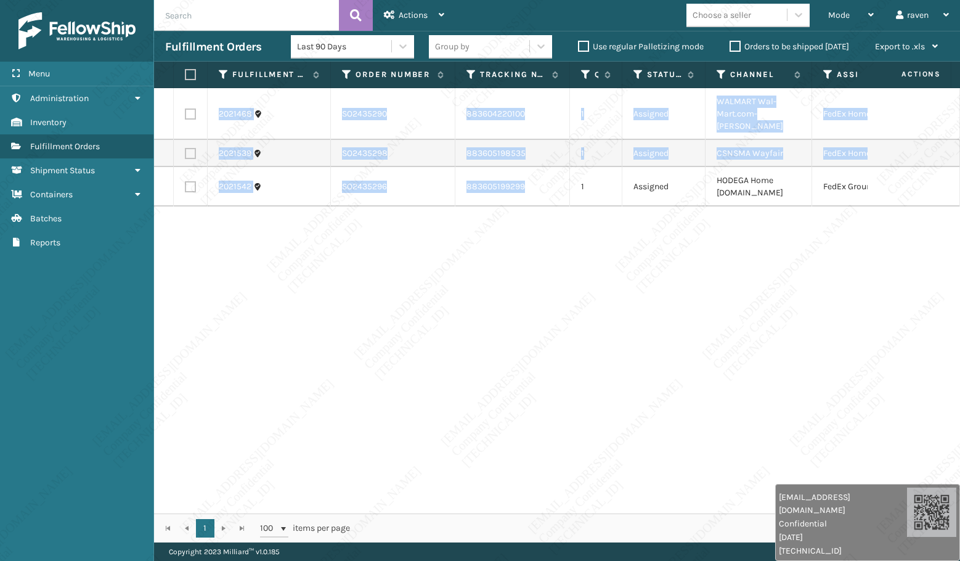
click at [552, 206] on div "2021468 SO2435290 883604220100 1 Assigned WALMART Wal-Mart.com-Ladson FedEx Hom…" at bounding box center [557, 300] width 806 height 425
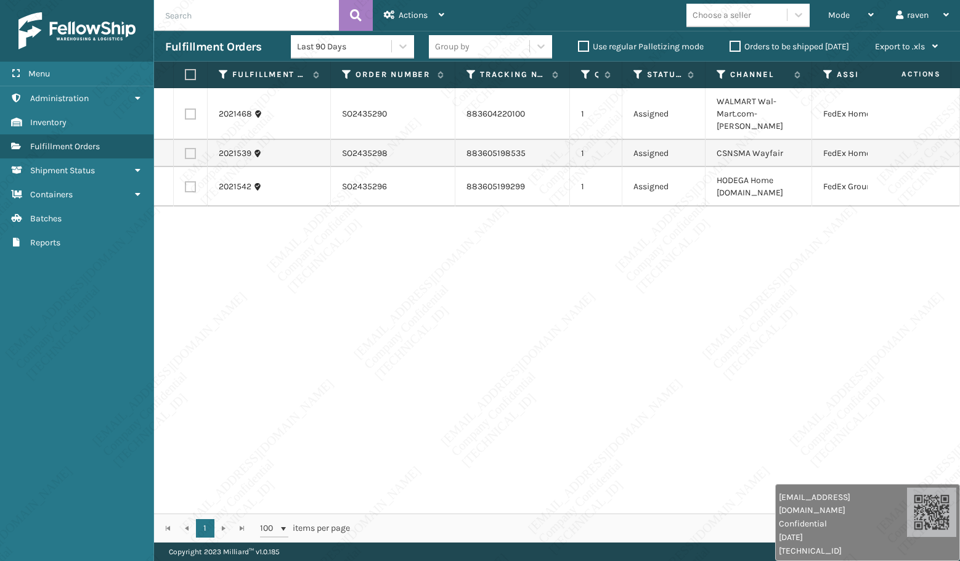
click at [553, 206] on div "2021468 SO2435290 883604220100 1 Assigned WALMART Wal-Mart.com-Ladson FedEx Hom…" at bounding box center [557, 300] width 806 height 425
click at [551, 207] on div "2021468 SO2435290 883604220100 1 Assigned WALMART Wal-Mart.com-Ladson FedEx Hom…" at bounding box center [557, 300] width 806 height 425
click at [548, 209] on div "2021468 SO2435290 883604220100 1 Assigned WALMART Wal-Mart.com-Ladson FedEx Hom…" at bounding box center [557, 300] width 806 height 425
click at [548, 211] on div "2021468 SO2435290 883604220100 1 Assigned WALMART Wal-Mart.com-Ladson FedEx Hom…" at bounding box center [557, 300] width 806 height 425
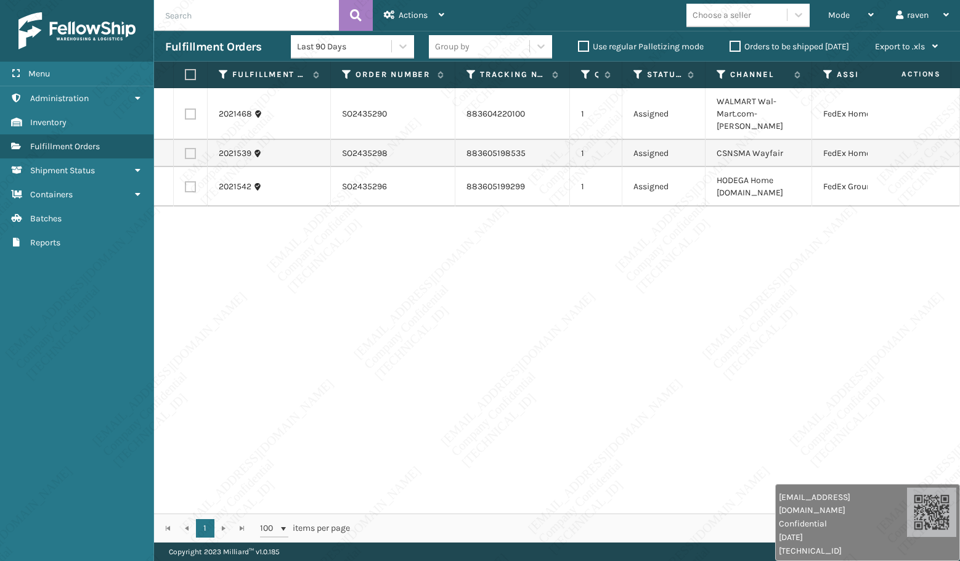
click at [533, 243] on div "2021468 SO2435290 883604220100 1 Assigned WALMART Wal-Mart.com-Ladson FedEx Hom…" at bounding box center [557, 300] width 806 height 425
click at [532, 245] on div "2021468 SO2435290 883604220100 1 Assigned WALMART Wal-Mart.com-Ladson FedEx Hom…" at bounding box center [557, 300] width 806 height 425
click at [511, 251] on div "2021468 SO2435290 883604220100 1 Assigned WALMART Wal-Mart.com-Ladson FedEx Hom…" at bounding box center [557, 300] width 806 height 425
click at [508, 258] on div "2021468 SO2435290 883604220100 1 Assigned WALMART Wal-Mart.com-Ladson FedEx Hom…" at bounding box center [557, 300] width 806 height 425
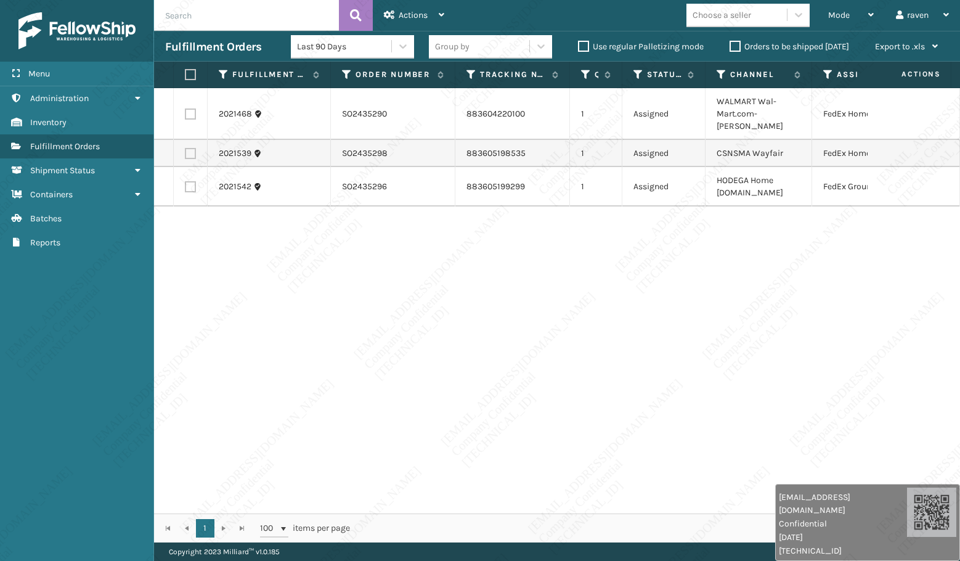
click at [524, 255] on div "2021468 SO2435290 883604220100 1 Assigned WALMART Wal-Mart.com-Ladson FedEx Hom…" at bounding box center [557, 300] width 806 height 425
click at [523, 255] on div "2021468 SO2435290 883604220100 1 Assigned WALMART Wal-Mart.com-Ladson FedEx Hom…" at bounding box center [557, 300] width 806 height 425
click at [519, 258] on div "2021468 SO2435290 883604220100 1 Assigned WALMART Wal-Mart.com-Ladson FedEx Hom…" at bounding box center [557, 300] width 806 height 425
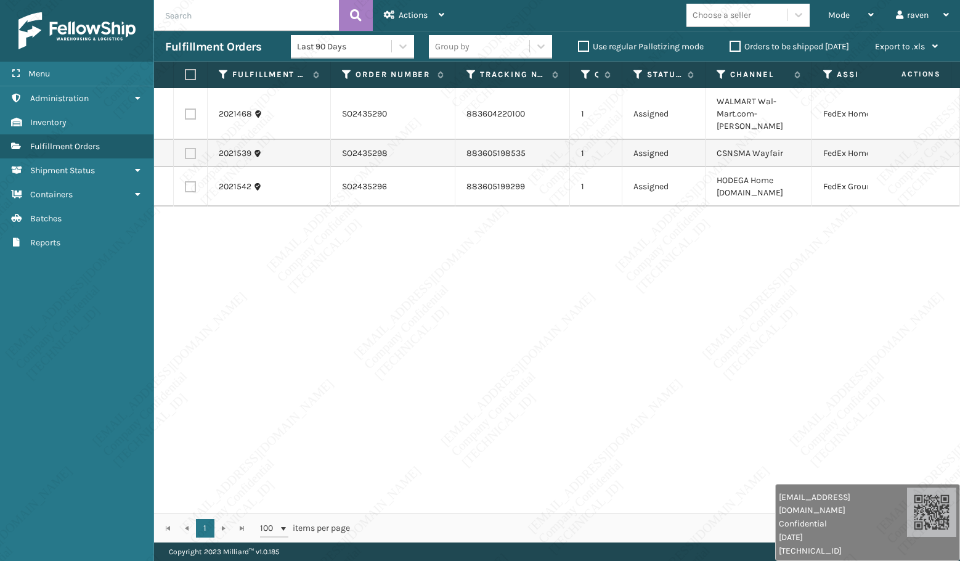
click at [519, 258] on div "2021468 SO2435290 883604220100 1 Assigned WALMART Wal-Mart.com-Ladson FedEx Hom…" at bounding box center [557, 300] width 806 height 425
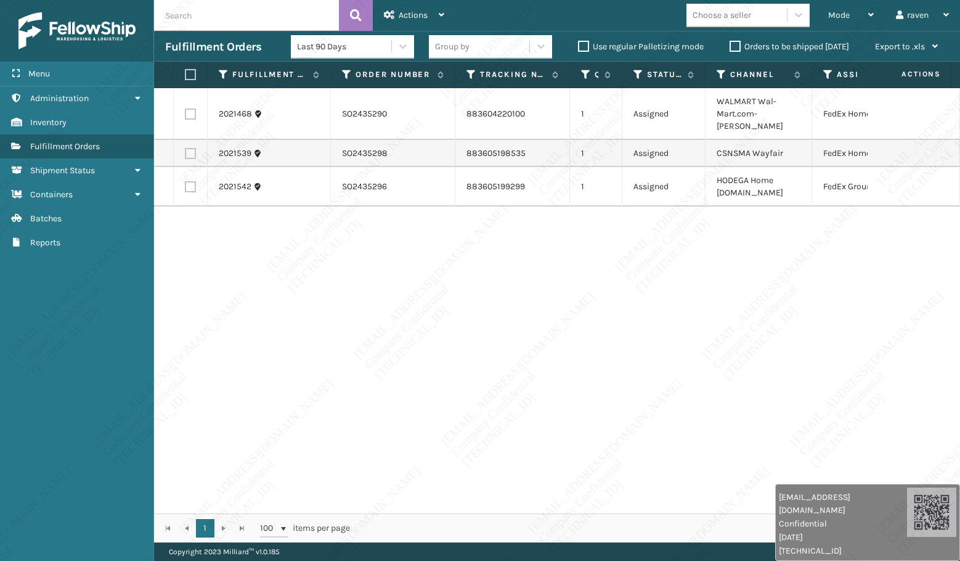
click at [519, 258] on div "2021468 SO2435290 883604220100 1 Assigned WALMART Wal-Mart.com-Ladson FedEx Hom…" at bounding box center [557, 300] width 806 height 425
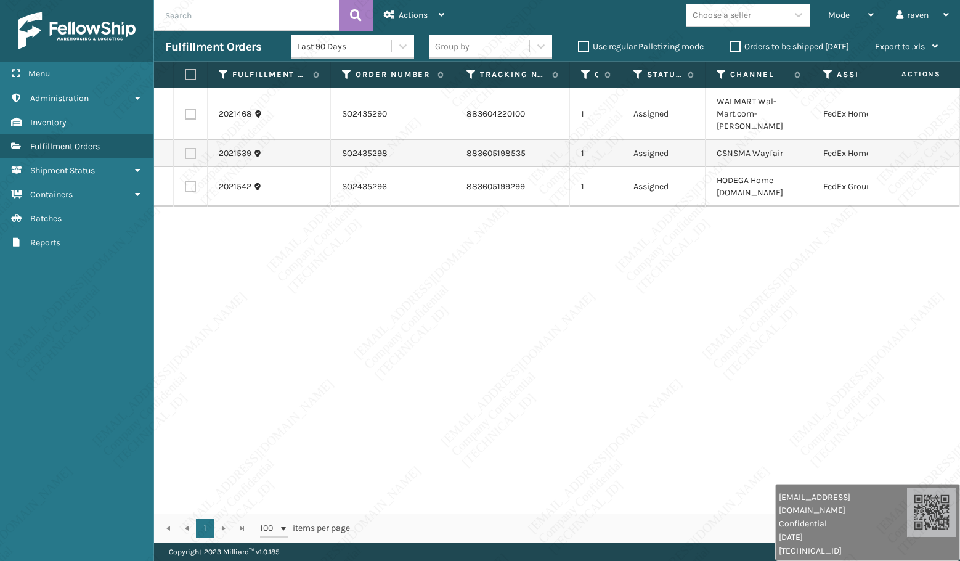
click at [519, 258] on div "2021468 SO2435290 883604220100 1 Assigned WALMART Wal-Mart.com-Ladson FedEx Hom…" at bounding box center [557, 300] width 806 height 425
click at [517, 258] on div "2021468 SO2435290 883604220100 1 Assigned WALMART Wal-Mart.com-Ladson FedEx Hom…" at bounding box center [557, 300] width 806 height 425
click at [516, 259] on div "2021468 SO2435290 883604220100 1 Assigned WALMART Wal-Mart.com-Ladson FedEx Hom…" at bounding box center [557, 300] width 806 height 425
click at [516, 260] on div "2021468 SO2435290 883604220100 1 Assigned WALMART Wal-Mart.com-Ladson FedEx Hom…" at bounding box center [557, 300] width 806 height 425
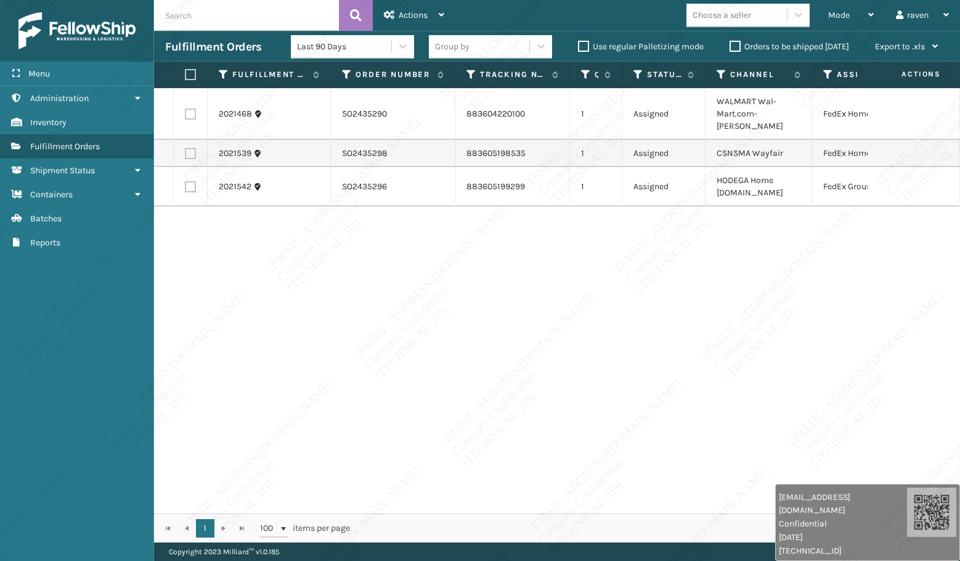
click at [517, 264] on div "2021468 SO2435290 883604220100 1 Assigned WALMART Wal-Mart.com-Ladson FedEx Hom…" at bounding box center [557, 300] width 806 height 425
click at [847, 23] on div "Mode" at bounding box center [851, 15] width 46 height 31
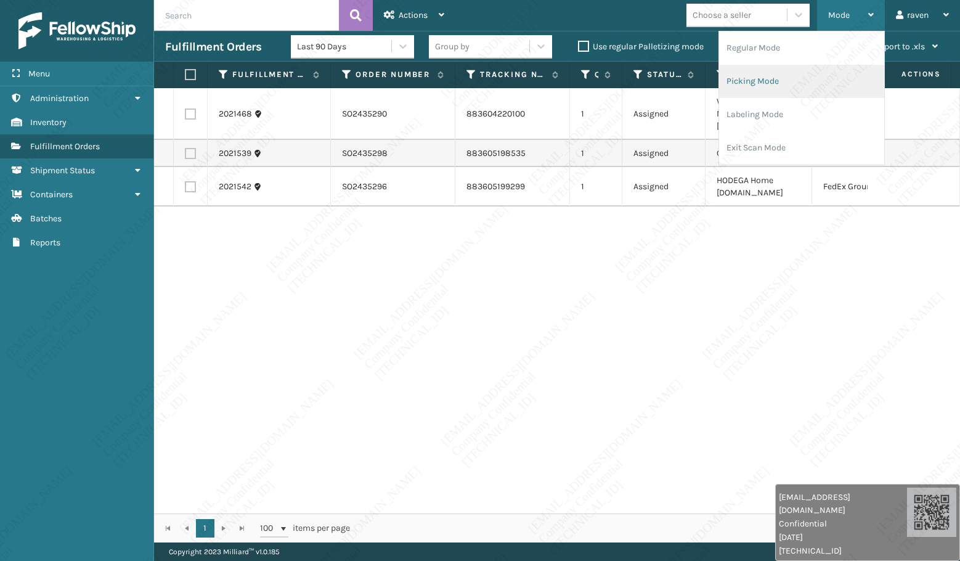
click at [831, 84] on li "Picking Mode" at bounding box center [801, 81] width 165 height 33
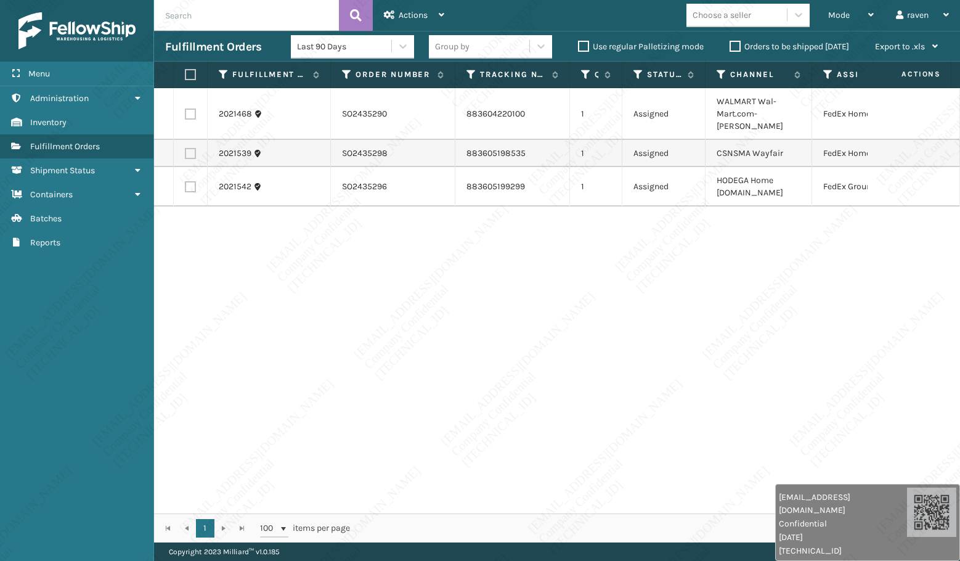
click at [810, 317] on div "2021468 SO2435290 883604220100 1 Assigned WALMART Wal-Mart.com-Ladson FedEx Hom…" at bounding box center [557, 300] width 806 height 425
drag, startPoint x: 789, startPoint y: 307, endPoint x: 783, endPoint y: 317, distance: 12.0
click at [783, 317] on div "2021468 SO2435290 883604220100 1 Assigned WALMART Wal-Mart.com-Ladson FedEx Hom…" at bounding box center [557, 300] width 806 height 425
click at [835, 10] on span "Mode" at bounding box center [839, 15] width 22 height 10
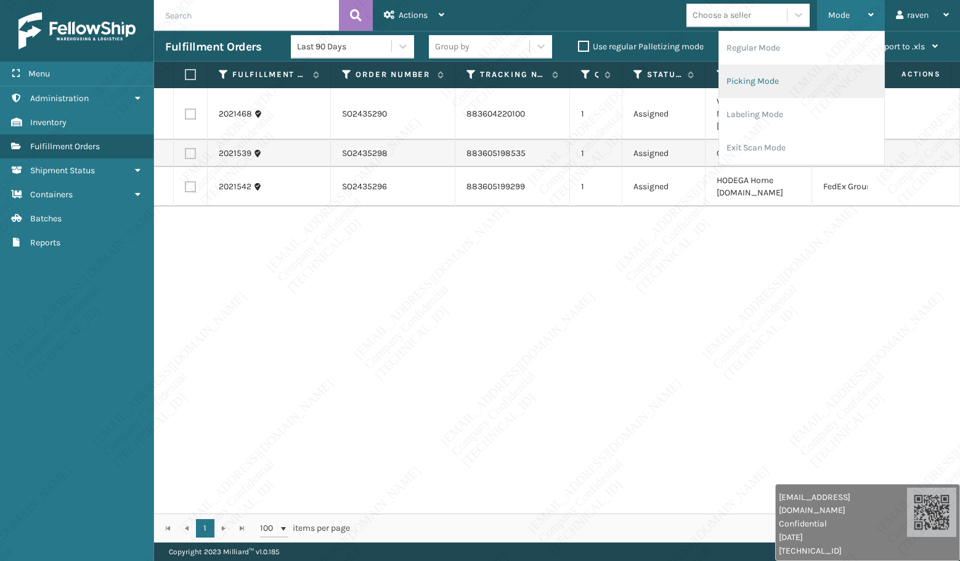
click at [831, 86] on li "Picking Mode" at bounding box center [801, 81] width 165 height 33
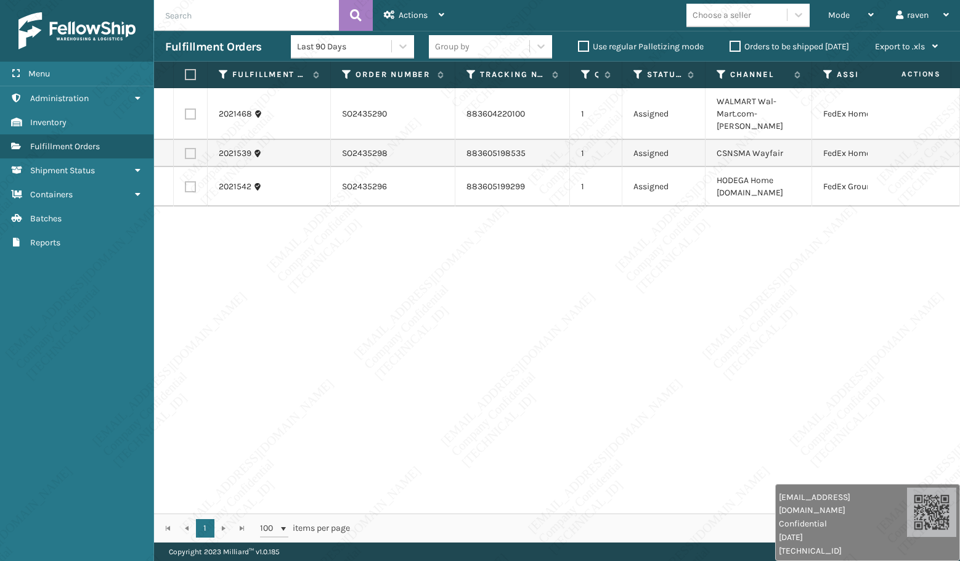
click at [735, 376] on div "2021468 SO2435290 883604220100 1 Assigned WALMART Wal-Mart.com-Ladson FedEx Hom…" at bounding box center [557, 300] width 806 height 425
drag, startPoint x: 437, startPoint y: 298, endPoint x: 440, endPoint y: 283, distance: 15.1
click at [438, 289] on div "2021468 SO2435290 883604220100 1 Assigned WALMART Wal-Mart.com-Ladson FedEx Hom…" at bounding box center [557, 300] width 806 height 425
click at [459, 327] on div "2021468 SO2435290 883604220100 1 Assigned WALMART Wal-Mart.com-Ladson FedEx Hom…" at bounding box center [557, 300] width 806 height 425
click at [669, 296] on div "2021468 SO2435290 883604220100 1 Assigned WALMART Wal-Mart.com-Ladson FedEx Hom…" at bounding box center [557, 300] width 806 height 425
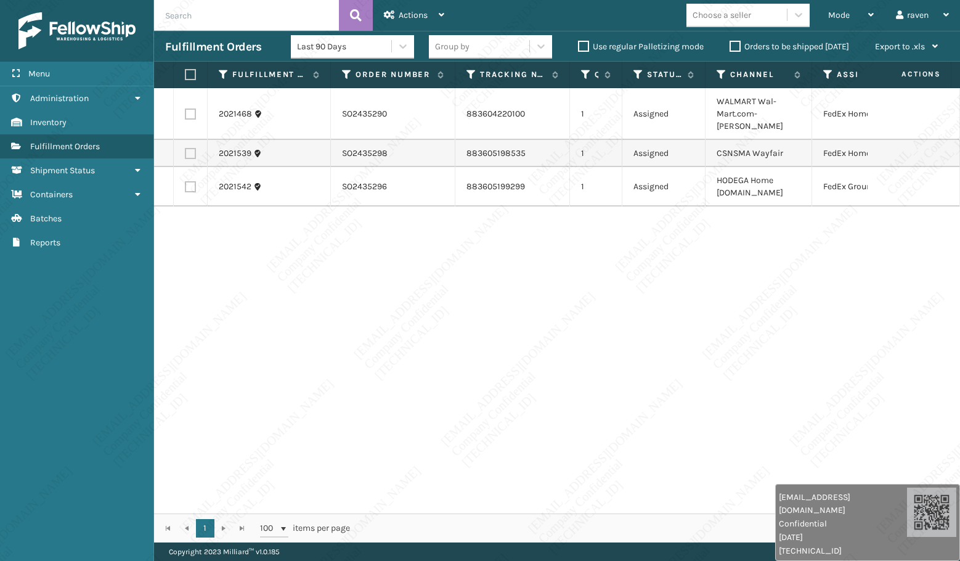
drag, startPoint x: 529, startPoint y: 296, endPoint x: 539, endPoint y: 297, distance: 10.5
click at [539, 297] on div "2021468 SO2435290 883604220100 1 Assigned WALMART Wal-Mart.com-Ladson FedEx Hom…" at bounding box center [557, 300] width 806 height 425
click at [843, 13] on span "Mode" at bounding box center [839, 15] width 22 height 10
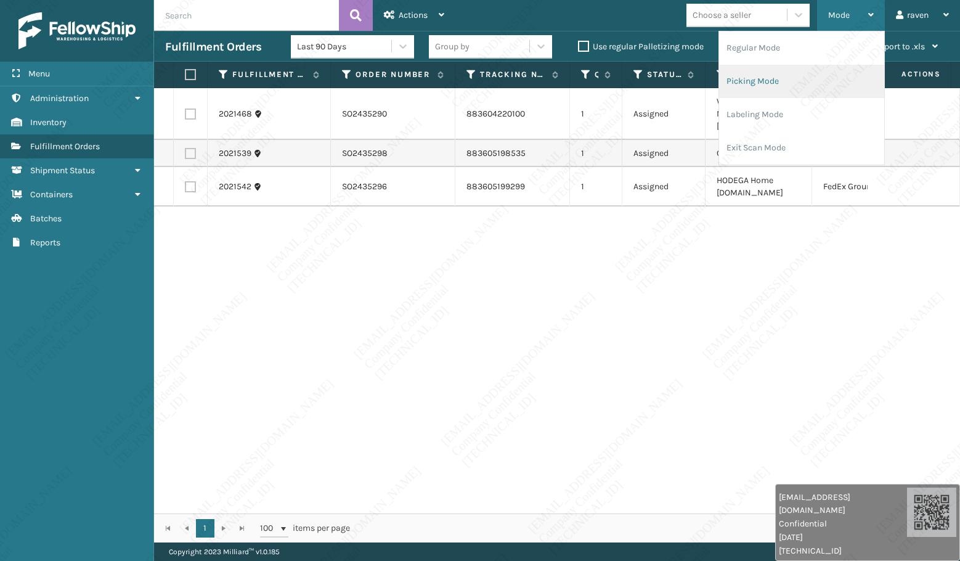
click at [800, 78] on li "Picking Mode" at bounding box center [801, 81] width 165 height 33
